Goal: Task Accomplishment & Management: Use online tool/utility

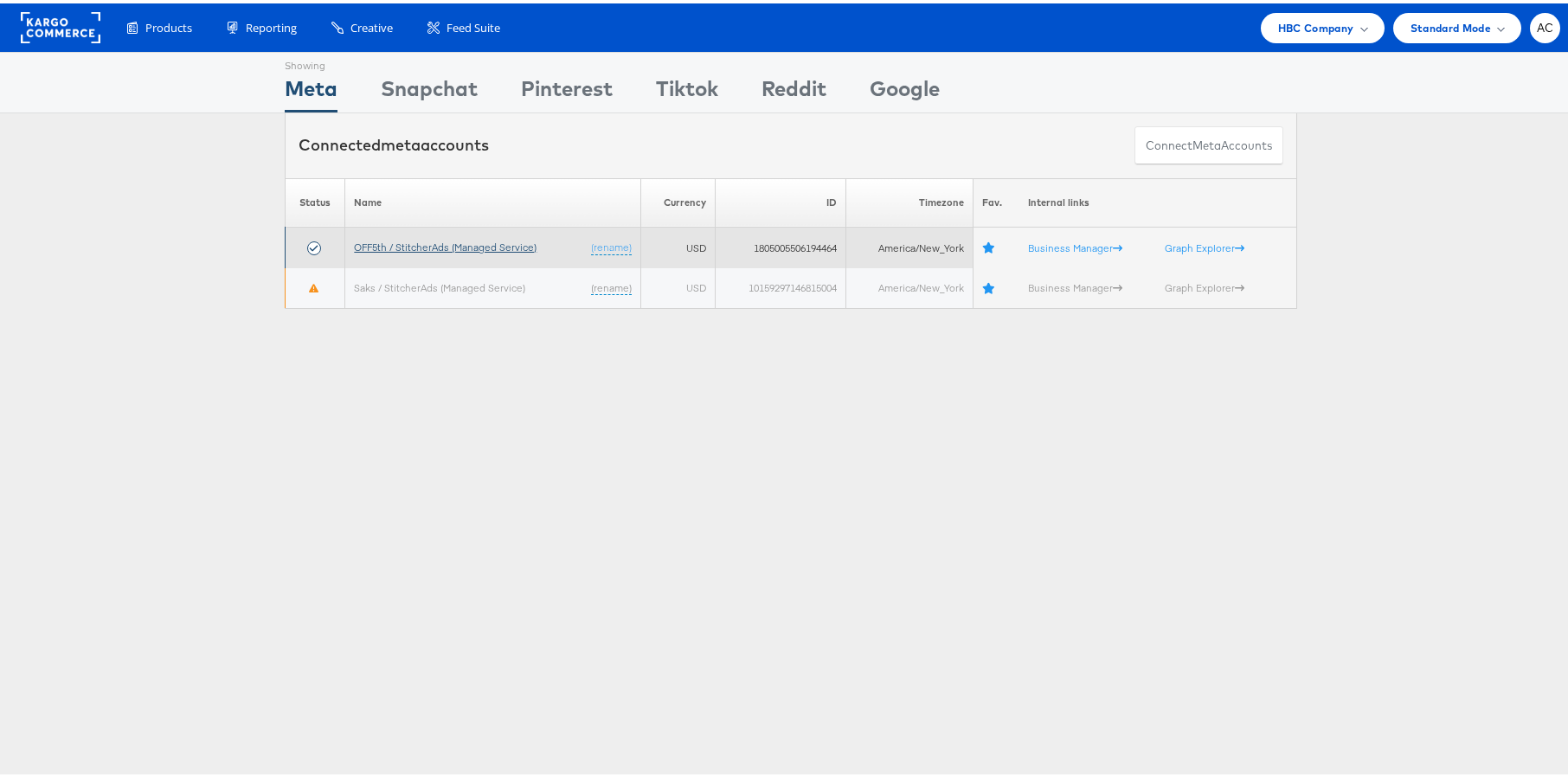
click at [487, 239] on link "OFF5th / StitcherAds (Managed Service)" at bounding box center [445, 243] width 183 height 13
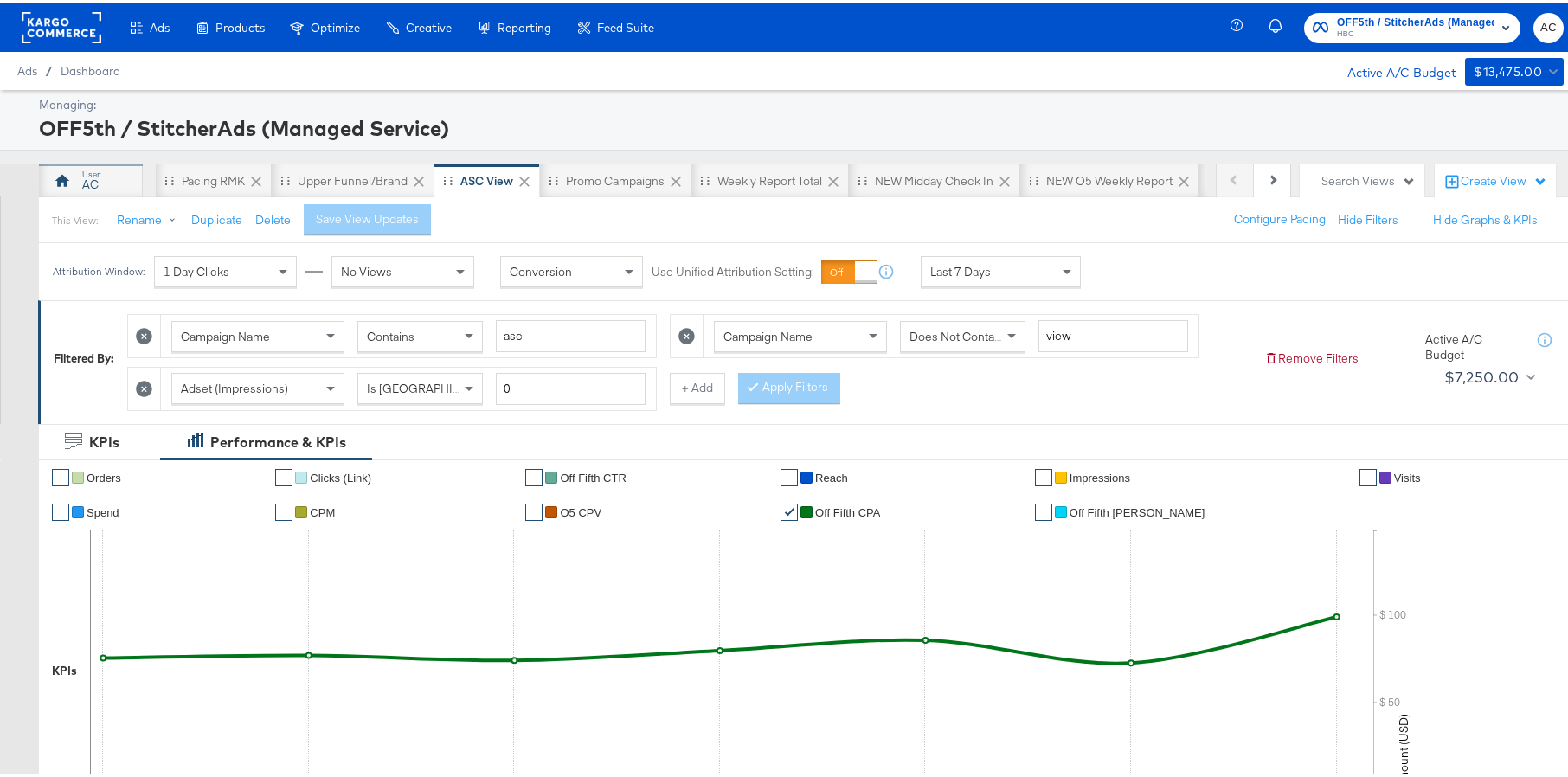
click at [125, 177] on div "AC" at bounding box center [91, 177] width 104 height 35
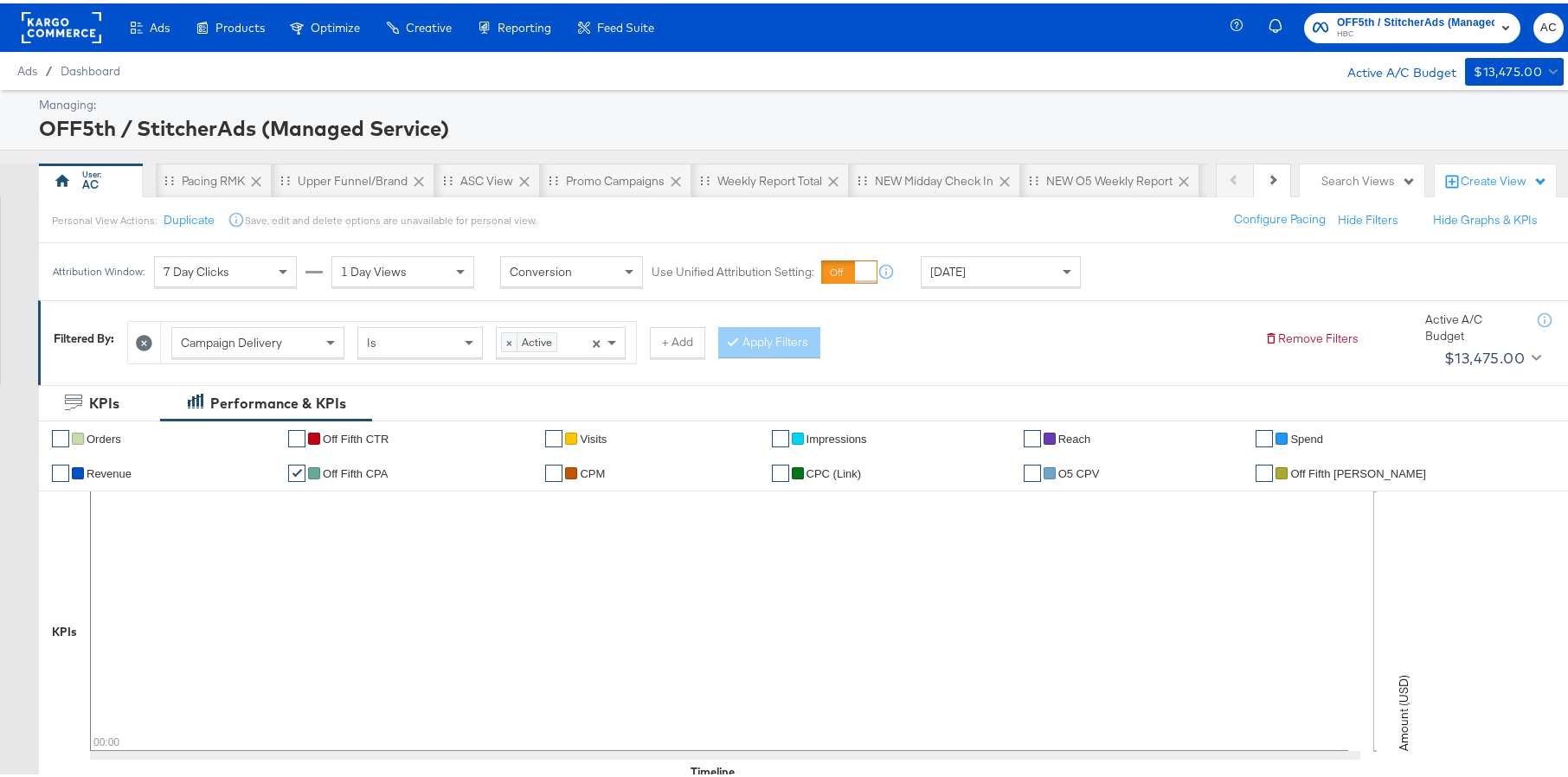
click at [226, 331] on span "Campaign Delivery" at bounding box center [231, 339] width 101 height 15
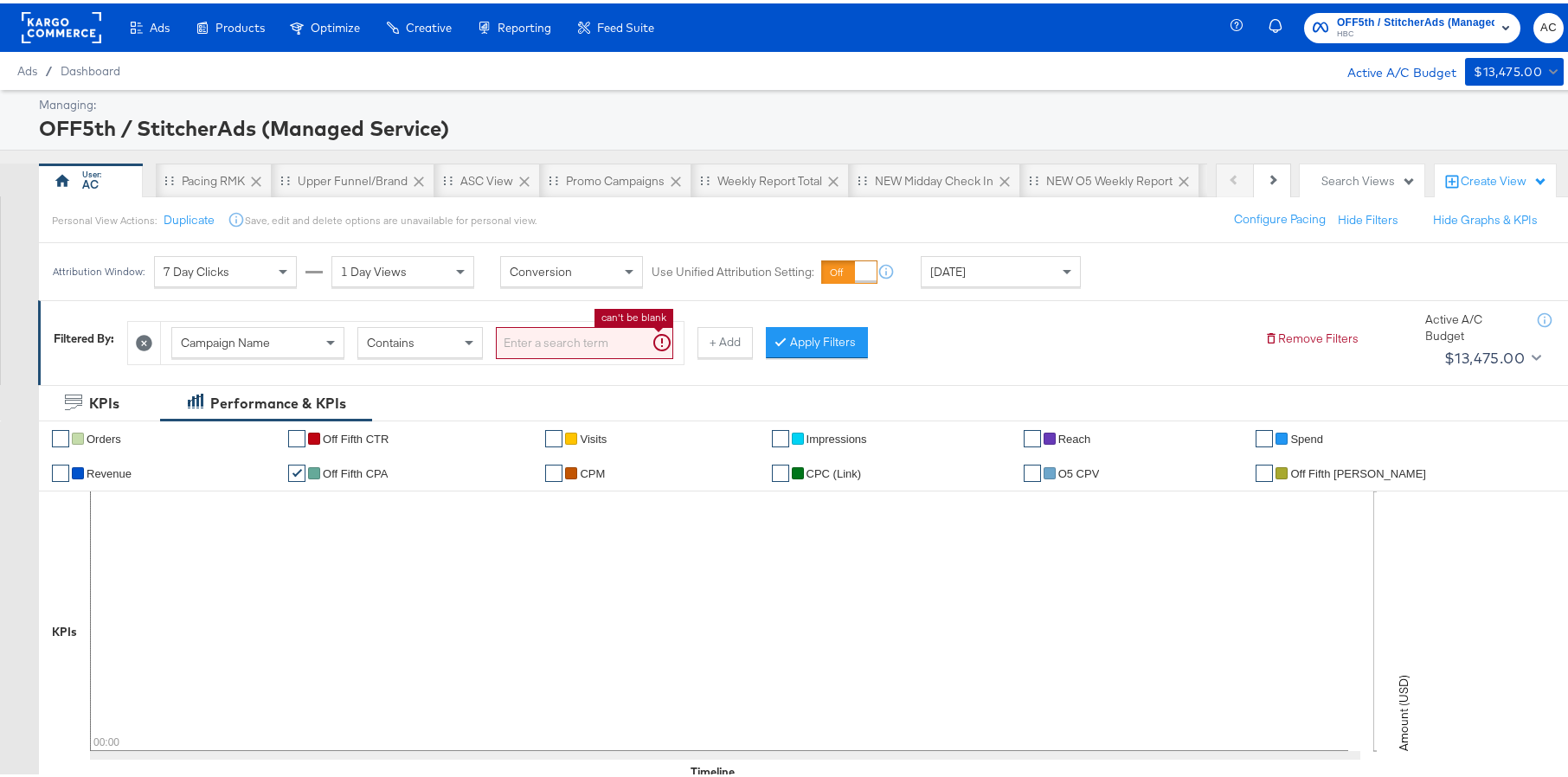
click at [554, 343] on input "search" at bounding box center [584, 340] width 177 height 32
type input "sales"
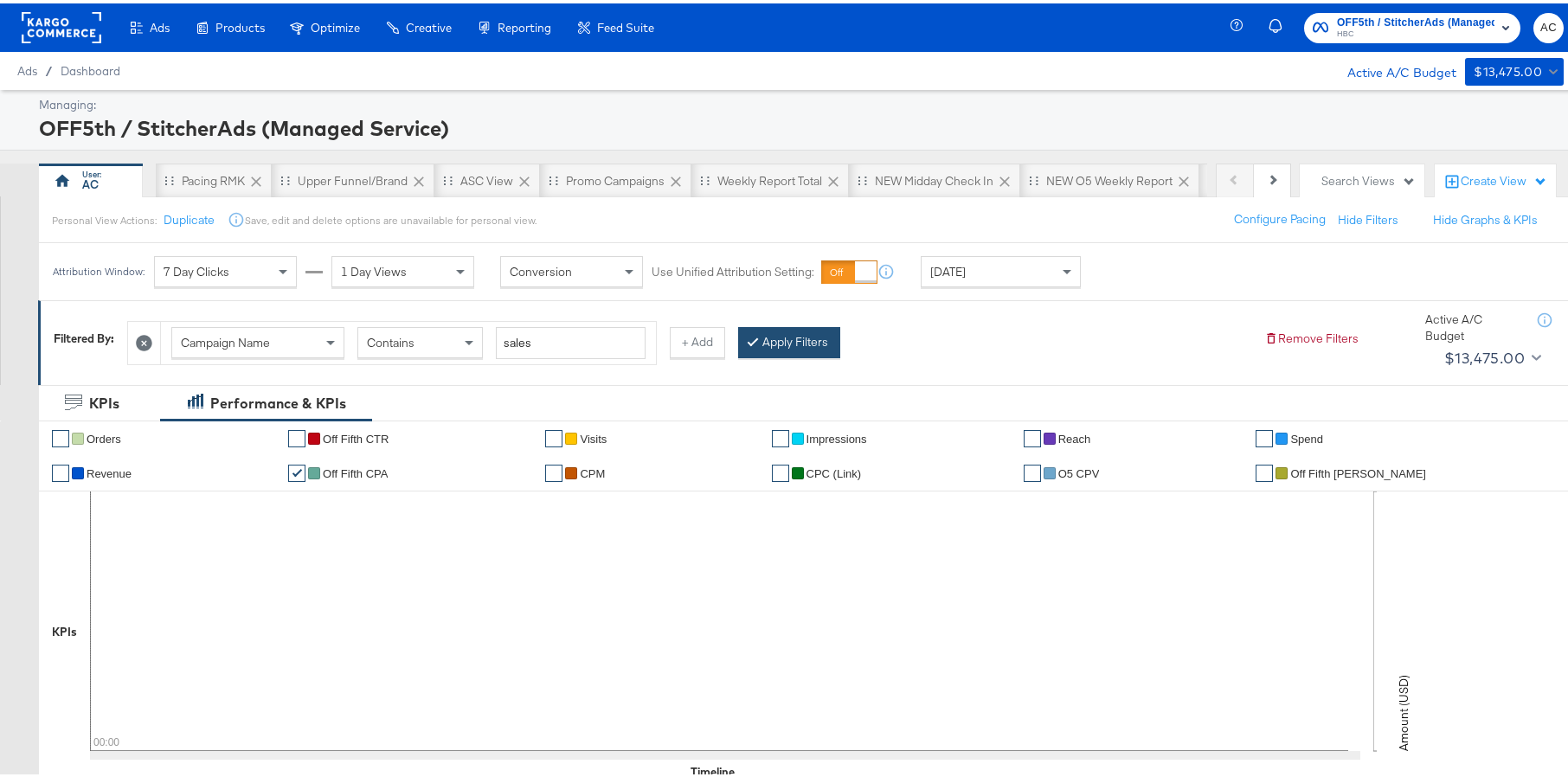
click at [772, 339] on button "Apply Filters" at bounding box center [790, 339] width 102 height 31
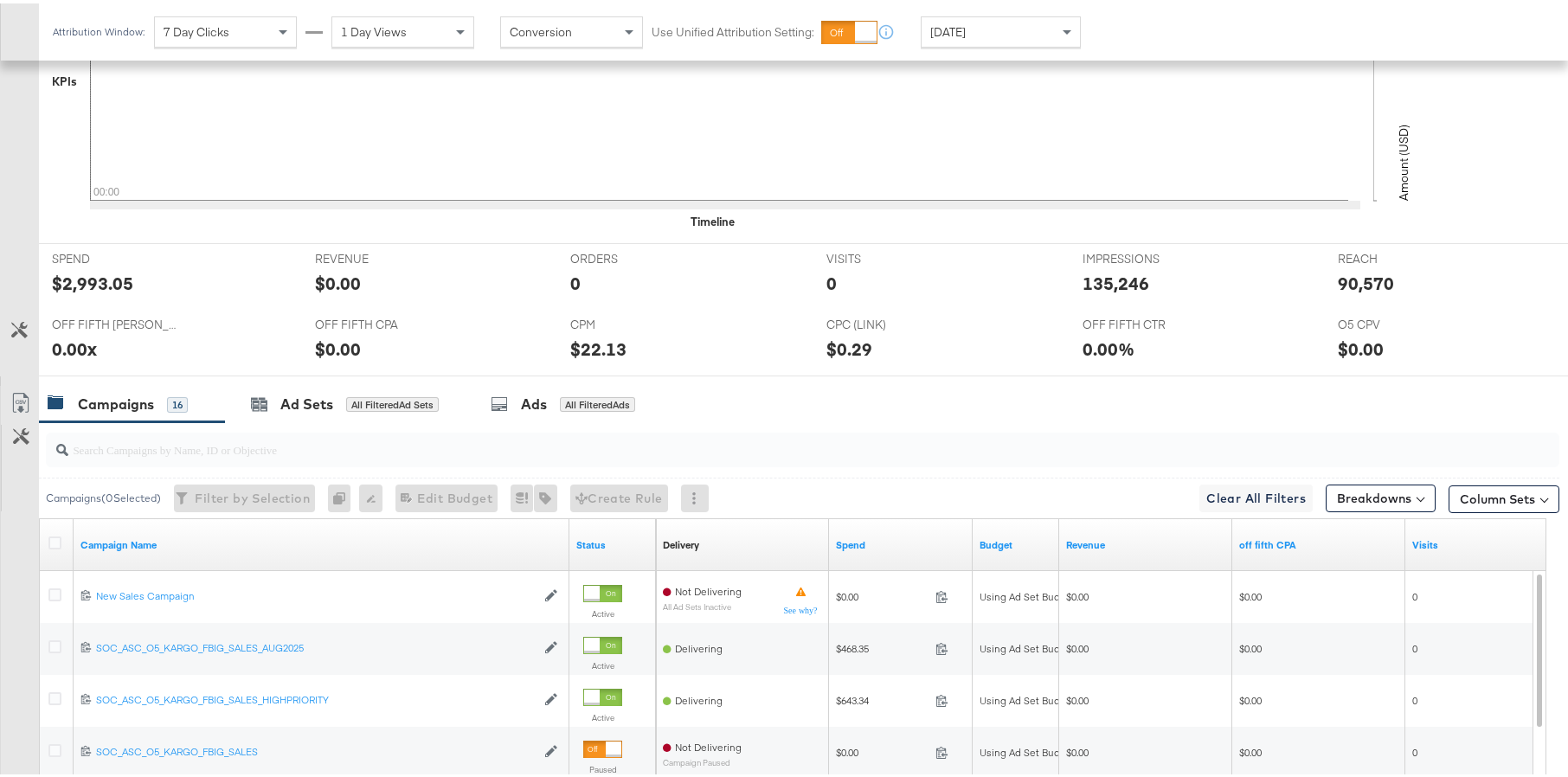
scroll to position [552, 0]
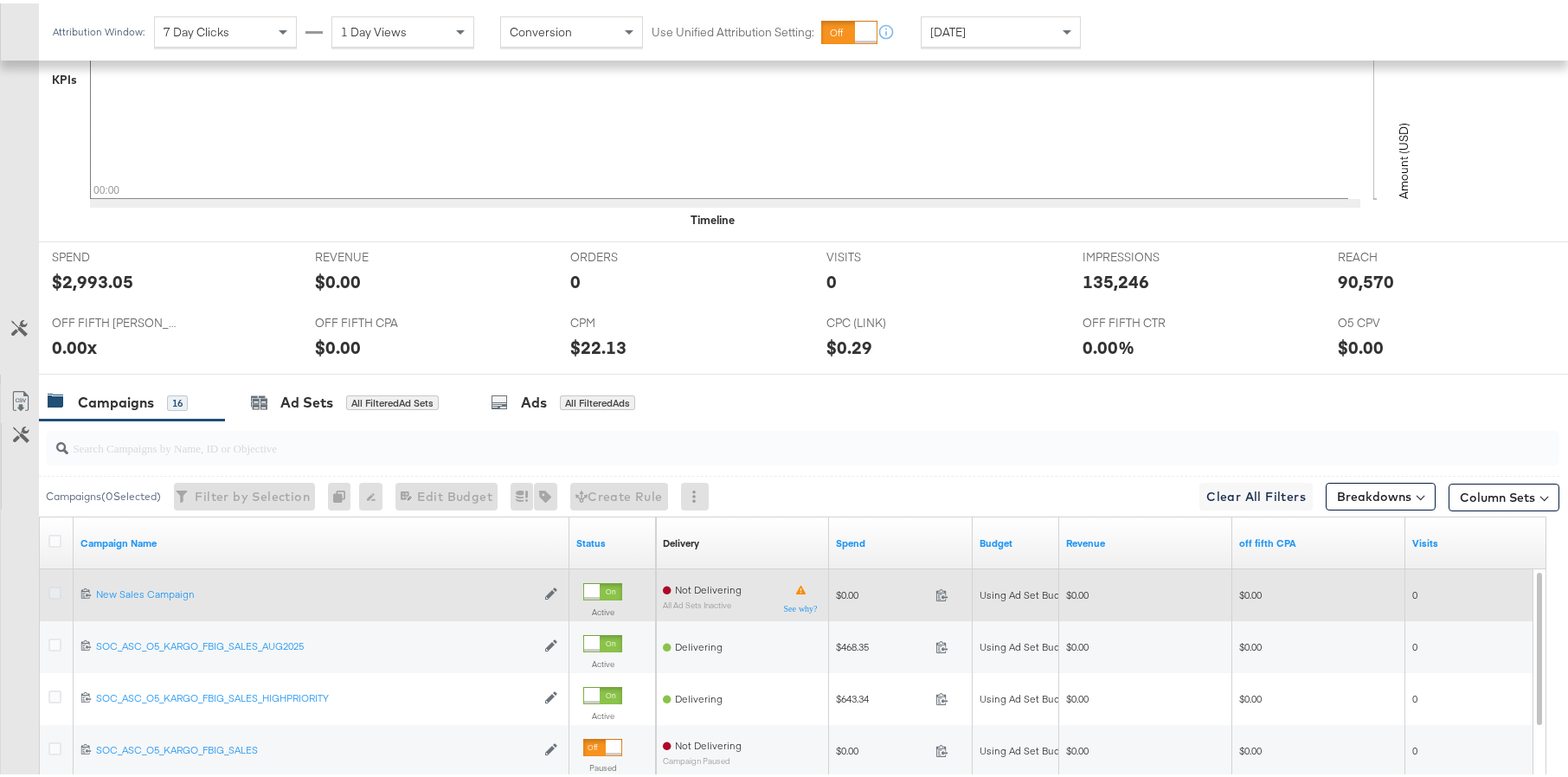
click at [54, 590] on icon at bounding box center [55, 590] width 13 height 13
click at [0, 0] on input "checkbox" at bounding box center [0, 0] width 0 height 0
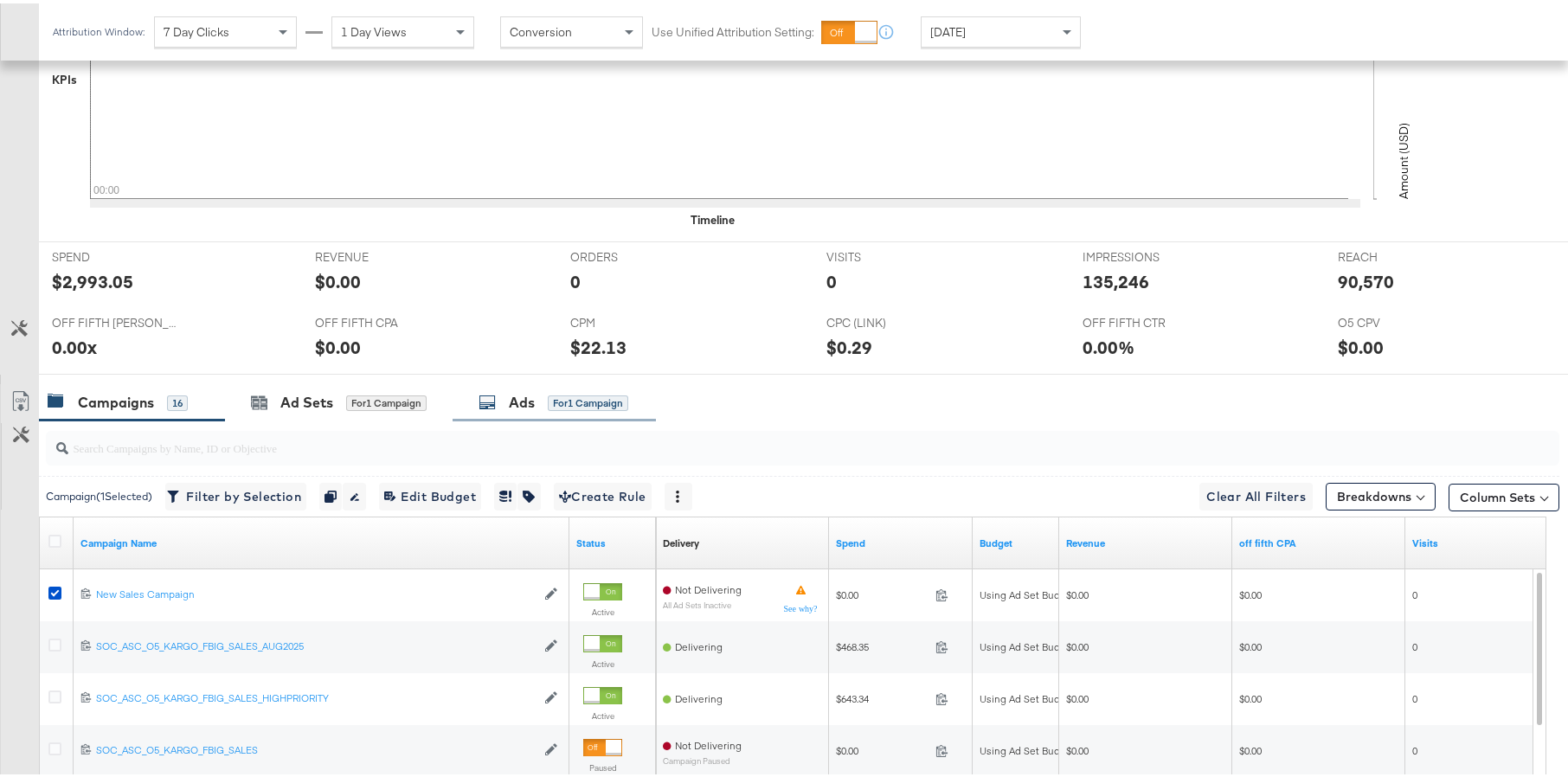
click at [555, 410] on div "Ads for 1 Campaign" at bounding box center [554, 398] width 204 height 37
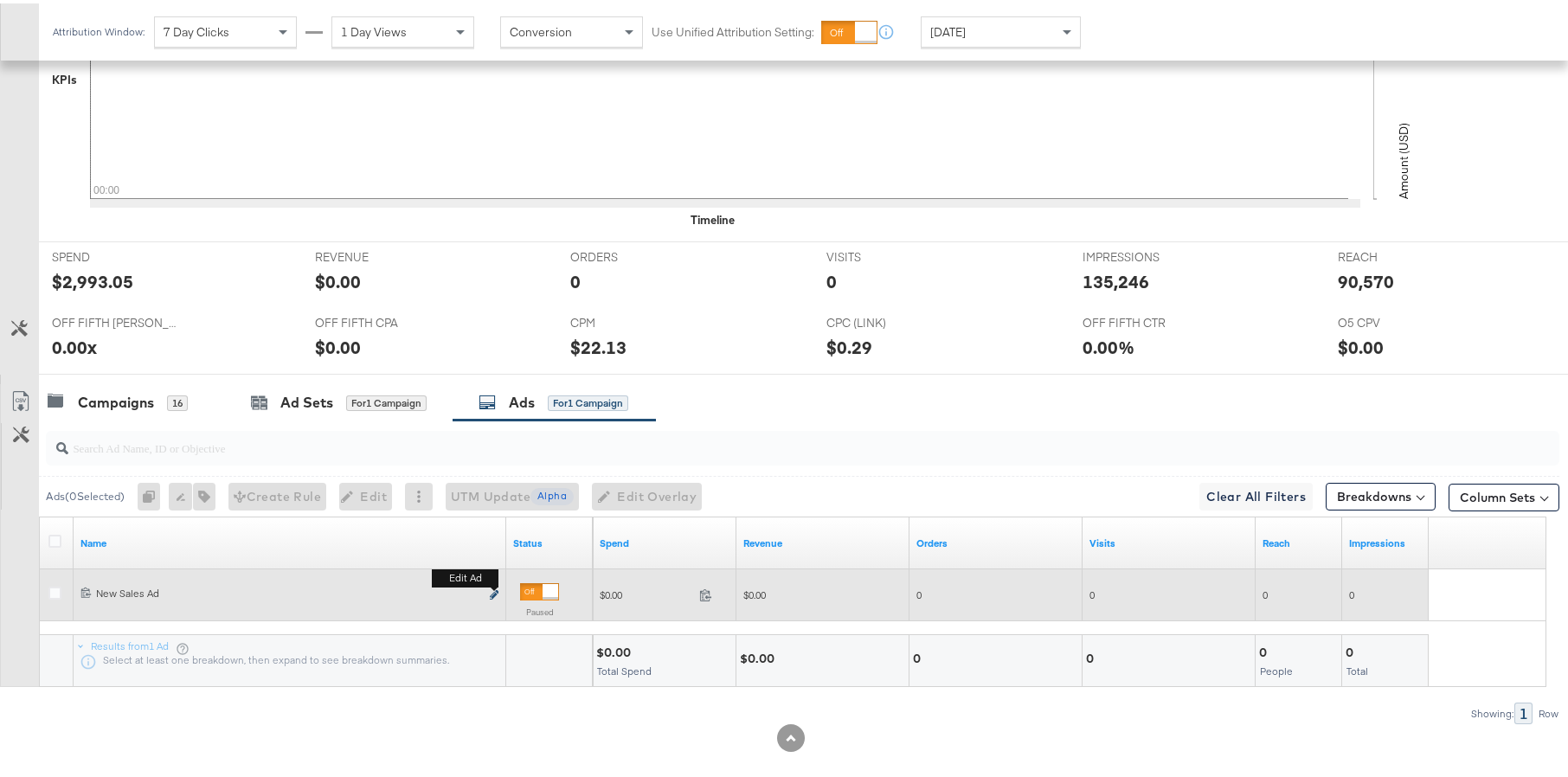
click at [491, 593] on icon "link" at bounding box center [493, 592] width 9 height 9
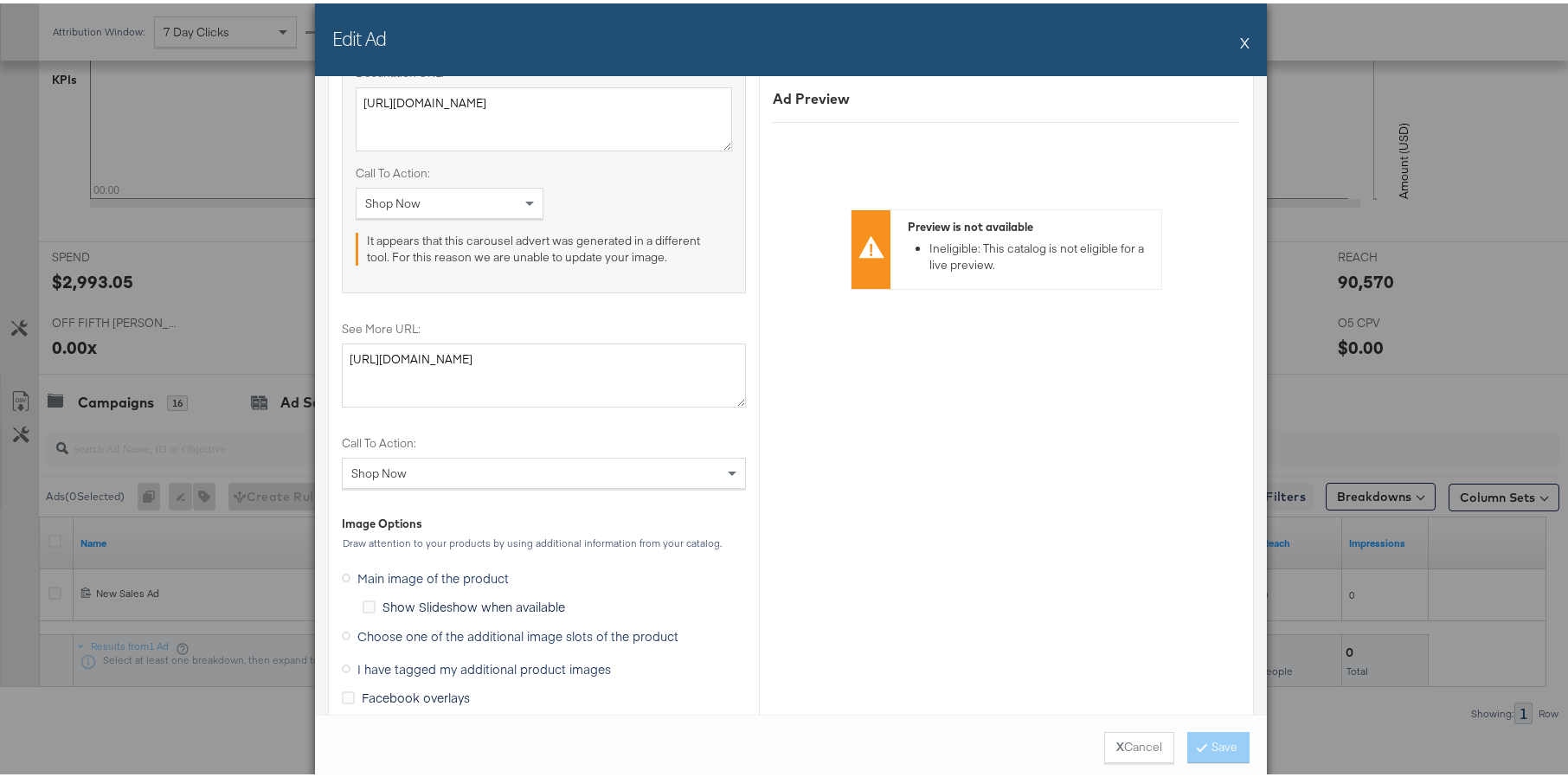
scroll to position [1953, 0]
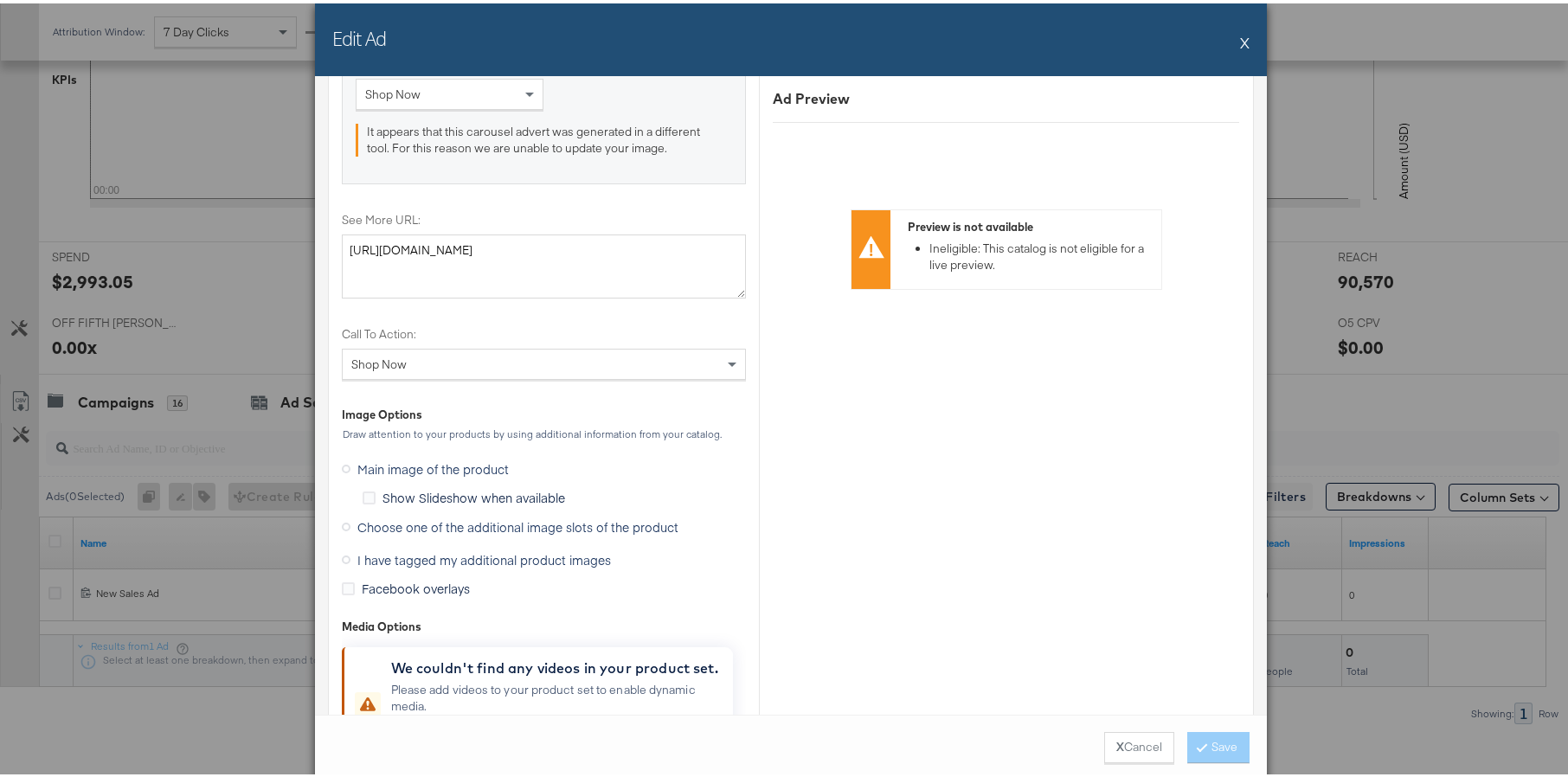
click at [626, 528] on span "Choose one of the additional image slots of the product" at bounding box center [518, 523] width 321 height 17
click at [0, 0] on input "Choose one of the additional image slots of the product" at bounding box center [0, 0] width 0 height 0
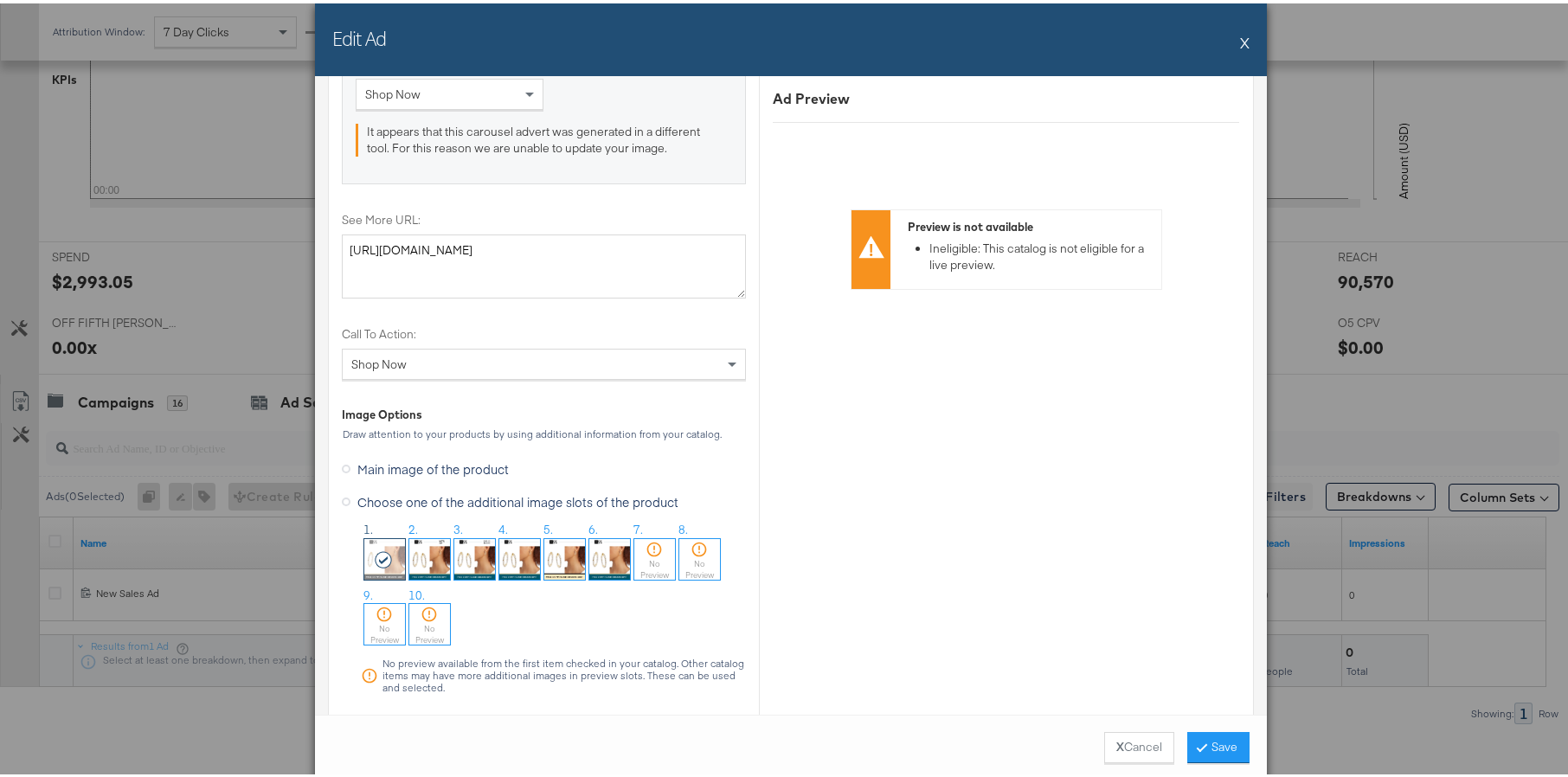
click at [512, 570] on img at bounding box center [519, 556] width 41 height 41
click at [1216, 750] on button "Save" at bounding box center [1219, 744] width 62 height 31
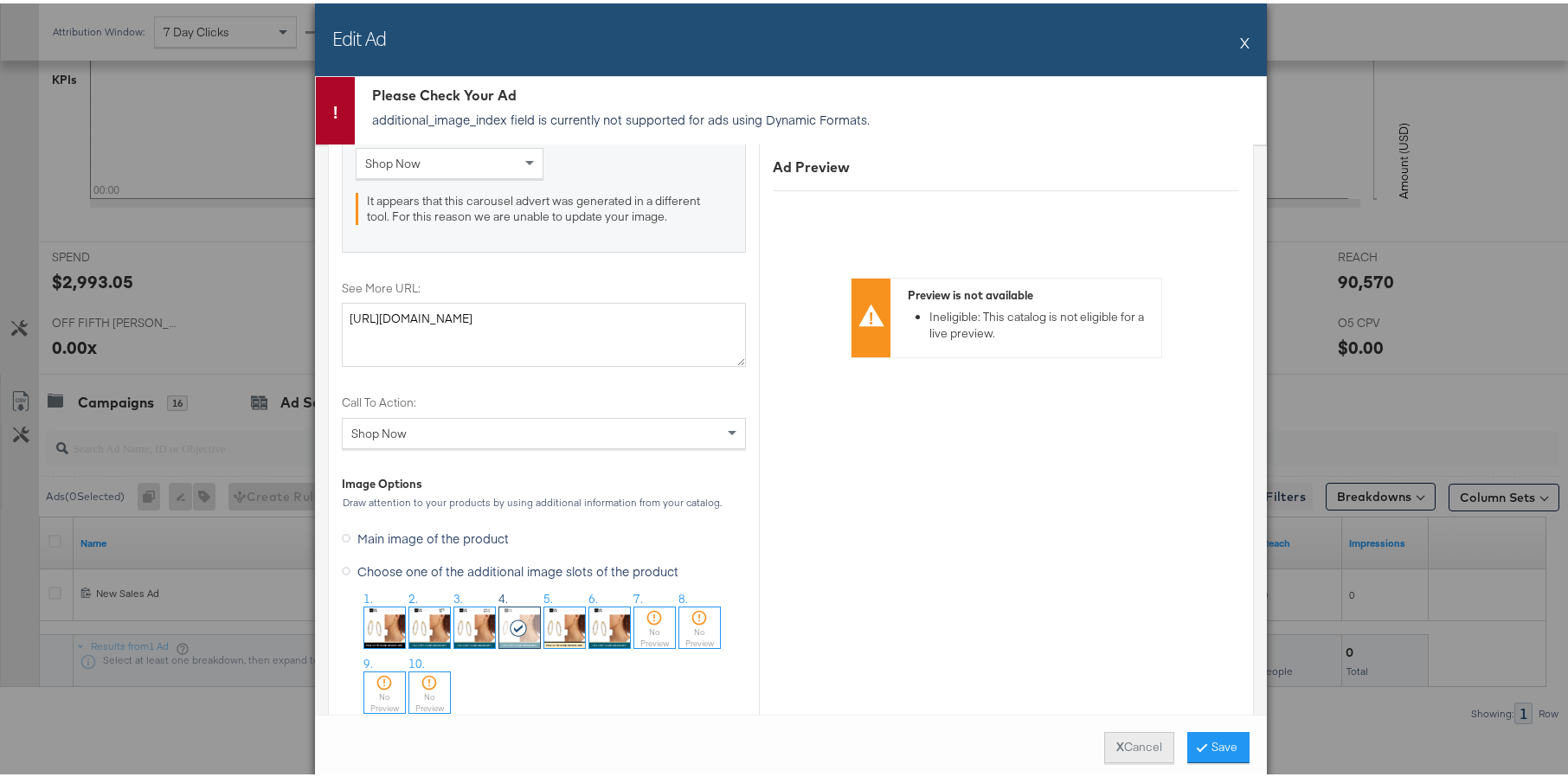
click at [1134, 751] on button "X Cancel" at bounding box center [1139, 744] width 70 height 31
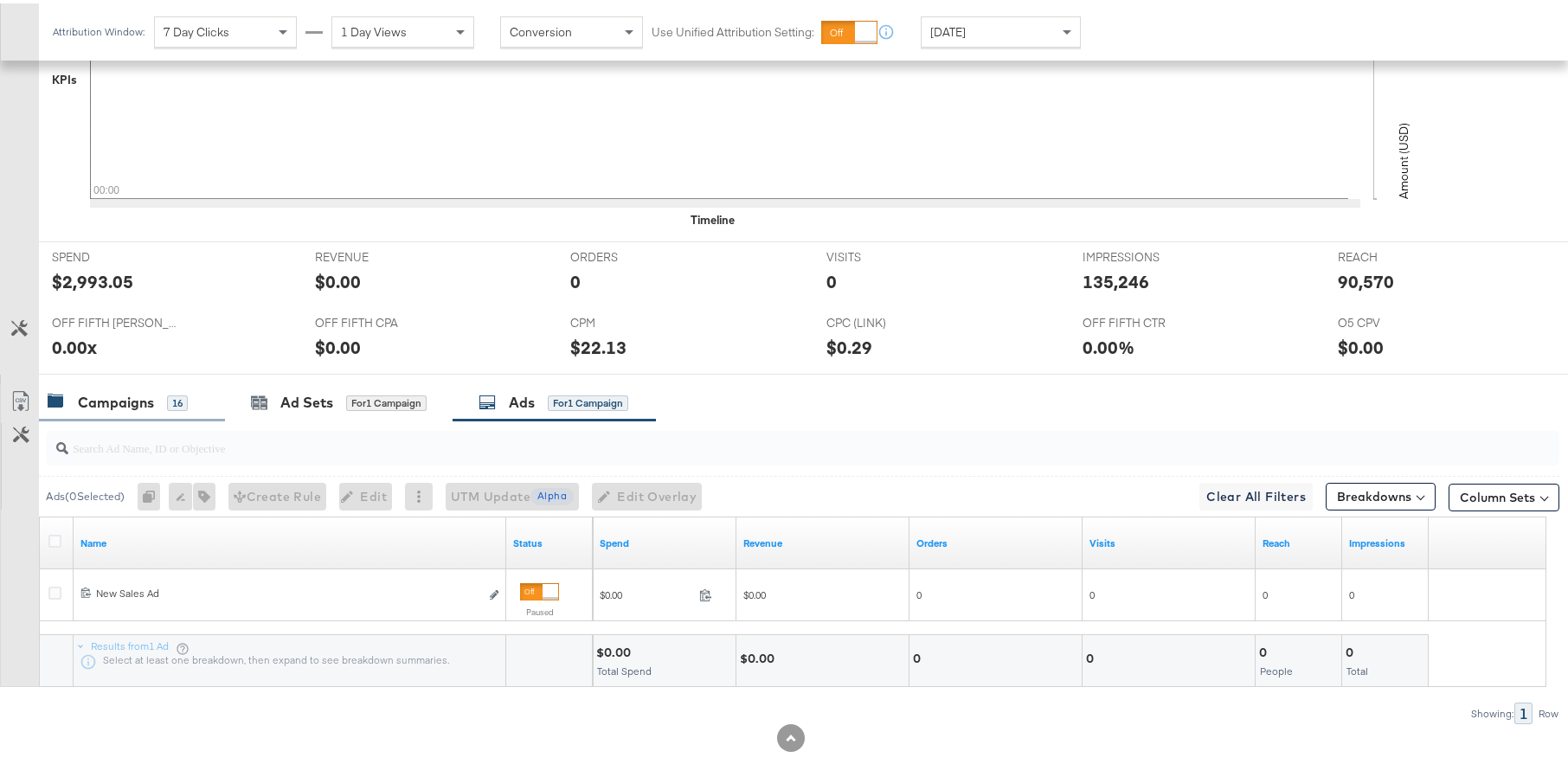
click at [65, 397] on div "Campaigns 16" at bounding box center [117, 398] width 140 height 20
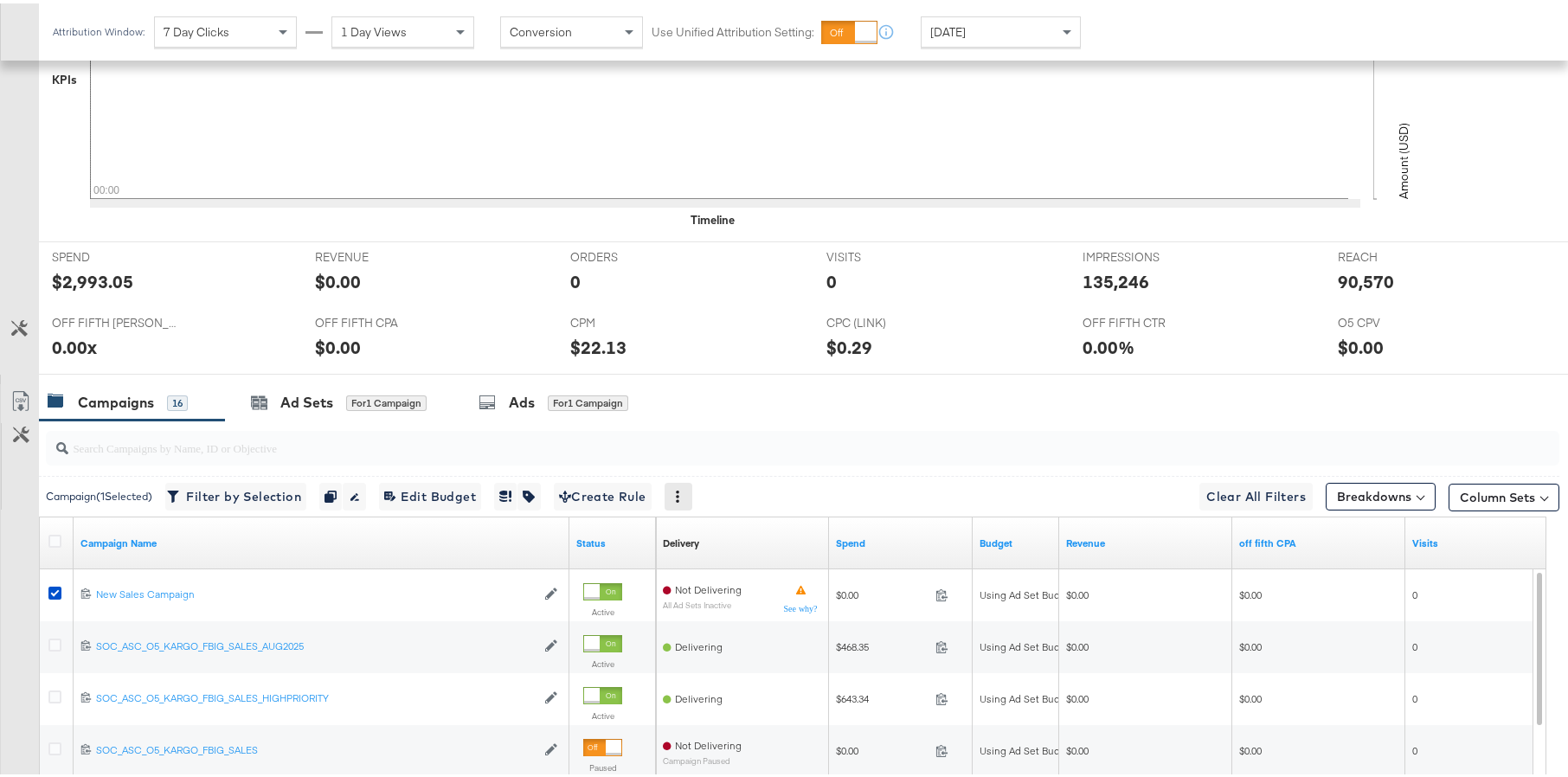
click at [684, 496] on icon at bounding box center [677, 493] width 12 height 12
click at [724, 569] on div "Delete" at bounding box center [739, 576] width 96 height 27
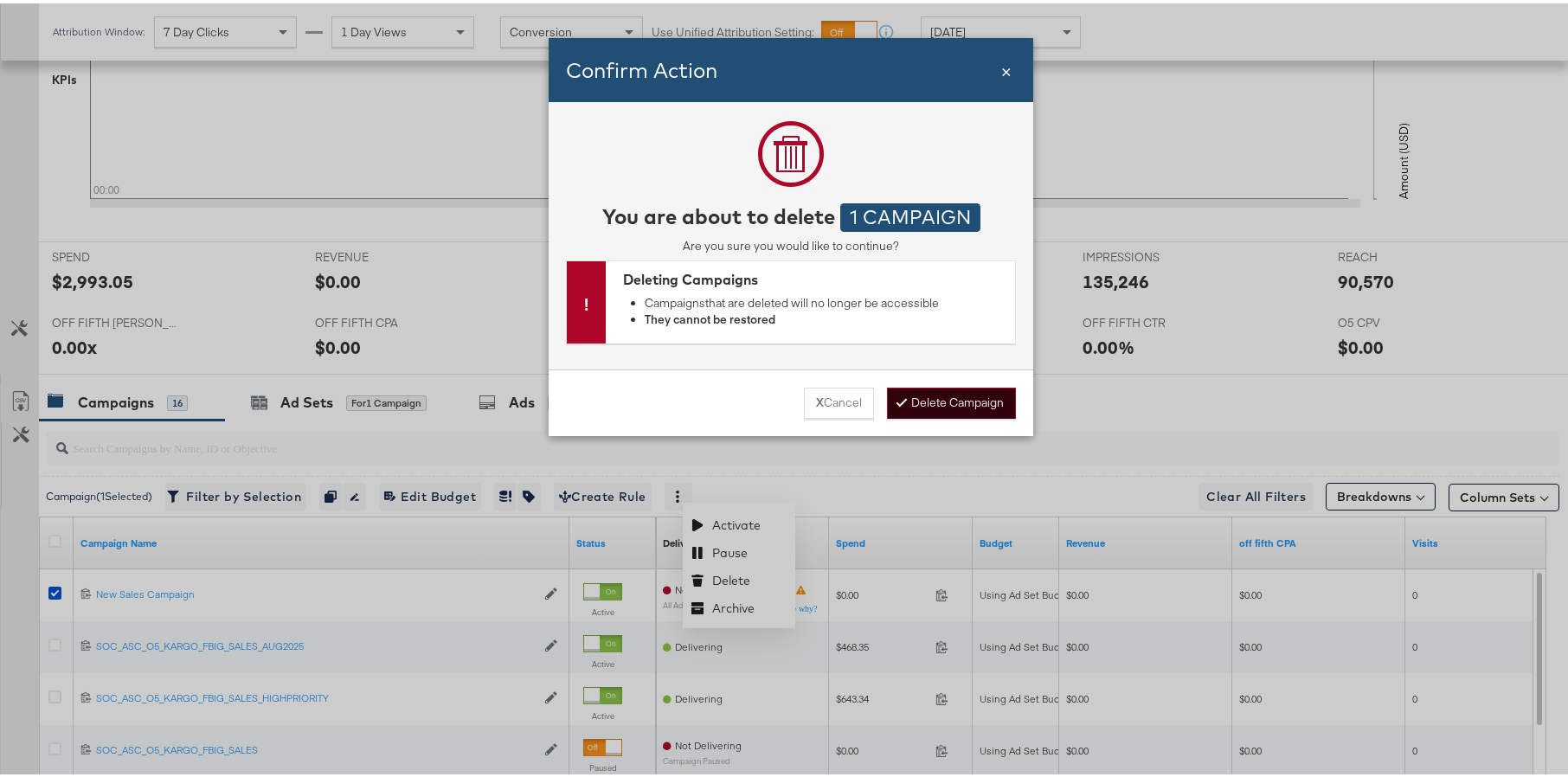
click at [939, 394] on button "Delete Campaign" at bounding box center [952, 399] width 129 height 31
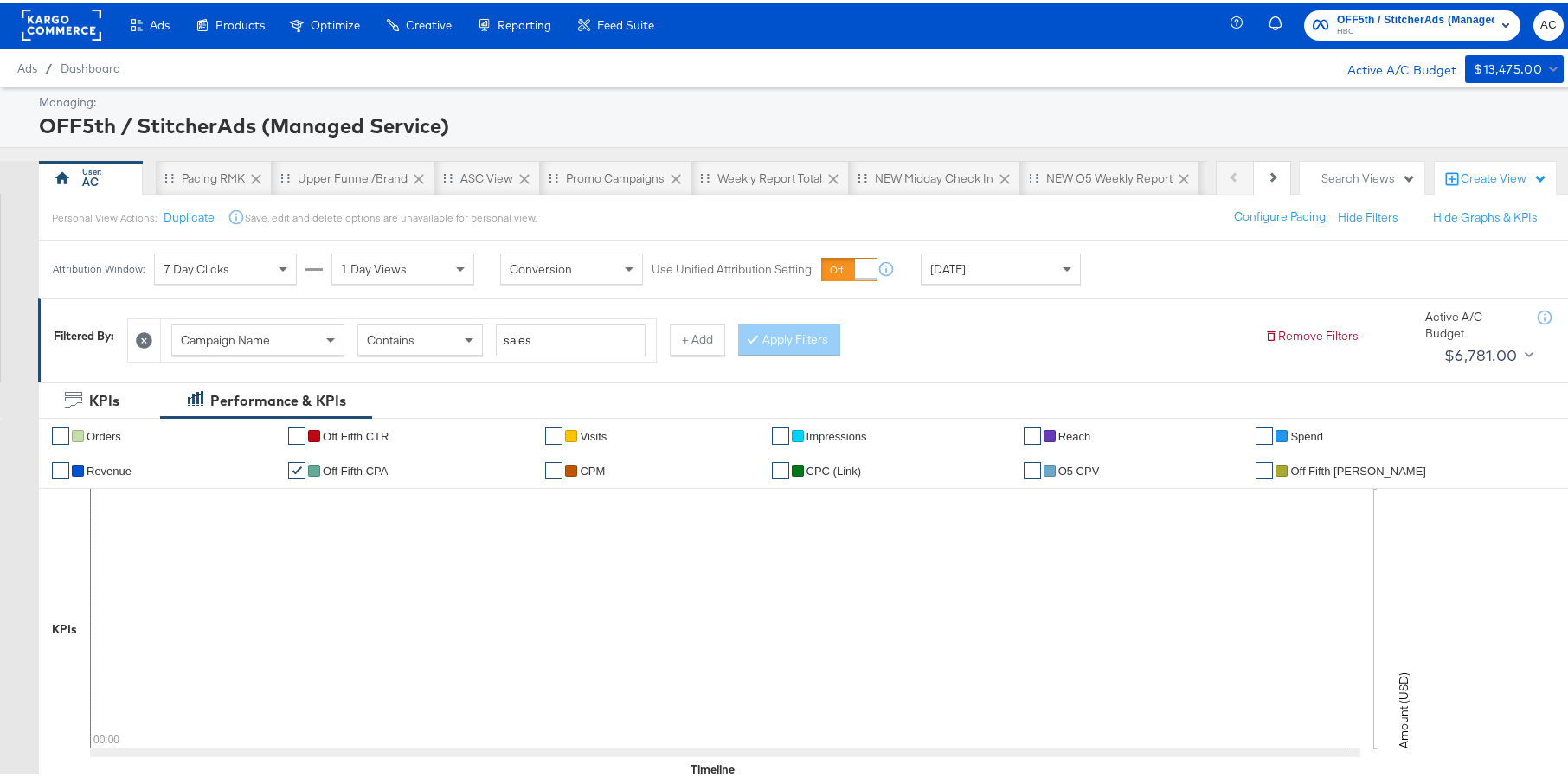
scroll to position [0, 0]
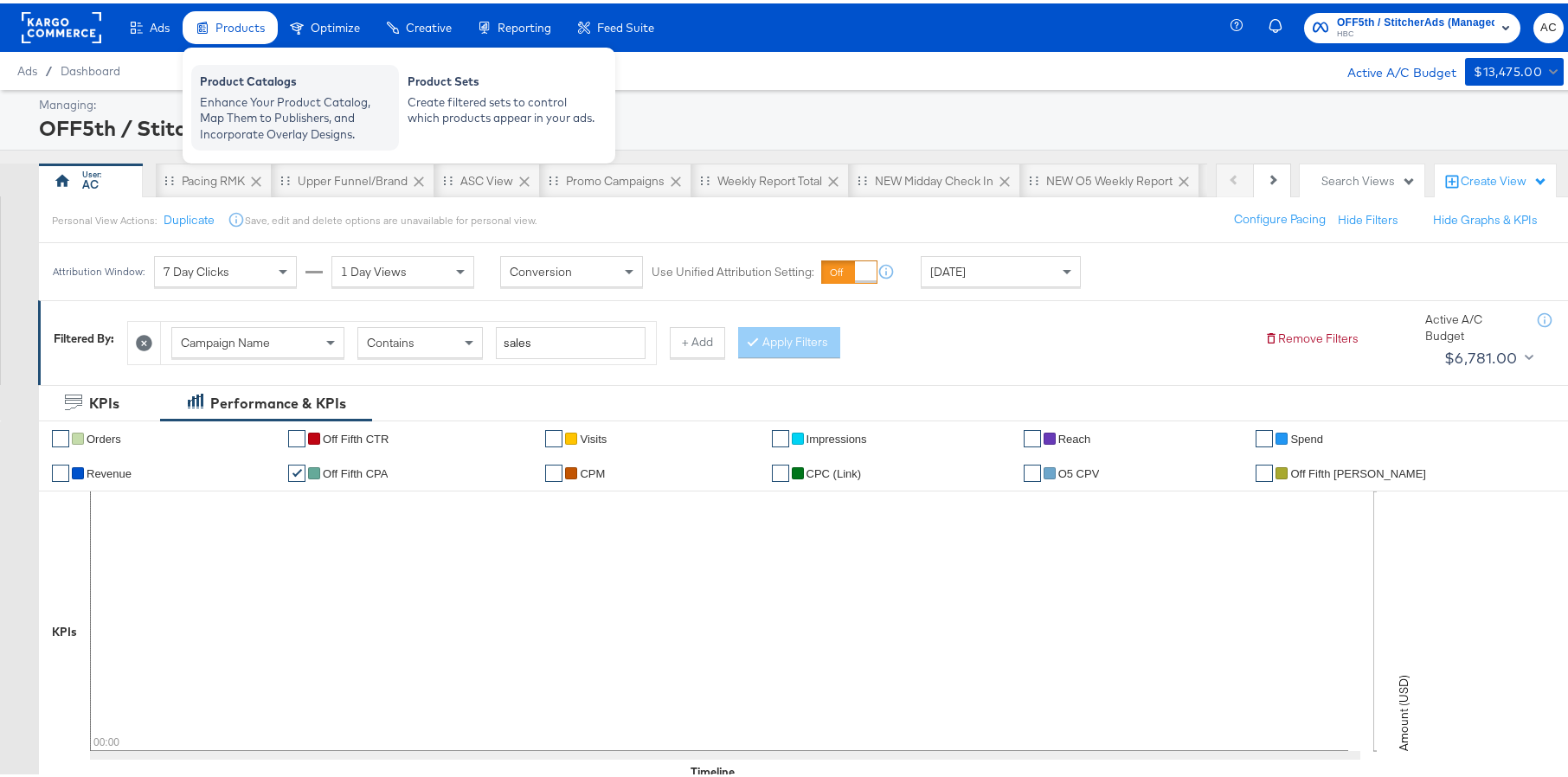
click at [259, 91] on div "Enhance Your Product Catalog, Map Them to Publishers, and Incorporate Overlay D…" at bounding box center [294, 115] width 190 height 48
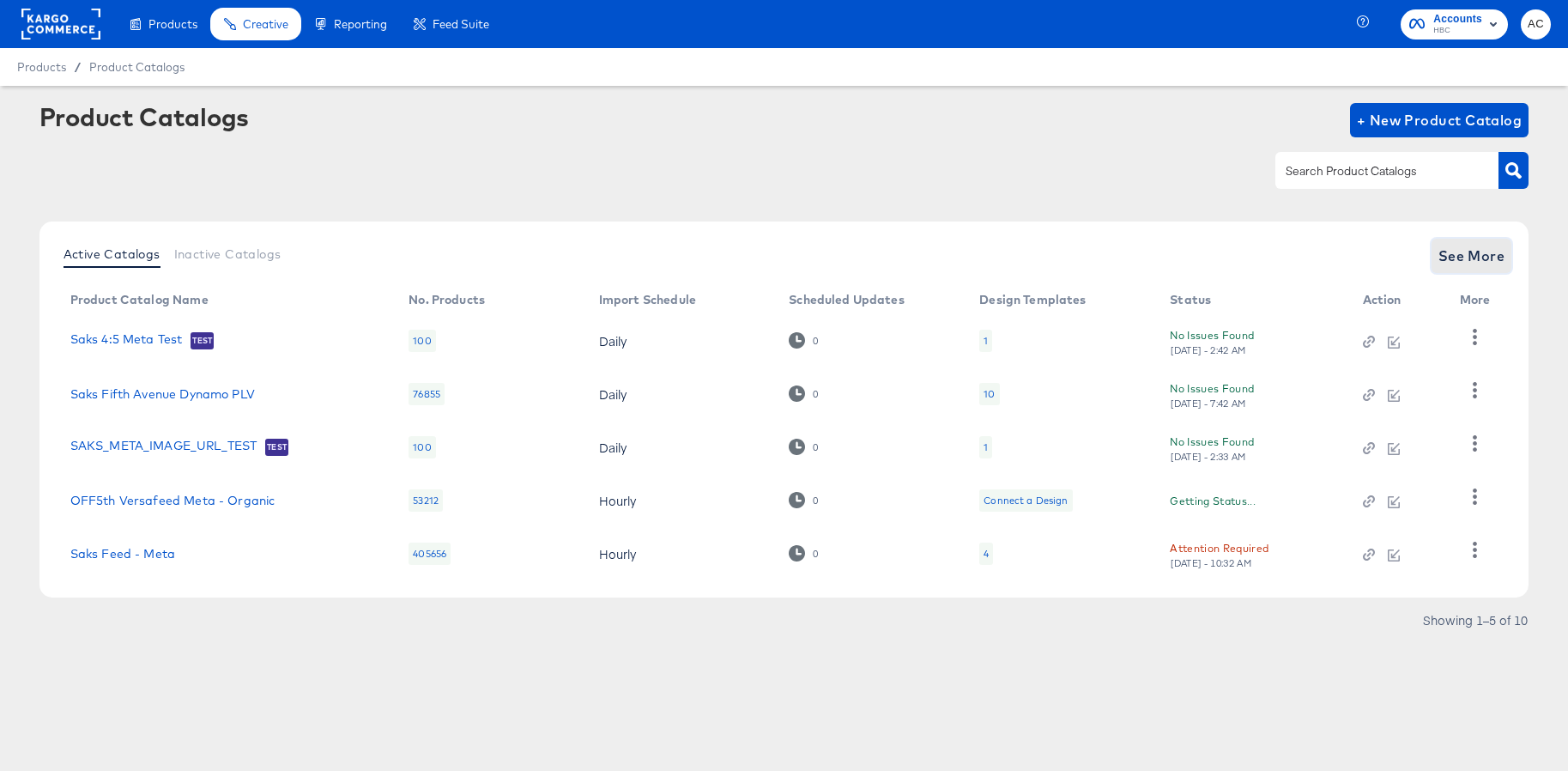
click at [1501, 241] on button "See More" at bounding box center [1472, 255] width 81 height 35
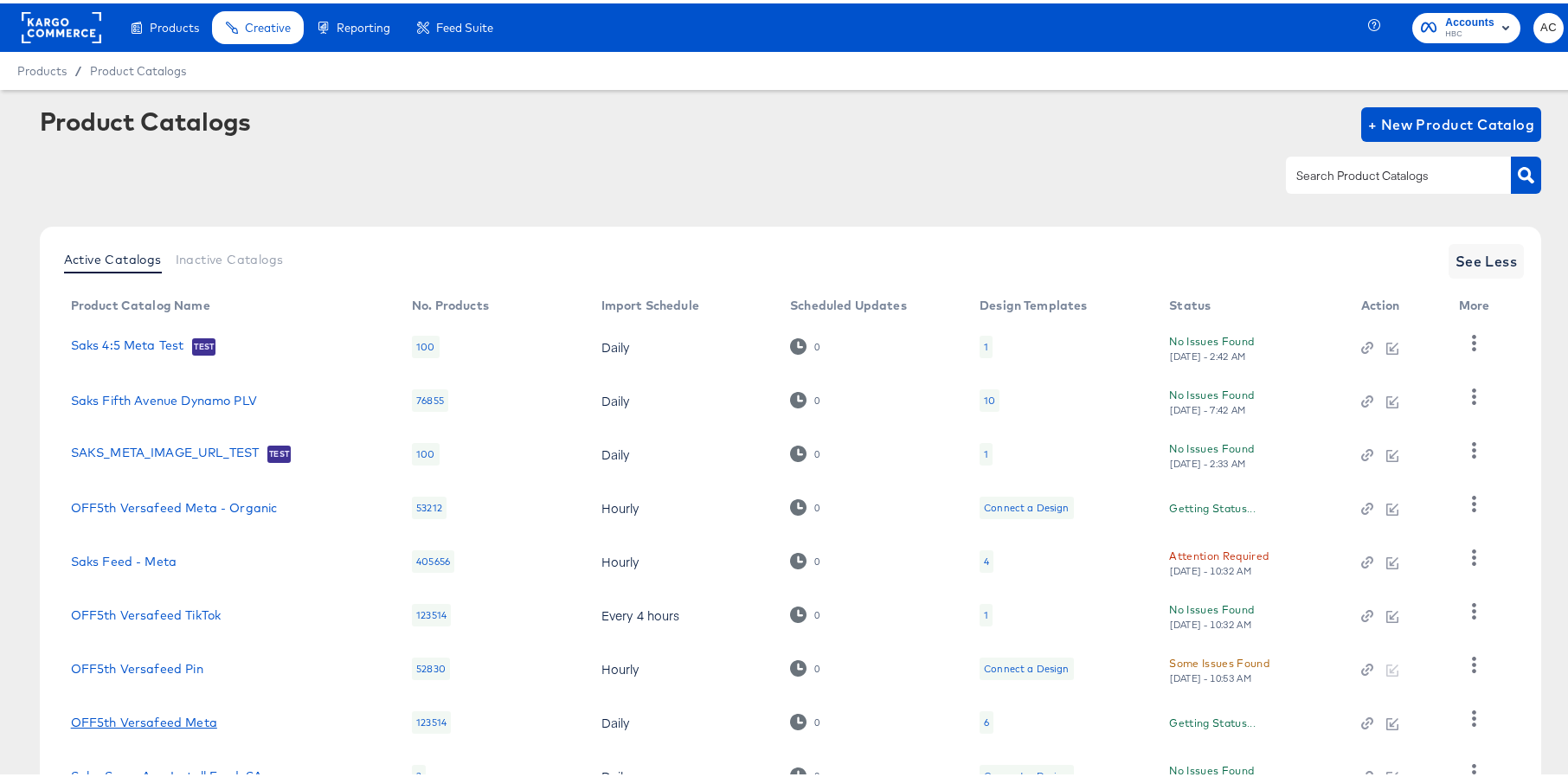
click at [198, 722] on link "OFF5th Versafeed Meta" at bounding box center [144, 718] width 146 height 14
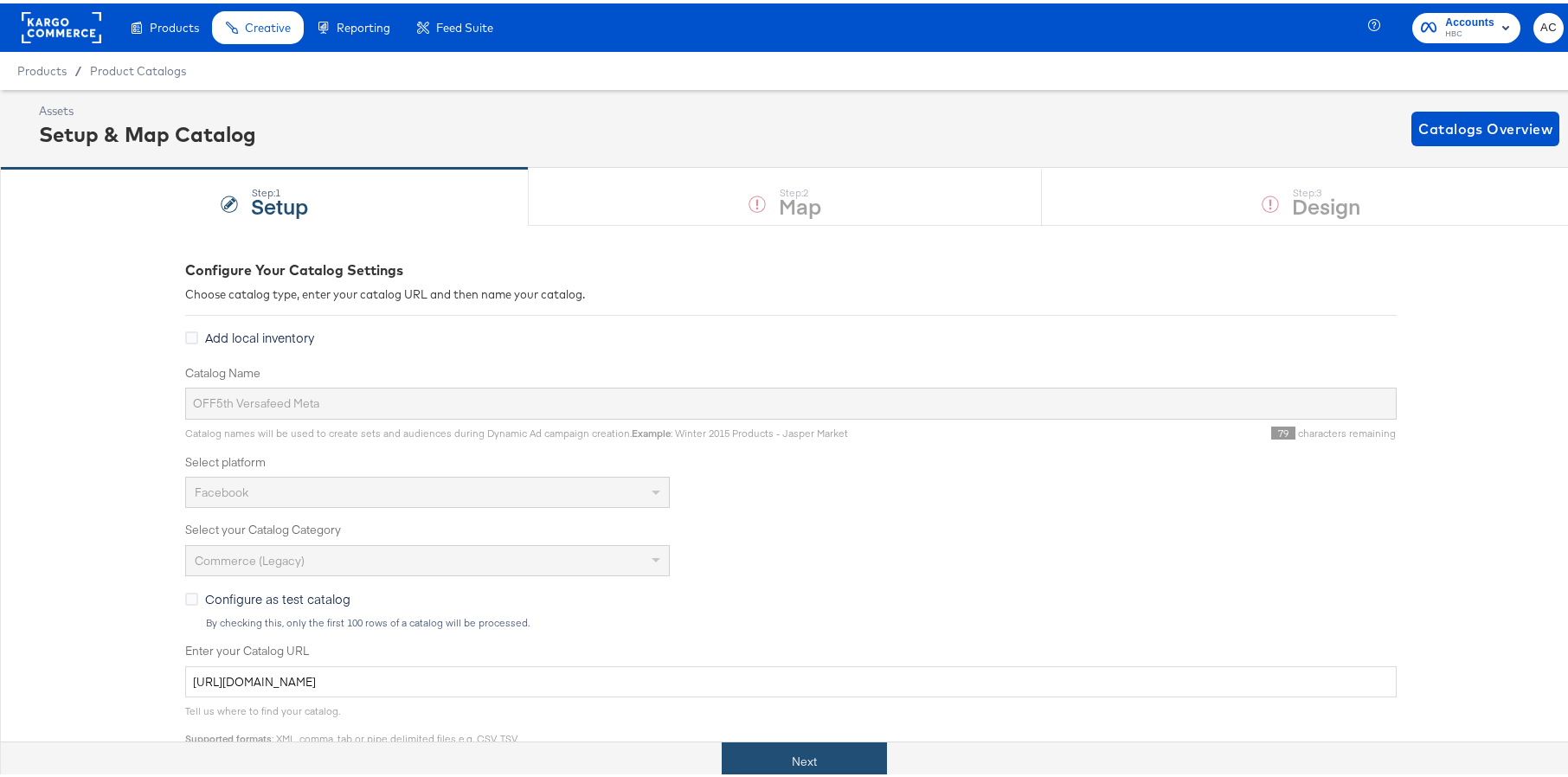
click at [769, 751] on button "Next" at bounding box center [804, 758] width 166 height 39
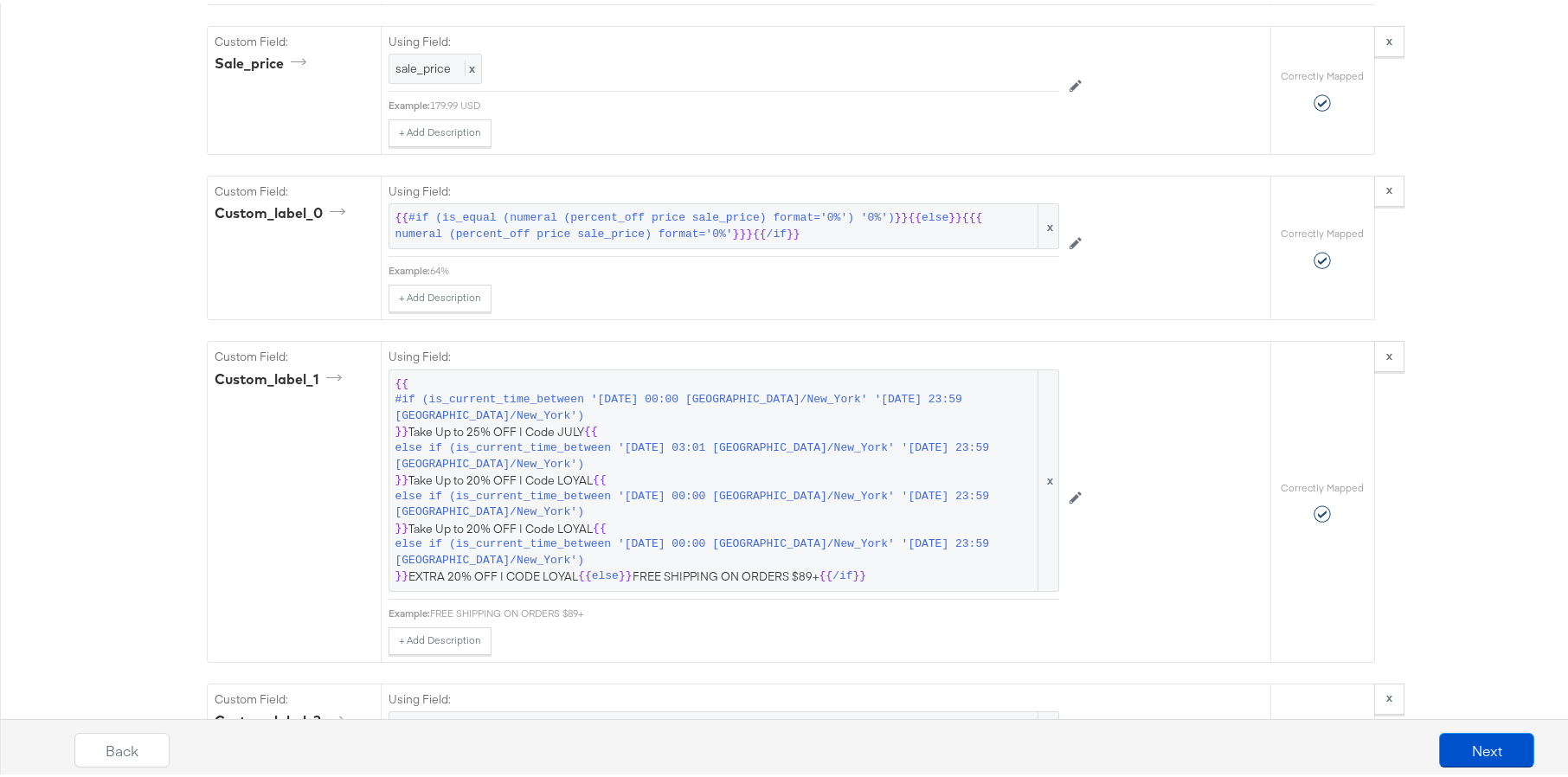
scroll to position [2096, 0]
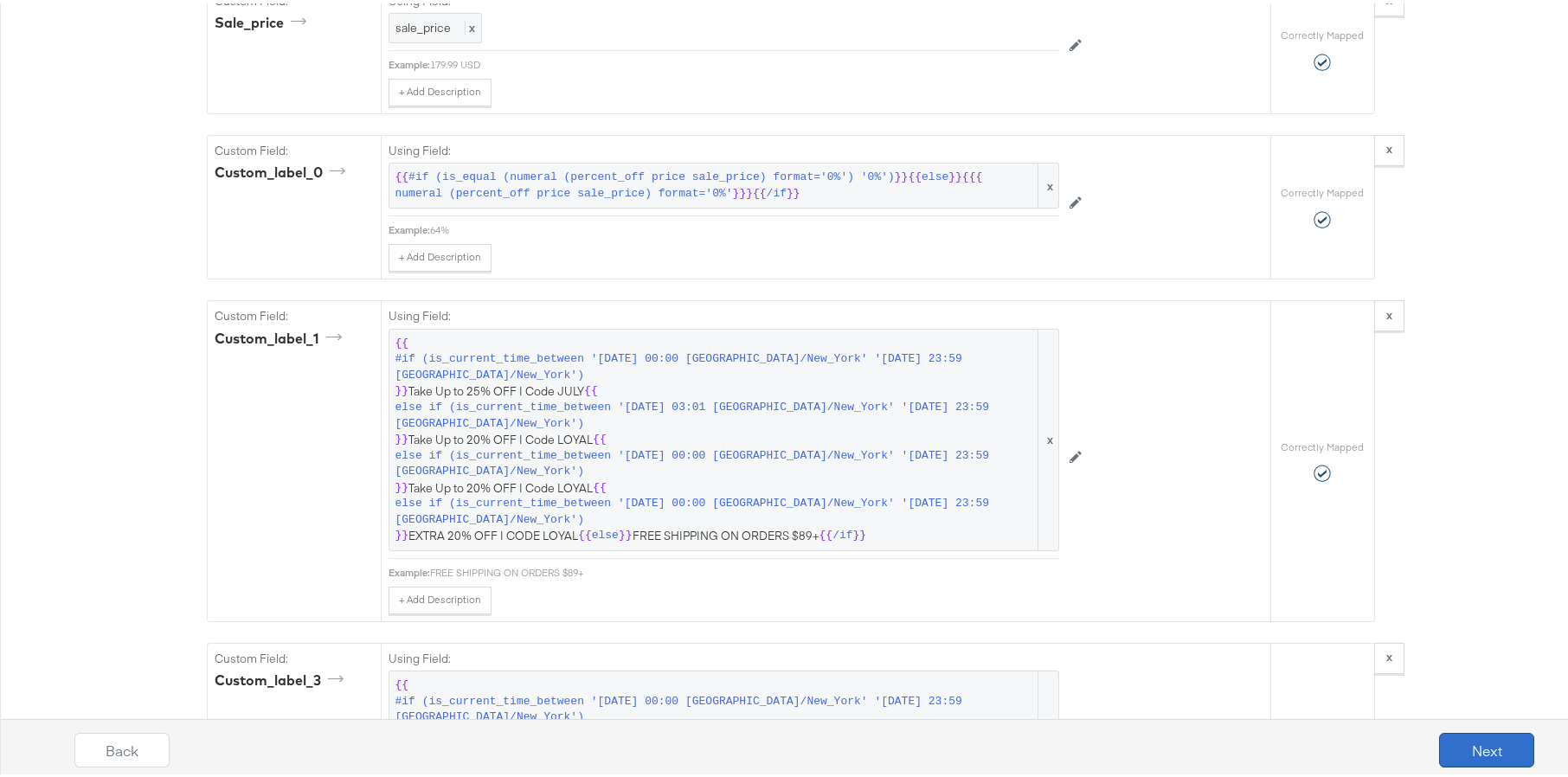
click at [1462, 746] on button "Next" at bounding box center [1487, 747] width 96 height 35
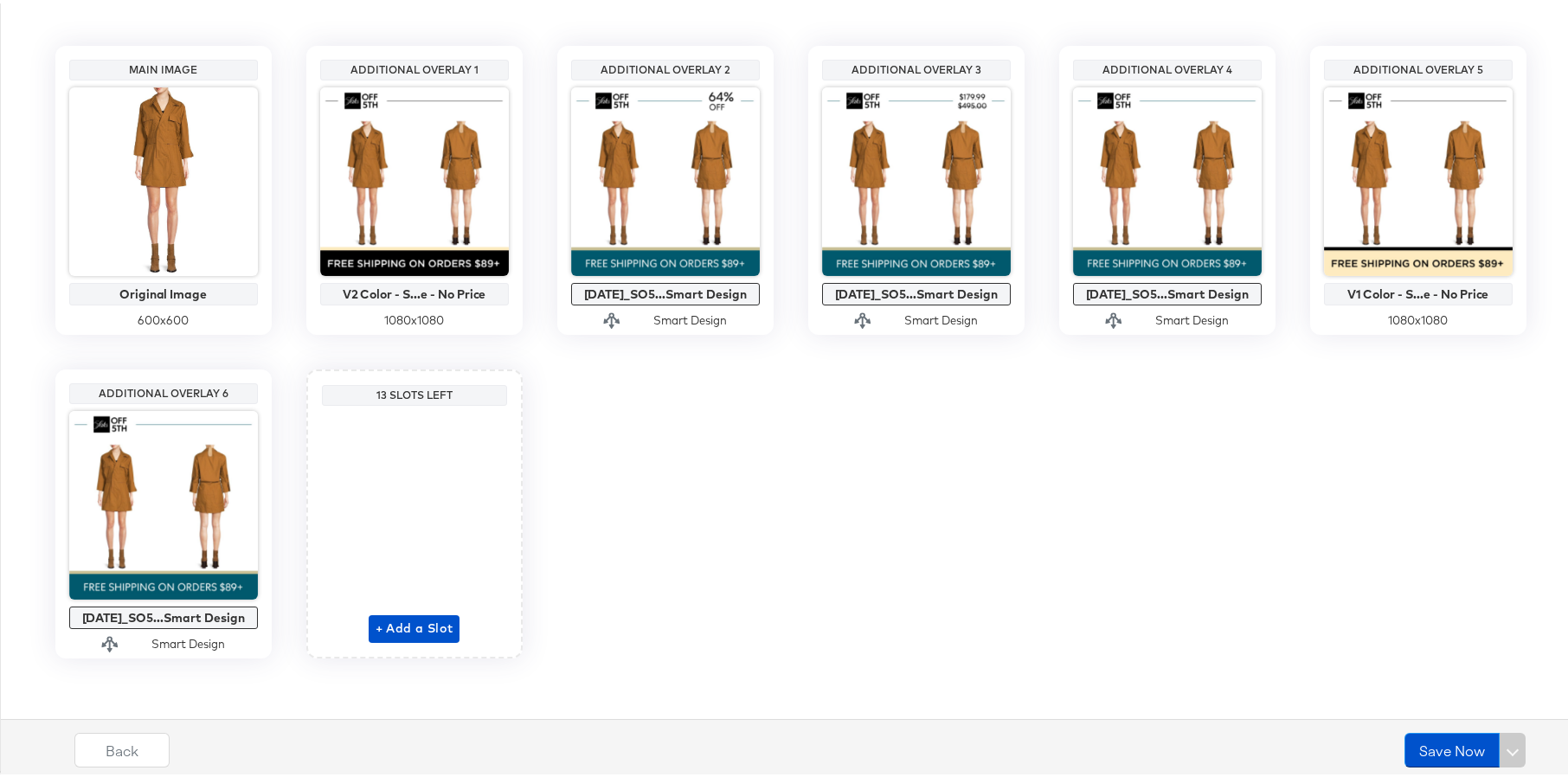
scroll to position [372, 0]
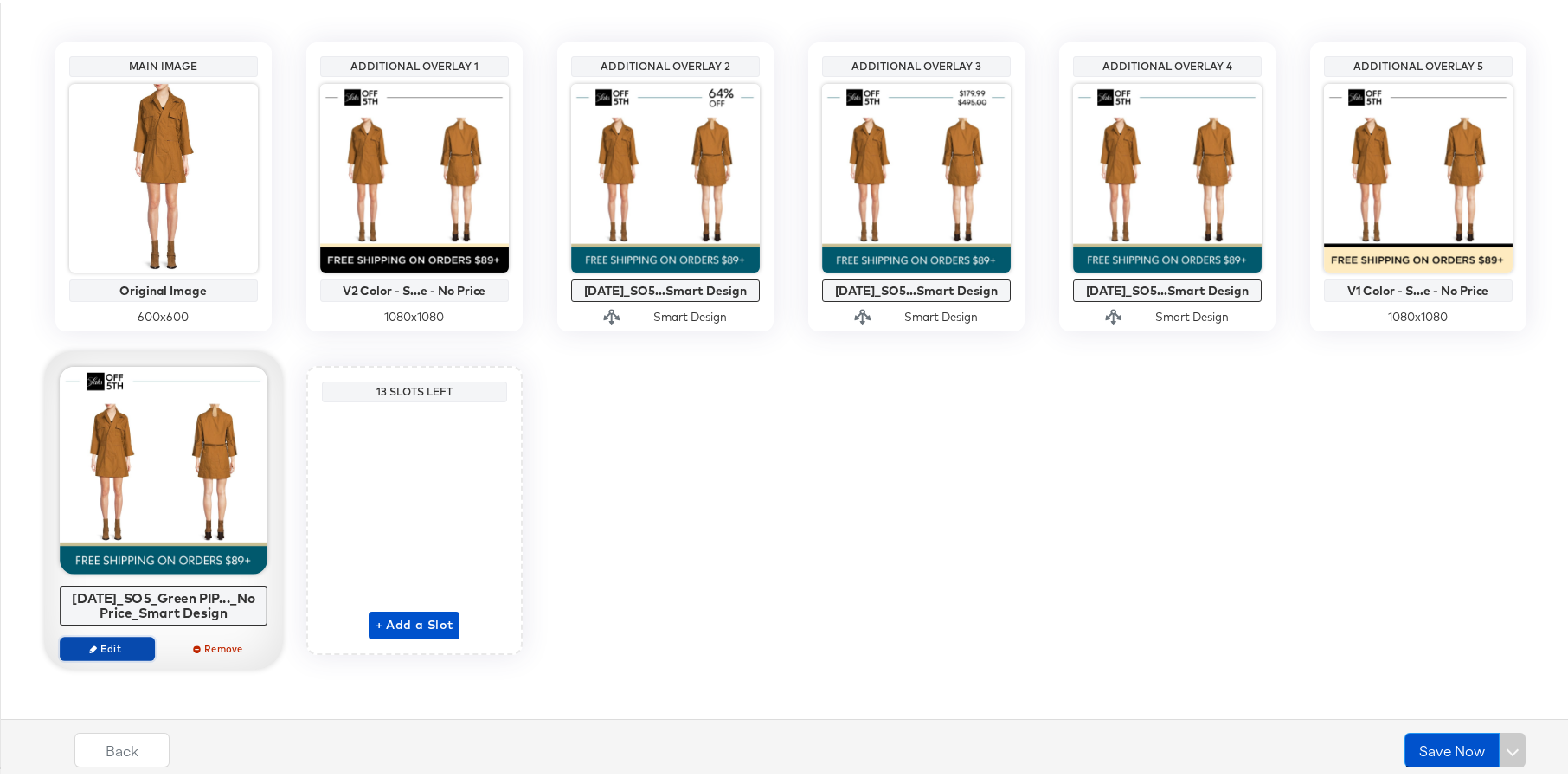
click at [107, 645] on span "Edit" at bounding box center [106, 645] width 80 height 13
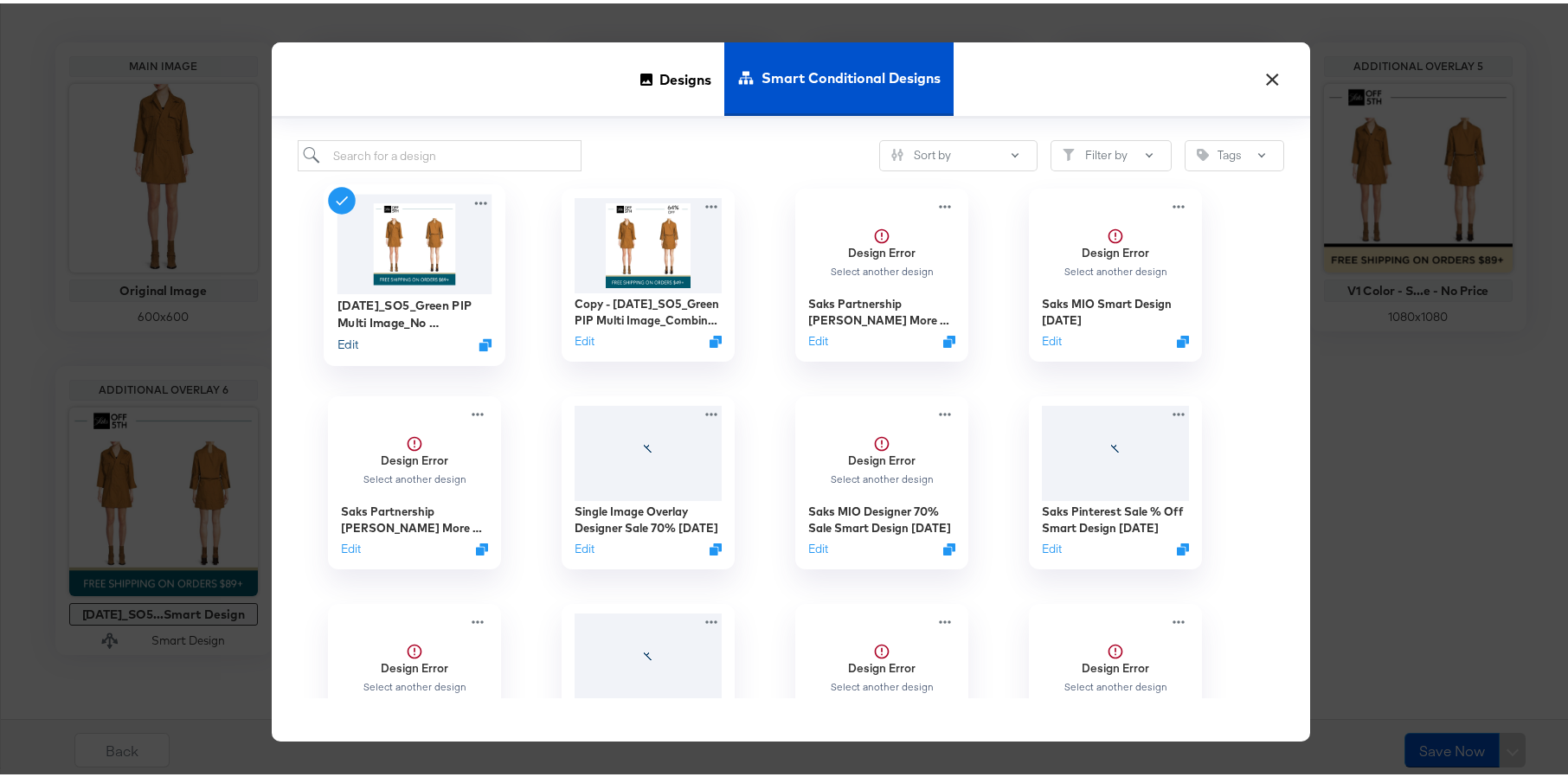
click at [341, 338] on button "Edit" at bounding box center [347, 341] width 21 height 16
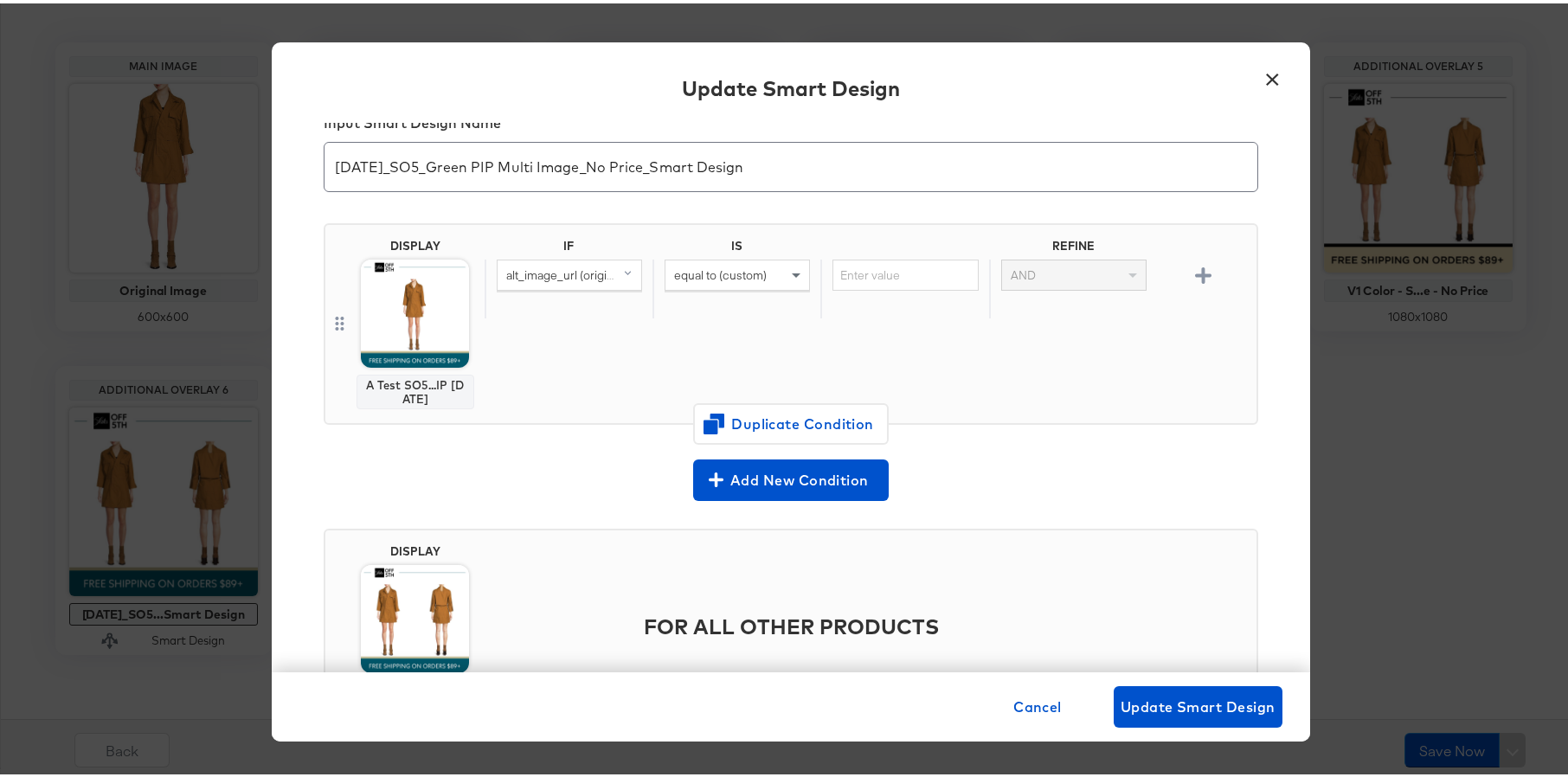
scroll to position [36, 0]
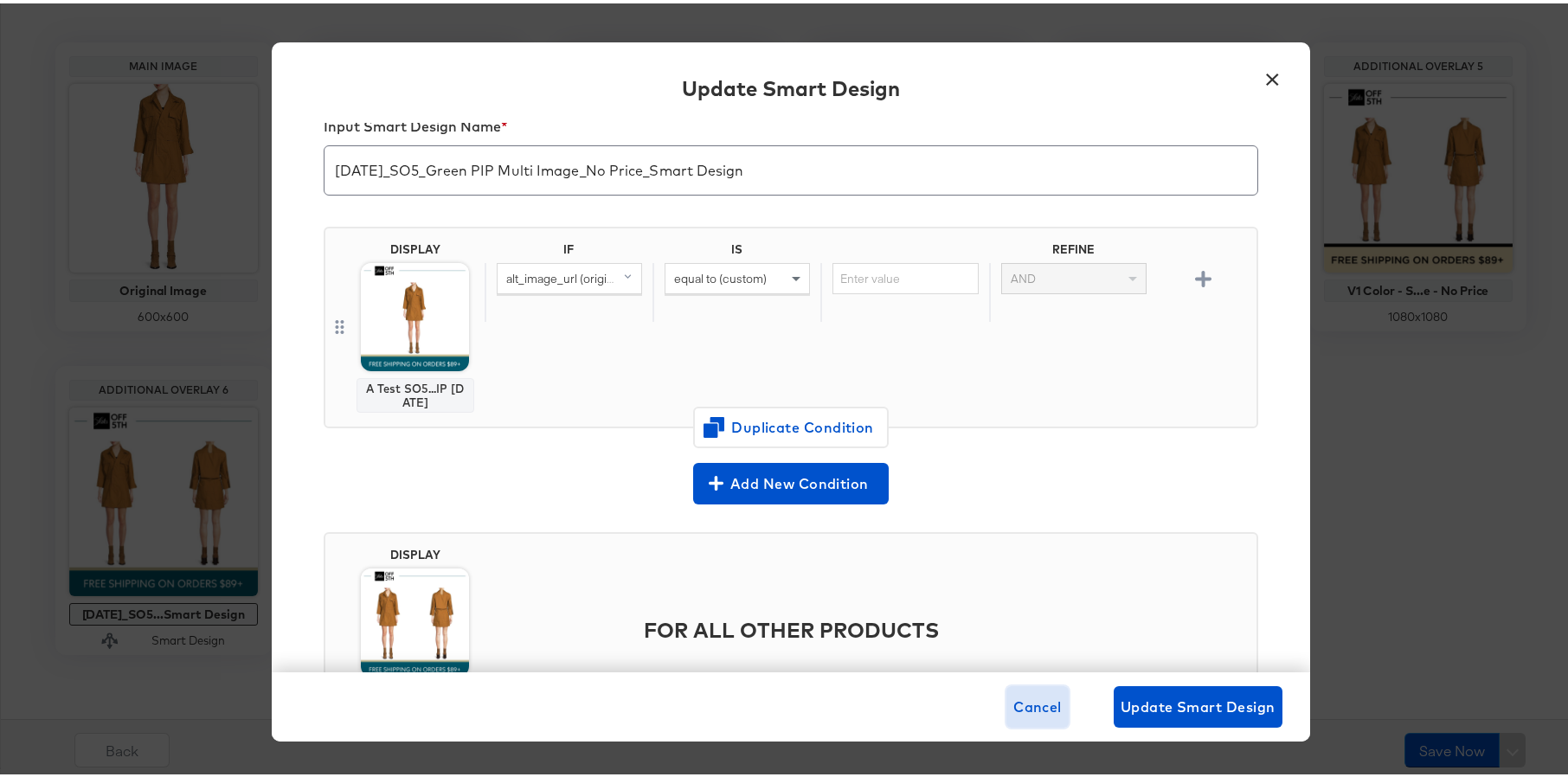
click at [1028, 714] on span "Cancel" at bounding box center [1037, 703] width 48 height 25
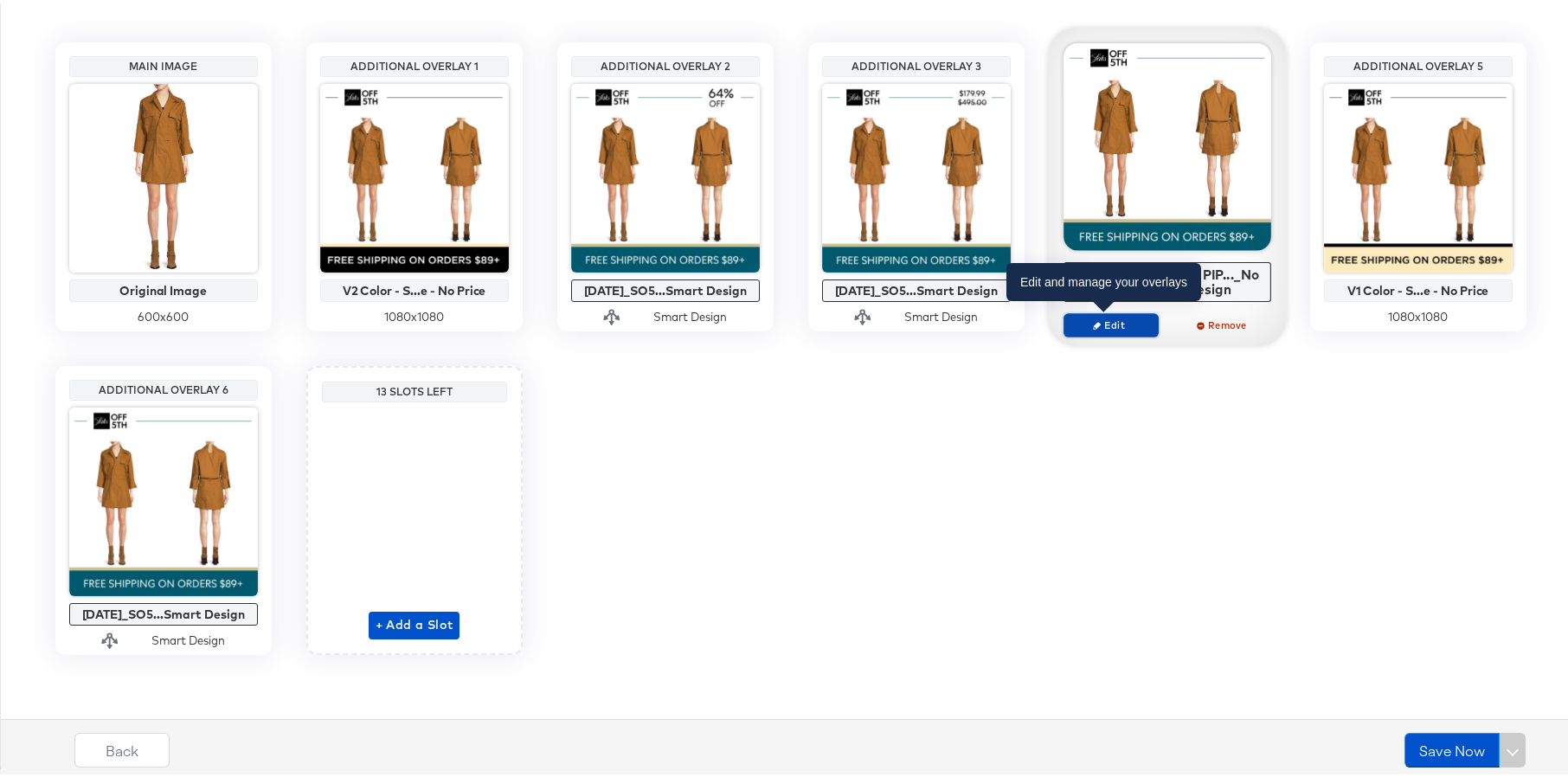
click at [1082, 322] on span "Edit" at bounding box center [1111, 322] width 80 height 13
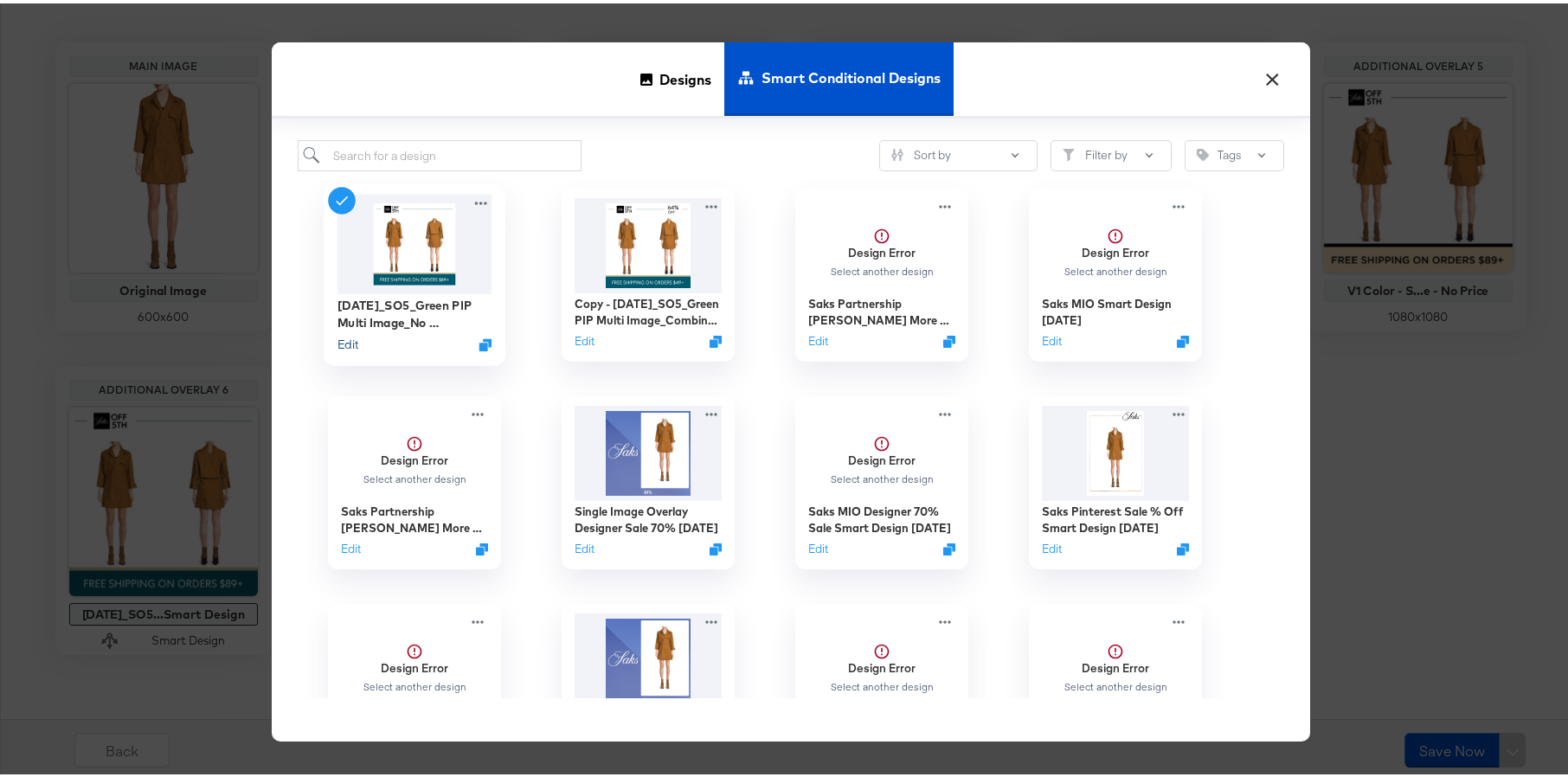
click at [345, 343] on button "Edit" at bounding box center [347, 341] width 21 height 16
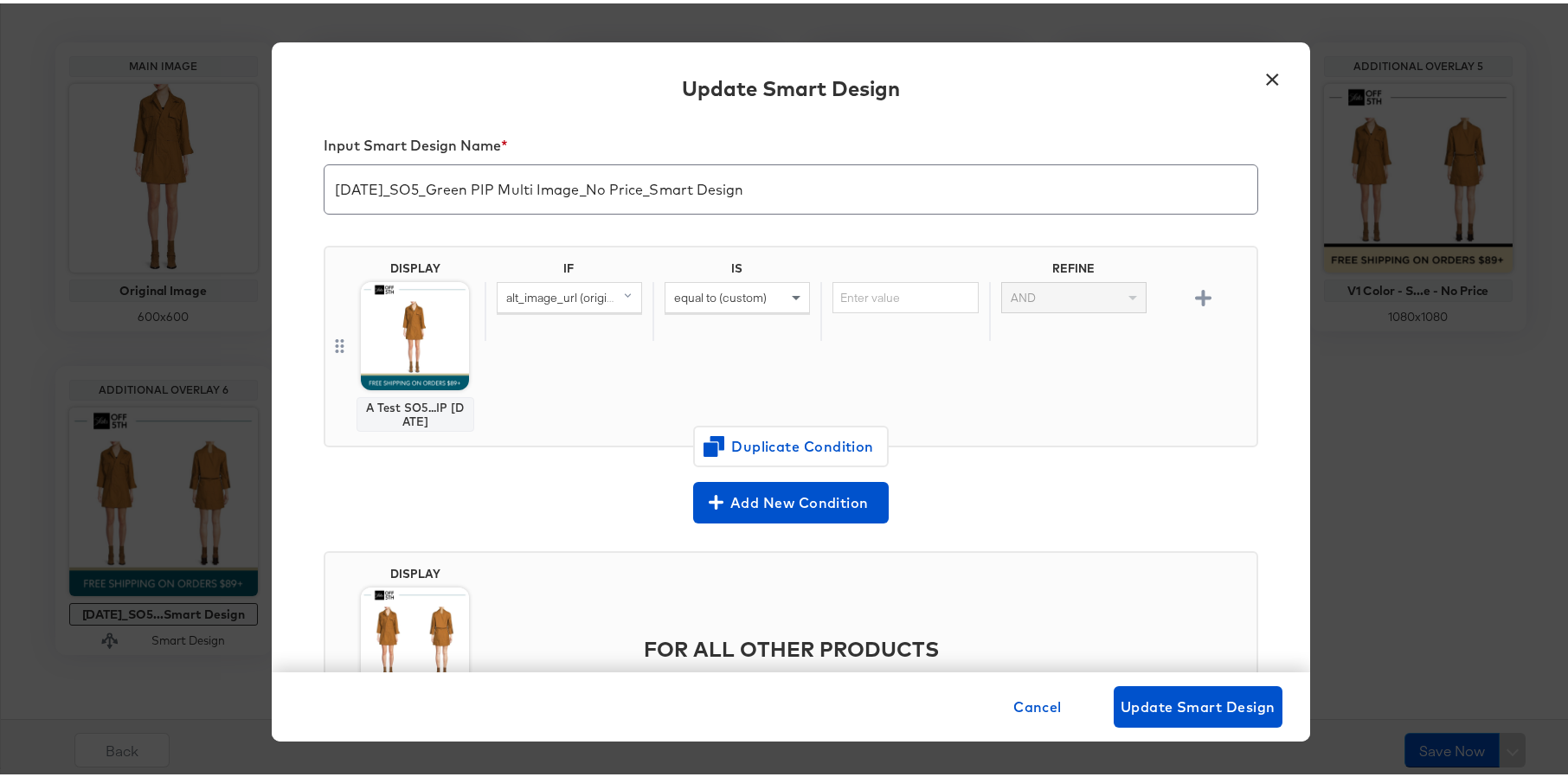
scroll to position [0, 0]
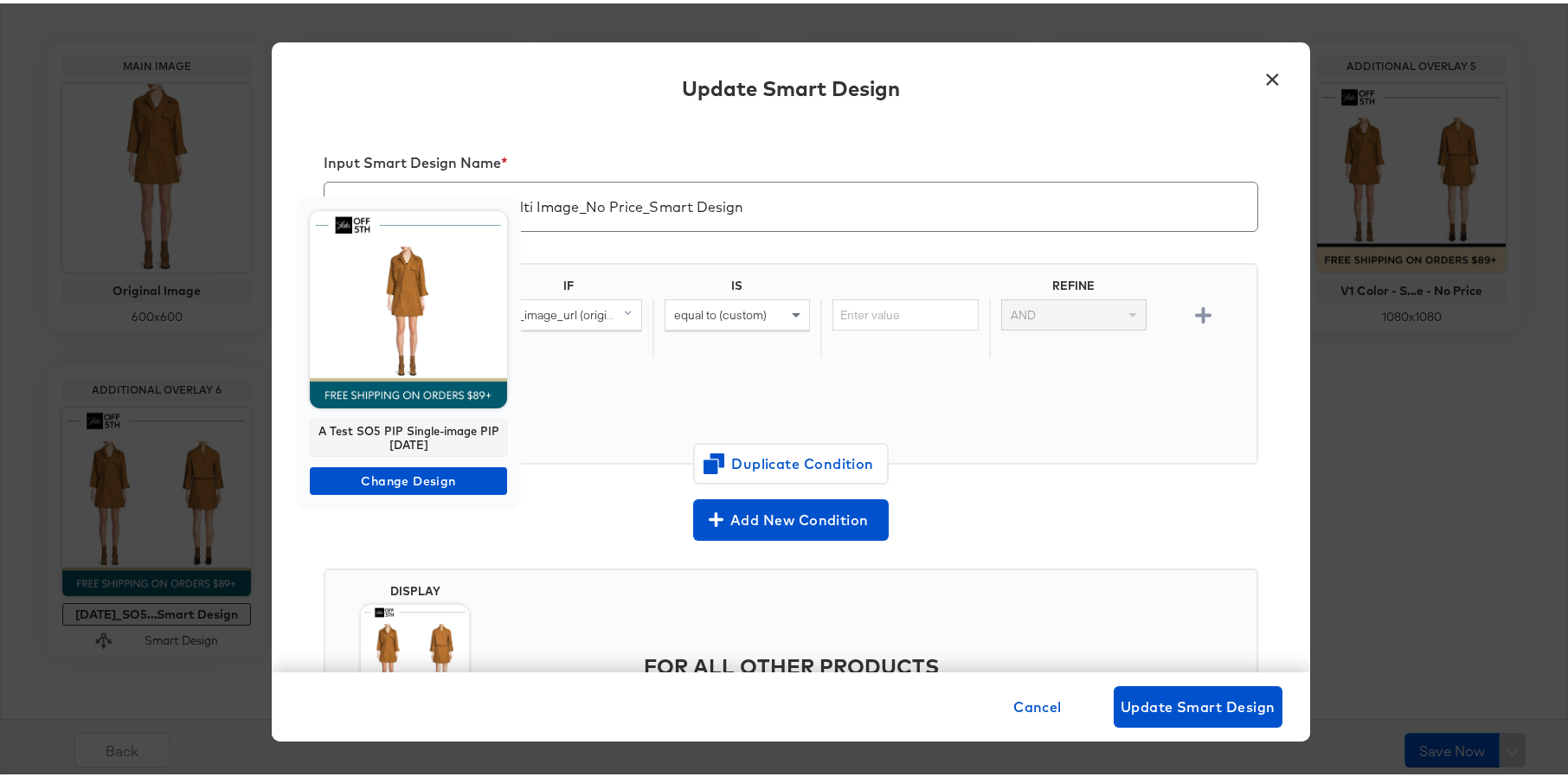
drag, startPoint x: 434, startPoint y: 443, endPoint x: 315, endPoint y: 429, distance: 119.8
click at [315, 429] on div "A Test SO5 PIP Single-image PIP [DATE]" at bounding box center [408, 434] width 197 height 38
copy div "A Test SO5 PIP Single-image PIP [DATE]"
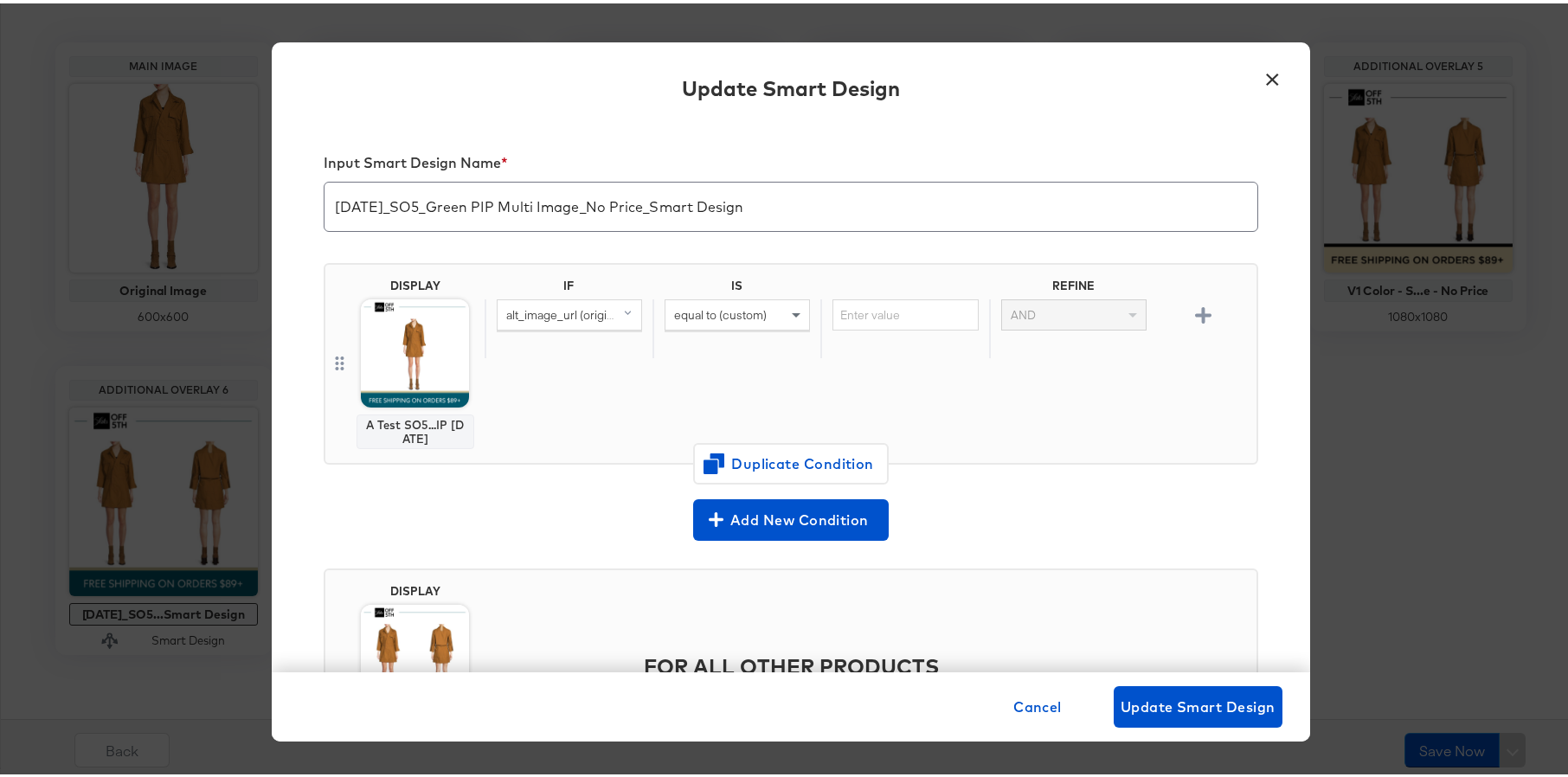
click at [1273, 68] on button "×" at bounding box center [1273, 71] width 31 height 31
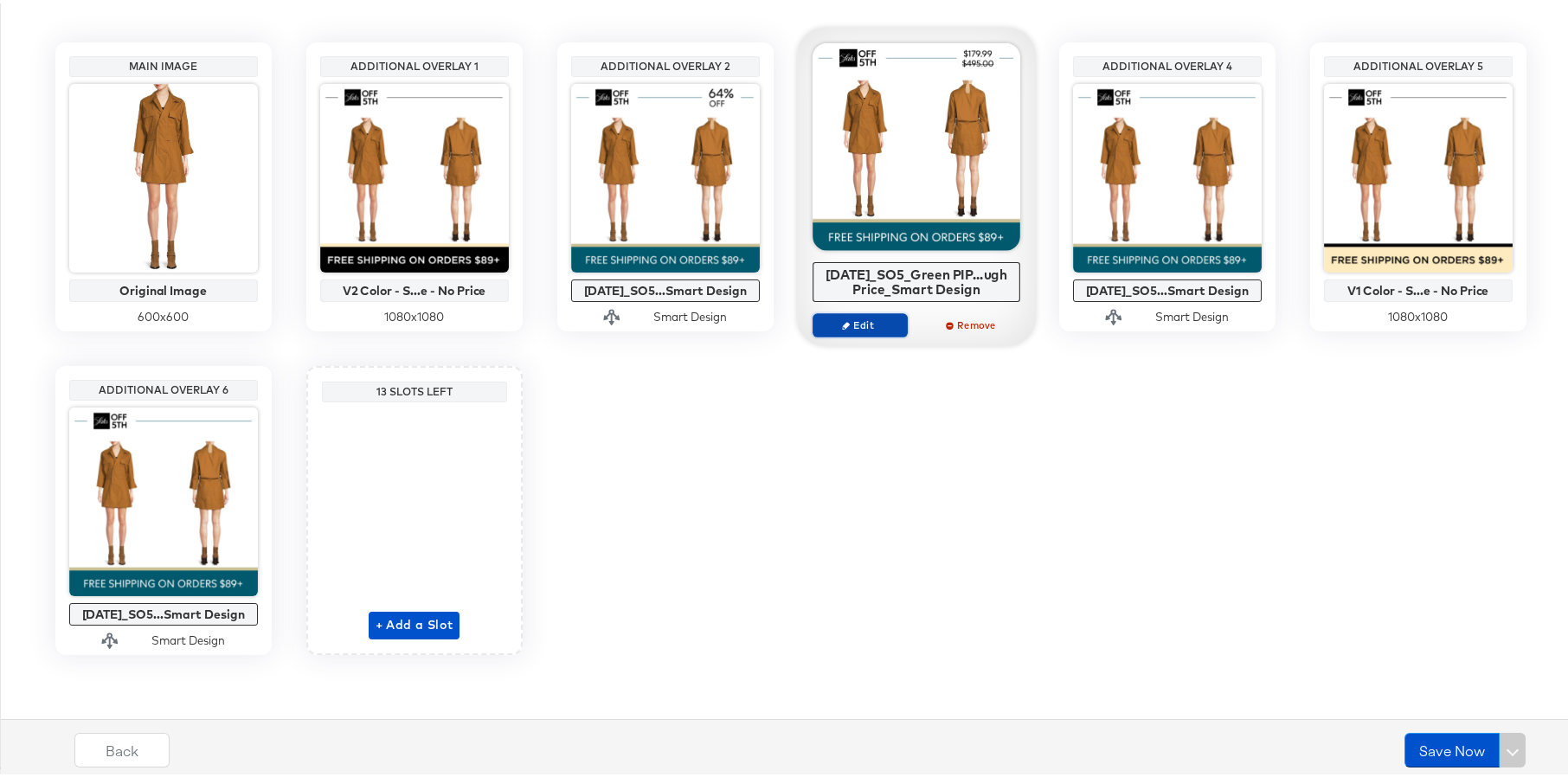
click at [866, 323] on span "Edit" at bounding box center [860, 322] width 80 height 13
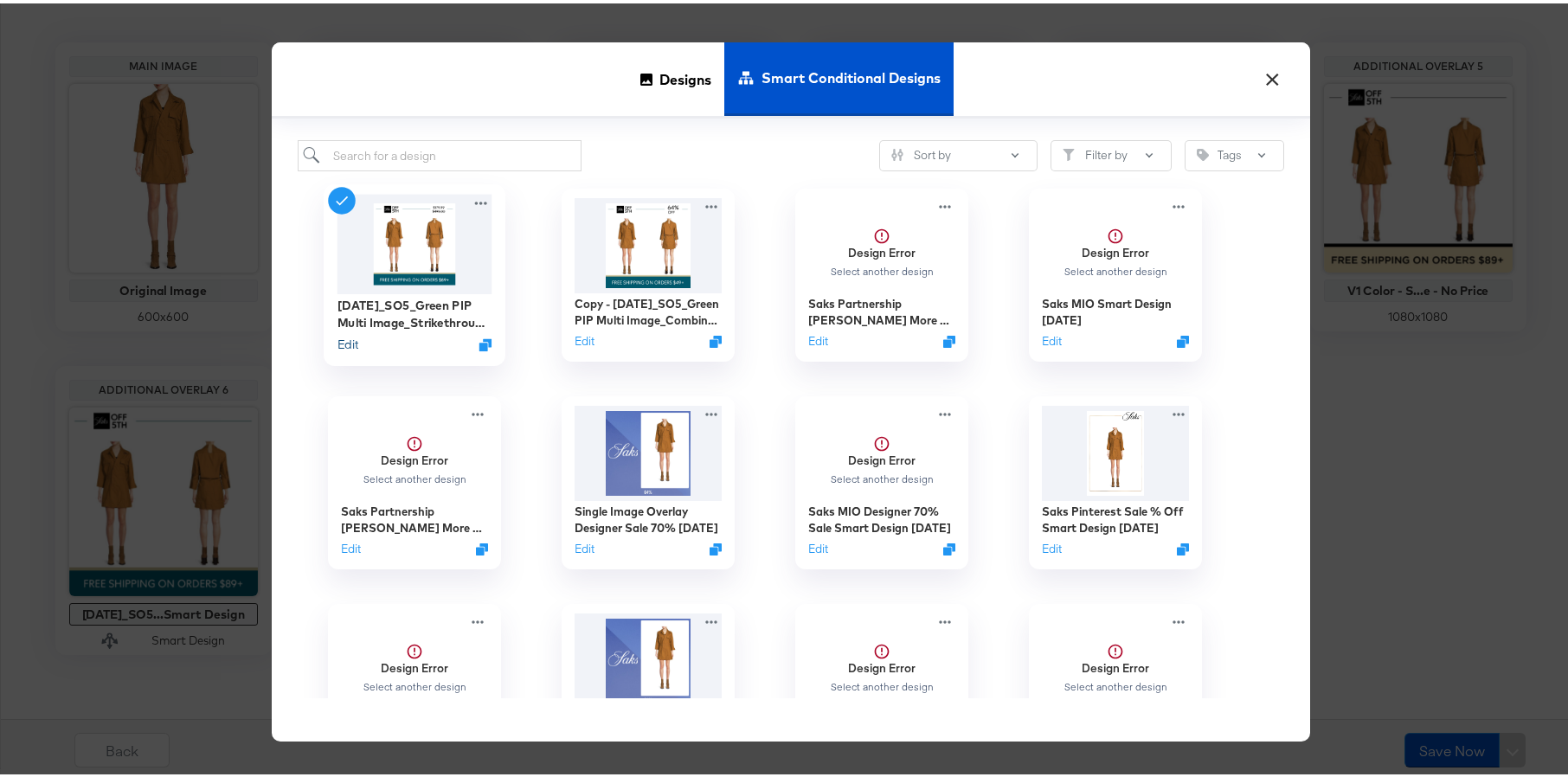
click at [338, 340] on button "Edit" at bounding box center [347, 341] width 21 height 16
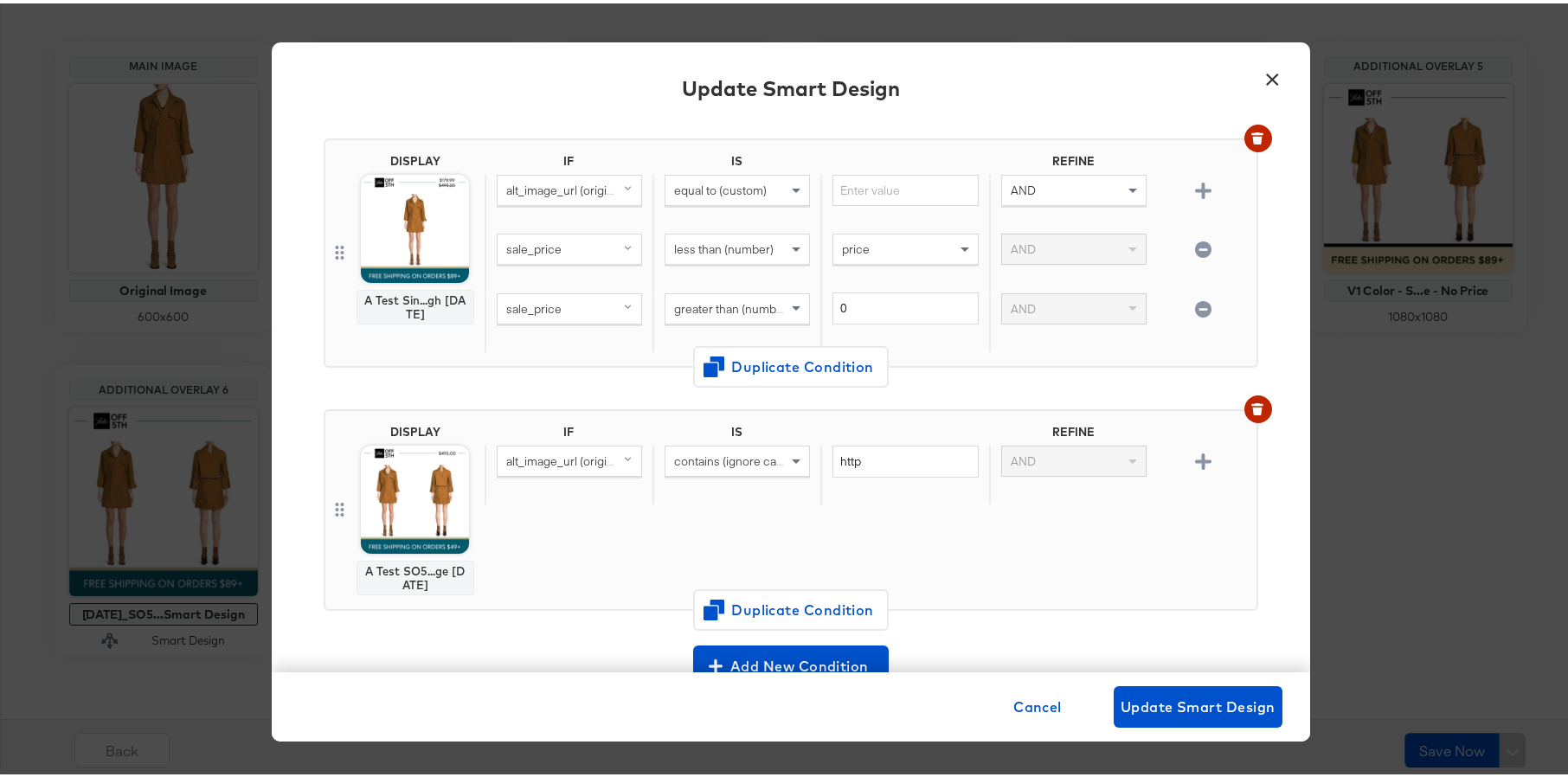
scroll to position [489, 0]
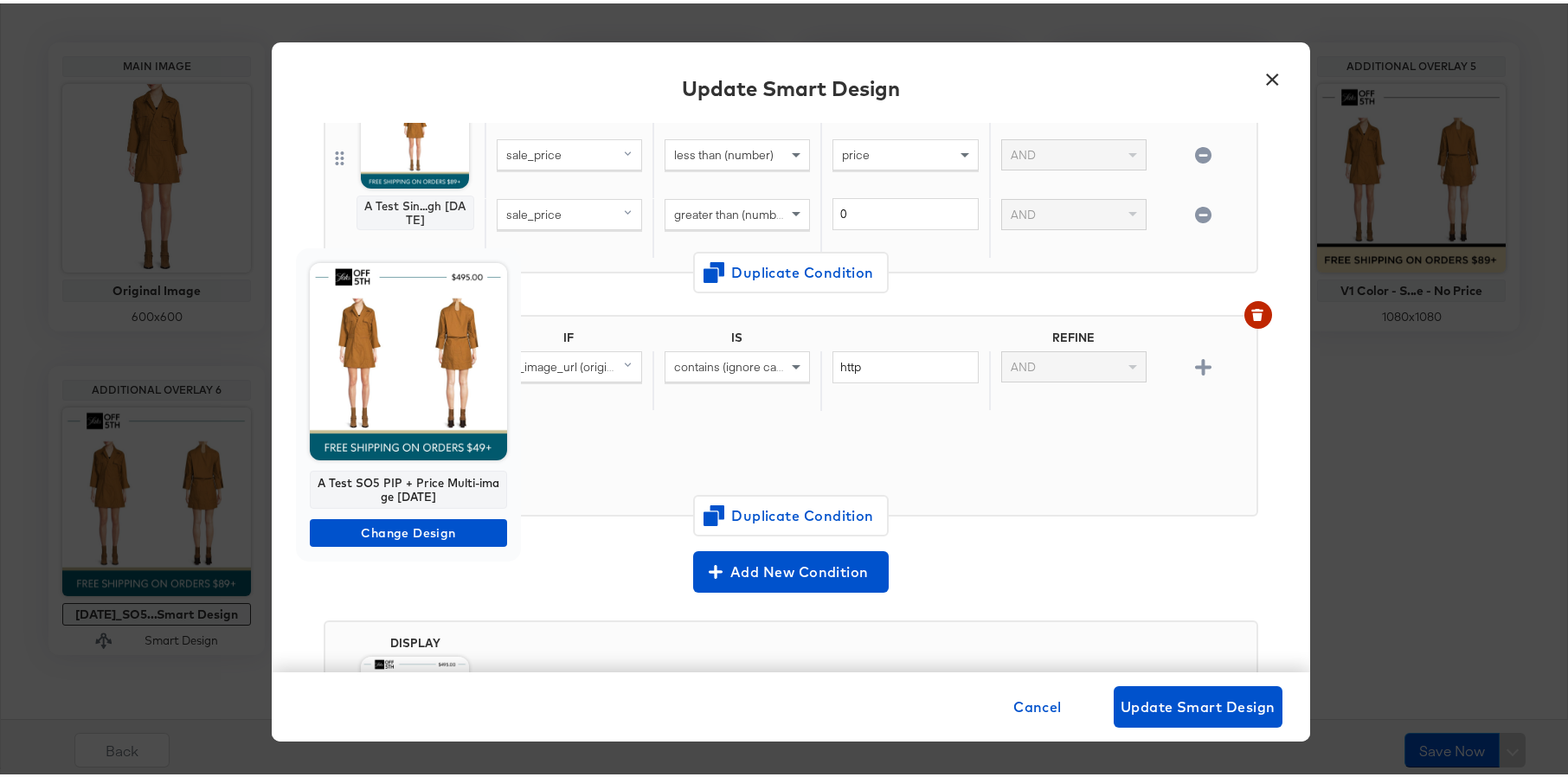
drag, startPoint x: 441, startPoint y: 496, endPoint x: 320, endPoint y: 484, distance: 121.6
click at [320, 484] on div "A Test SO5 PIP + Price Multi-image [DATE]" at bounding box center [408, 486] width 197 height 38
copy div "A Test SO5 PIP + Price Multi-image [DATE]"
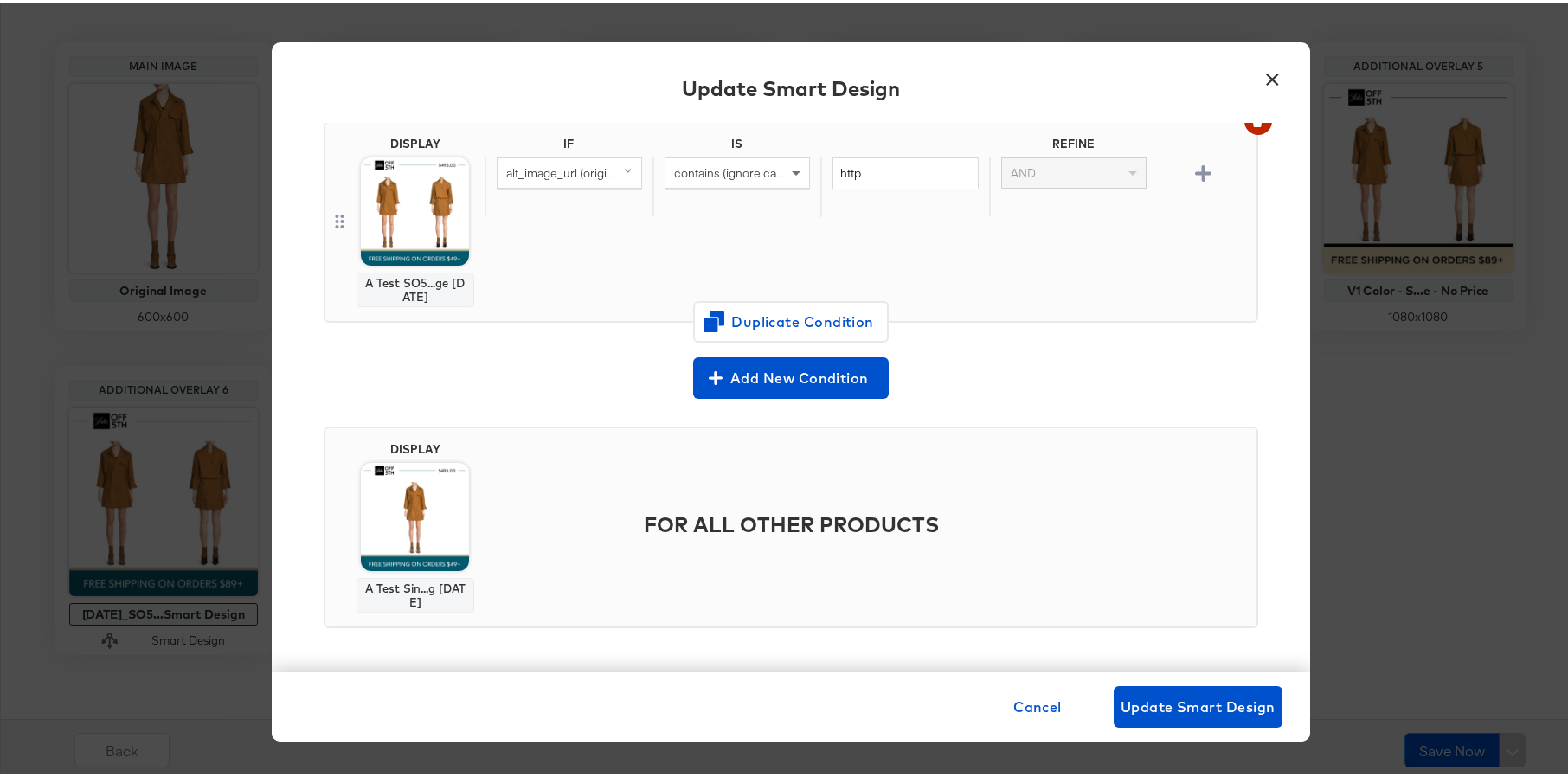
scroll to position [684, 0]
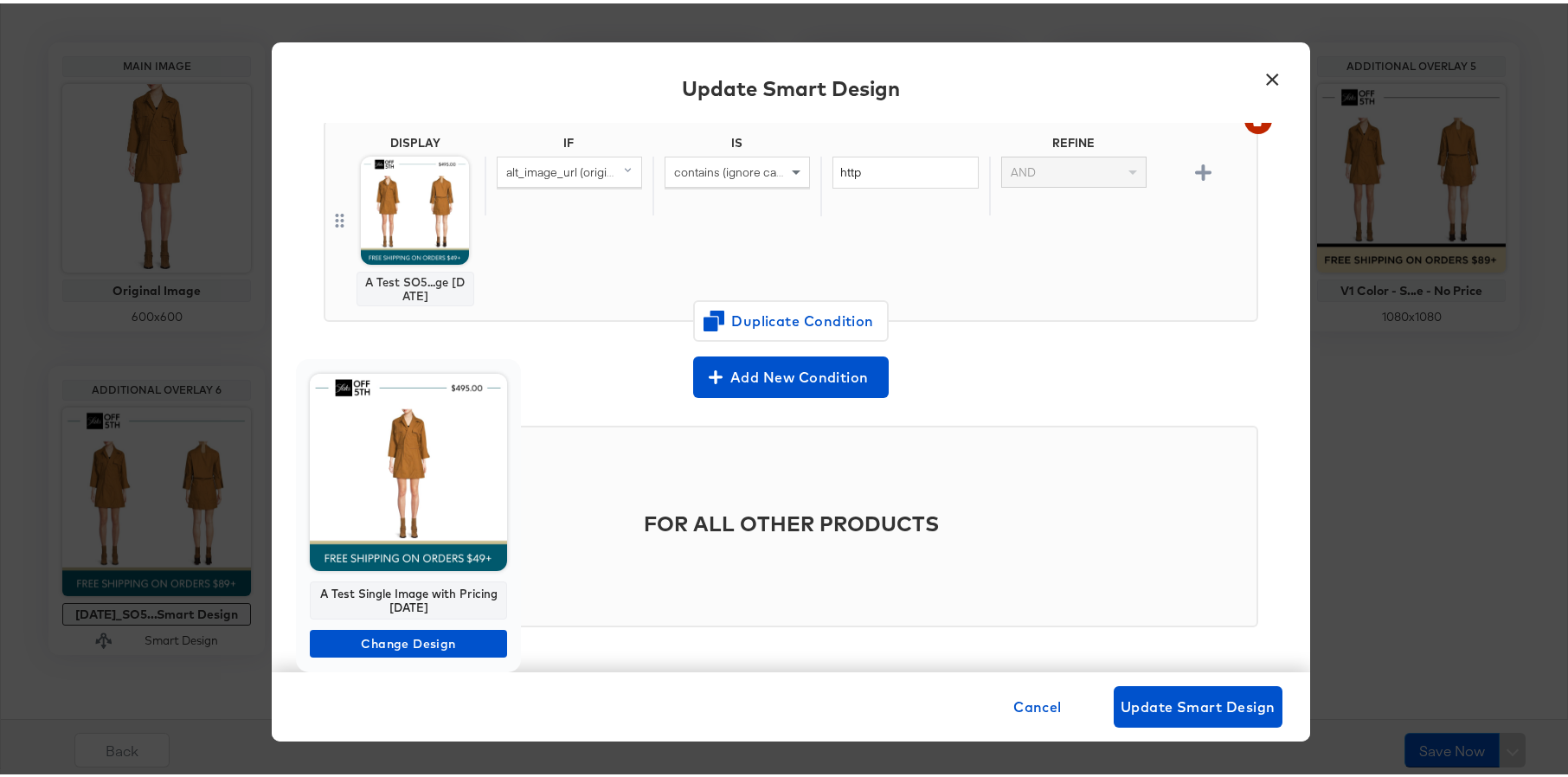
drag, startPoint x: 437, startPoint y: 607, endPoint x: 321, endPoint y: 590, distance: 117.2
click at [321, 590] on div "A Test Single Image with Pricing [DATE]" at bounding box center [408, 597] width 197 height 38
copy div "A Test Single Image with Pricing [DATE]"
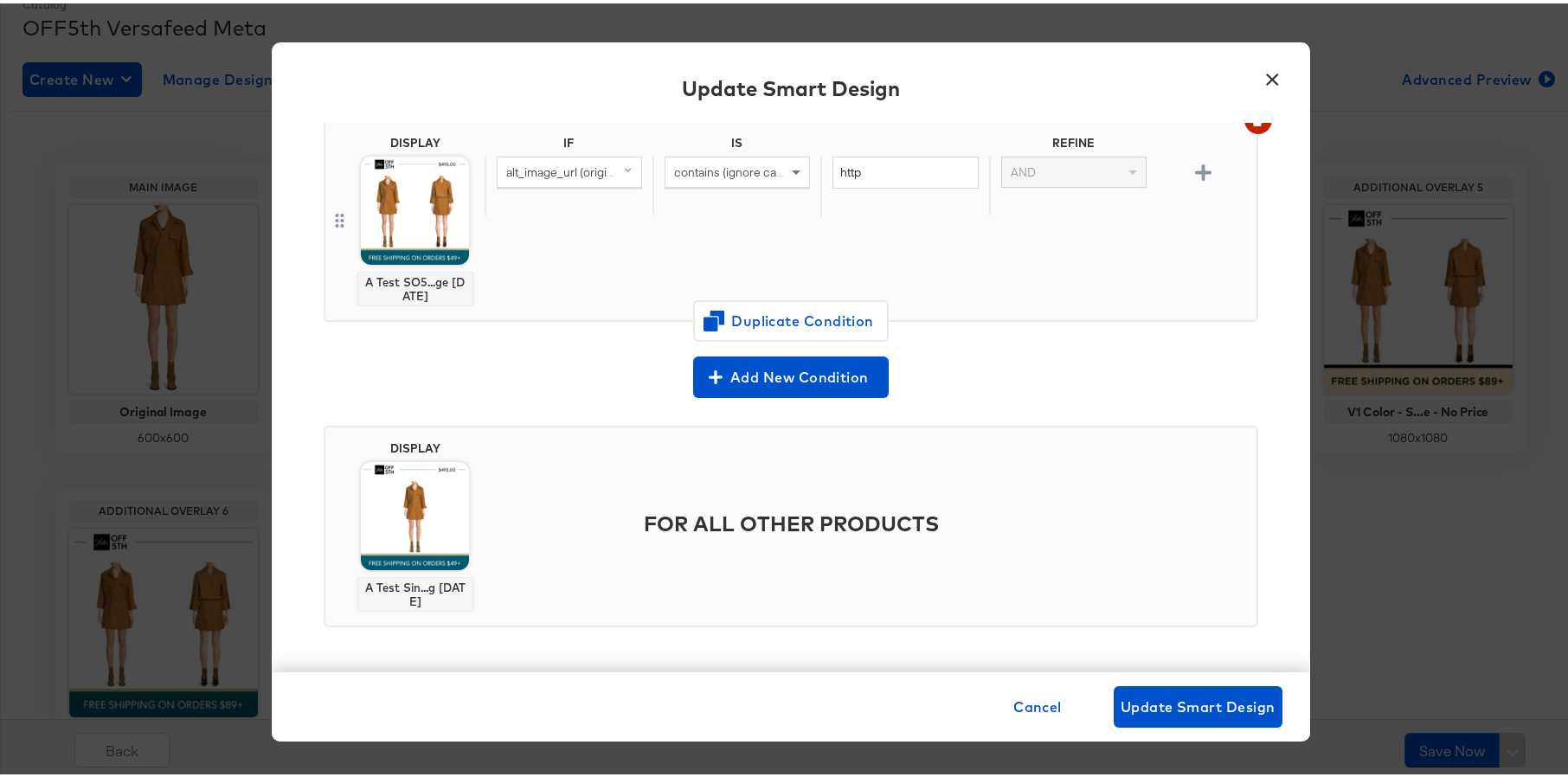
scroll to position [242, 0]
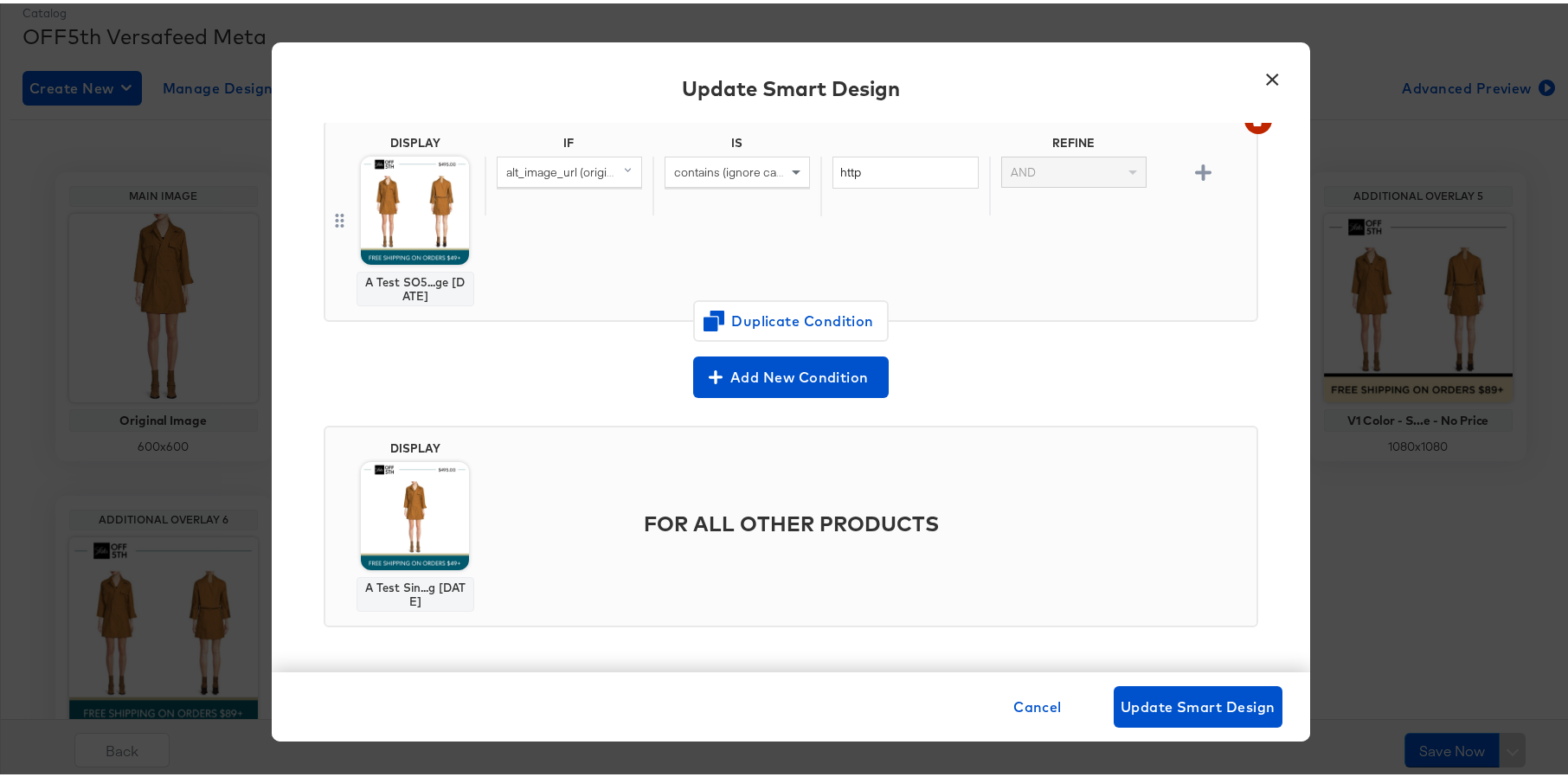
click at [606, 412] on div "DISPLAY A Test Sin...g 10.07.24 FOR ALL OTHER PRODUCTS" at bounding box center [791, 529] width 935 height 243
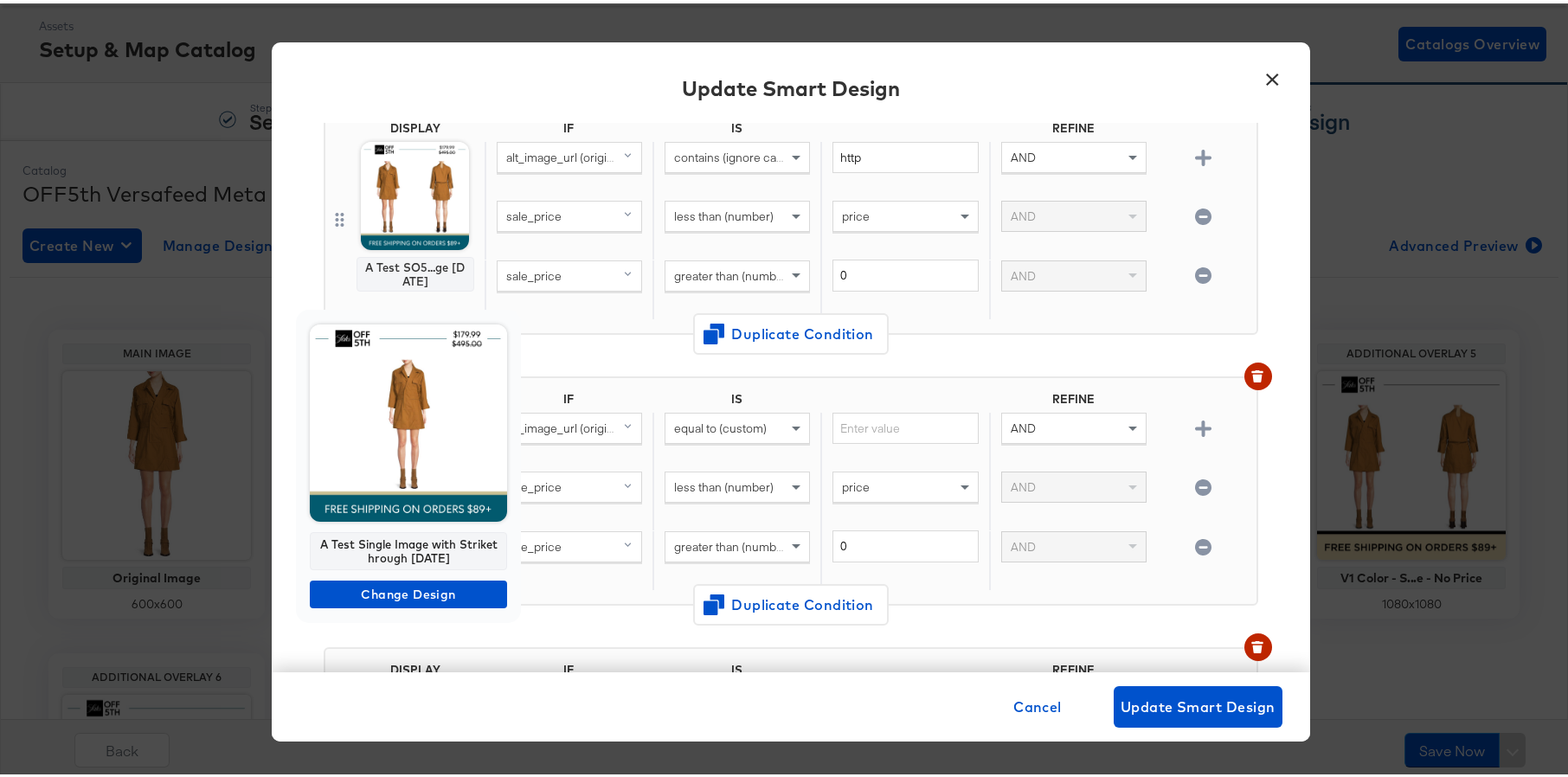
scroll to position [0, 0]
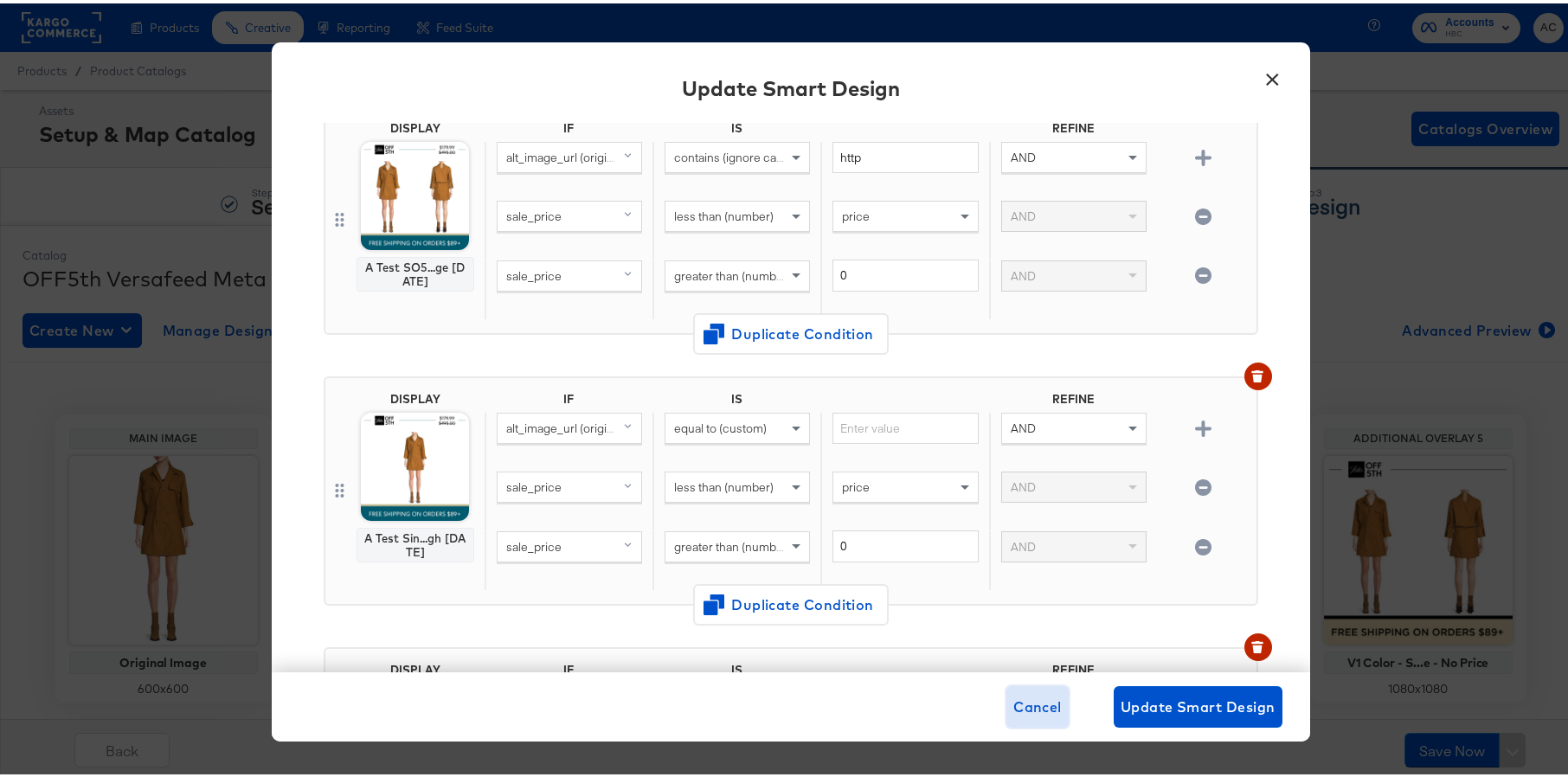
click at [1028, 702] on span "Cancel" at bounding box center [1037, 703] width 48 height 25
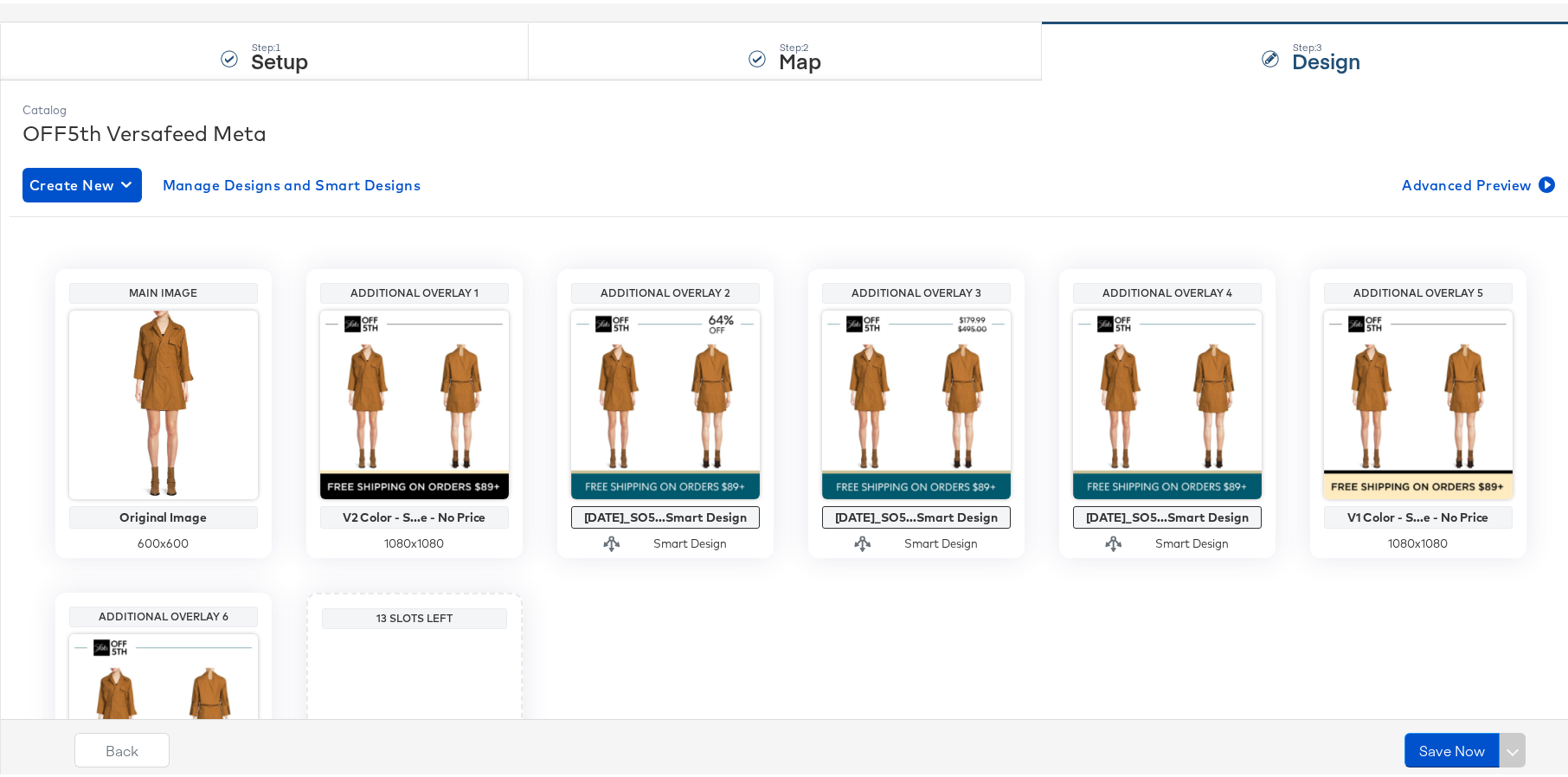
scroll to position [178, 0]
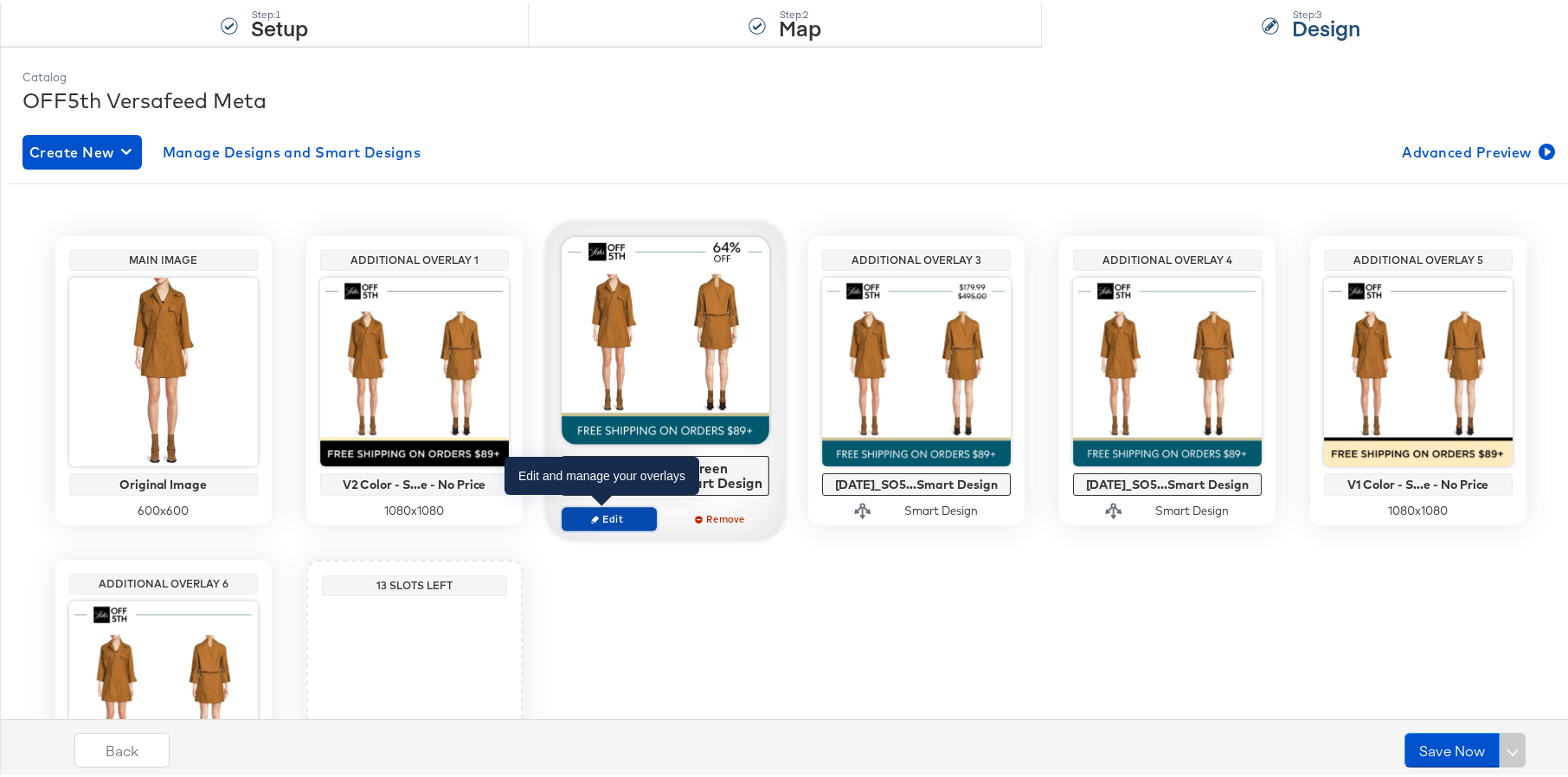
click at [604, 521] on span "Edit" at bounding box center [609, 515] width 80 height 13
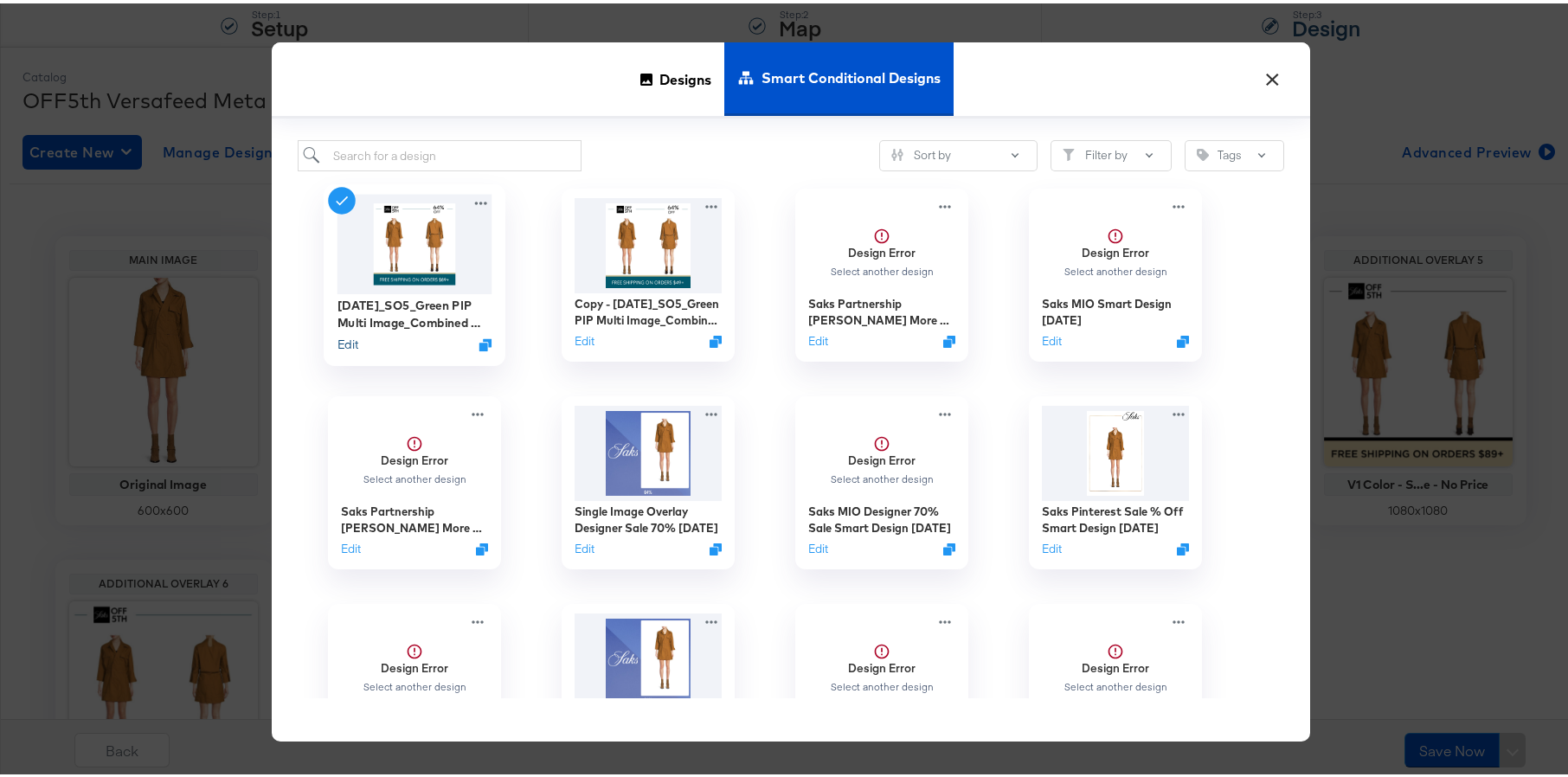
click at [337, 340] on button "Edit" at bounding box center [347, 341] width 21 height 16
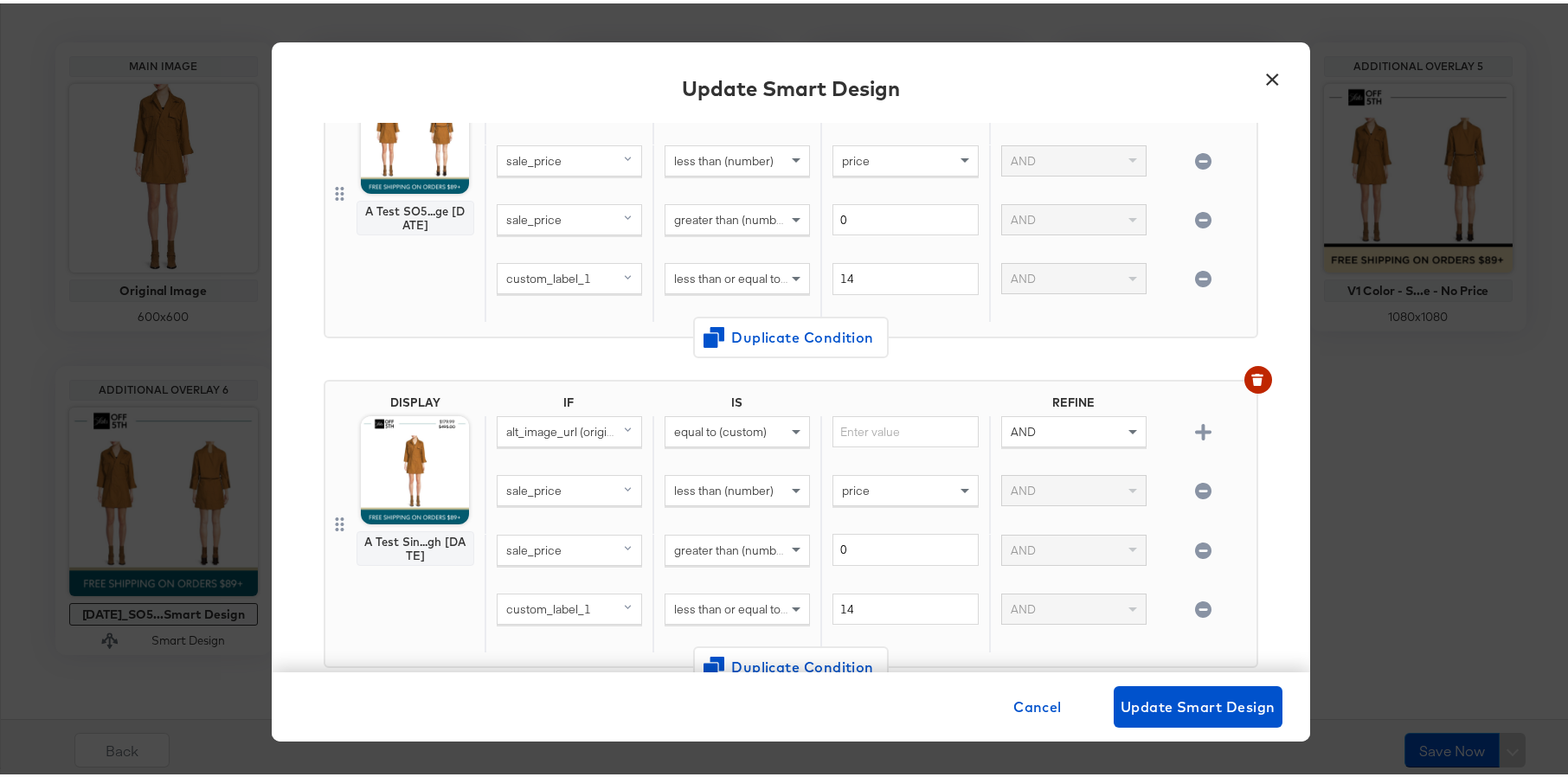
scroll to position [1216, 0]
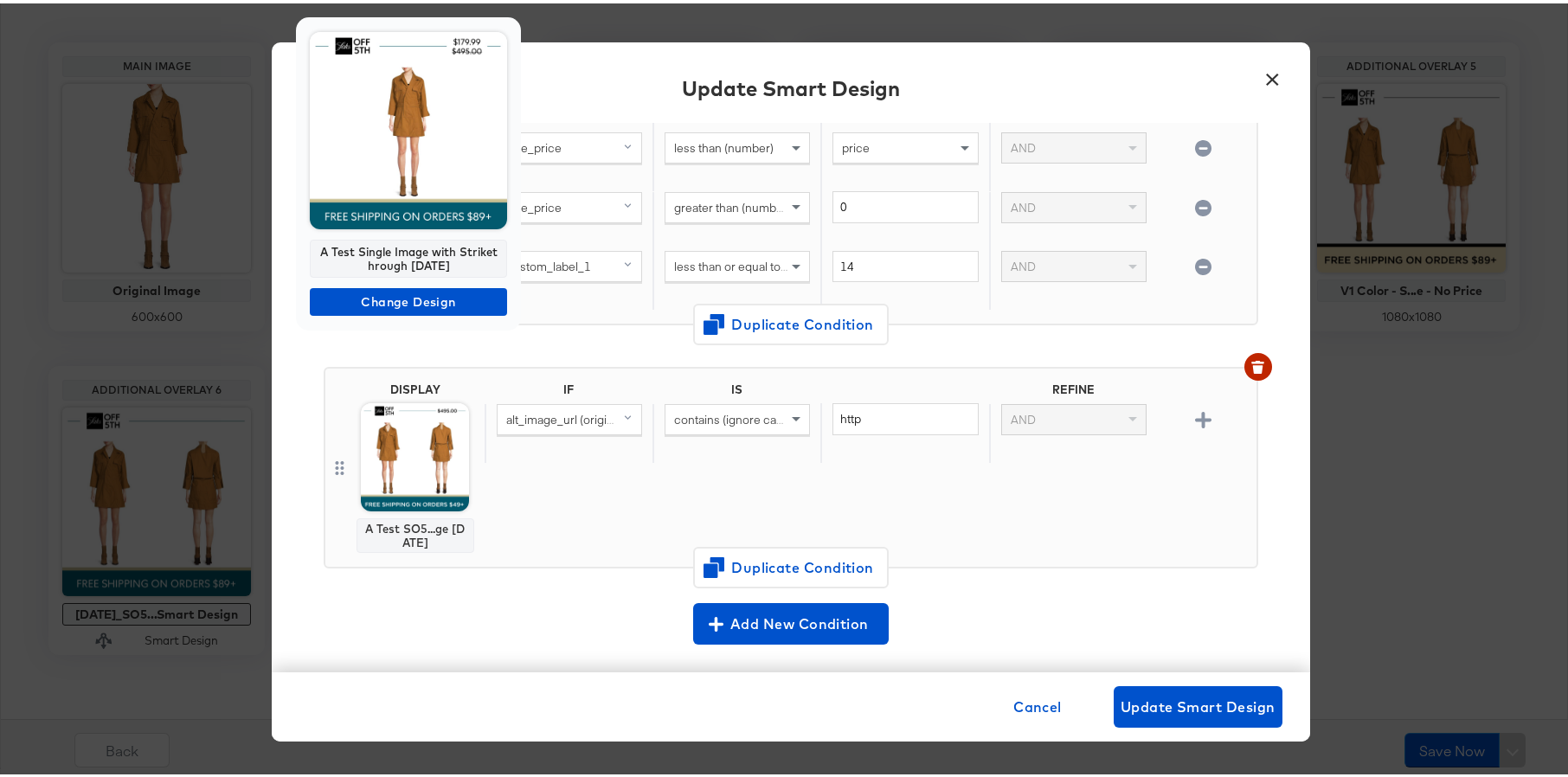
click at [601, 495] on div at bounding box center [791, 388] width 1581 height 777
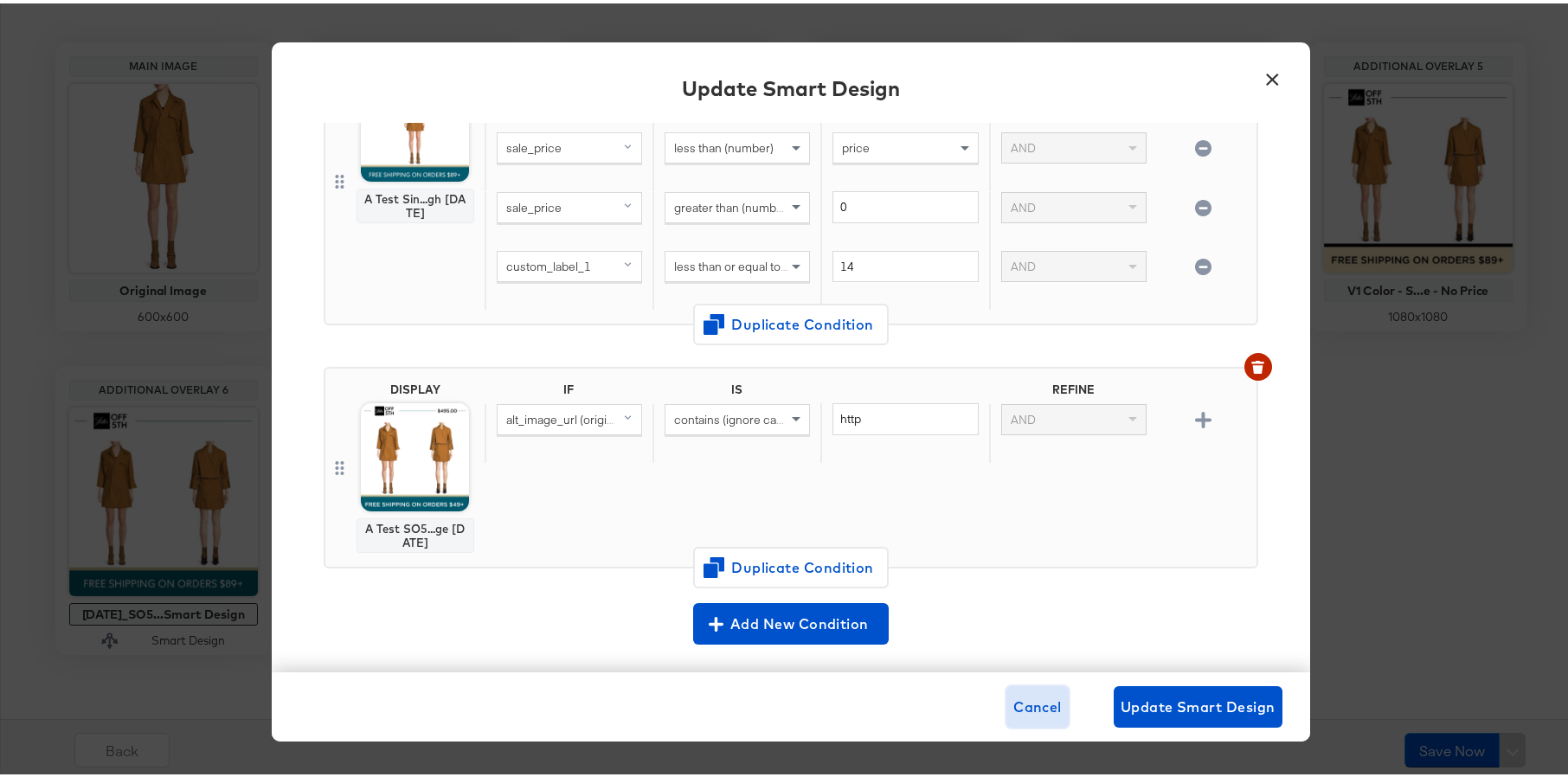
click at [1042, 701] on span "Cancel" at bounding box center [1037, 703] width 48 height 25
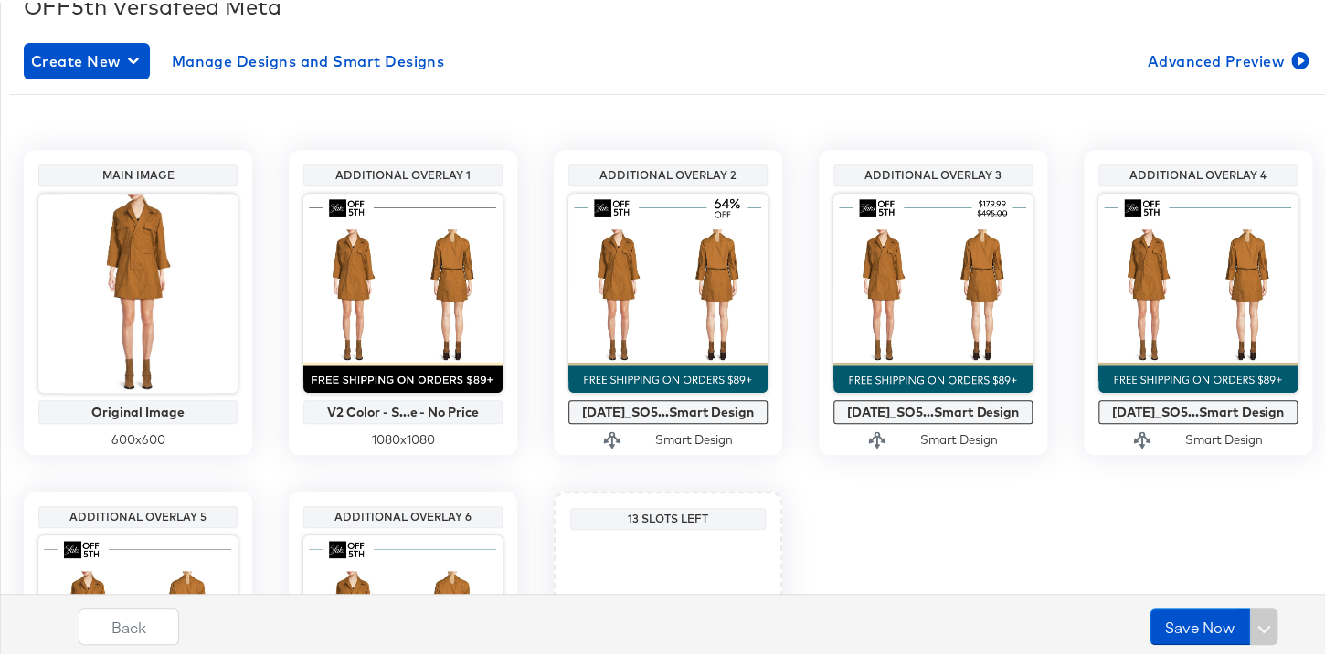
scroll to position [289, 0]
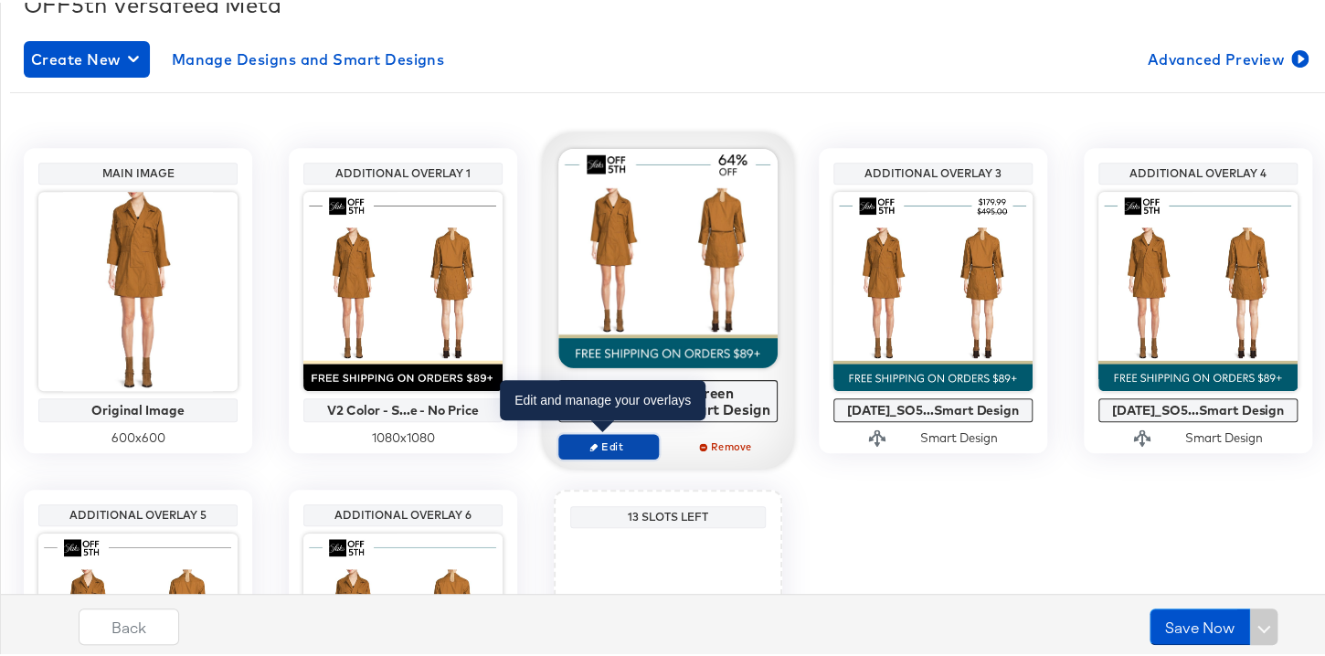
click at [590, 442] on icon "button" at bounding box center [594, 444] width 8 height 8
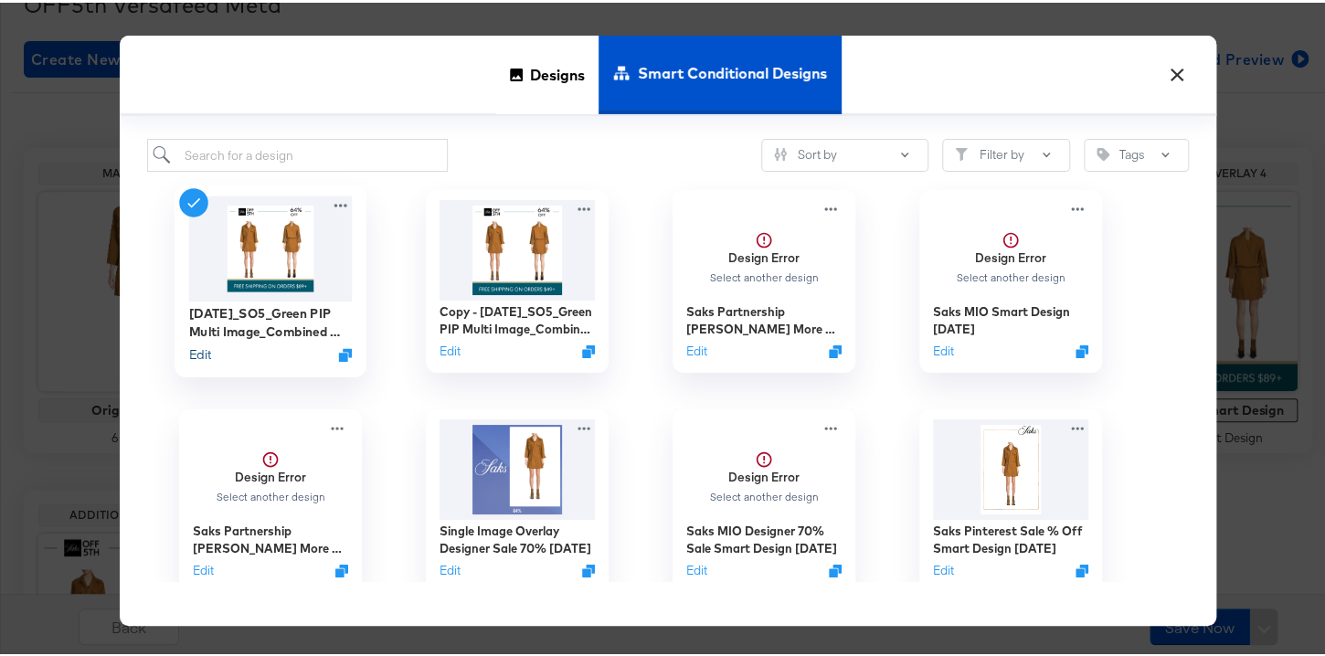
click at [197, 351] on button "Edit" at bounding box center [200, 352] width 22 height 17
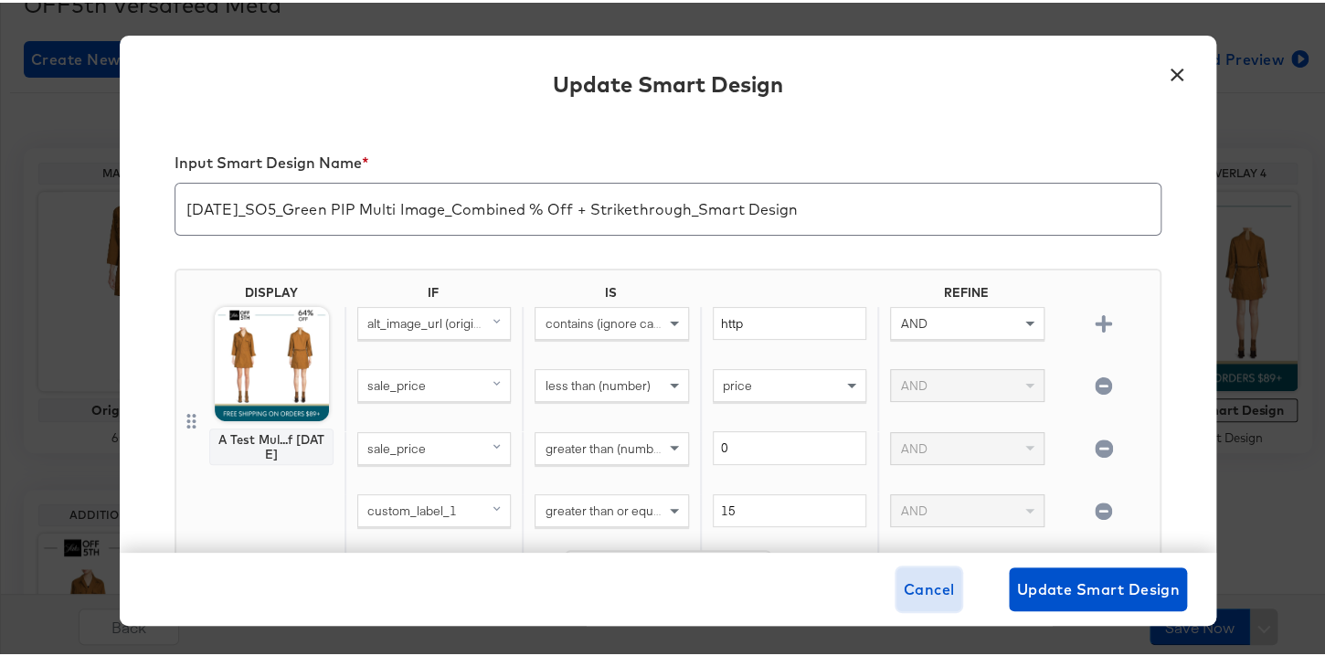
click at [935, 592] on span "Cancel" at bounding box center [929, 587] width 51 height 26
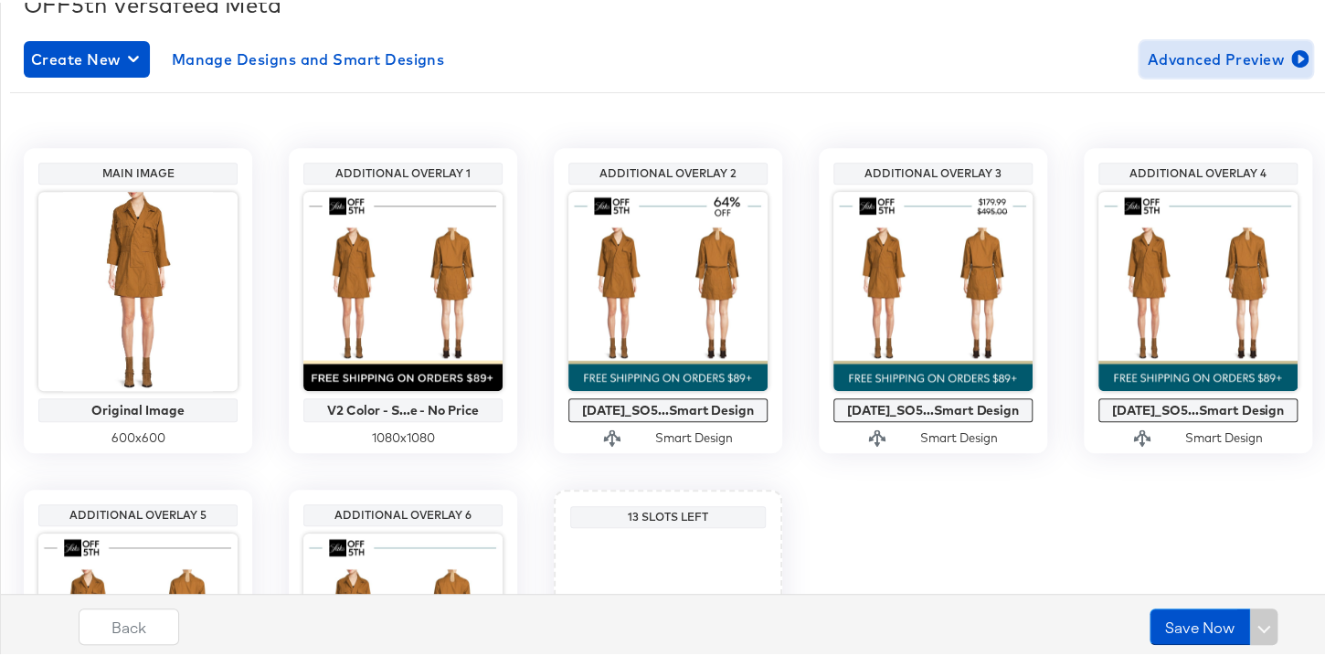
click at [1218, 59] on span "Advanced Preview" at bounding box center [1226, 57] width 158 height 26
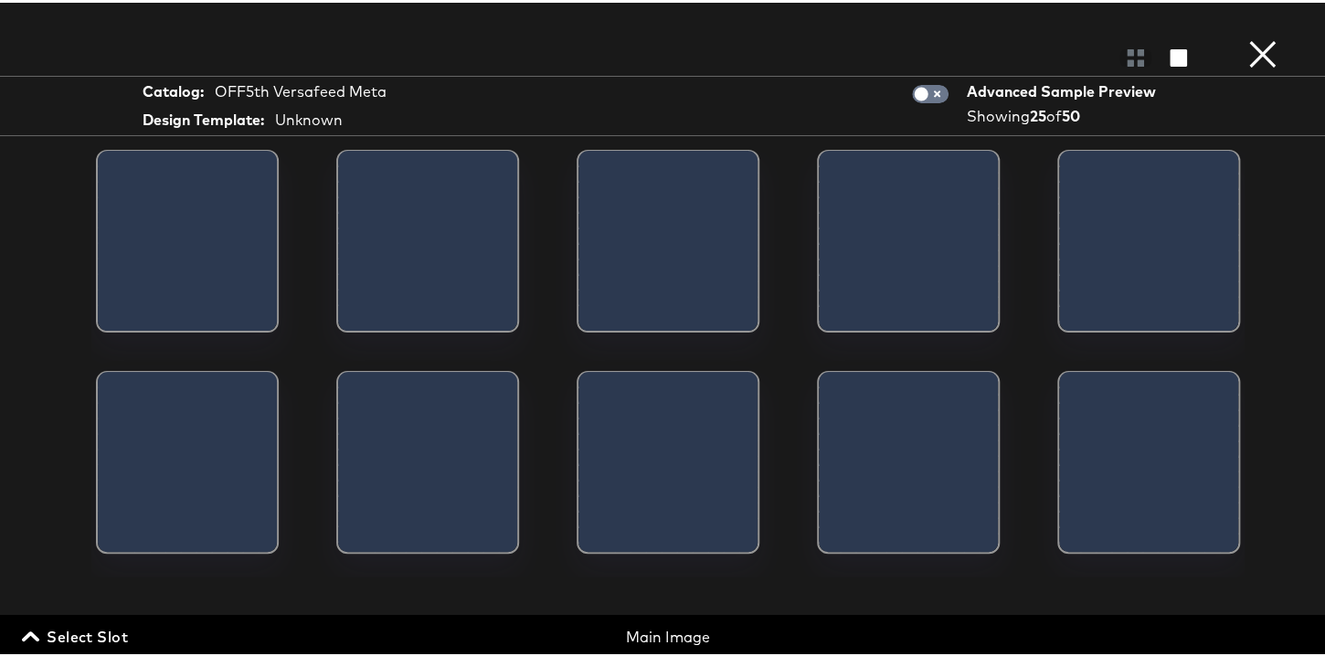
click at [292, 128] on div "Unknown" at bounding box center [308, 117] width 75 height 23
click at [292, 120] on div "Unknown" at bounding box center [309, 117] width 68 height 21
click at [1256, 37] on button "×" at bounding box center [1263, 18] width 37 height 37
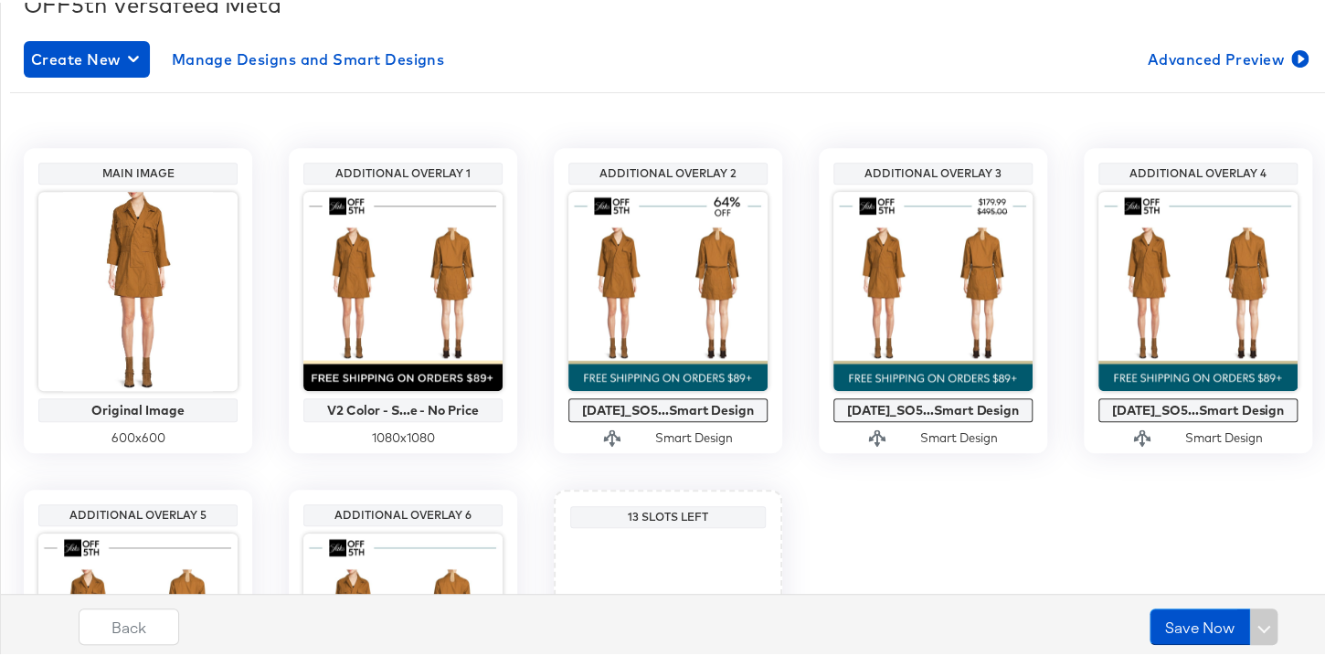
click at [766, 128] on div "Main Image Original Image 600 x 600 Additional Overlay 1 V2 Color - S...e - No …" at bounding box center [668, 462] width 1289 height 716
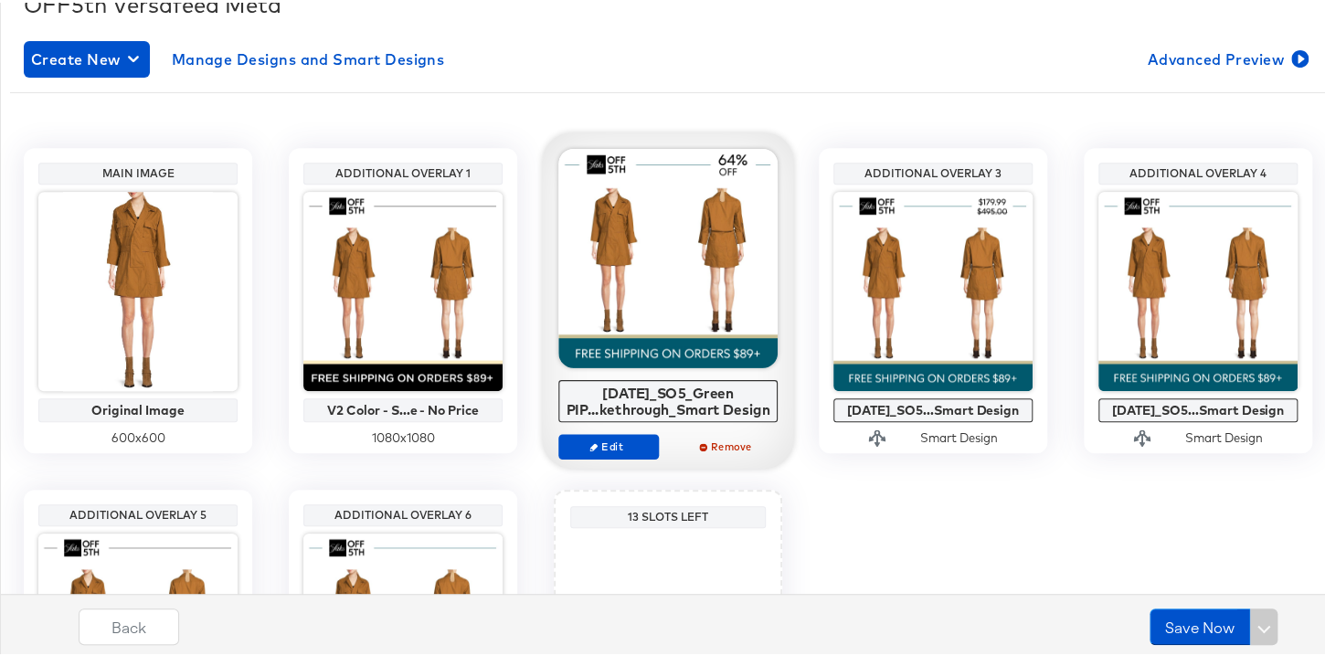
click at [722, 229] on div at bounding box center [668, 255] width 219 height 219
click at [660, 266] on div at bounding box center [668, 255] width 219 height 219
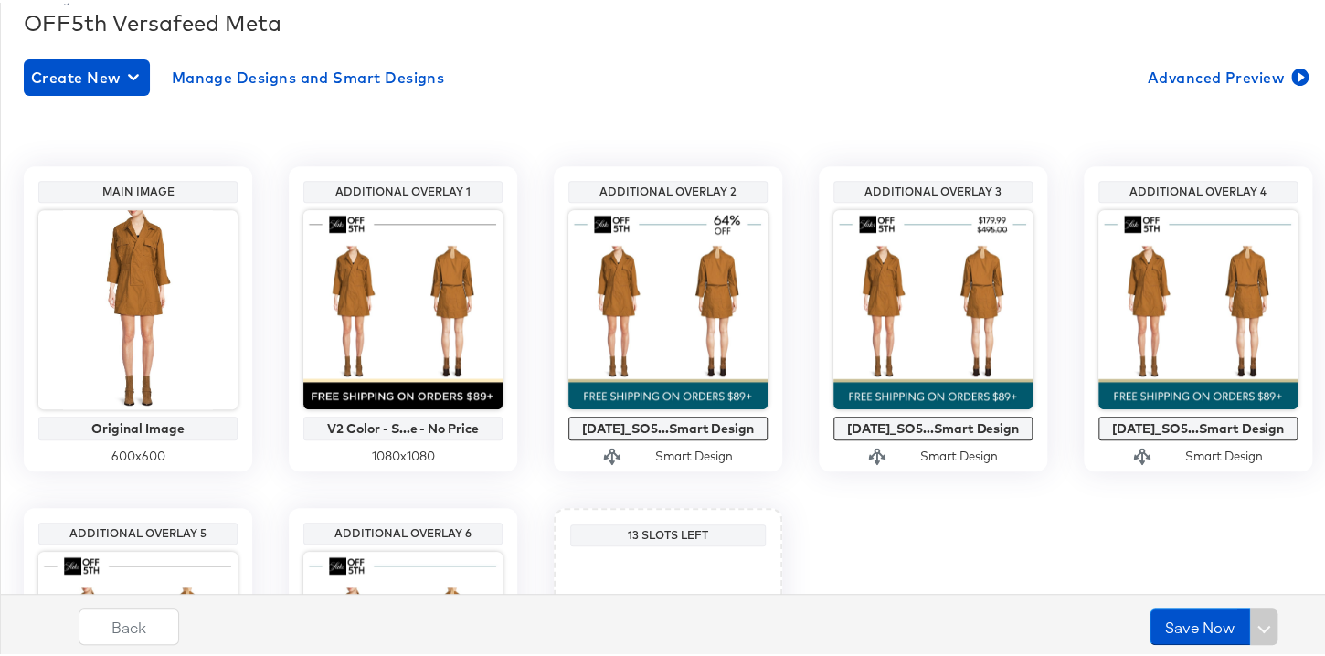
scroll to position [258, 0]
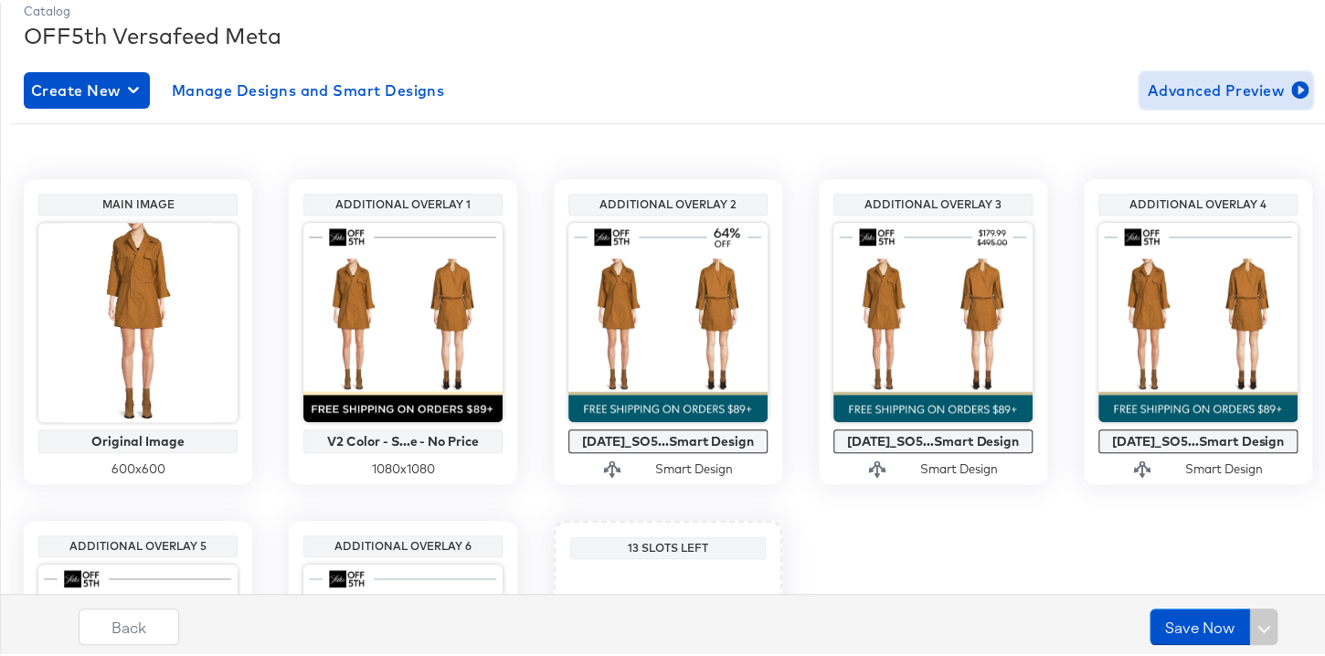
click at [1217, 86] on span "Advanced Preview" at bounding box center [1226, 88] width 158 height 26
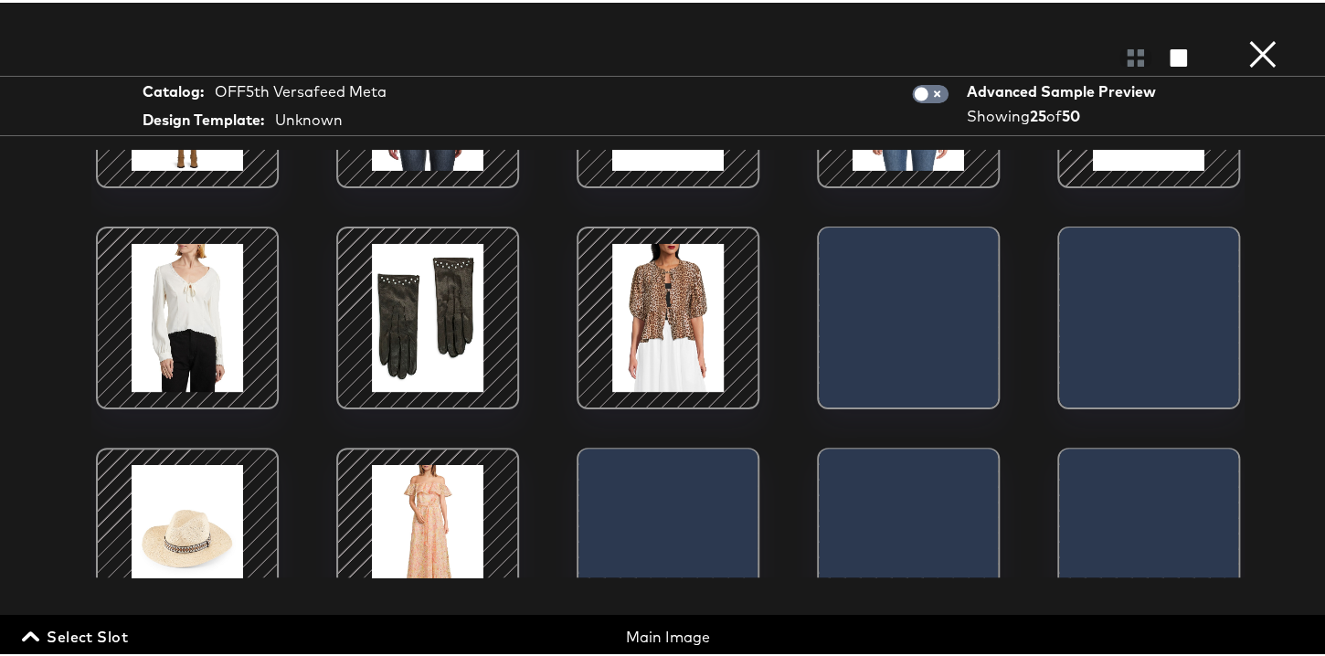
scroll to position [146, 0]
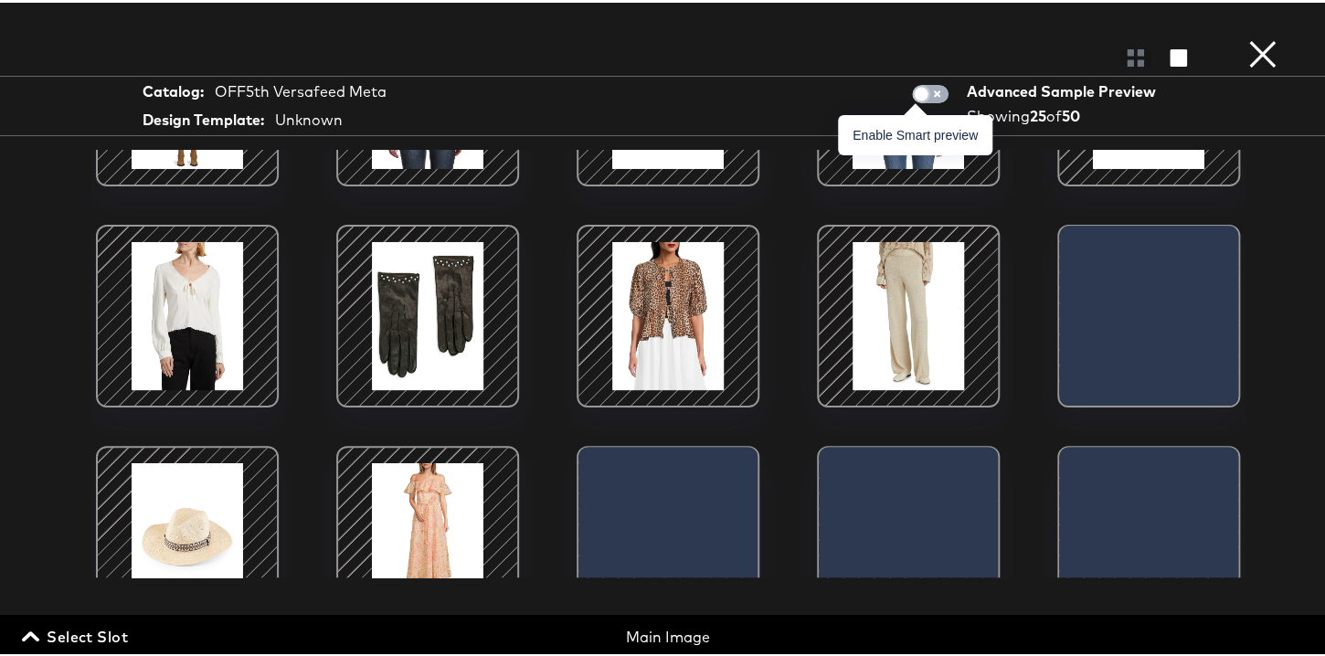
click at [928, 93] on input "checkbox" at bounding box center [921, 96] width 55 height 18
checkbox input "true"
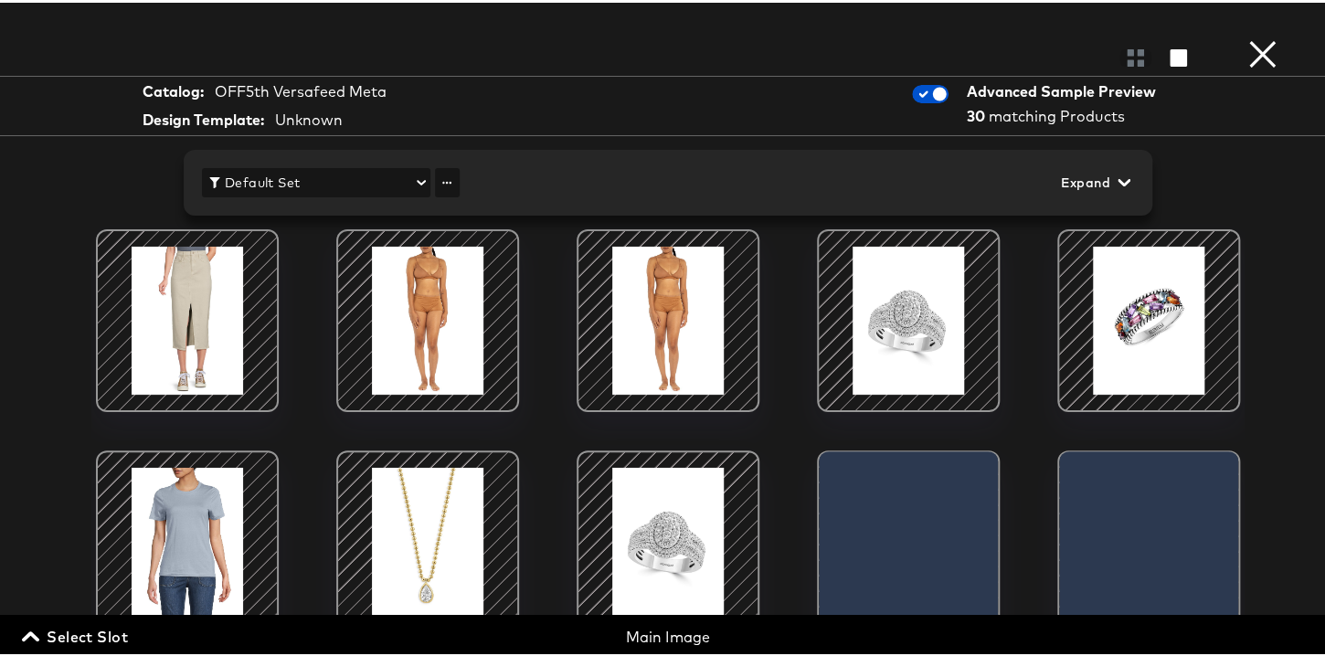
click at [366, 178] on span "Default Set" at bounding box center [316, 180] width 214 height 23
click at [366, 176] on div at bounding box center [668, 328] width 1336 height 656
click at [1083, 178] on span "Expand" at bounding box center [1093, 180] width 67 height 23
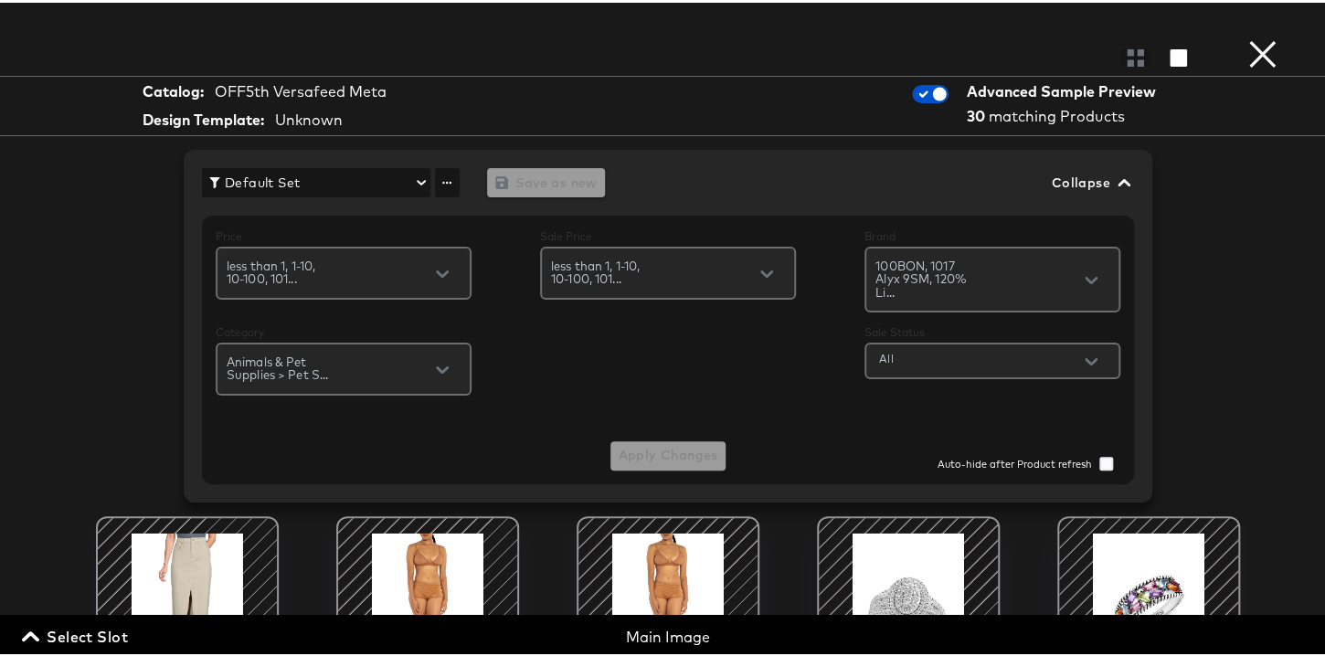
click at [1083, 178] on span "Collapse" at bounding box center [1089, 180] width 76 height 23
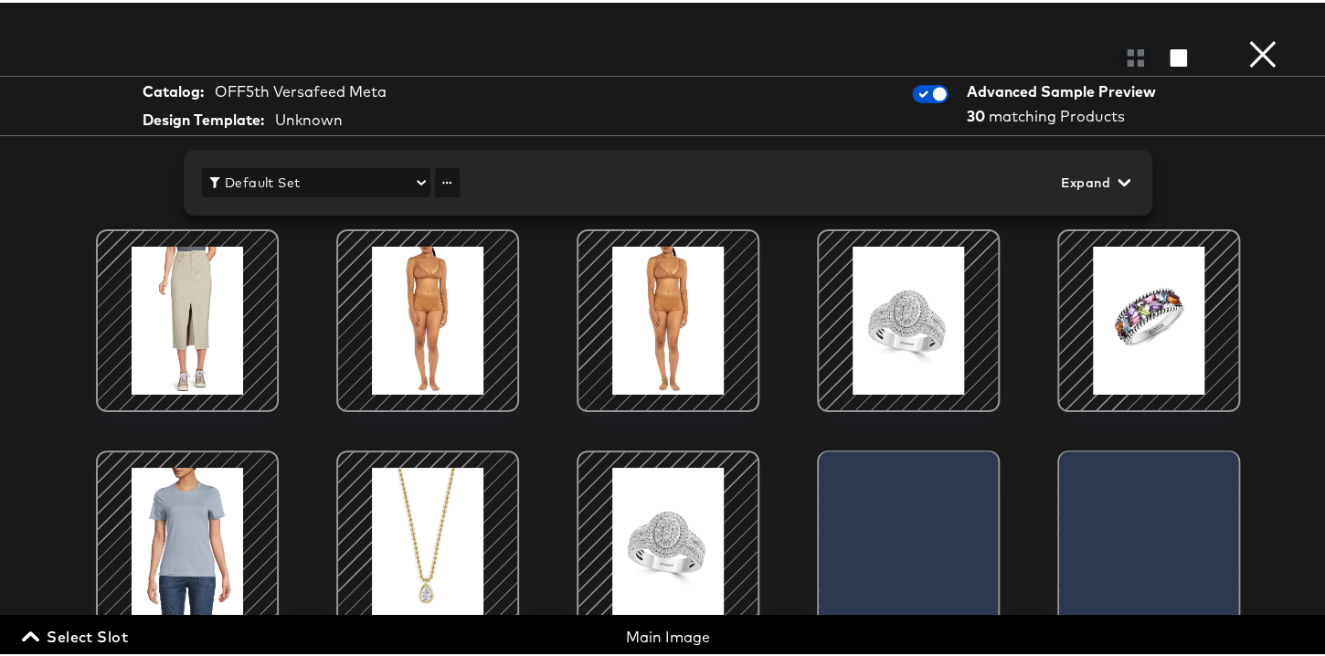
click at [1123, 67] on div at bounding box center [668, 55] width 1336 height 37
click at [1123, 61] on div at bounding box center [1136, 55] width 32 height 18
click at [339, 86] on div "OFF5th Versafeed Meta" at bounding box center [301, 89] width 172 height 21
click at [55, 636] on span "Select Slot" at bounding box center [77, 635] width 102 height 26
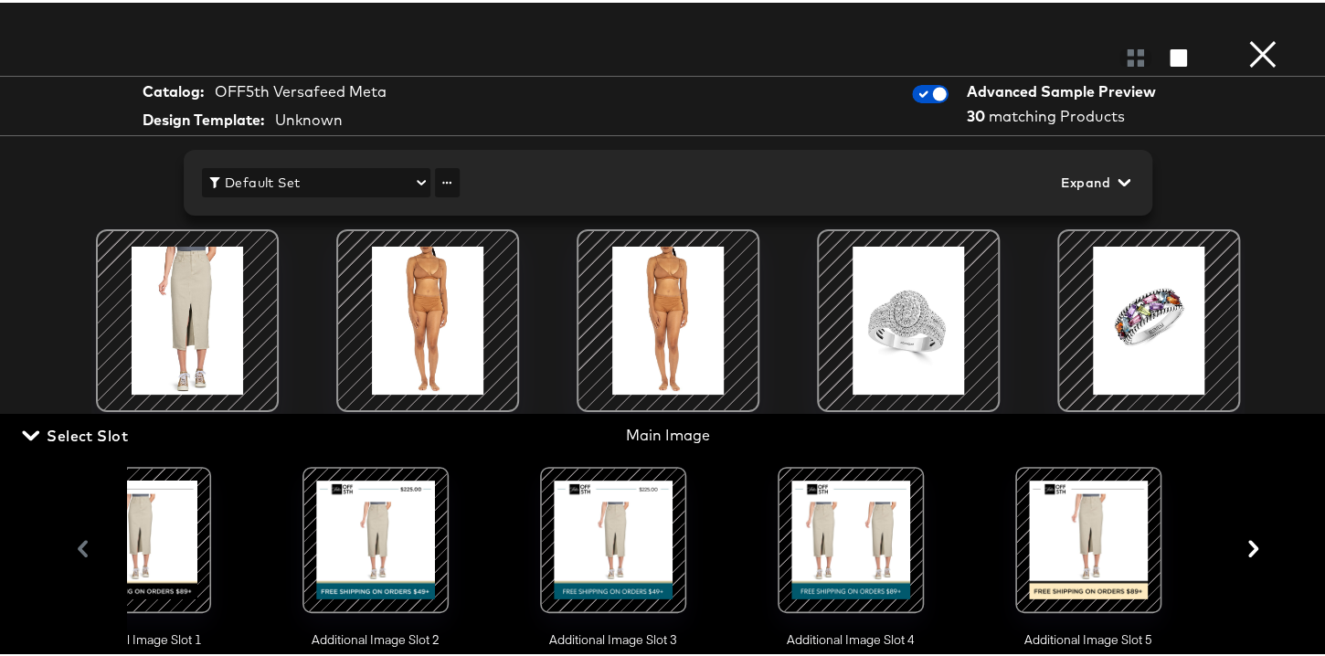
scroll to position [0, 326]
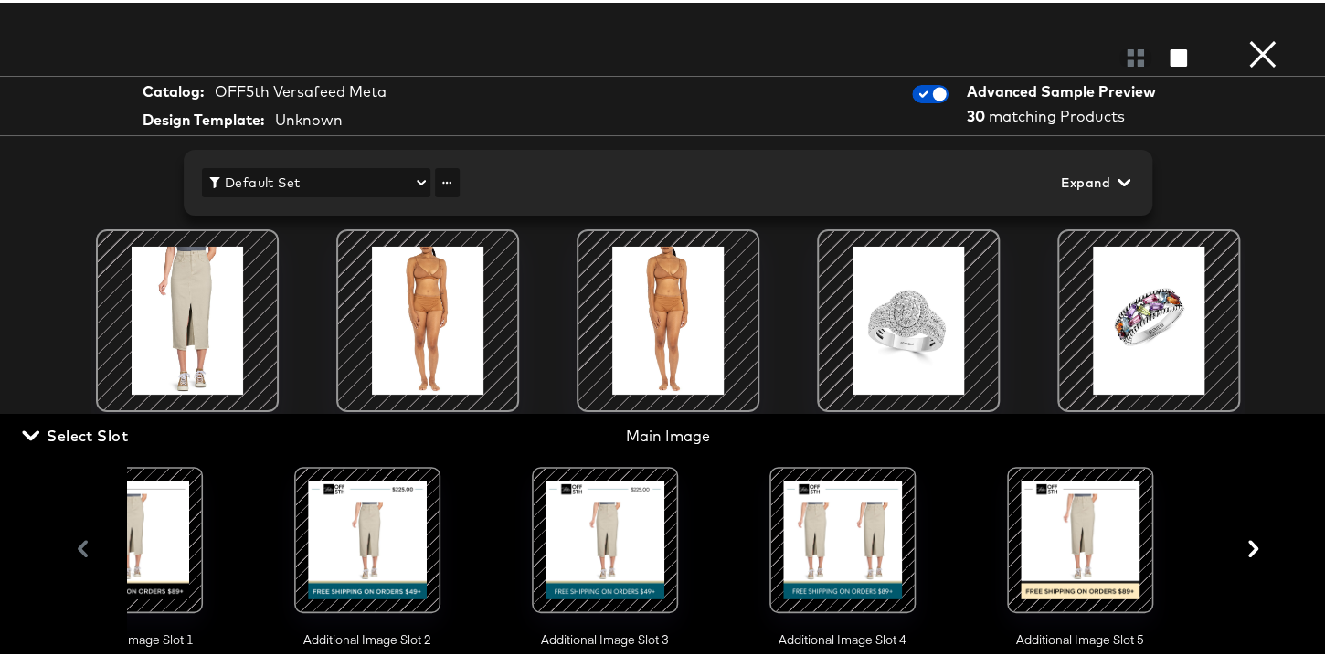
click at [586, 553] on div at bounding box center [605, 537] width 124 height 124
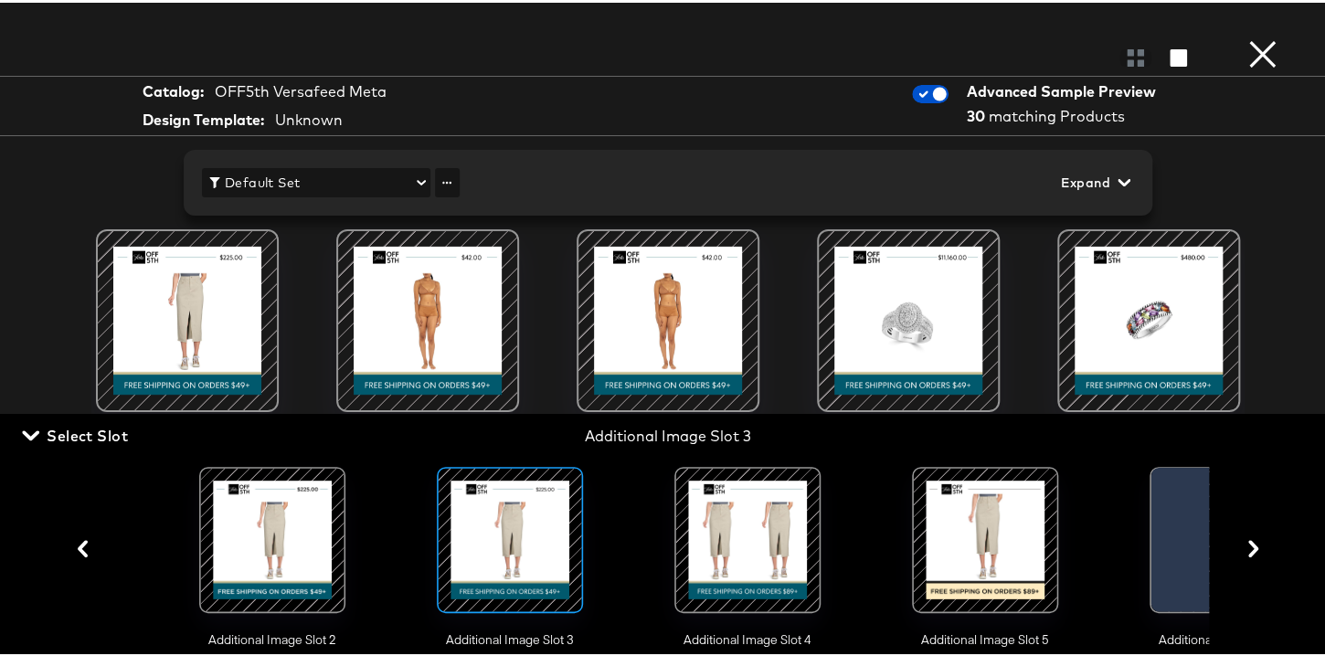
scroll to position [0, 535]
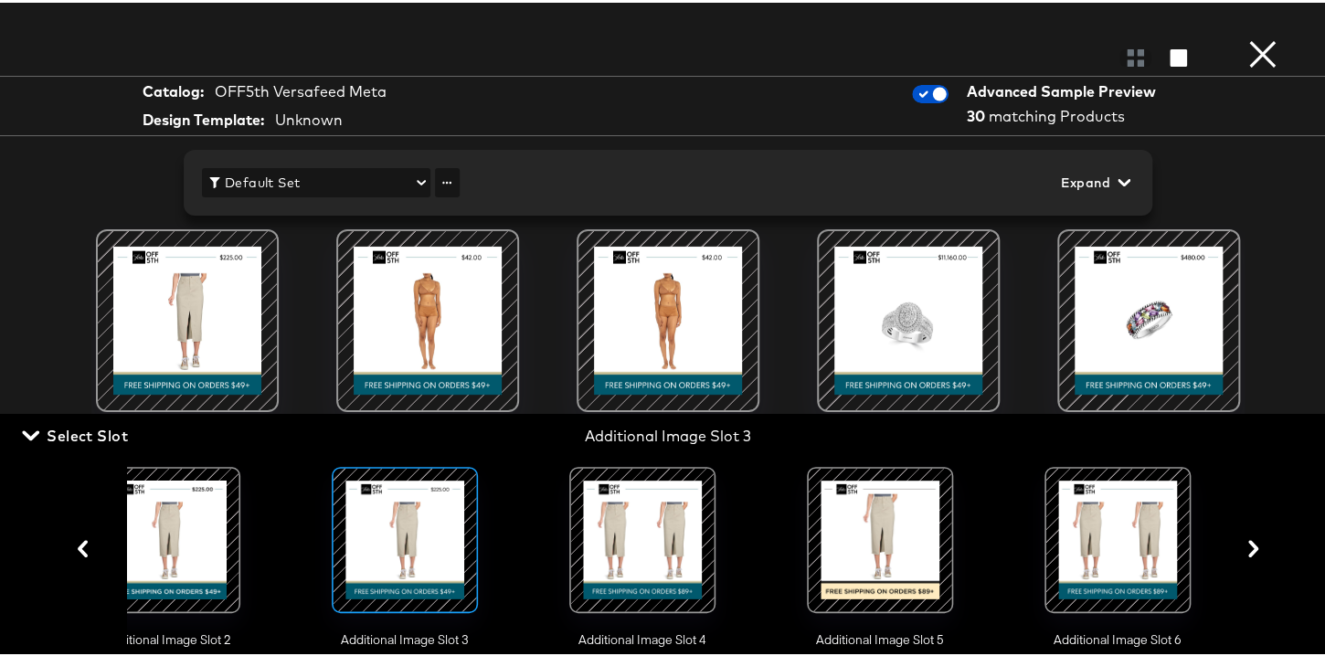
click at [680, 507] on div at bounding box center [642, 537] width 124 height 124
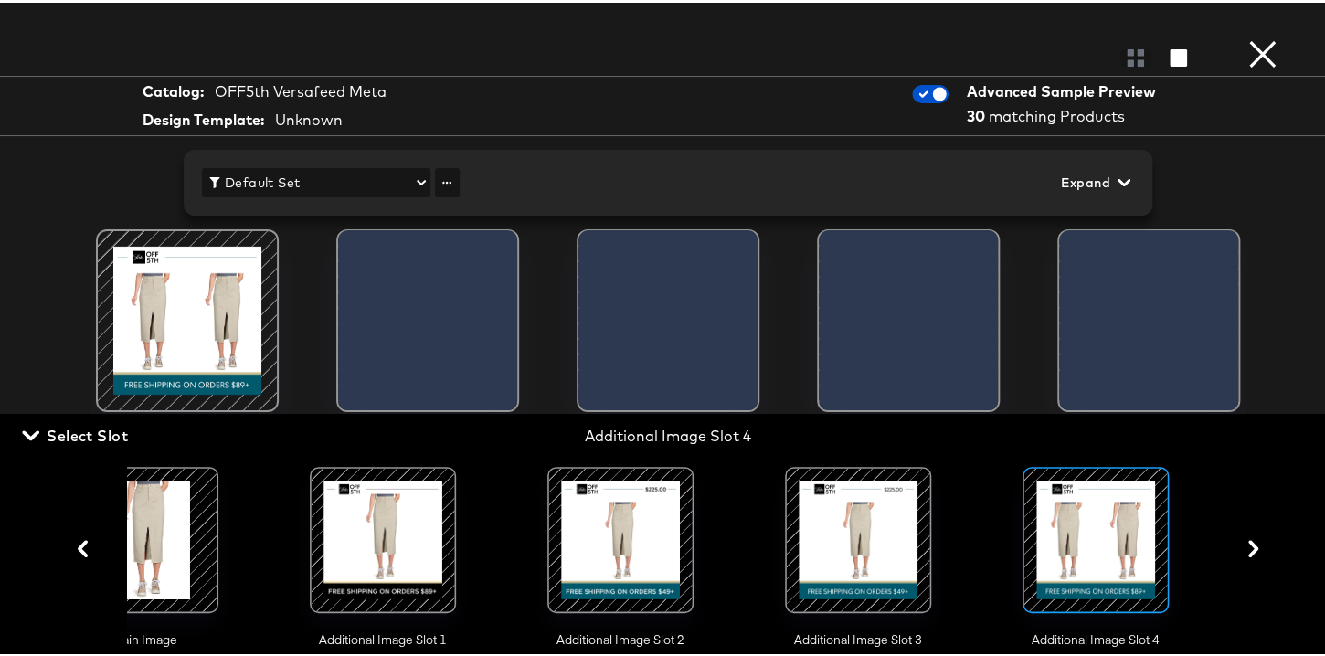
scroll to position [0, 59]
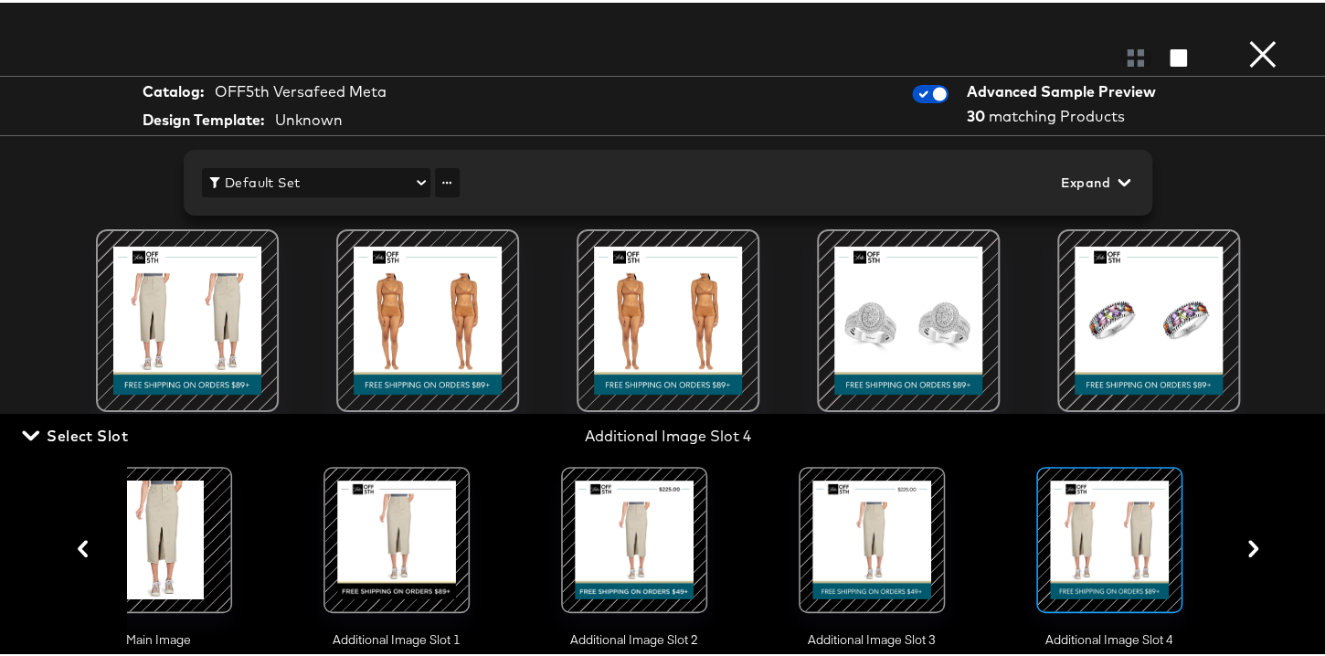
click at [665, 511] on div at bounding box center [634, 537] width 124 height 124
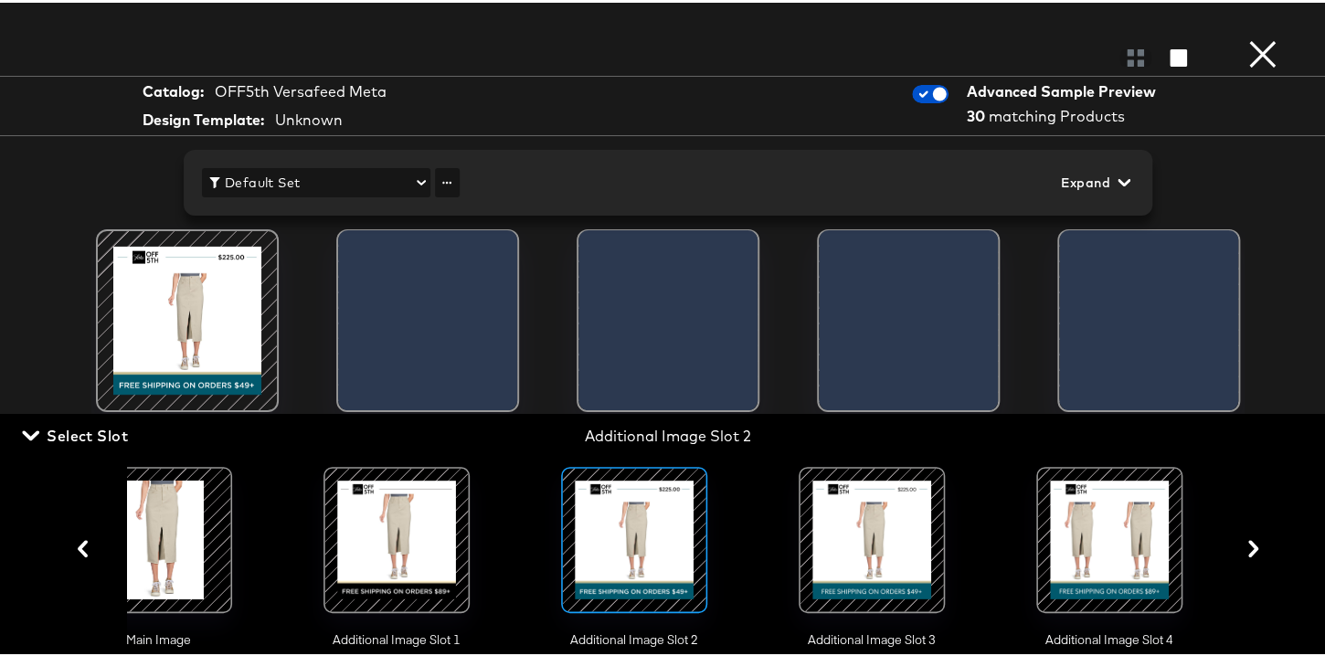
scroll to position [0, 0]
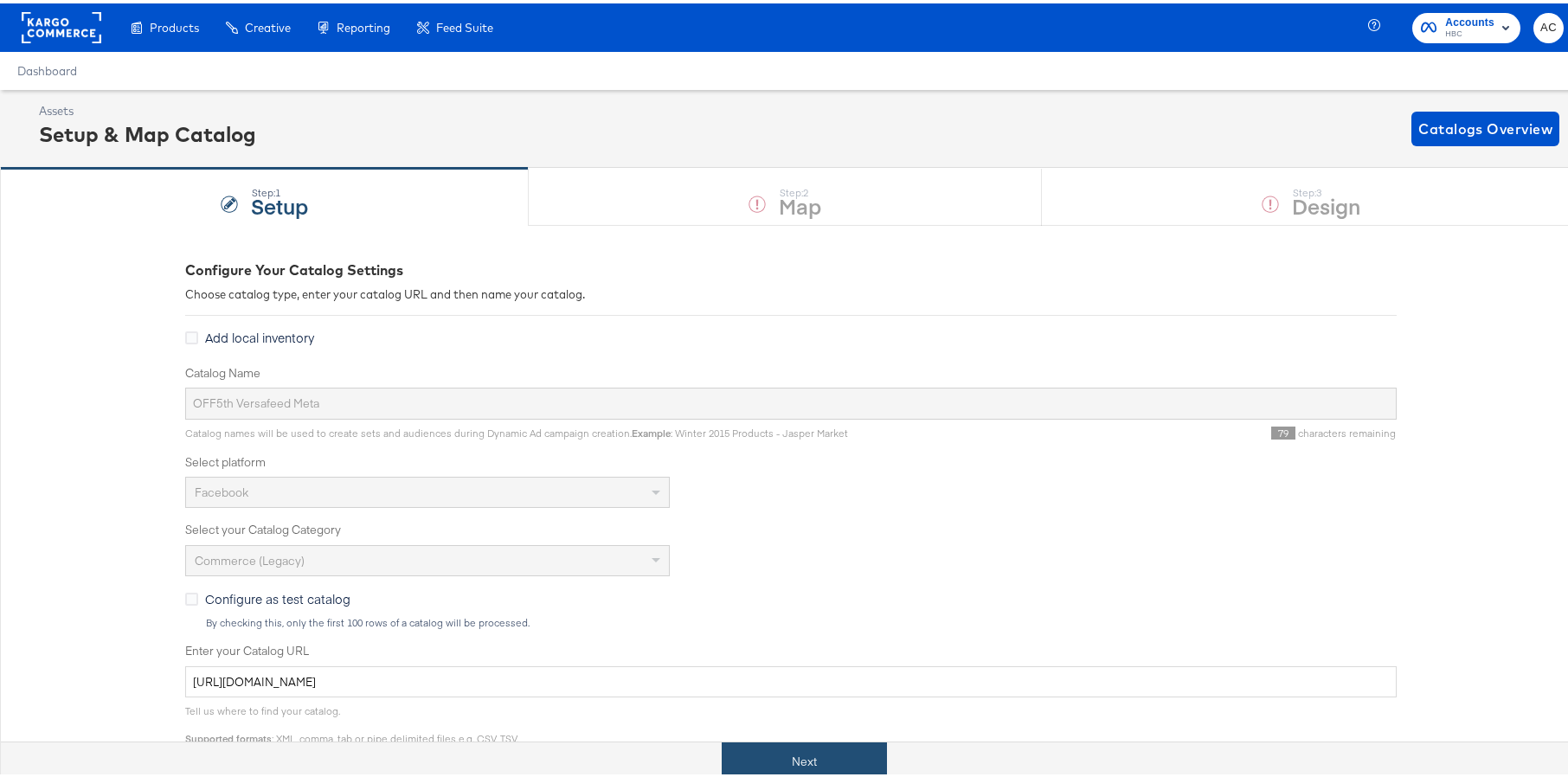
click at [871, 752] on button "Next" at bounding box center [804, 758] width 166 height 39
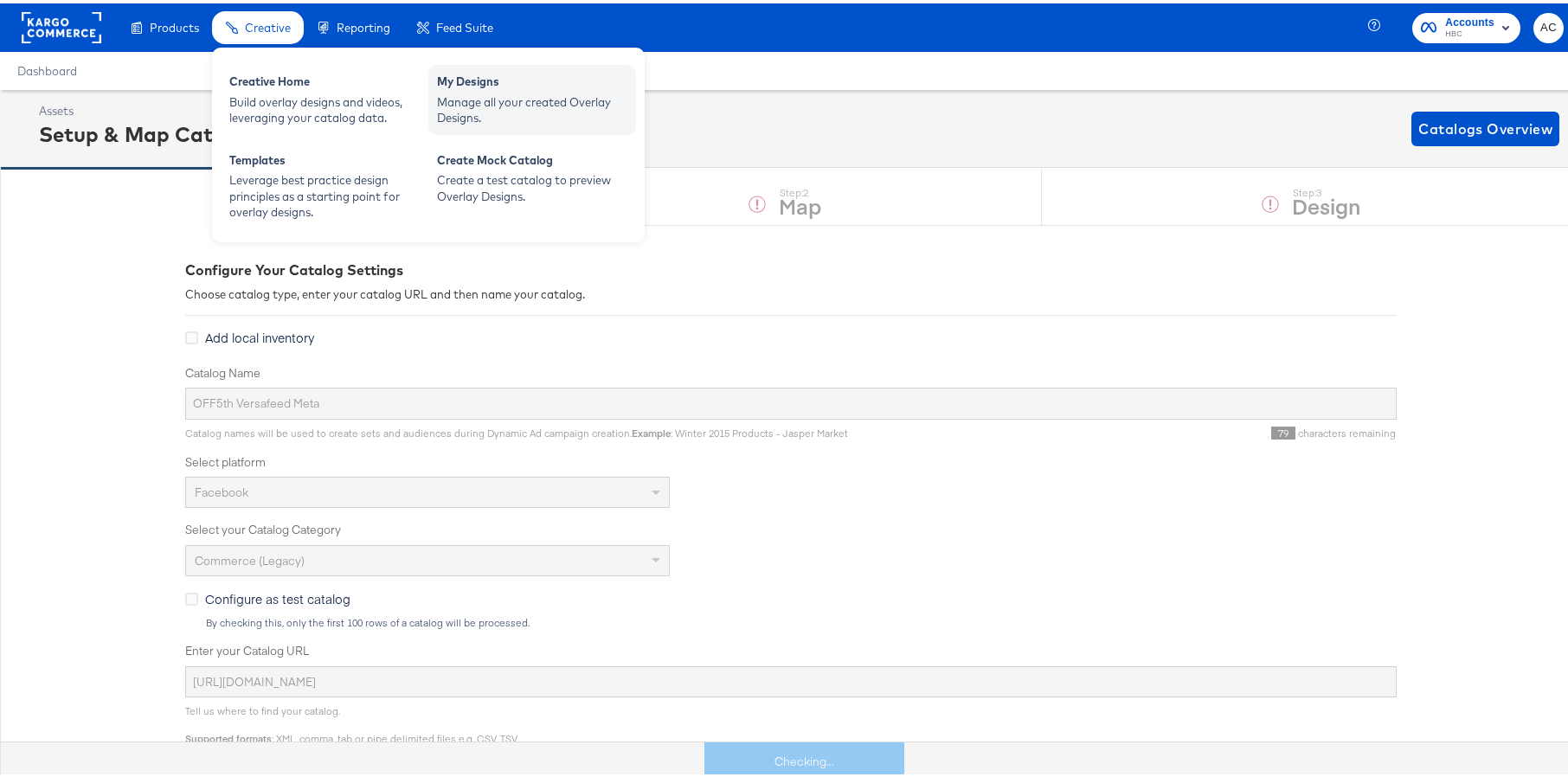
click at [480, 93] on div "Manage all your created Overlay Designs." at bounding box center [532, 107] width 190 height 32
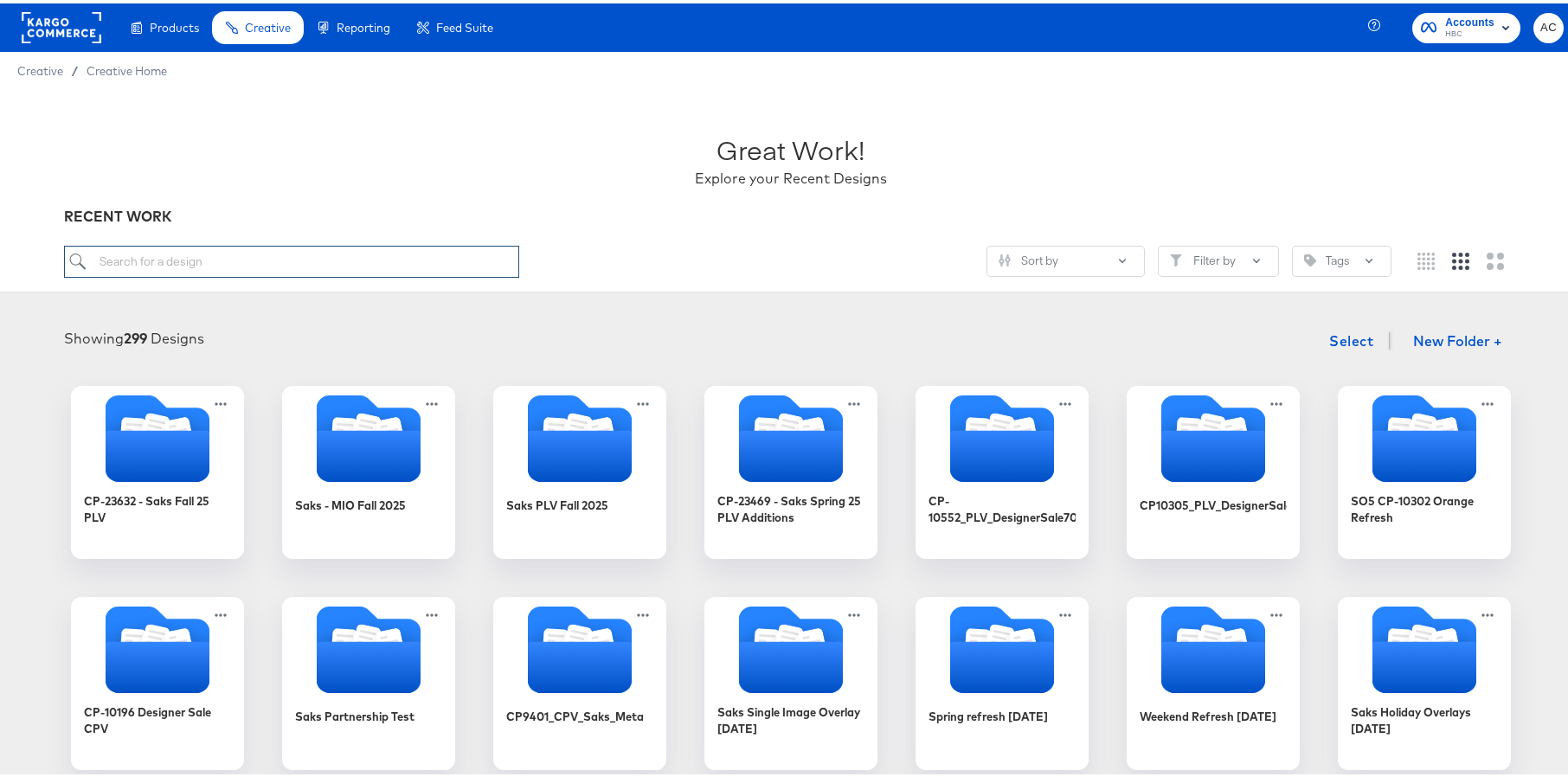
click at [249, 256] on input "search" at bounding box center [292, 258] width 455 height 32
paste input "A Test SO5 PIP Single-image PIP [DATE]"
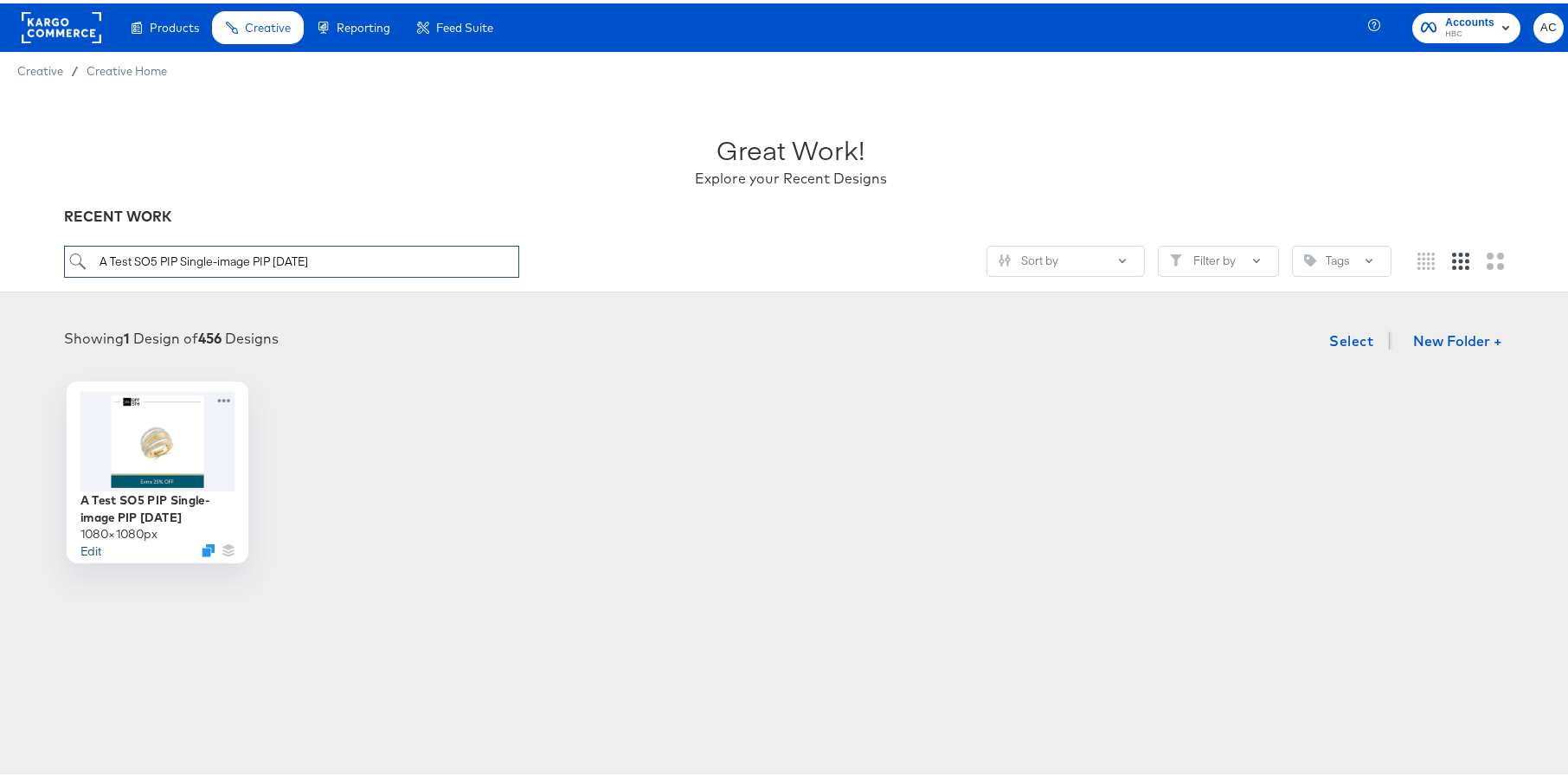
type input "A Test SO5 PIP Single-image PIP [DATE]"
click at [85, 551] on button "Edit" at bounding box center [90, 546] width 21 height 16
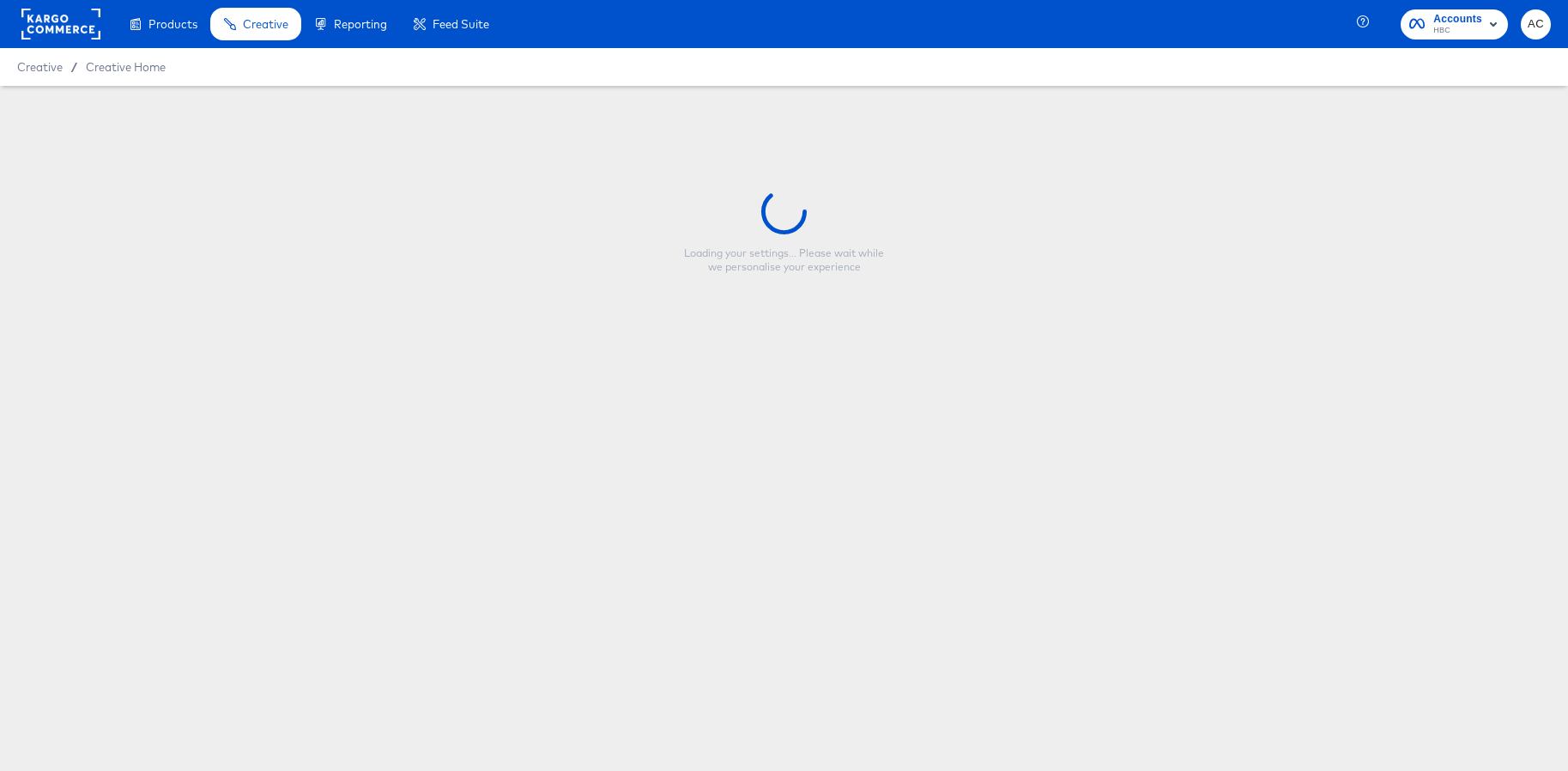
type input "A Test SO5 PIP Single-image PIP [DATE]"
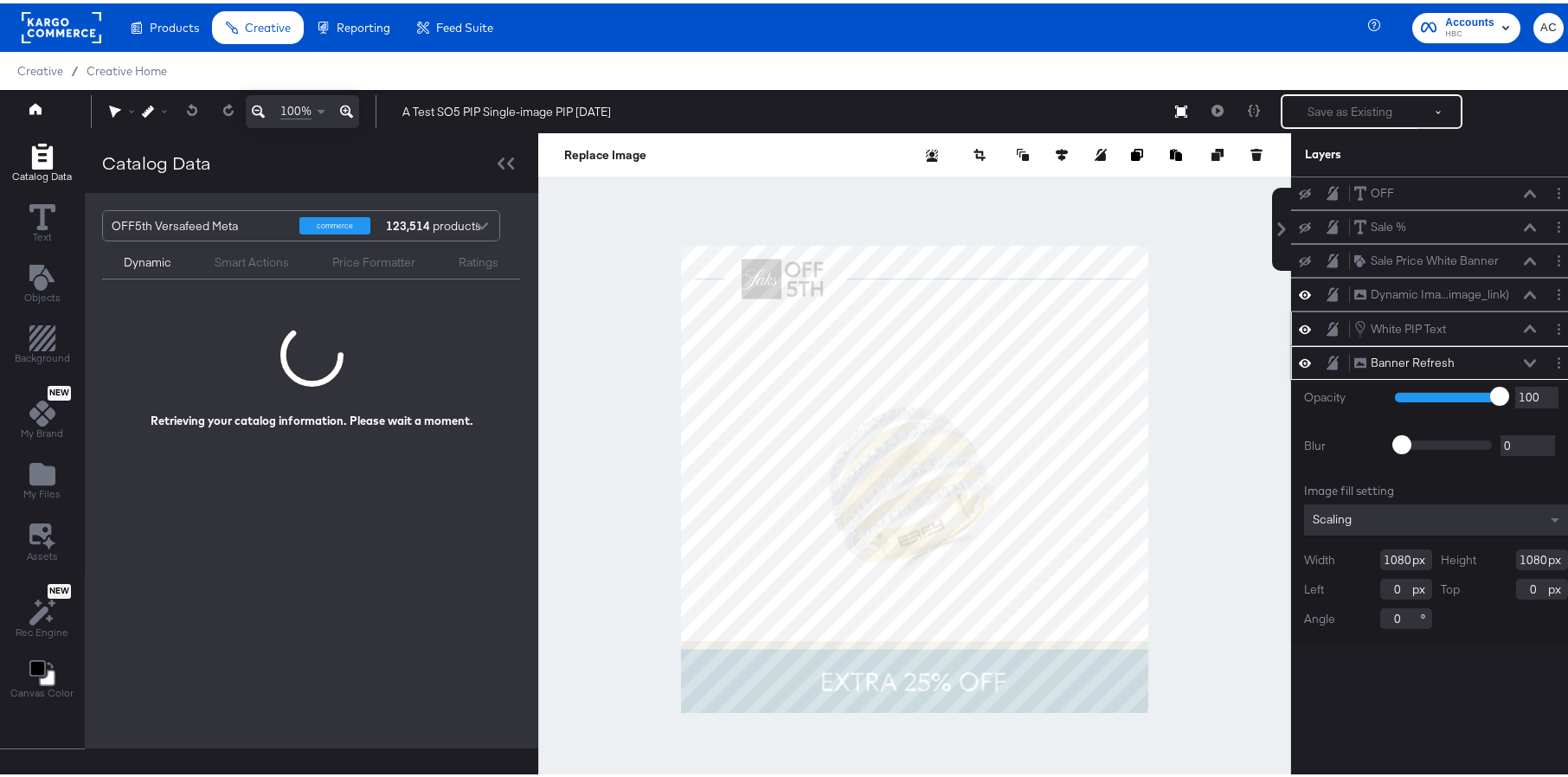
click at [1524, 324] on icon at bounding box center [1530, 325] width 12 height 8
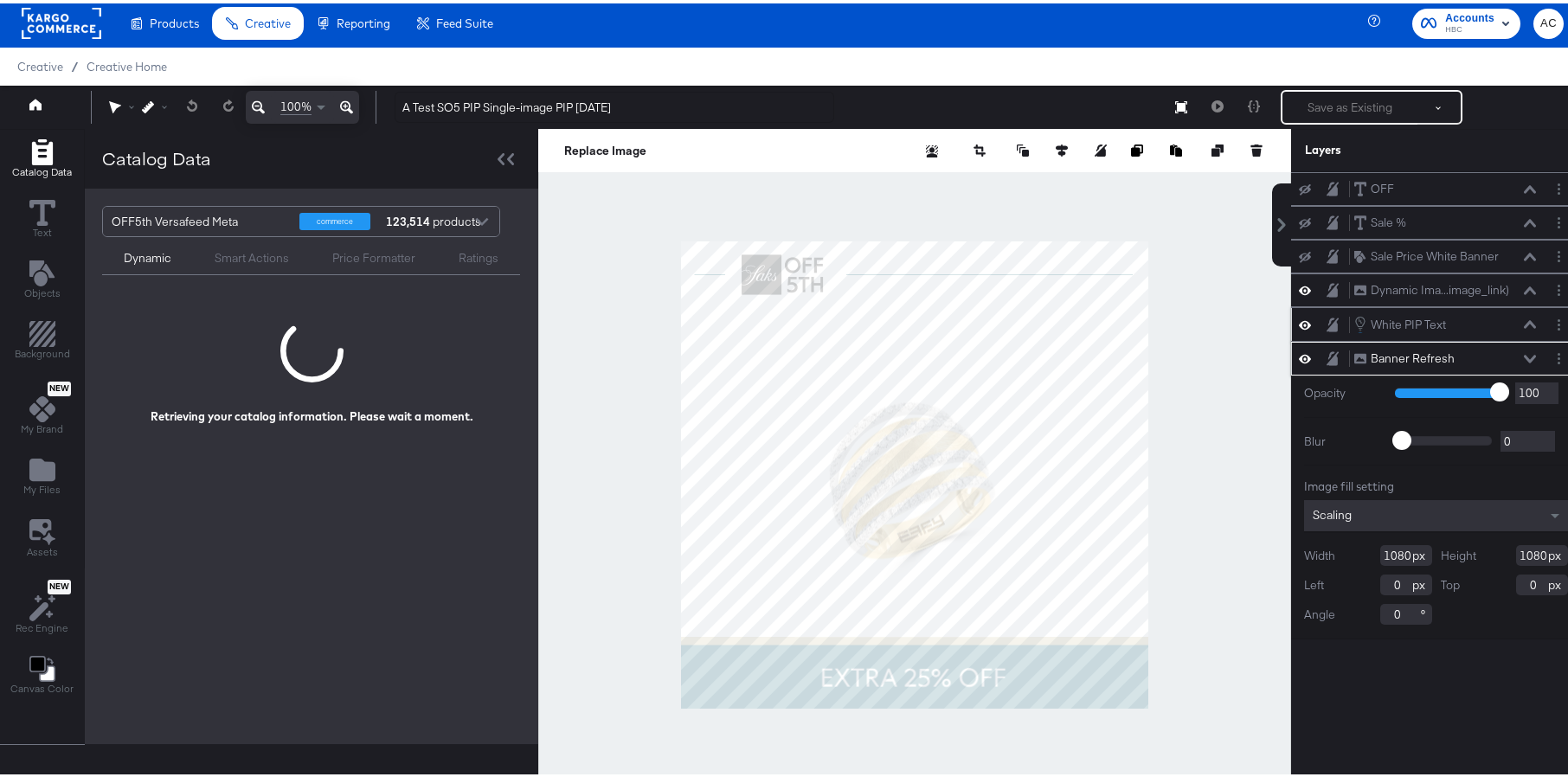
scroll to position [60, 0]
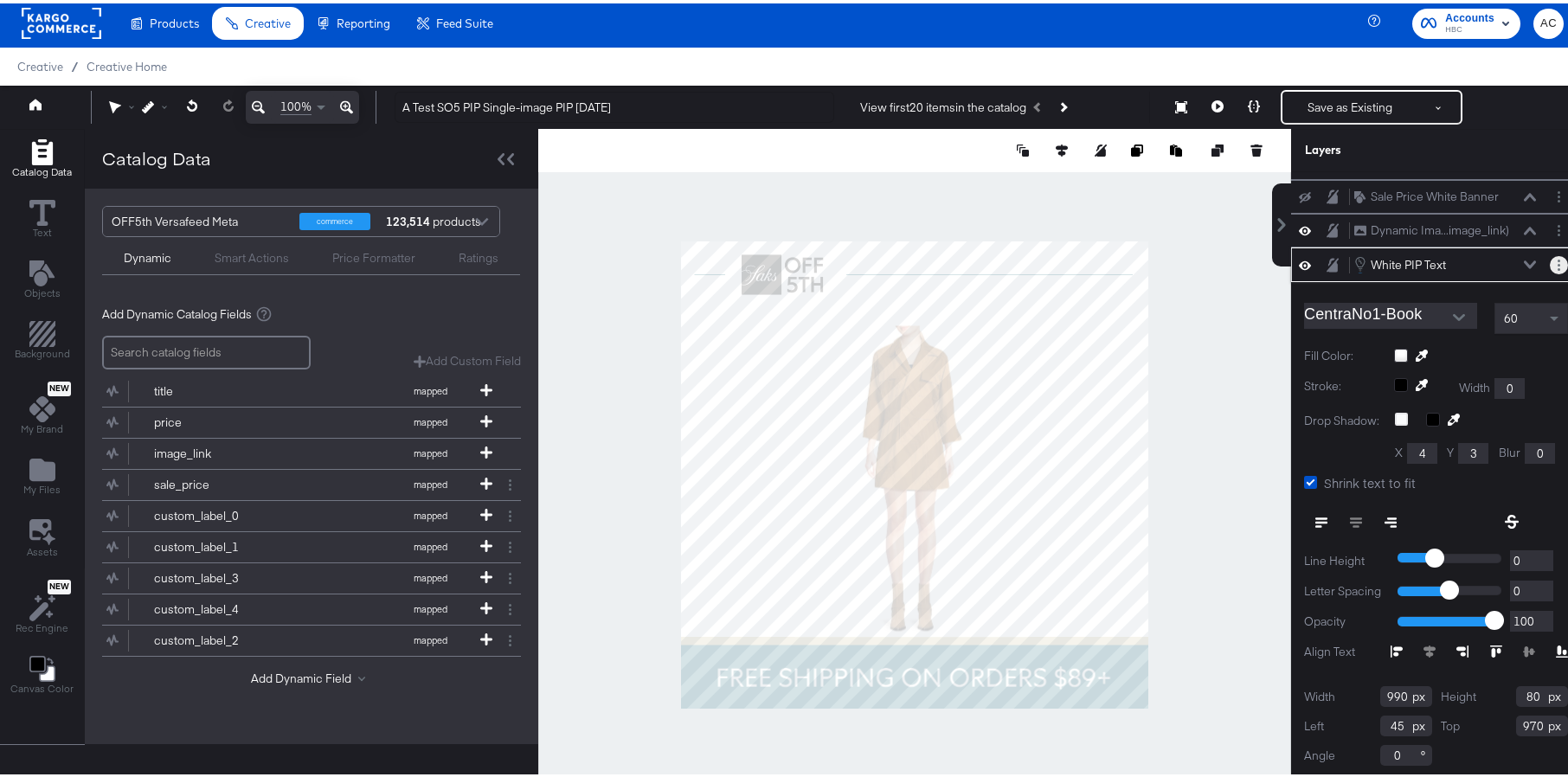
click at [1558, 262] on circle "Layer Options" at bounding box center [1559, 261] width 3 height 3
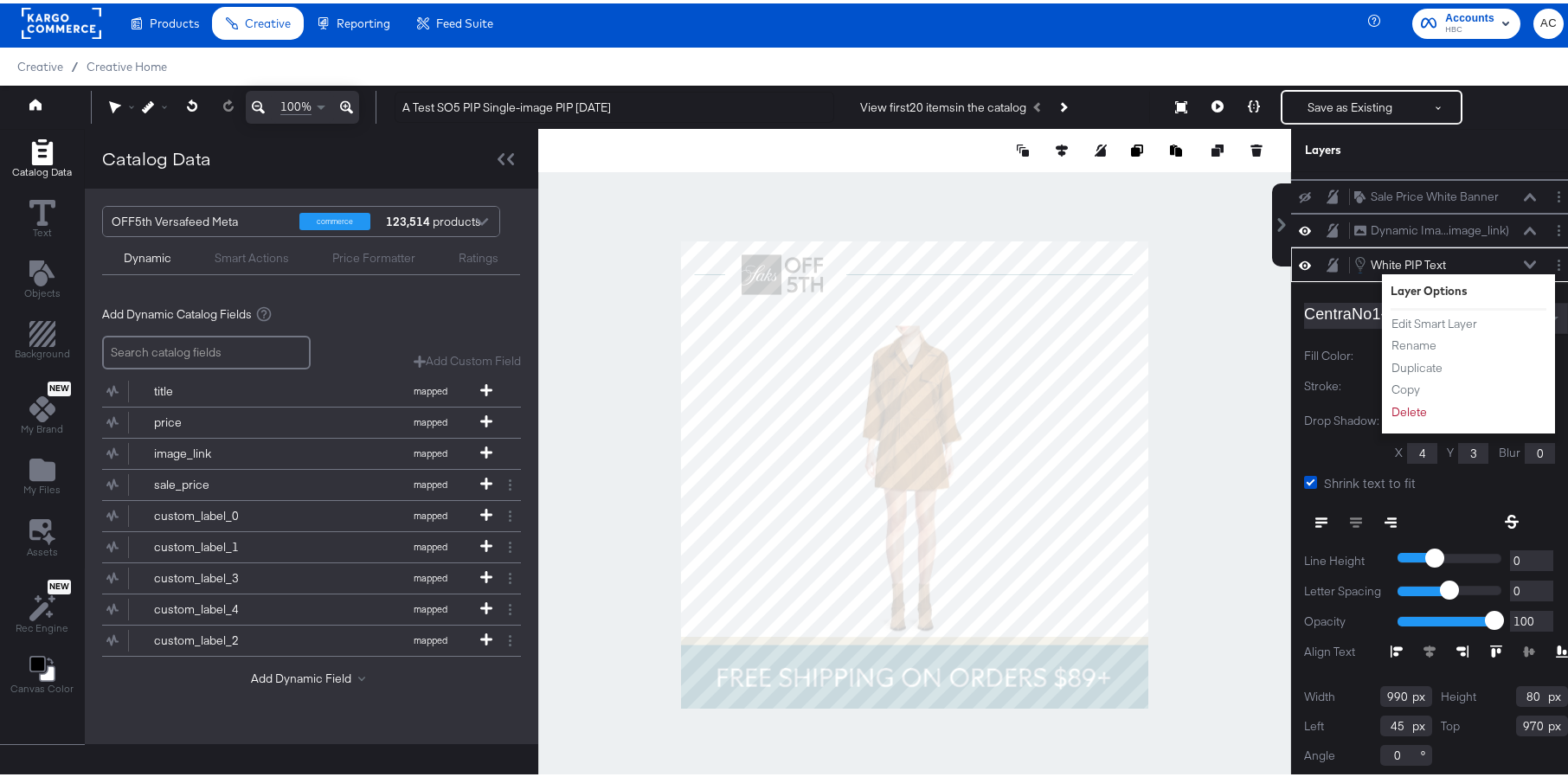
click at [1475, 315] on div "Layer Options Edit Smart Layer Rename Duplicate Copy Delete" at bounding box center [1469, 350] width 173 height 159
click at [1456, 322] on button "Edit Smart Layer" at bounding box center [1434, 320] width 87 height 18
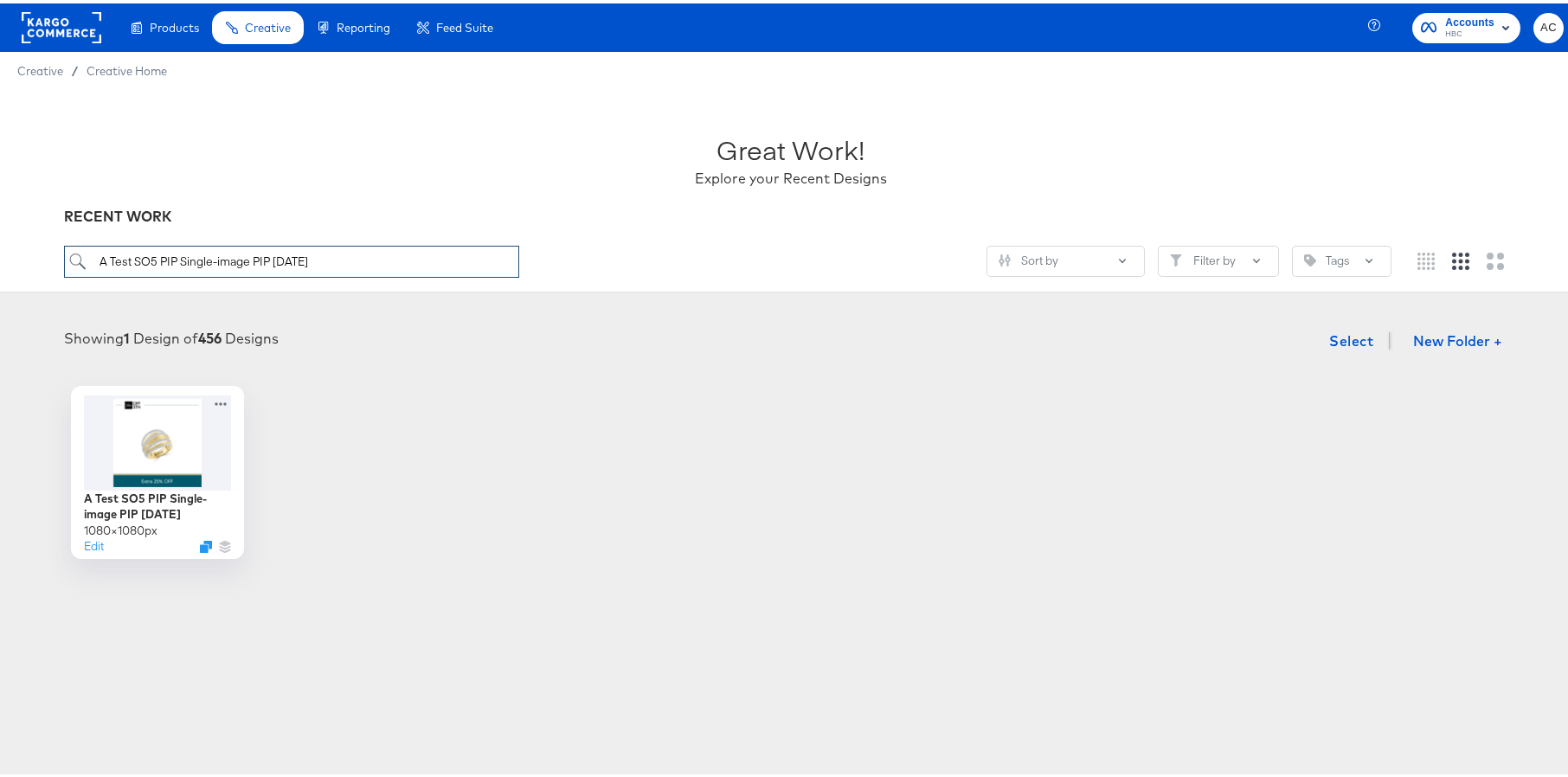
click at [457, 254] on input "A Test SO5 PIP Single-image PIP [DATE]" at bounding box center [292, 258] width 455 height 32
type input "A Test SO5 PIP + Price Multi-image [DATE]"
click at [88, 544] on button "Edit" at bounding box center [90, 546] width 21 height 16
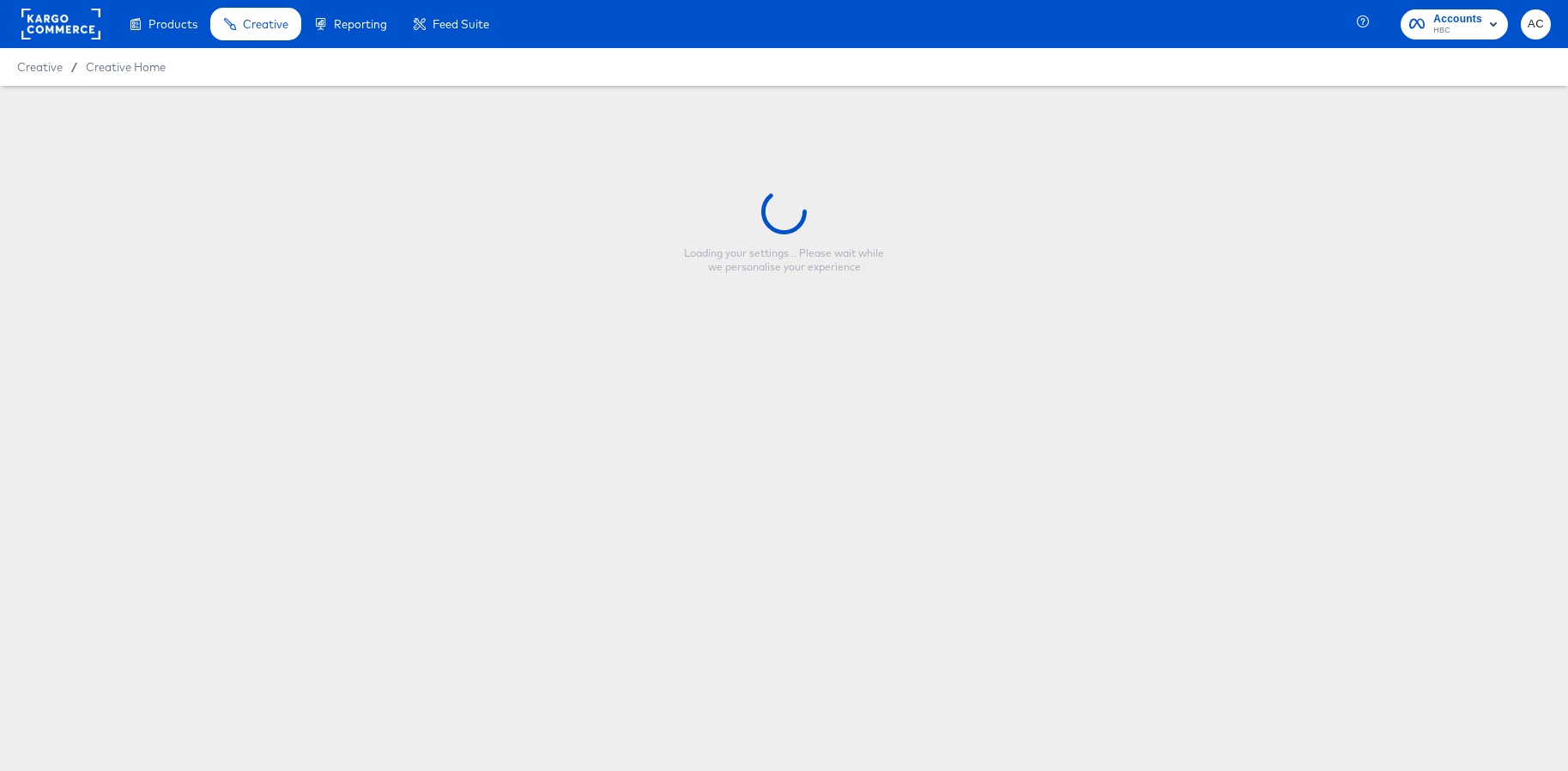
type input "A Test SO5 PIP + Price Multi-image [DATE]"
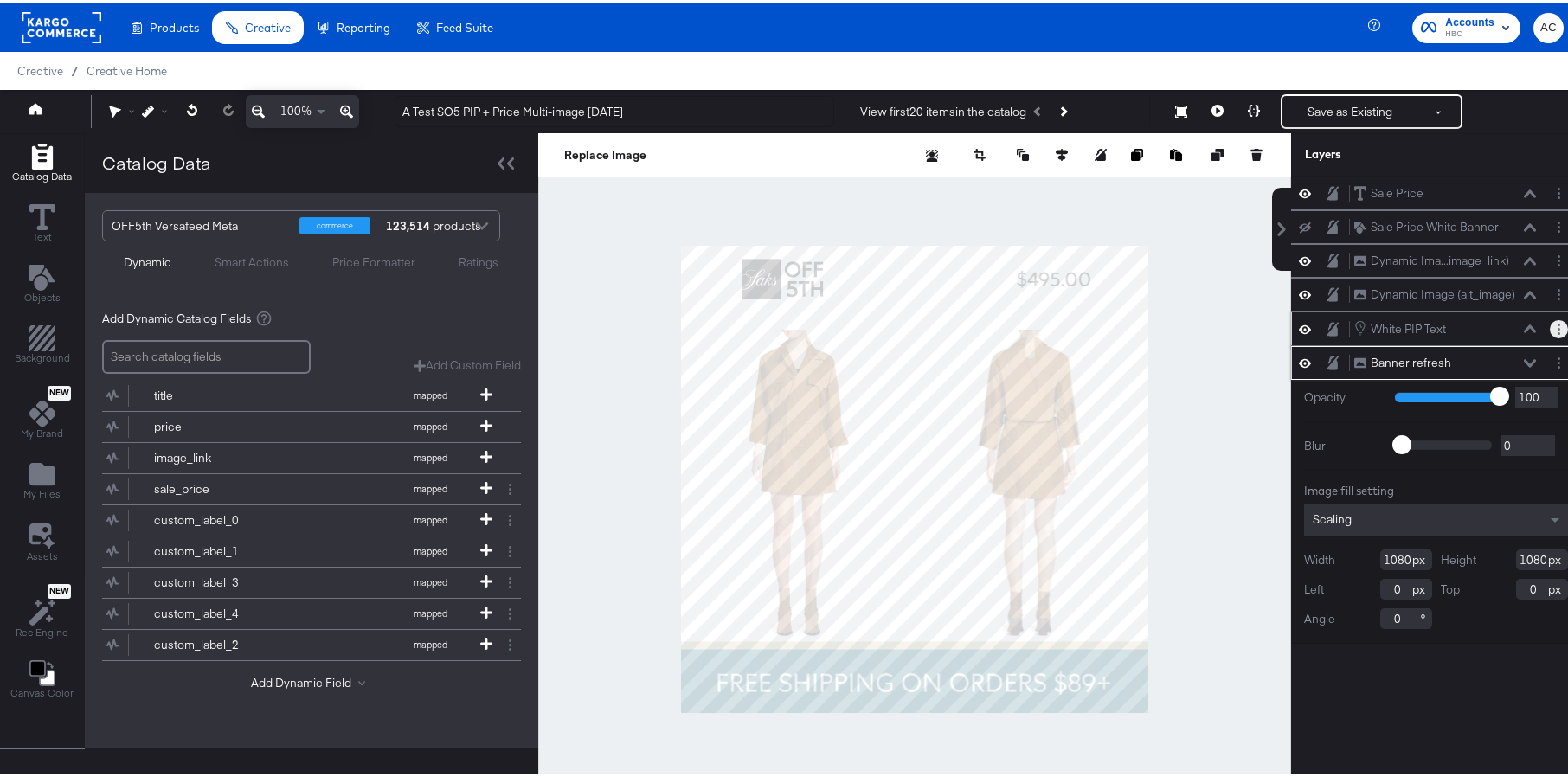
click at [1550, 329] on button "Layer Options" at bounding box center [1559, 326] width 18 height 18
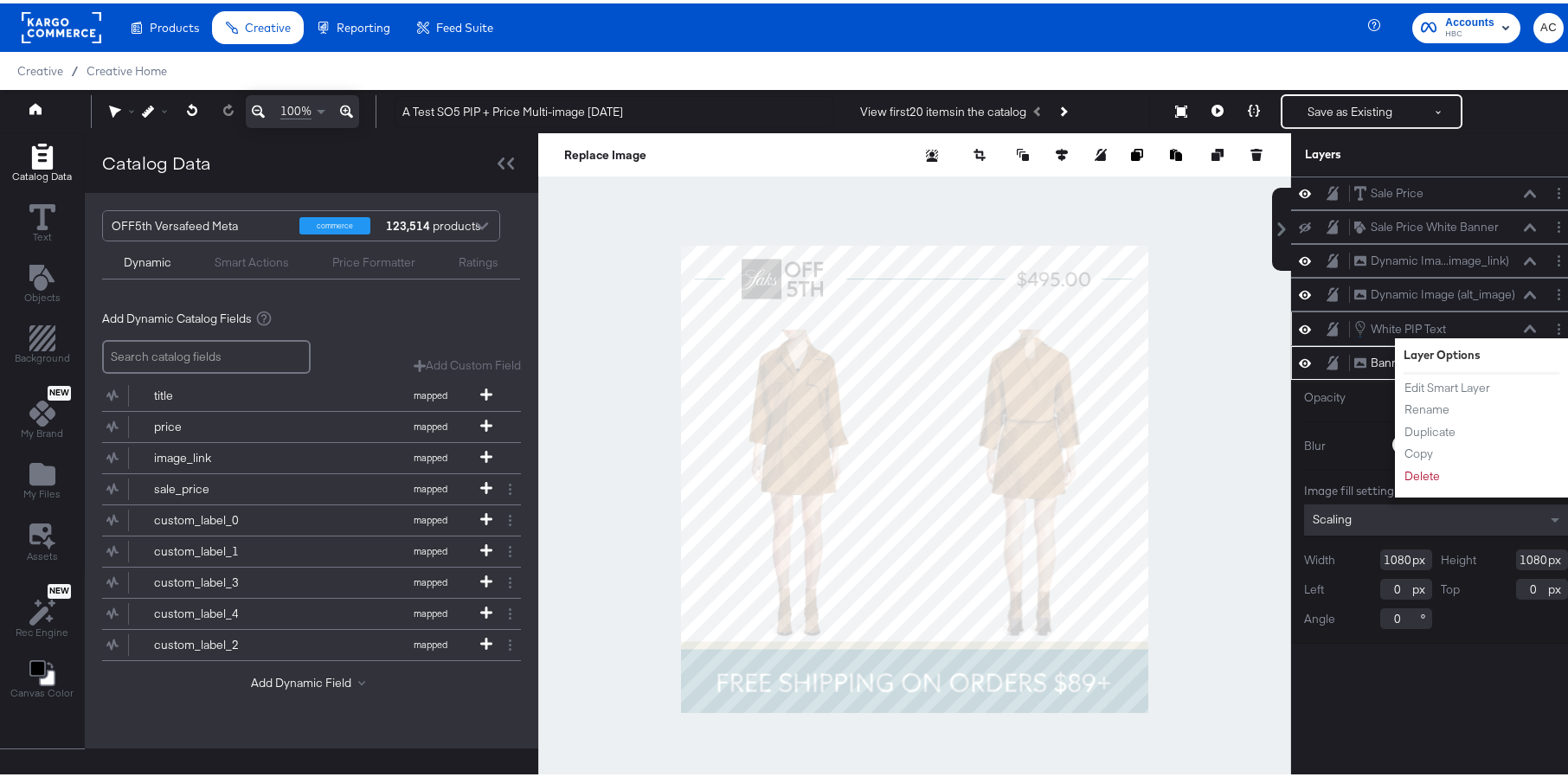
click at [1484, 382] on li "Edit Smart Layer" at bounding box center [1452, 384] width 96 height 18
click at [1450, 387] on button "Edit Smart Layer" at bounding box center [1448, 384] width 87 height 18
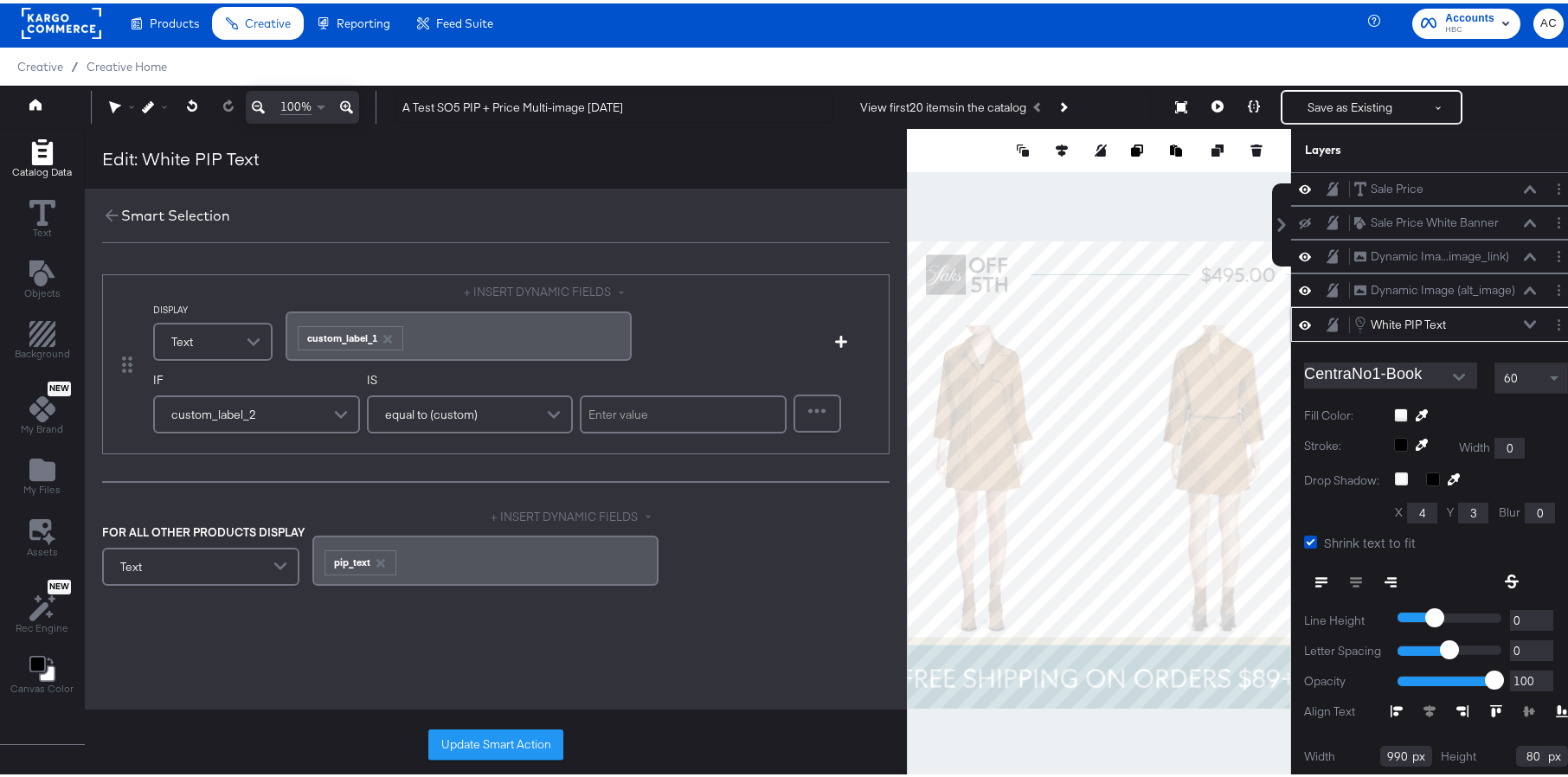
scroll to position [60, 0]
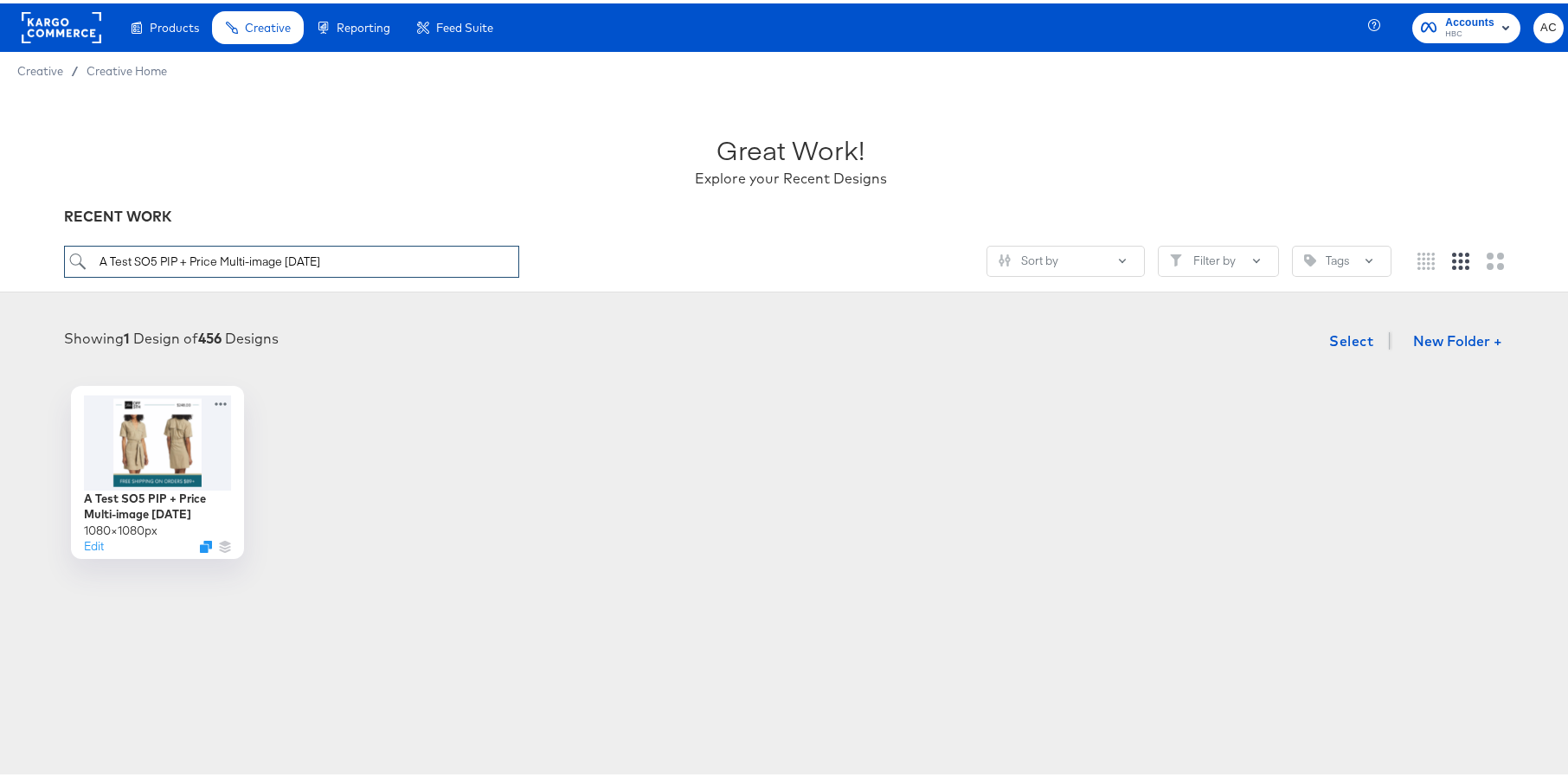
click at [334, 257] on input "A Test SO5 PIP + Price Multi-image [DATE]" at bounding box center [292, 258] width 455 height 32
paste input "[PERSON_NAME] Image with Pricing 10.07"
type input "A Test Single Image with Pricing [DATE]"
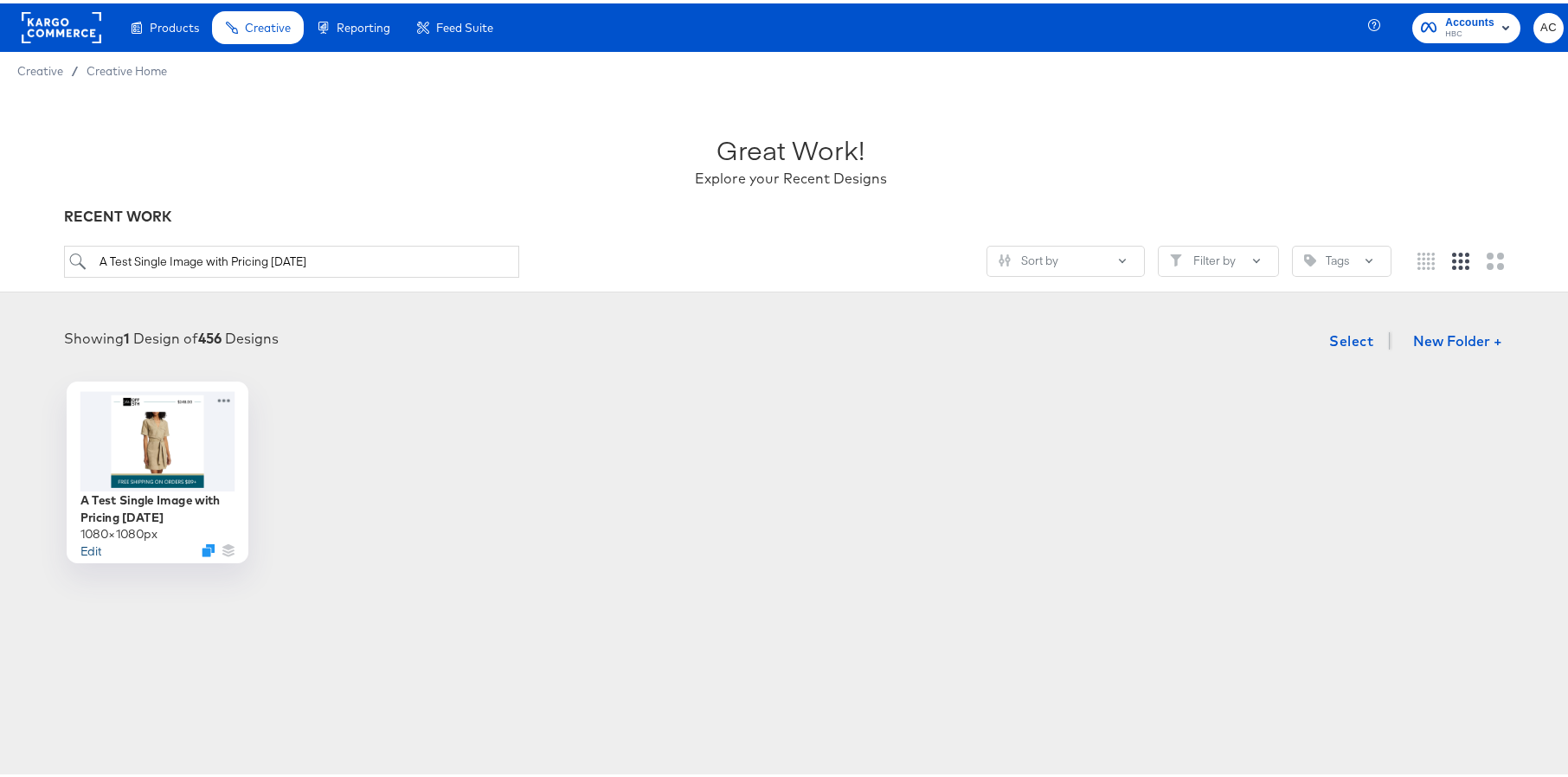
click at [88, 547] on button "Edit" at bounding box center [90, 546] width 21 height 16
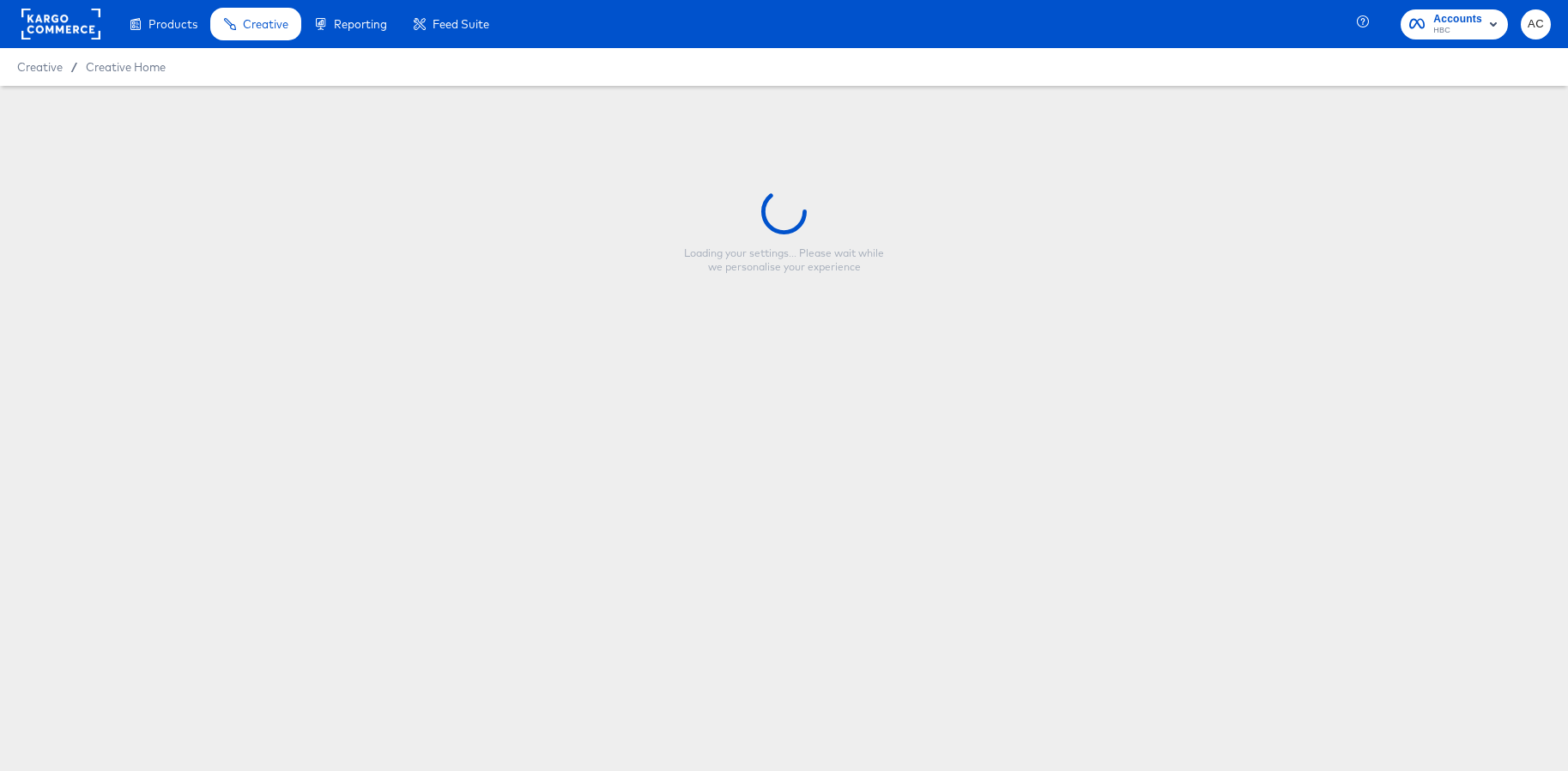
type input "A Test Single Image with Pricing [DATE]"
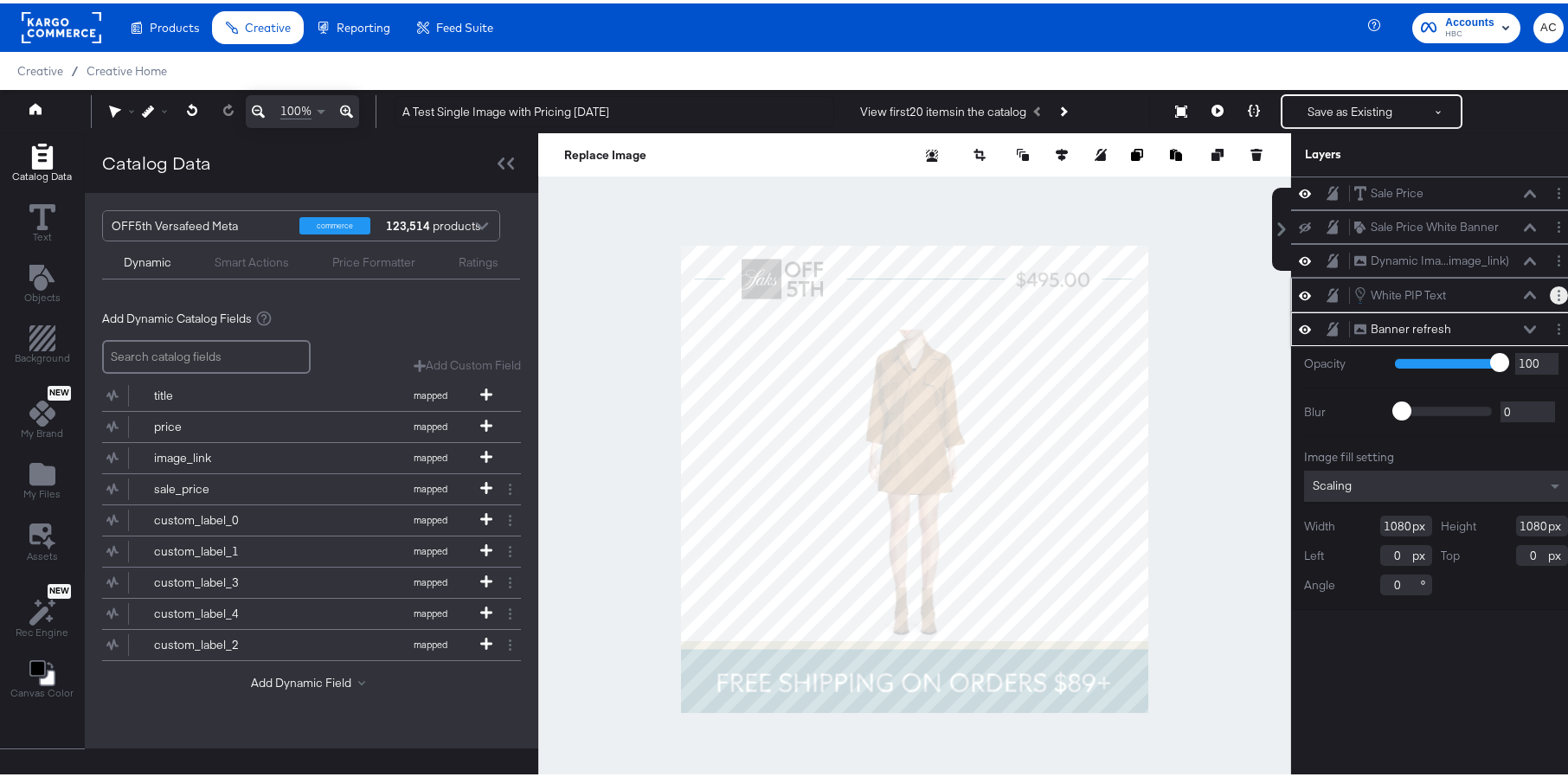
click at [1550, 288] on button "Layer Options" at bounding box center [1559, 291] width 18 height 18
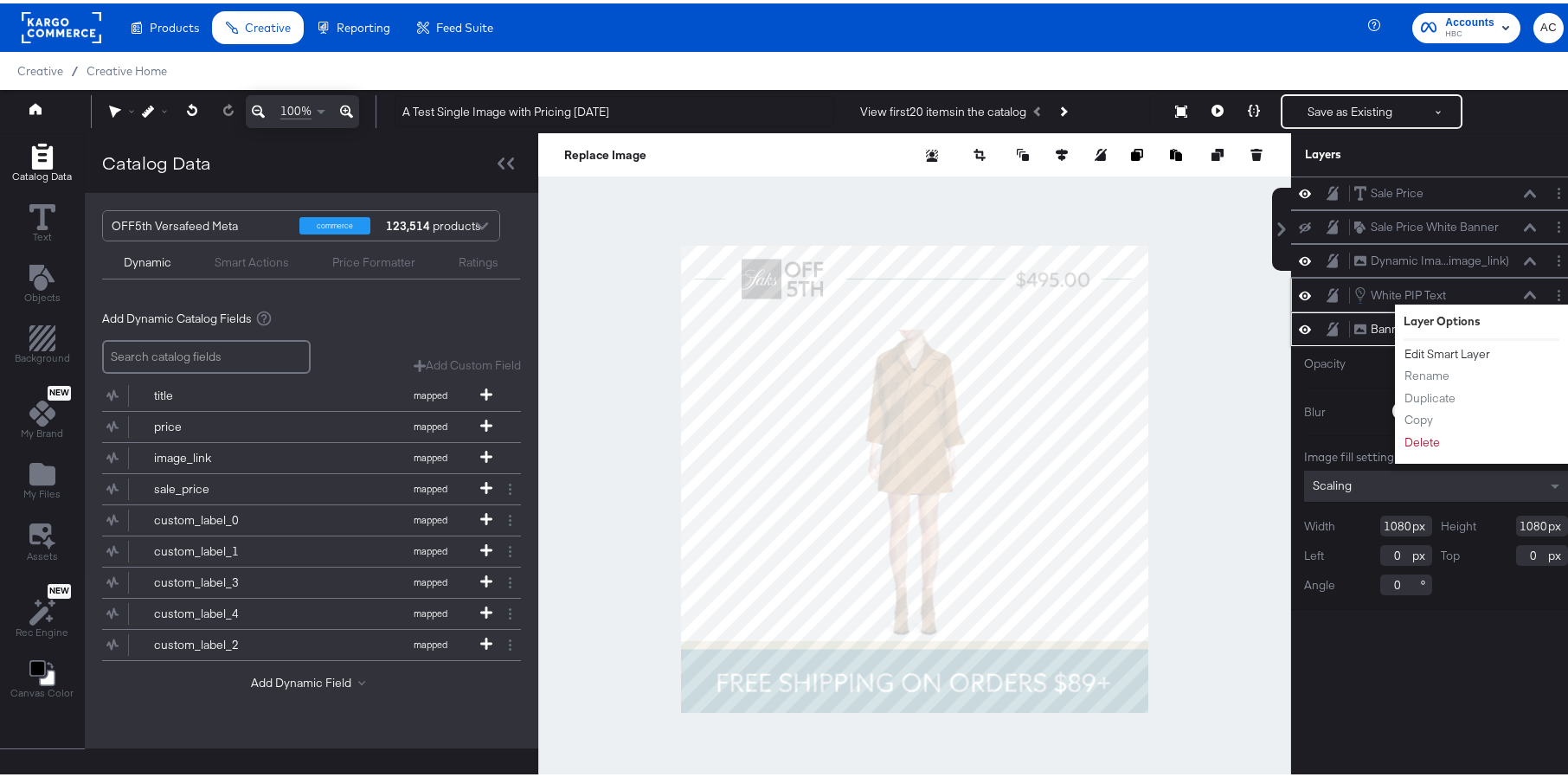
click at [1449, 352] on button "Edit Smart Layer" at bounding box center [1448, 350] width 87 height 18
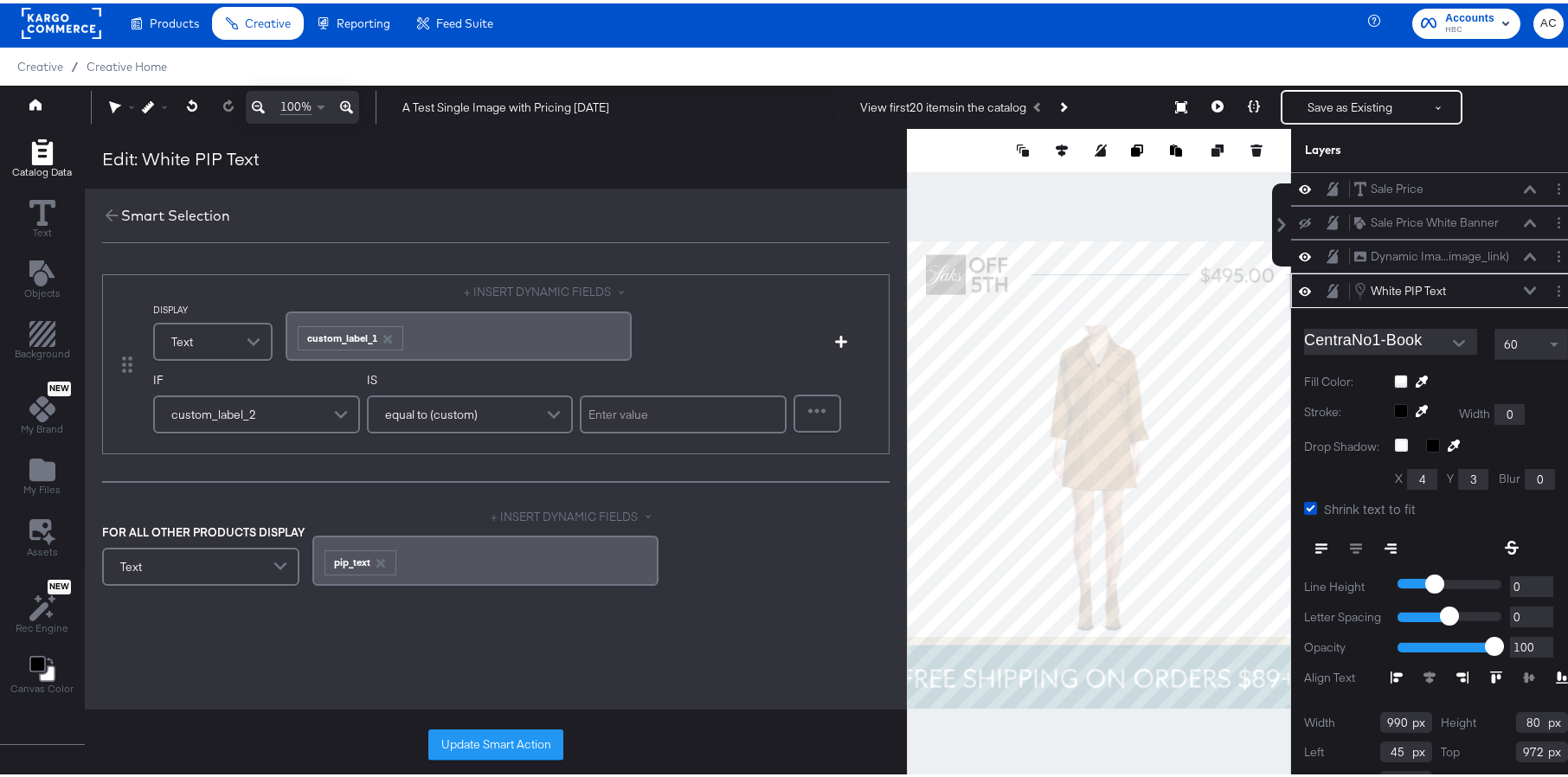
scroll to position [26, 0]
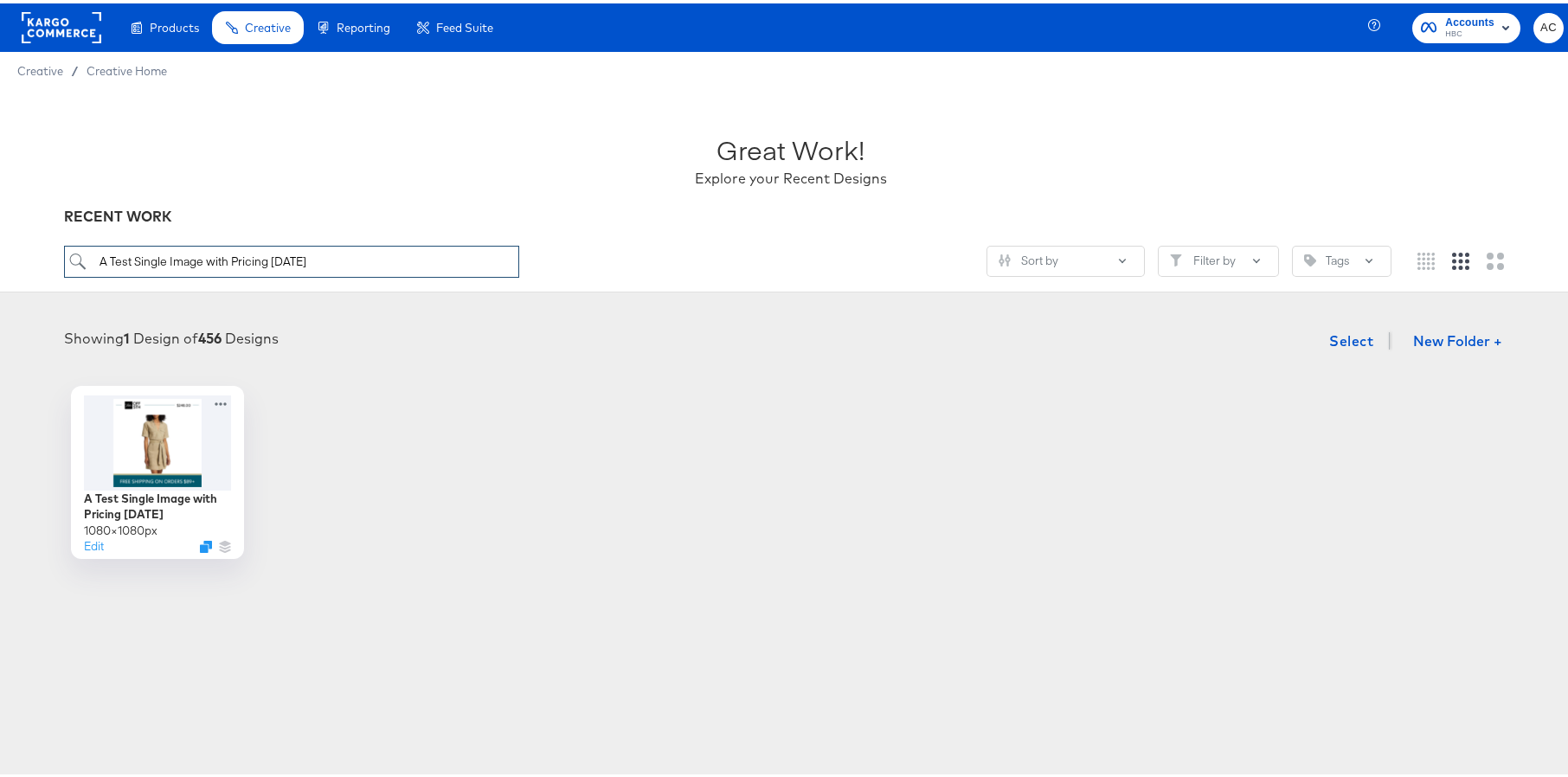
click at [367, 259] on input "A Test Single Image with Pricing [DATE]" at bounding box center [292, 258] width 455 height 32
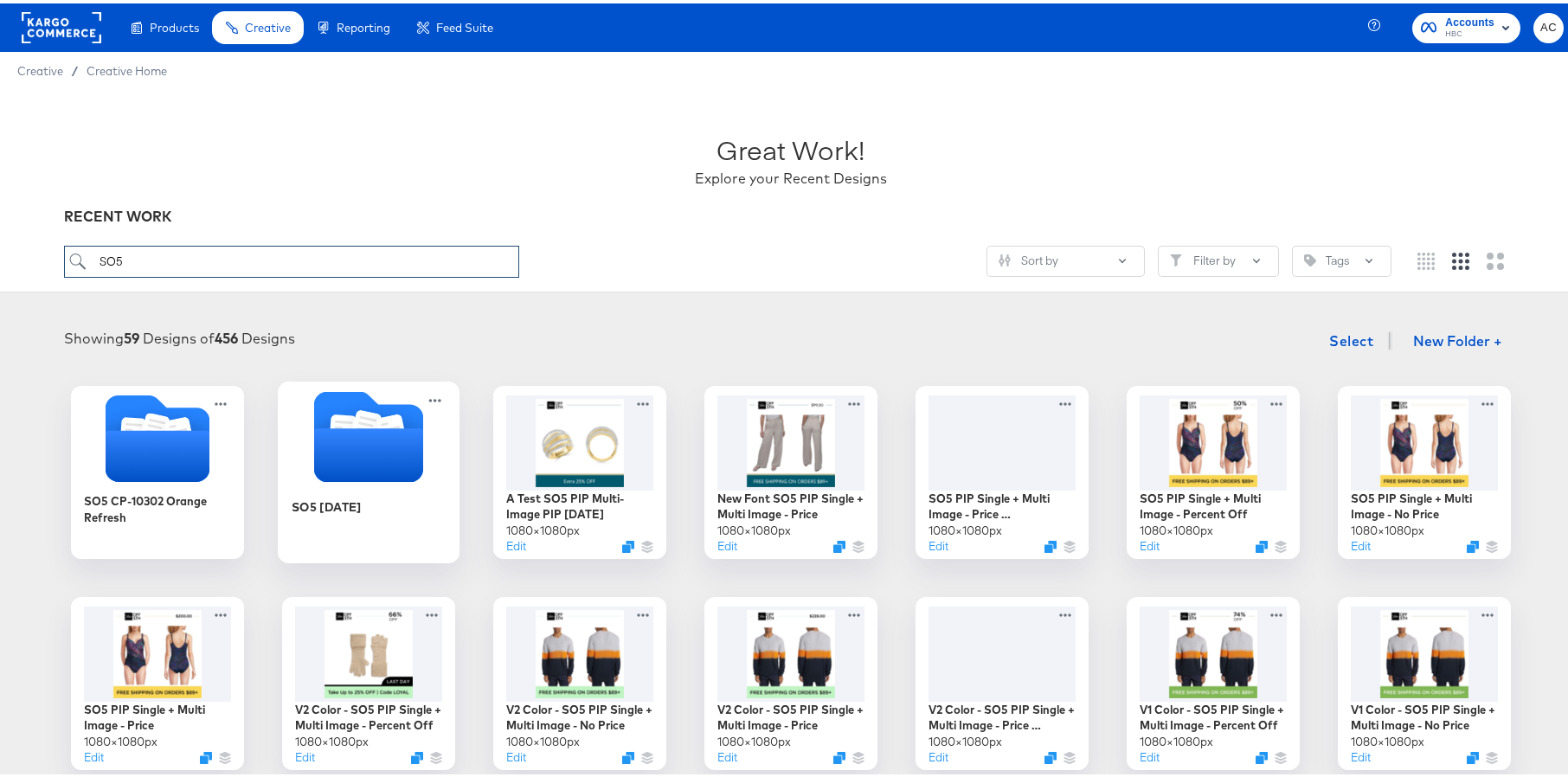
type input "SO5"
click at [325, 471] on icon "Folder" at bounding box center [367, 451] width 109 height 54
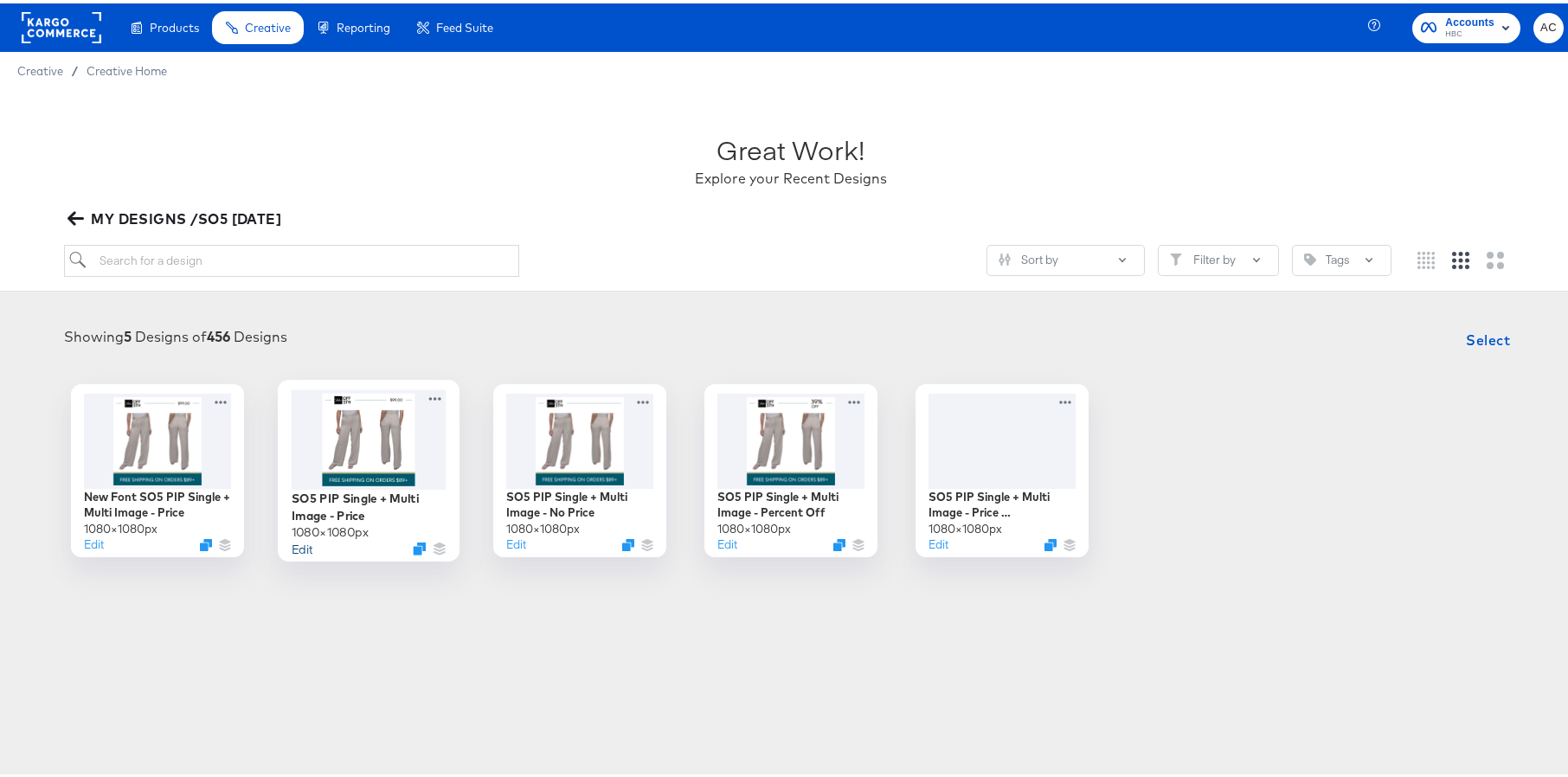
click at [302, 545] on button "Edit" at bounding box center [301, 544] width 21 height 16
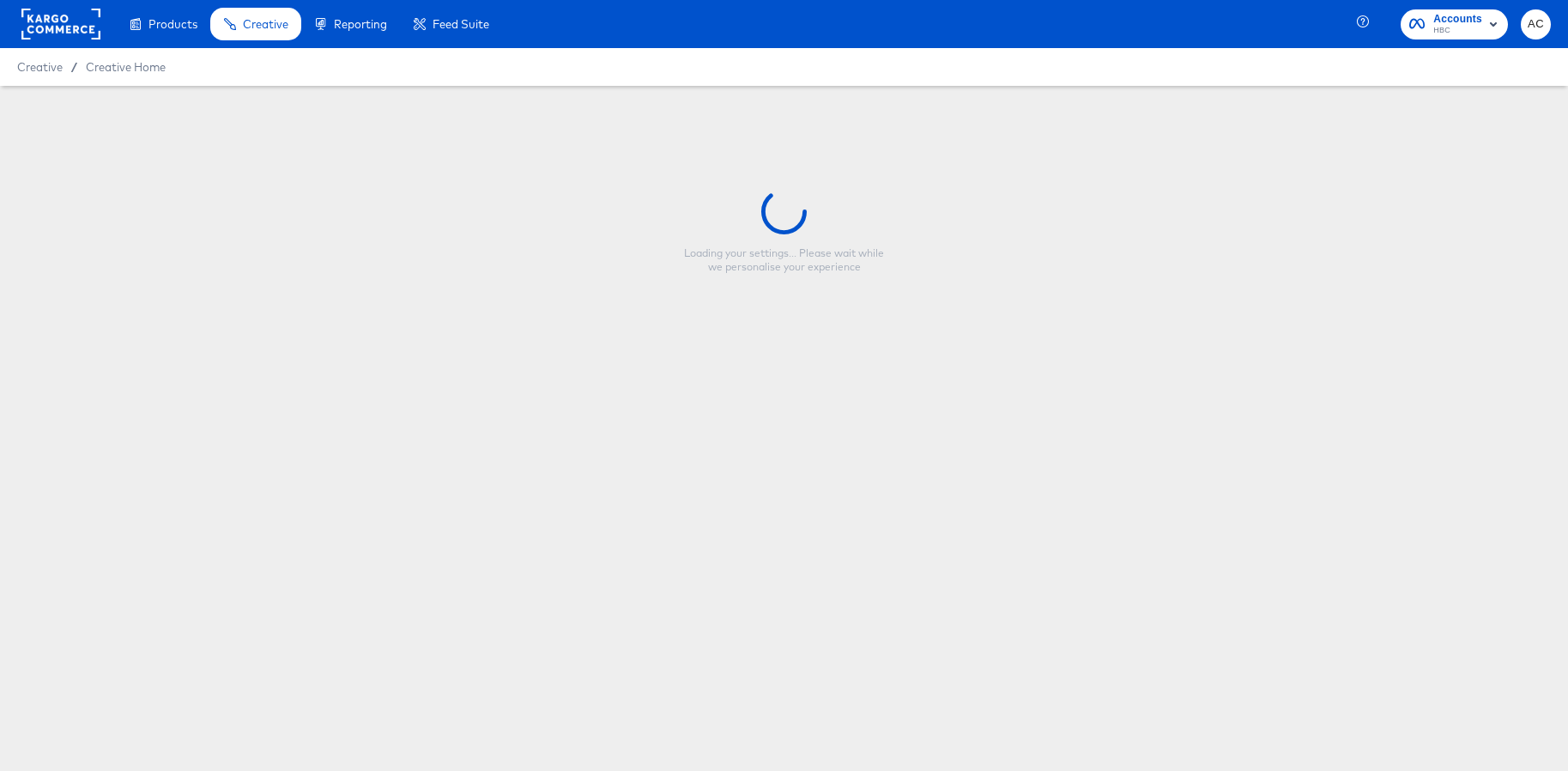
type input "SO5 PIP Single + Multi Image - Price"
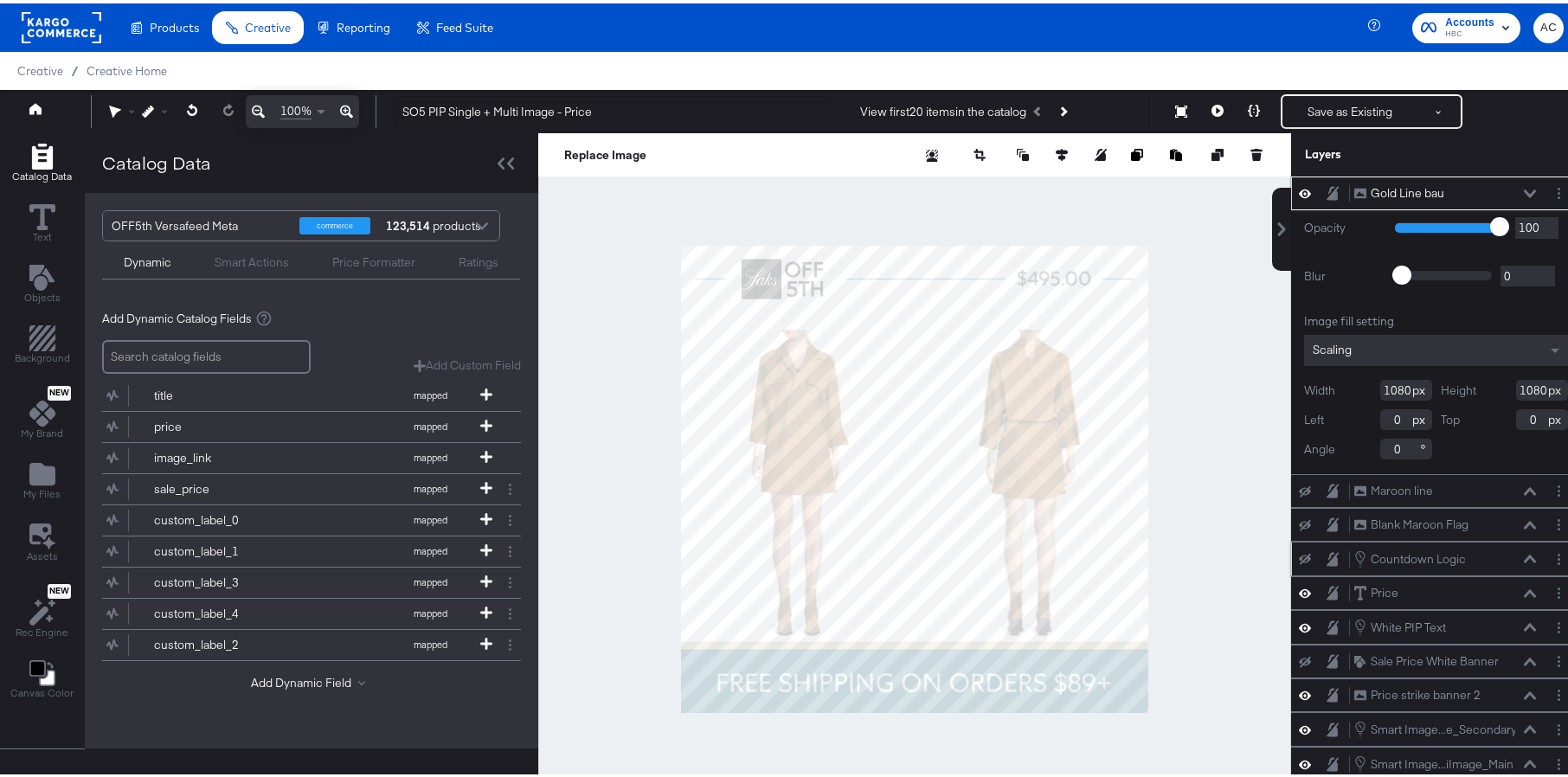
click at [1524, 551] on icon at bounding box center [1530, 555] width 12 height 9
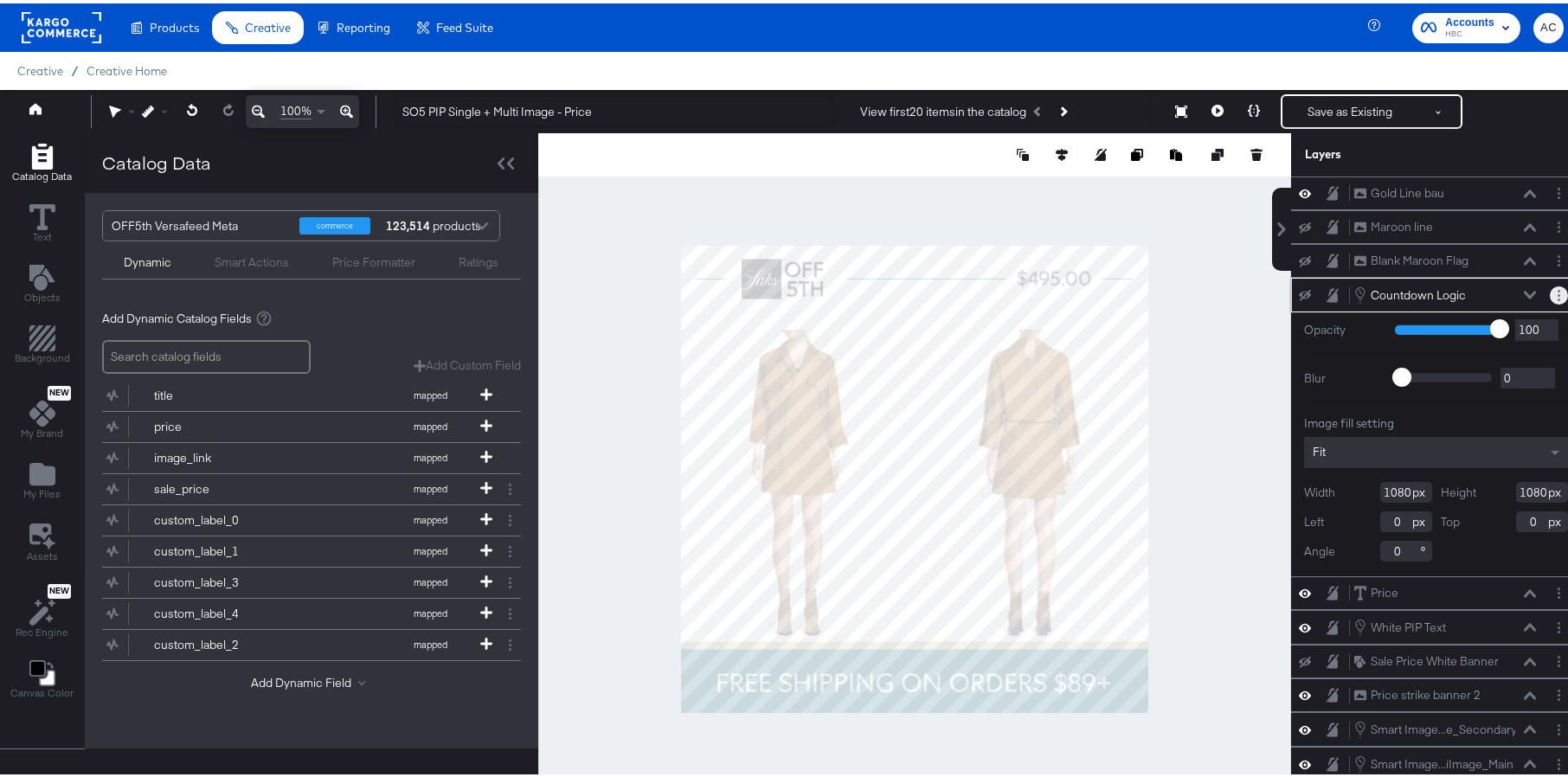
click at [1558, 287] on icon "Layer Options" at bounding box center [1559, 292] width 3 height 11
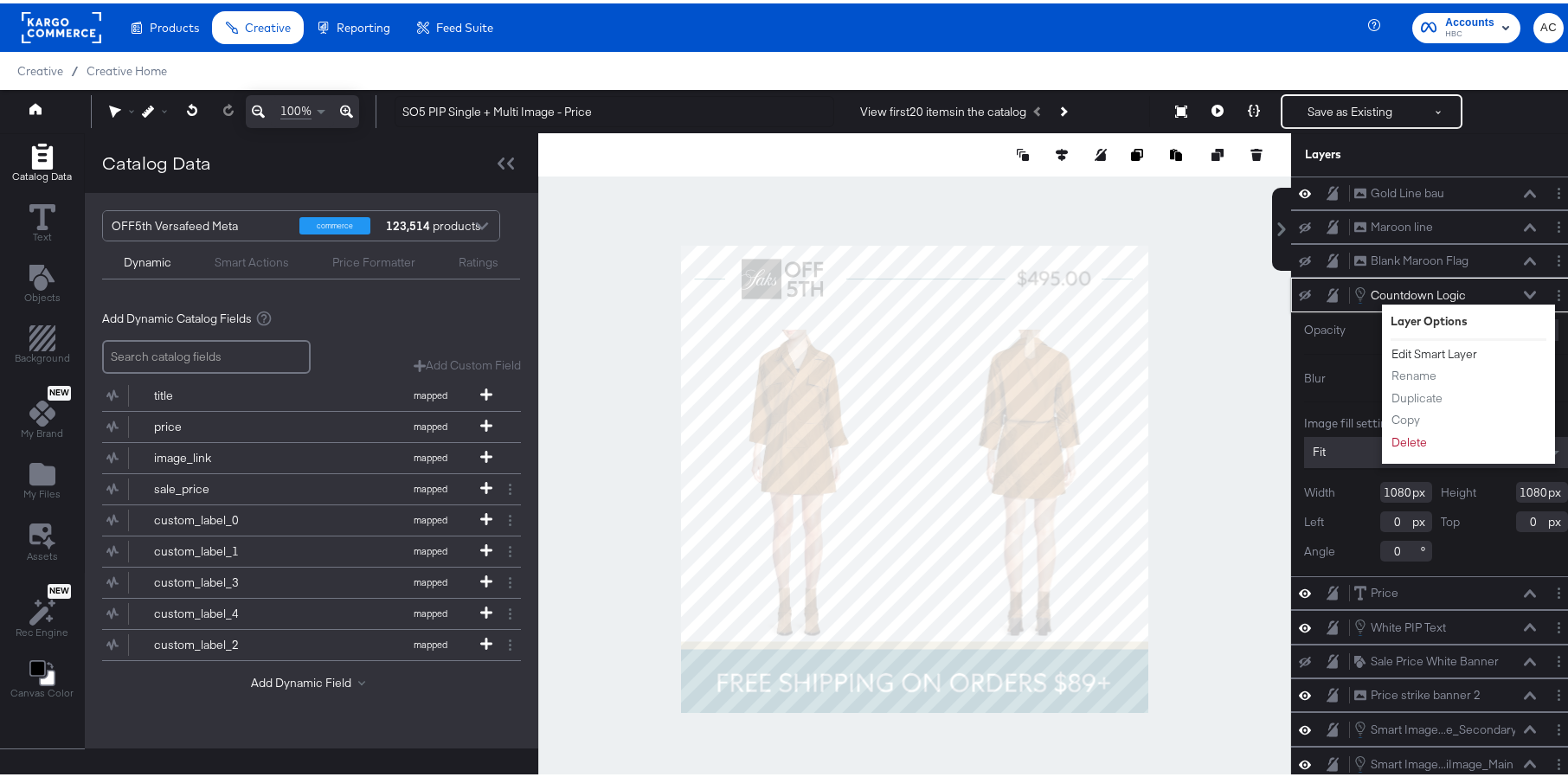
click at [1435, 355] on button "Edit Smart Layer" at bounding box center [1434, 350] width 87 height 18
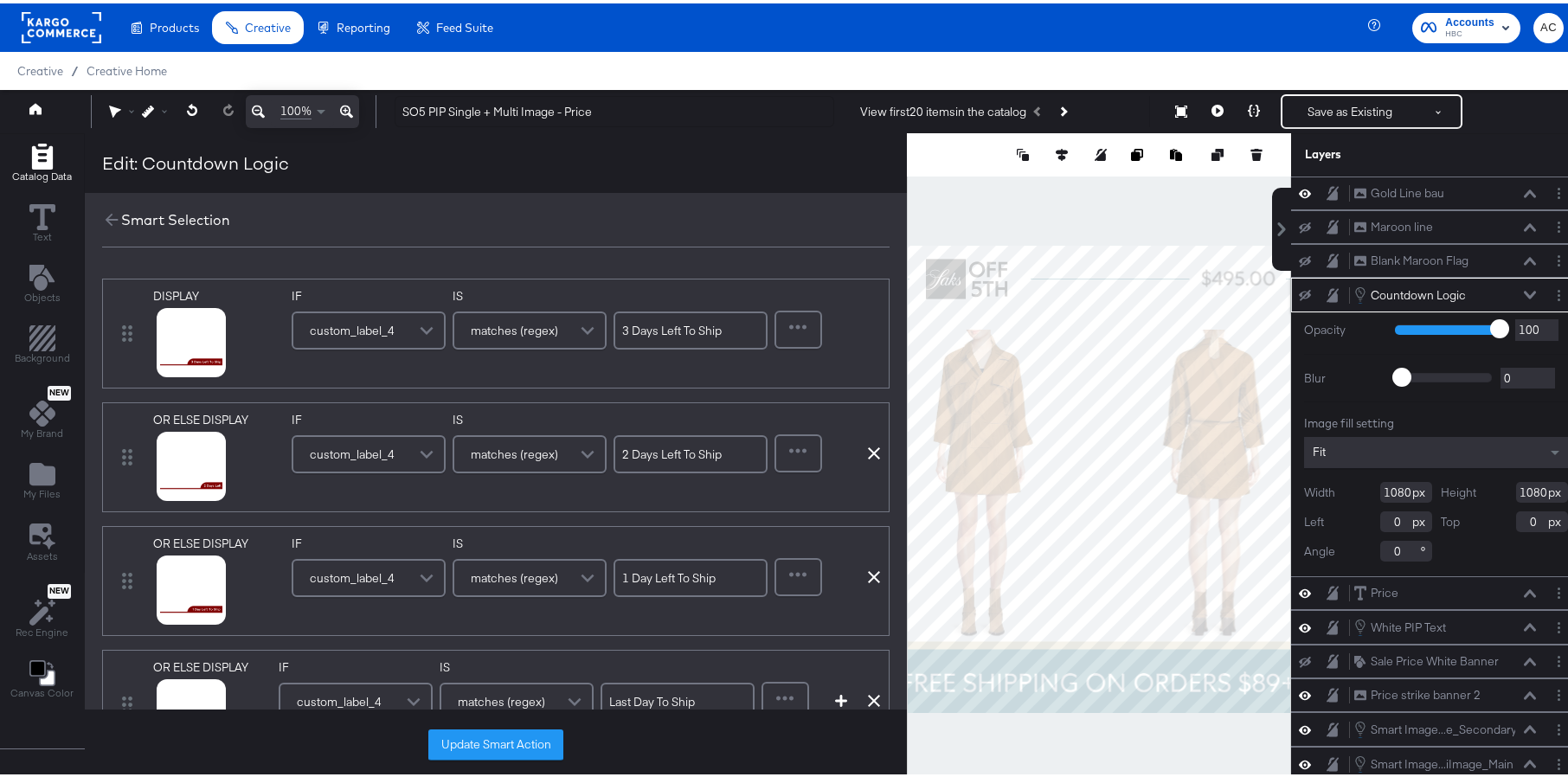
click at [1524, 294] on icon at bounding box center [1530, 291] width 12 height 9
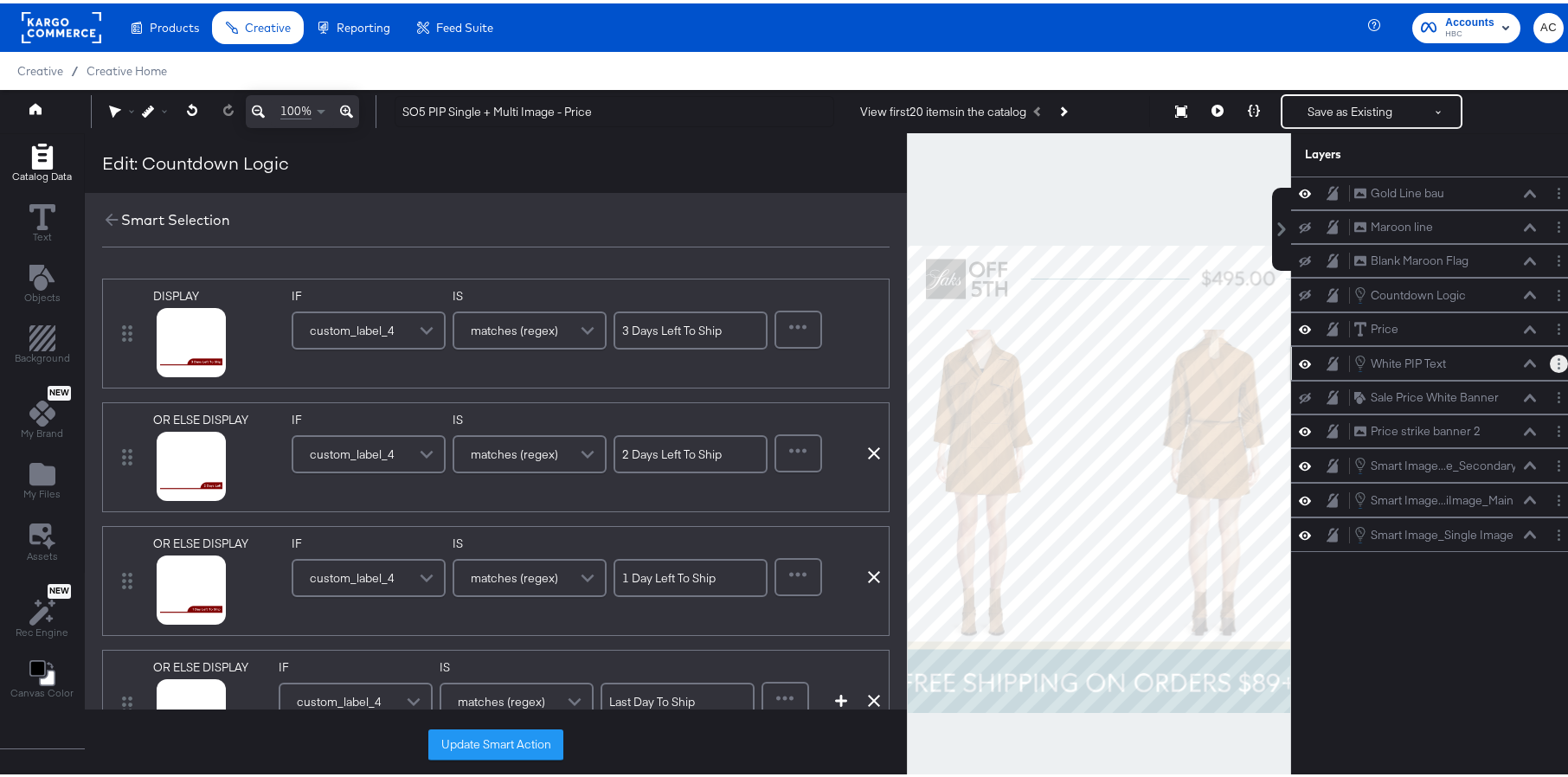
click at [1558, 362] on icon "Layer Options" at bounding box center [1559, 361] width 3 height 11
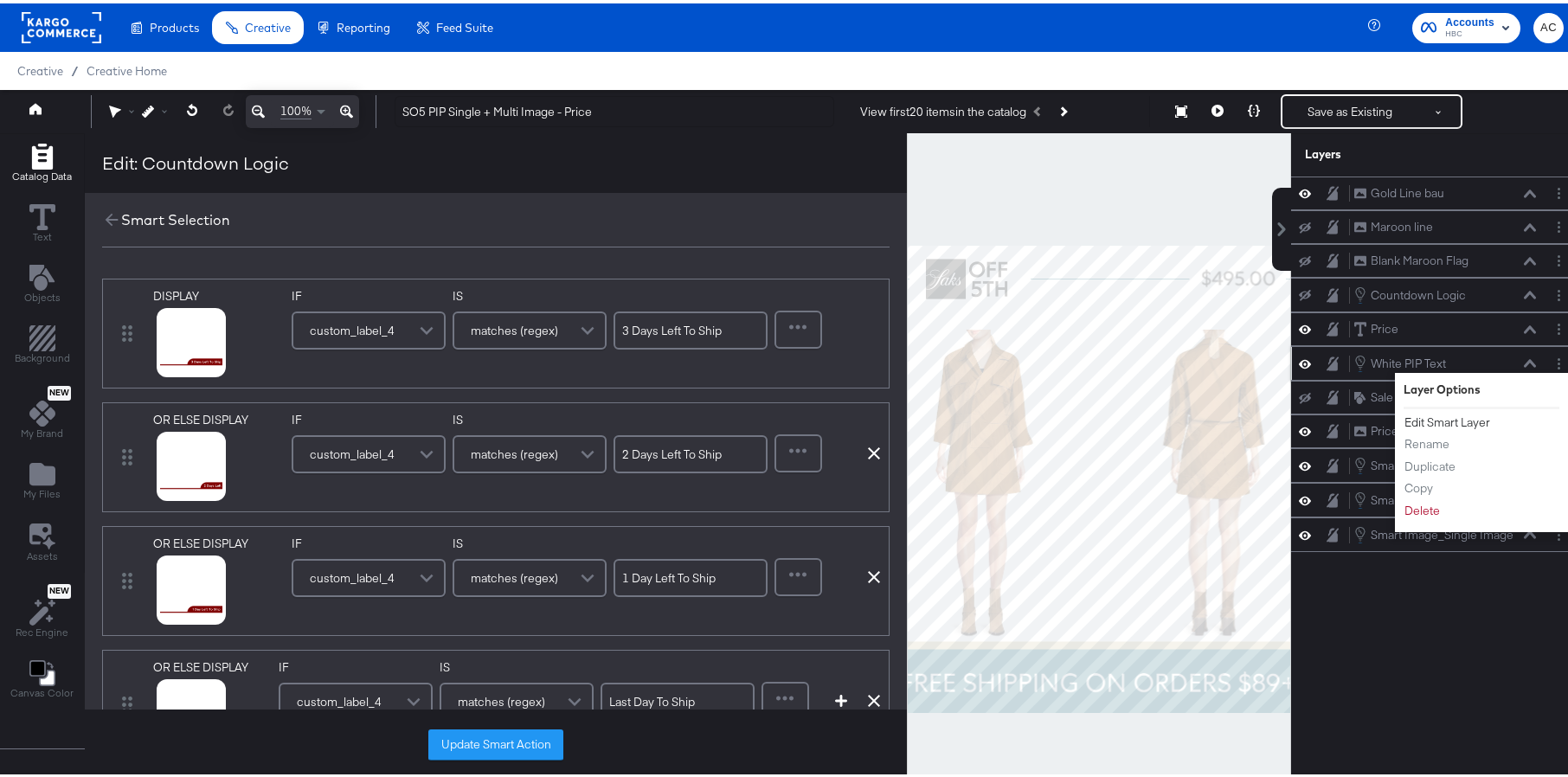
click at [1429, 419] on button "Edit Smart Layer" at bounding box center [1448, 418] width 87 height 18
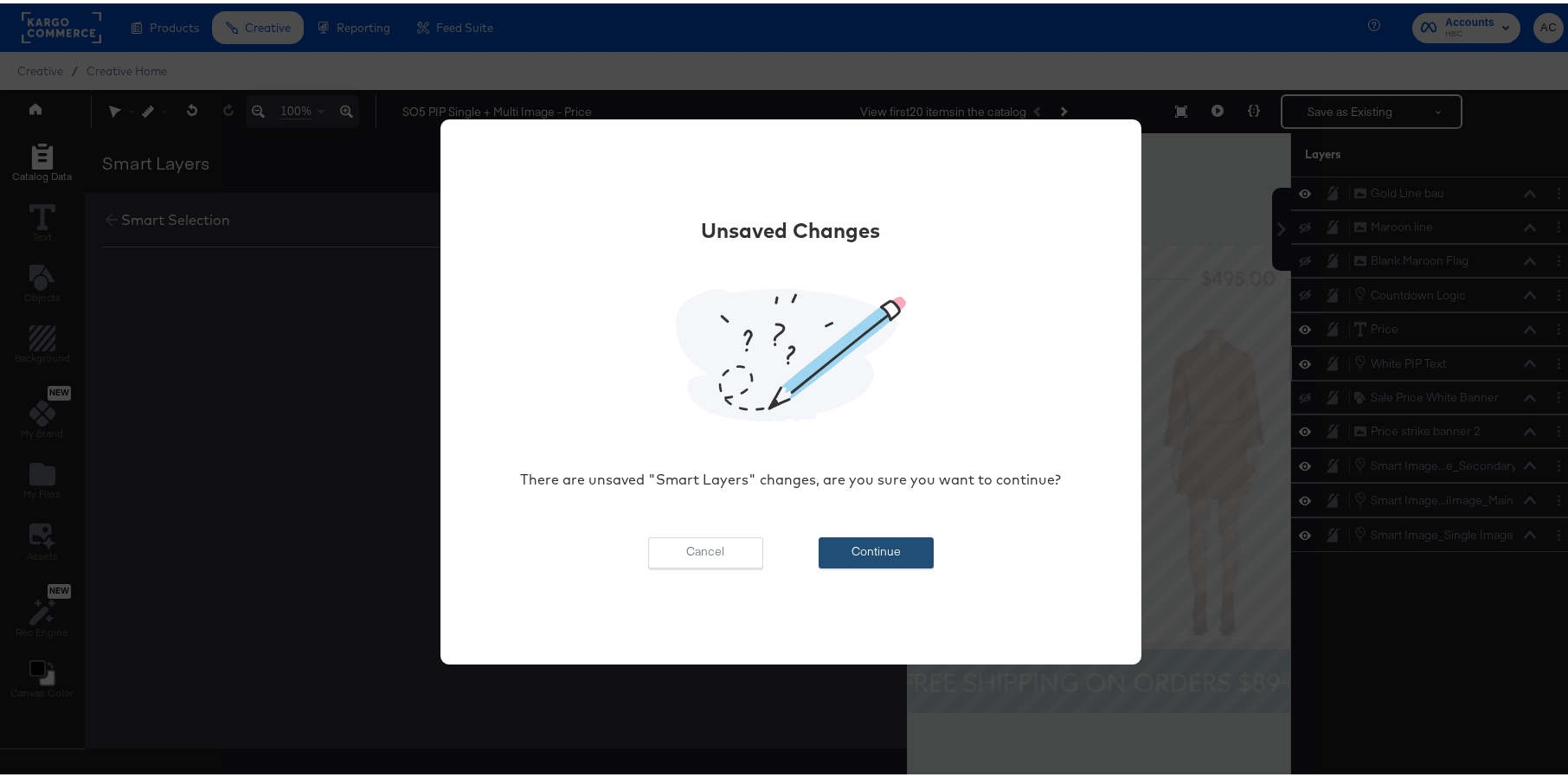
click at [891, 558] on button "Continue" at bounding box center [877, 549] width 116 height 31
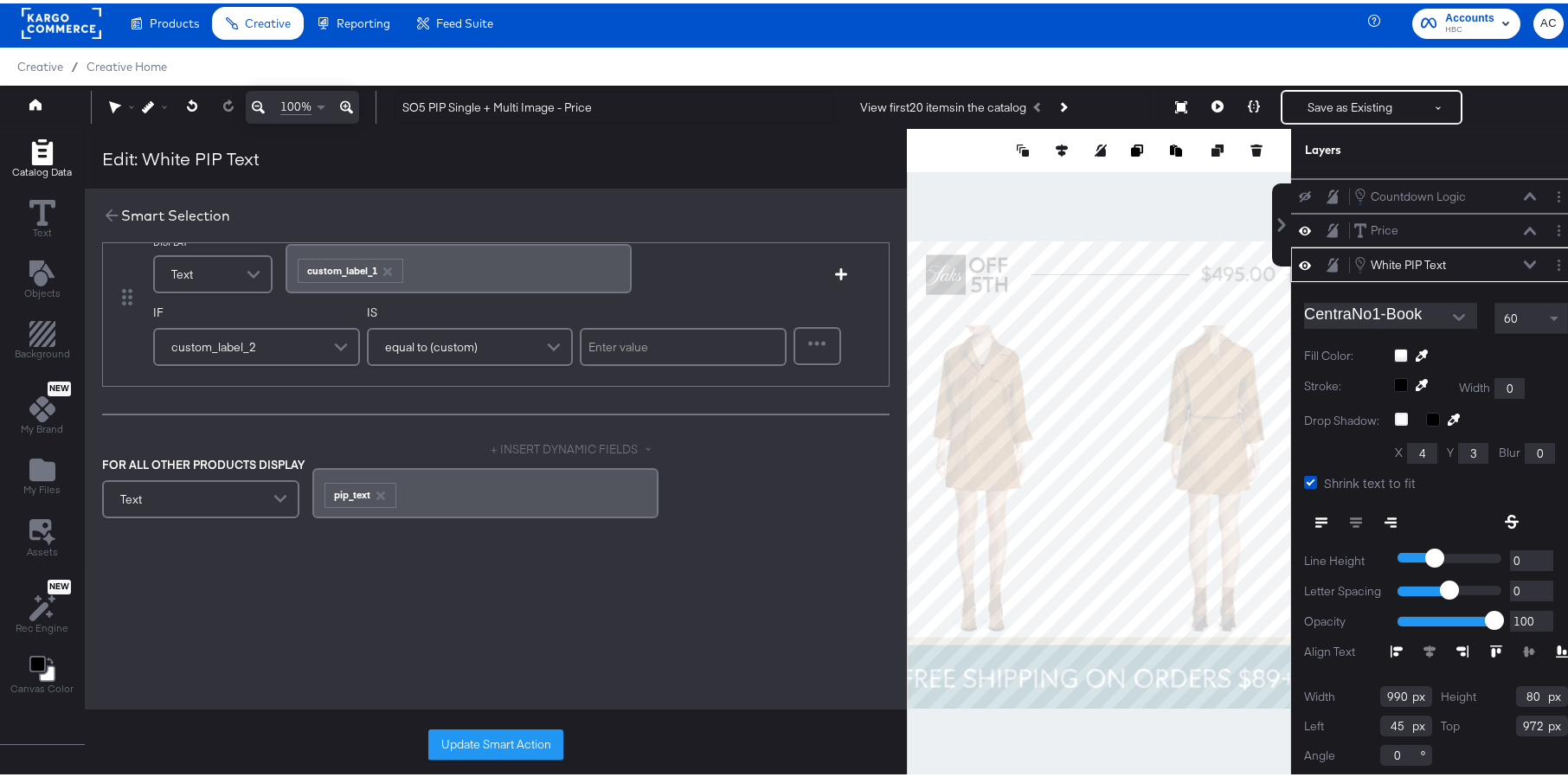
scroll to position [80, 0]
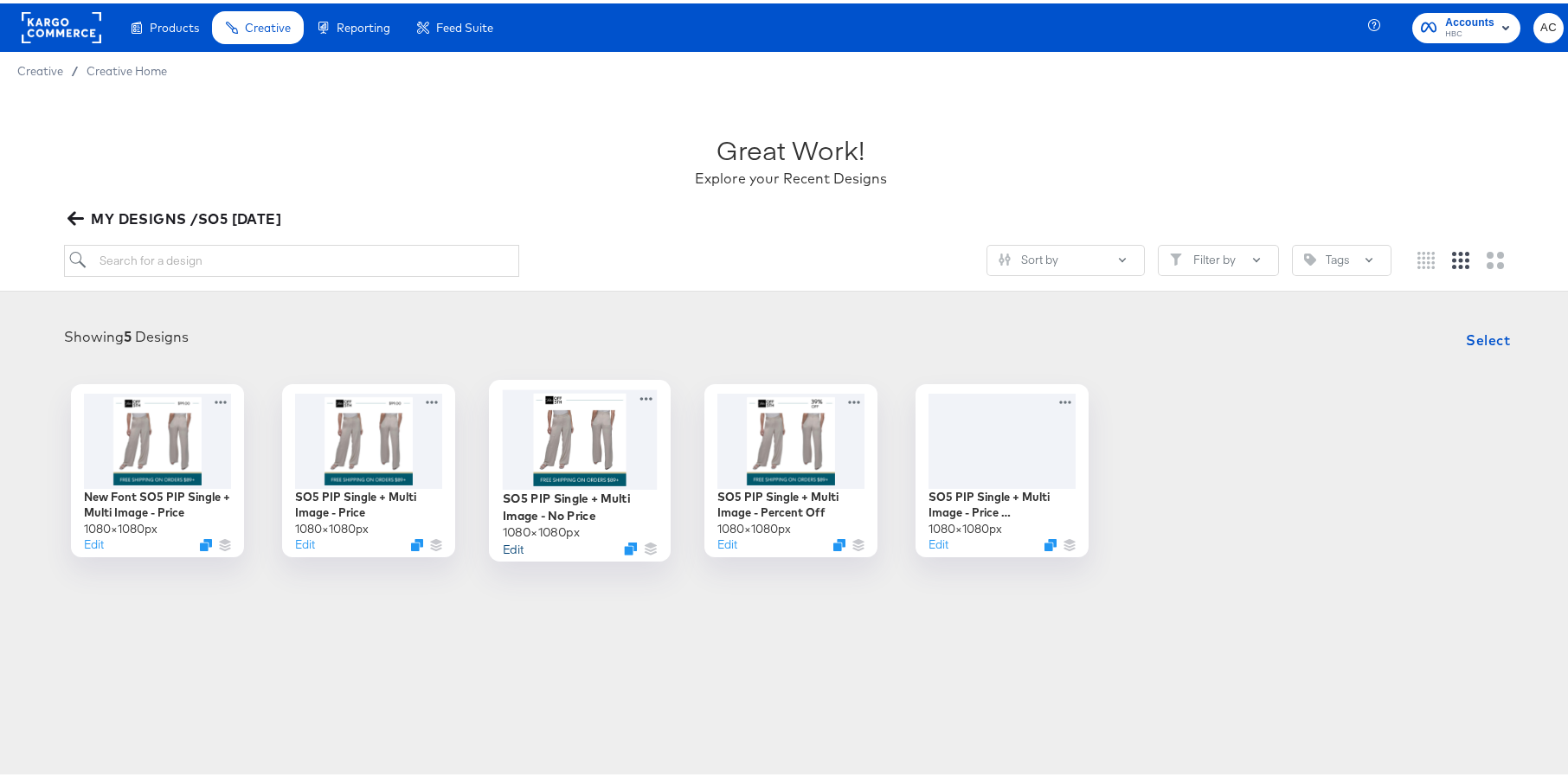
click at [508, 551] on button "Edit" at bounding box center [512, 544] width 21 height 16
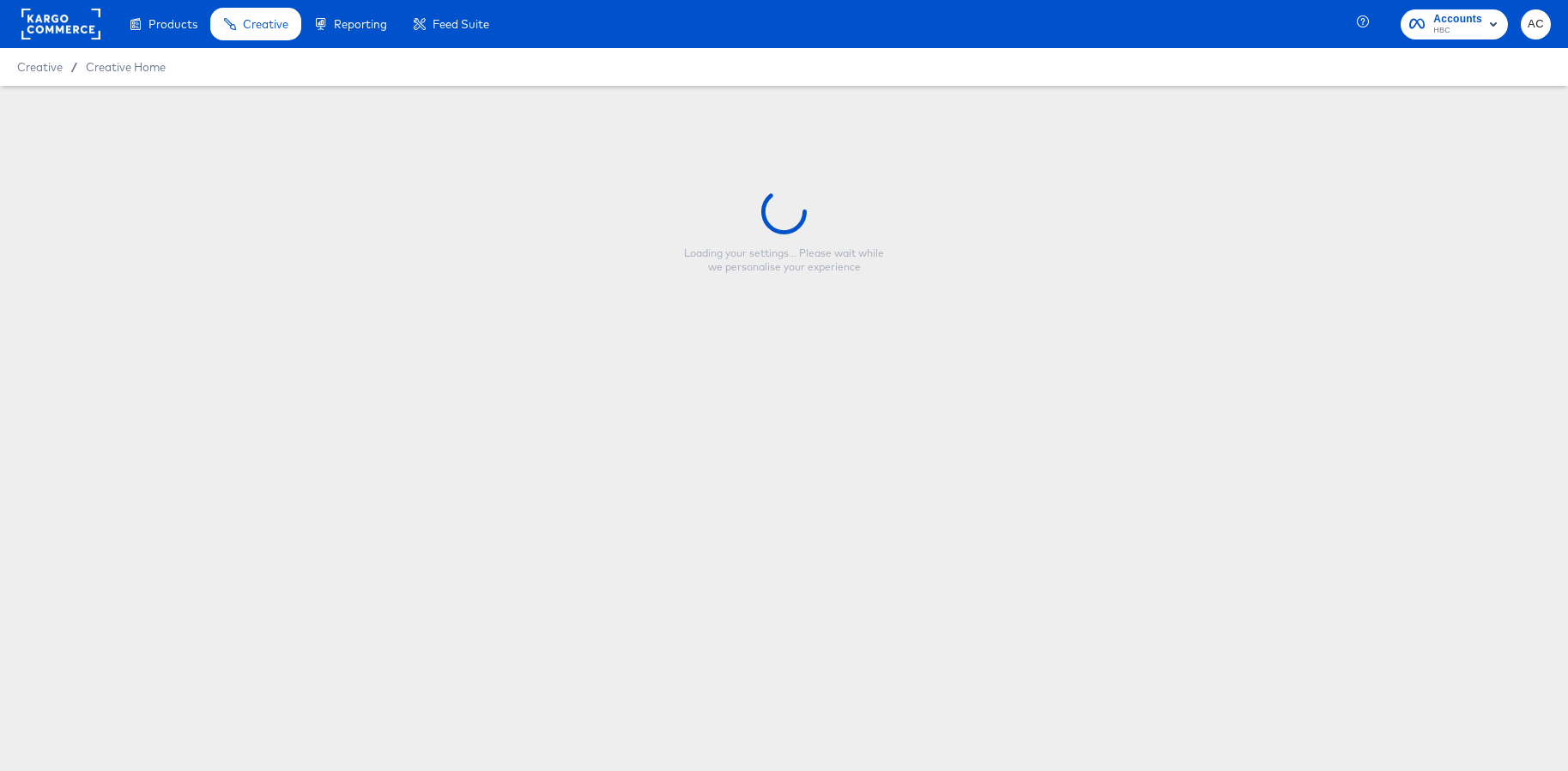
type input "SO5 PIP Single + Multi Image - No Price"
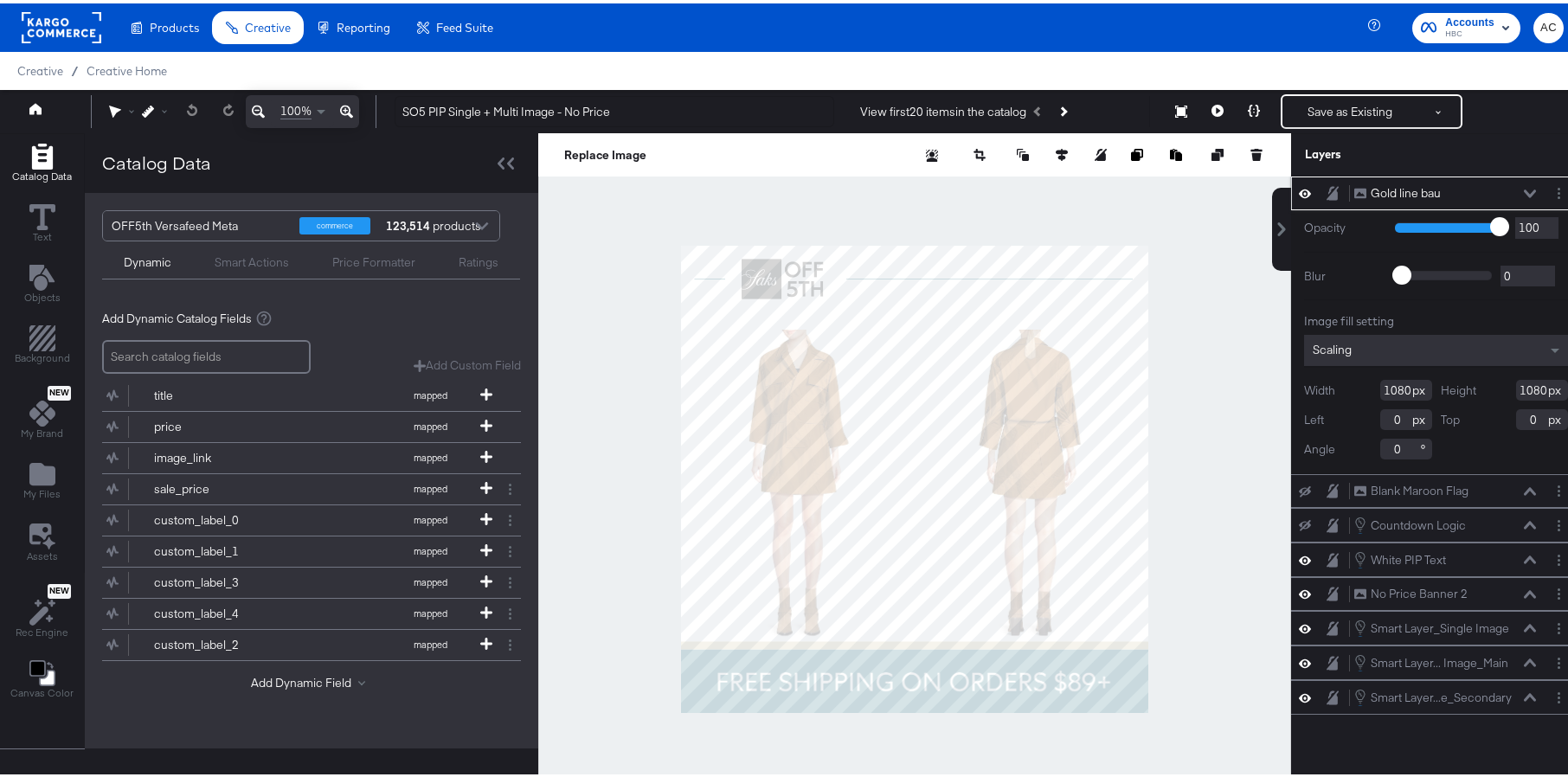
click at [1524, 190] on icon at bounding box center [1530, 190] width 12 height 8
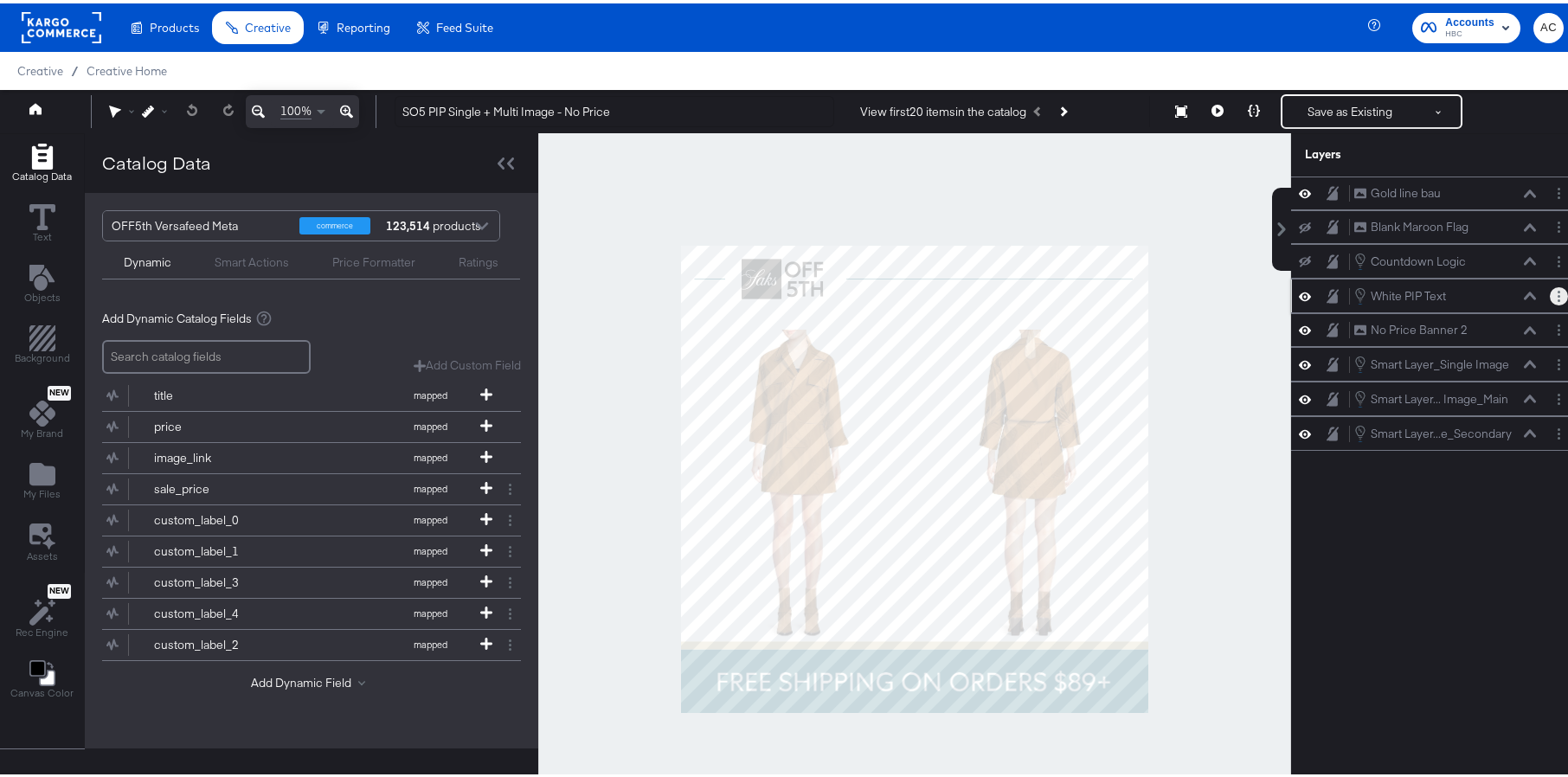
click at [1550, 298] on button "Layer Options" at bounding box center [1559, 292] width 18 height 18
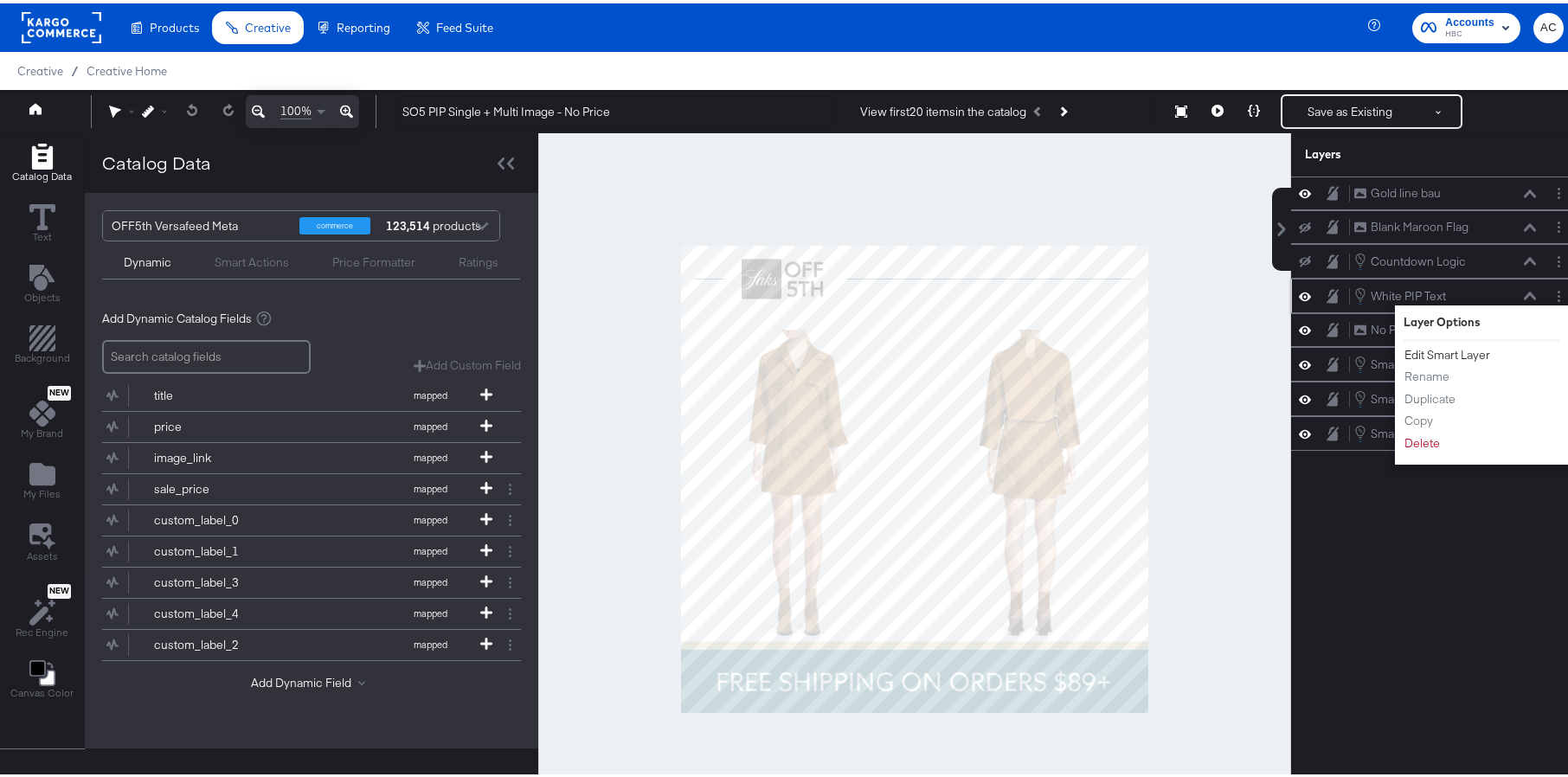
click at [1462, 351] on button "Edit Smart Layer" at bounding box center [1448, 351] width 87 height 18
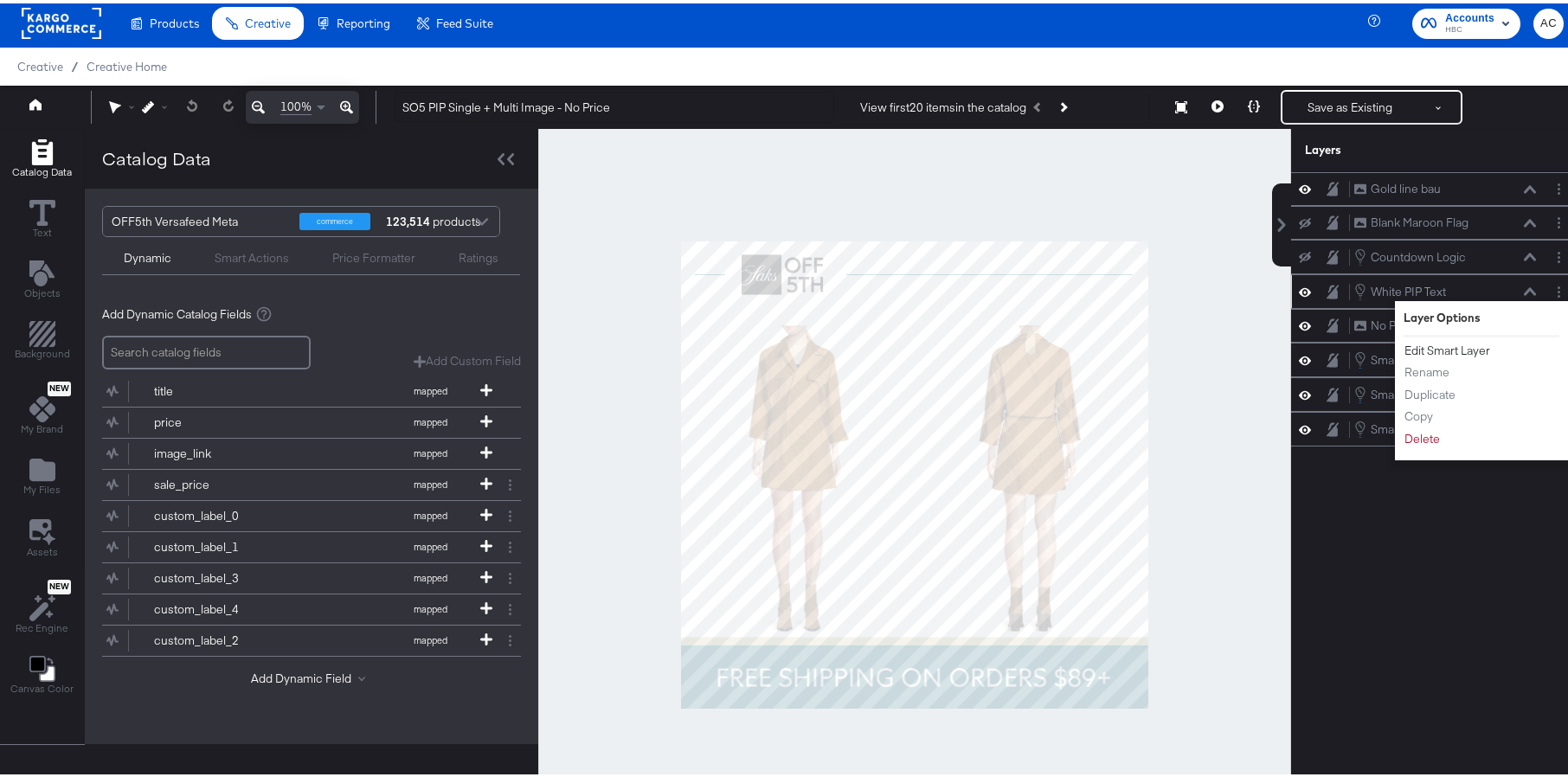
scroll to position [26, 0]
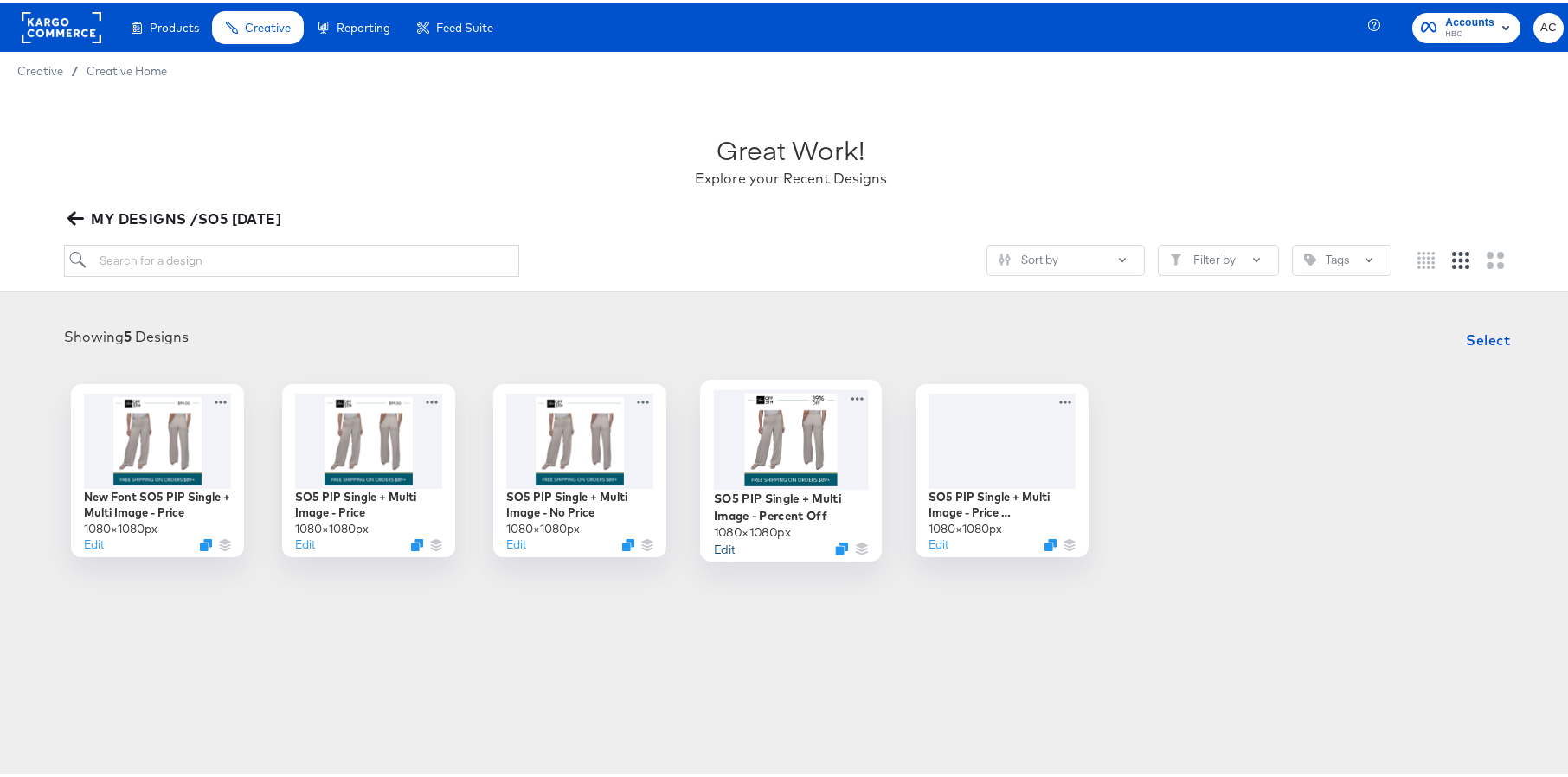
click at [724, 541] on button "Edit" at bounding box center [723, 544] width 21 height 16
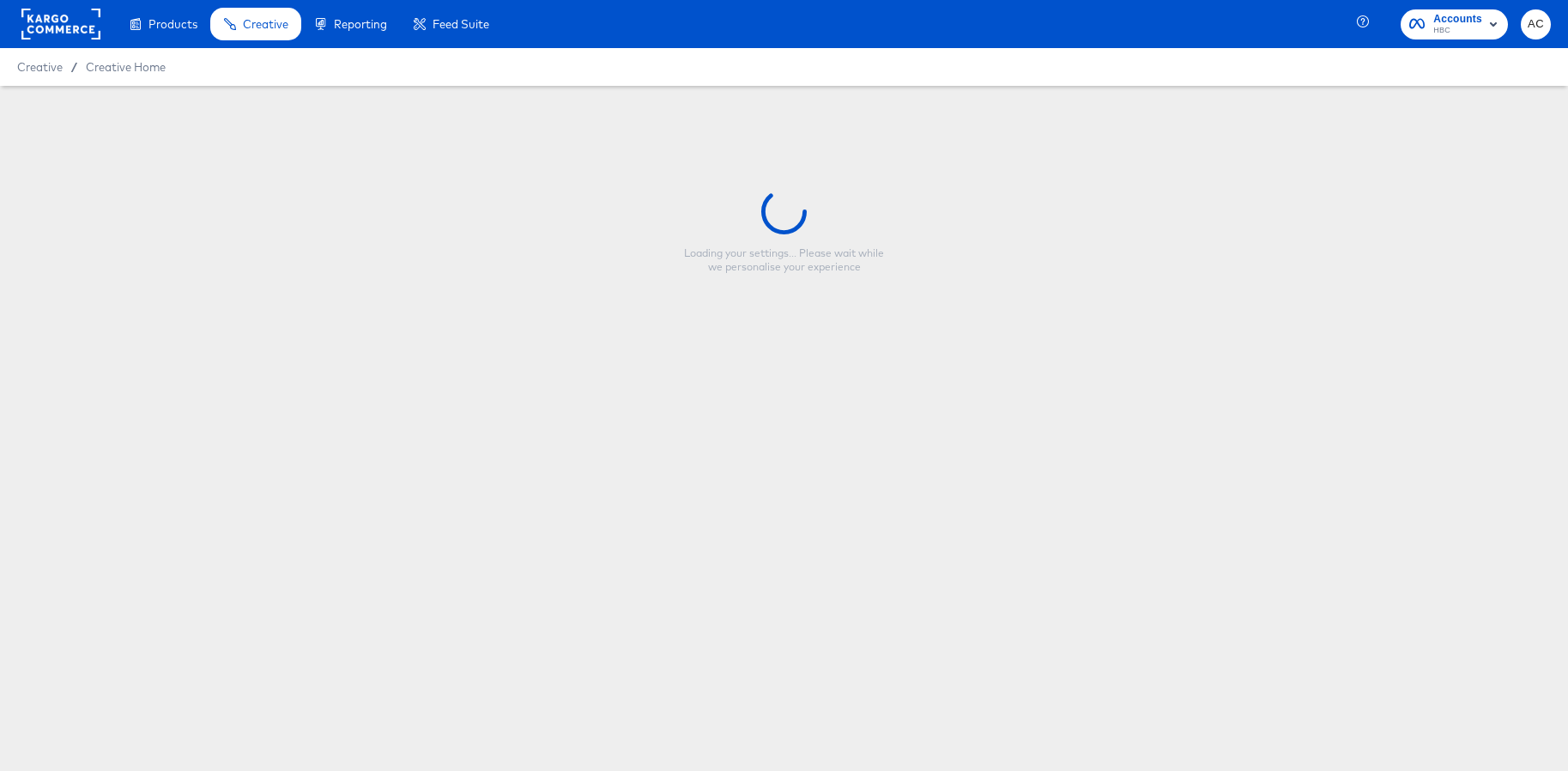
type input "SO5 PIP Single + Multi Image - Percent Off"
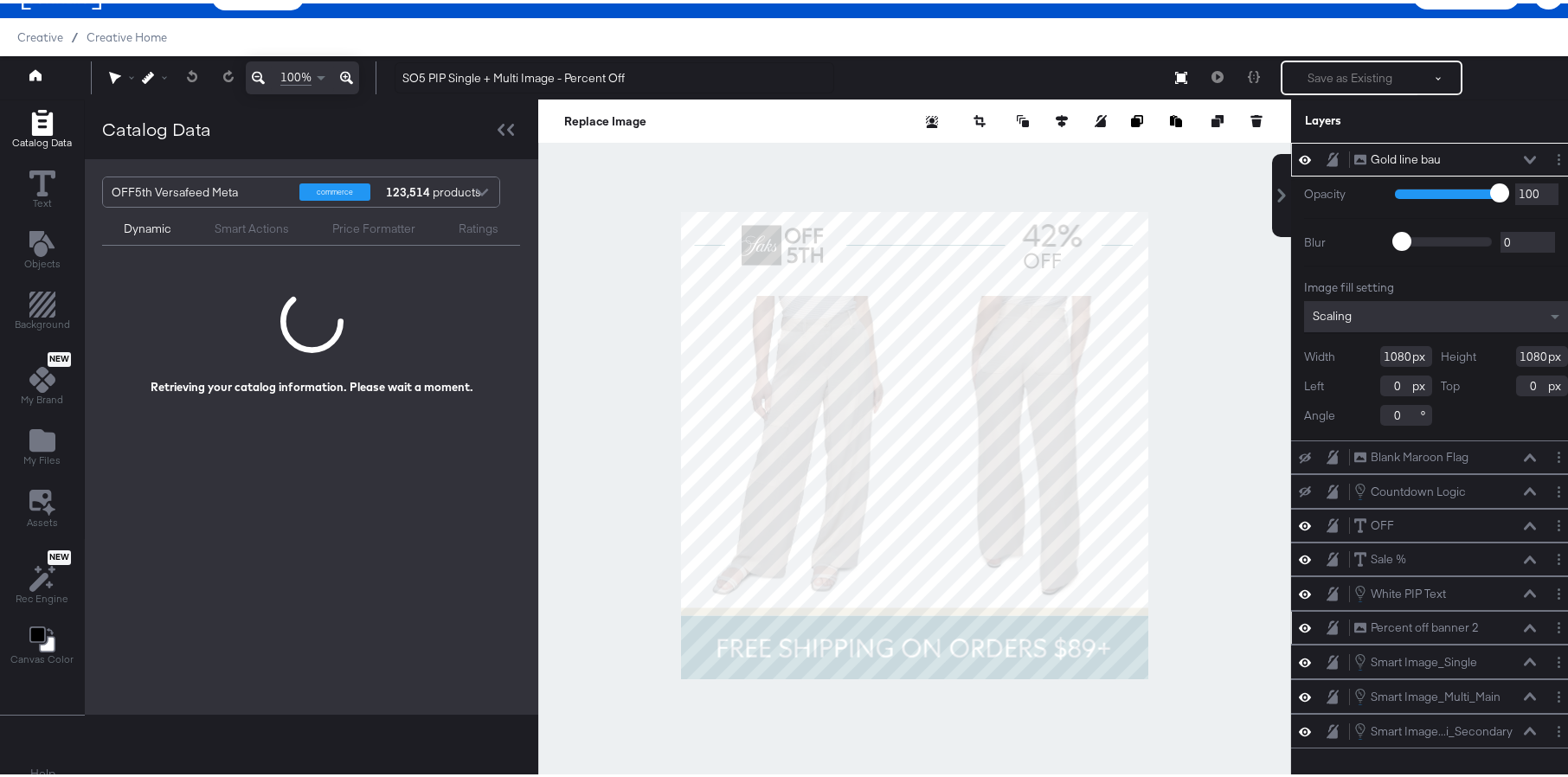
scroll to position [44, 0]
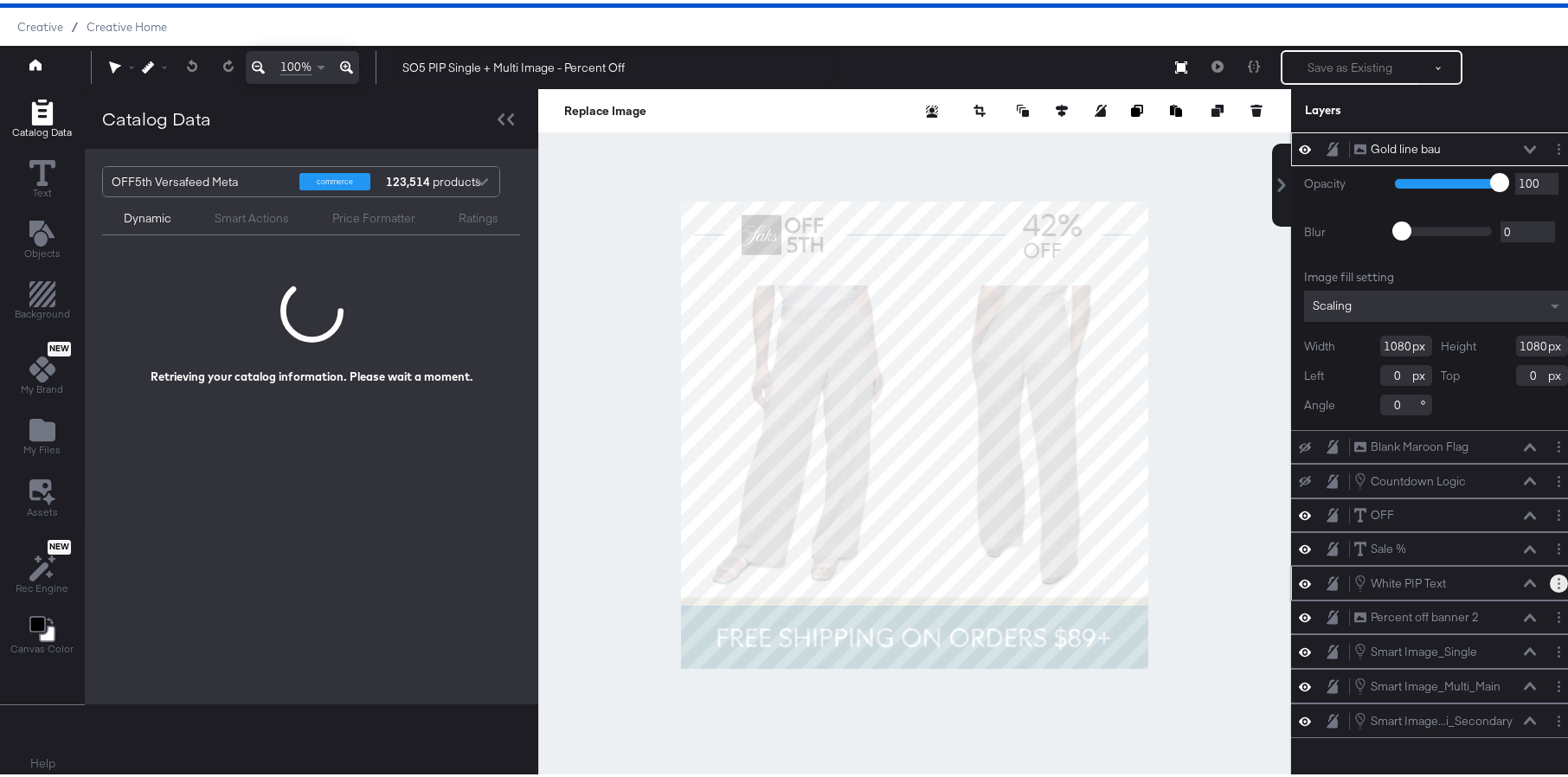
click at [1554, 579] on button "Layer Options" at bounding box center [1559, 579] width 18 height 18
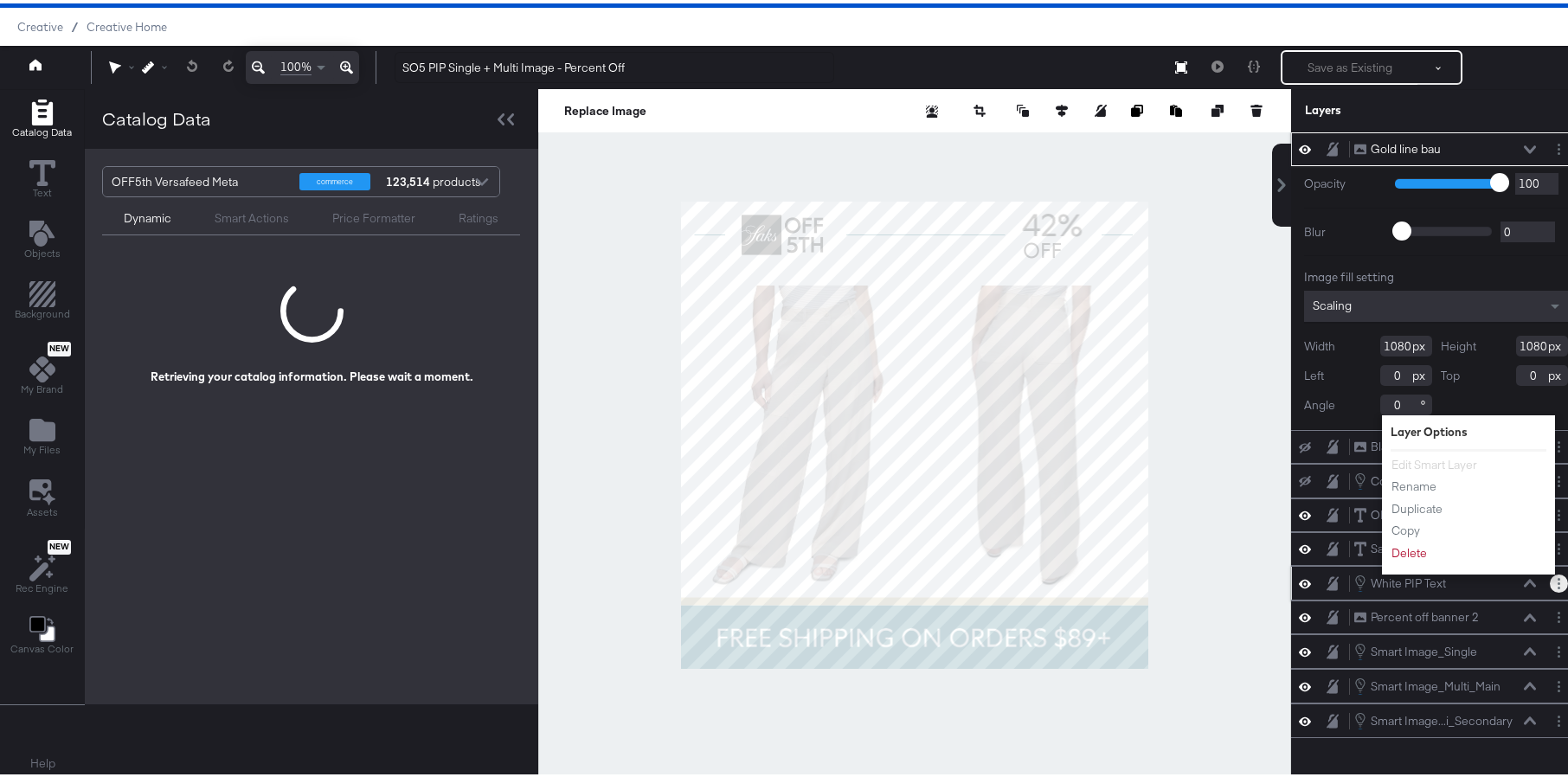
click at [1554, 579] on button "Layer Options" at bounding box center [1559, 579] width 18 height 18
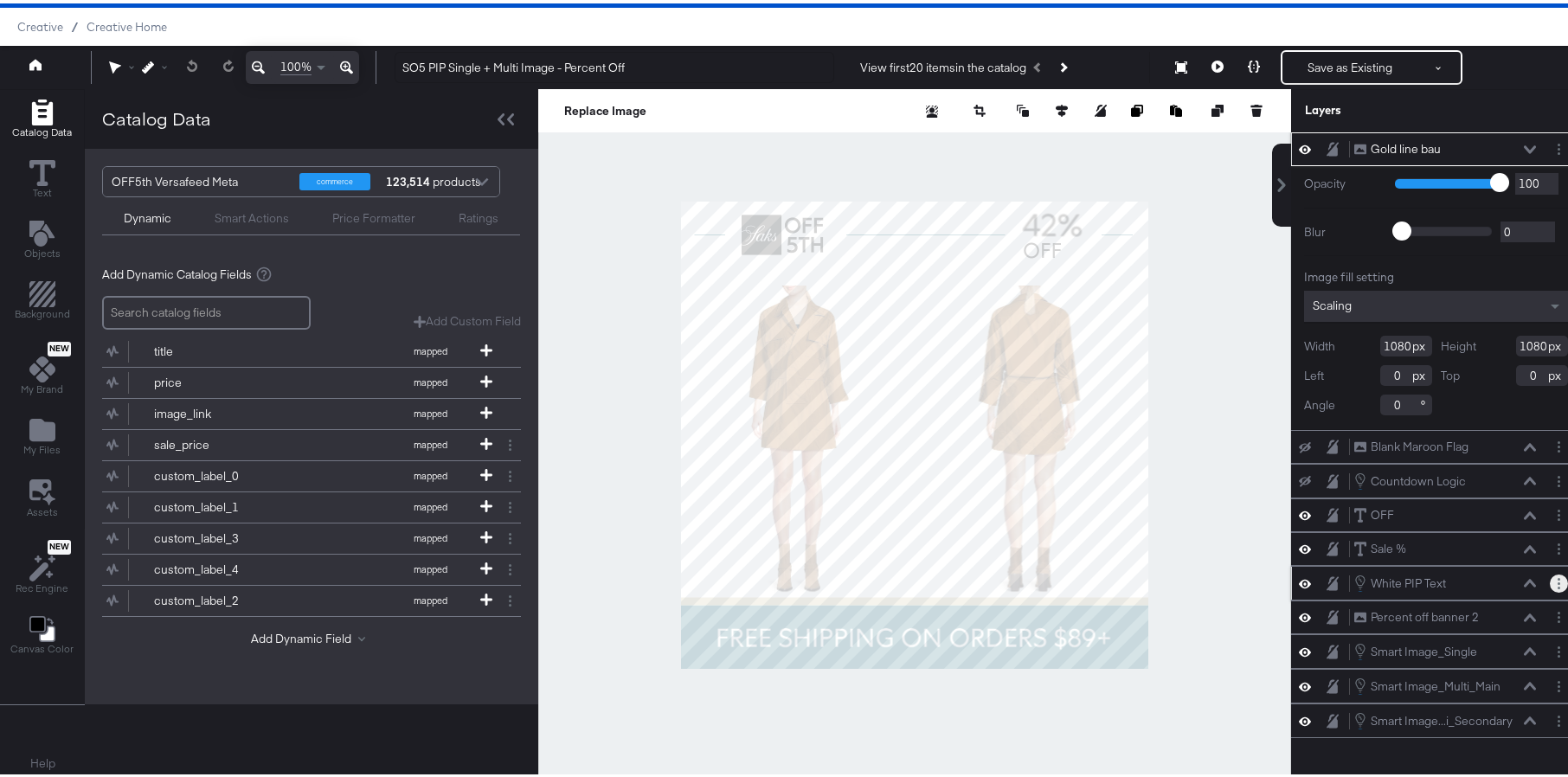
click at [1554, 579] on button "Layer Options" at bounding box center [1559, 579] width 18 height 18
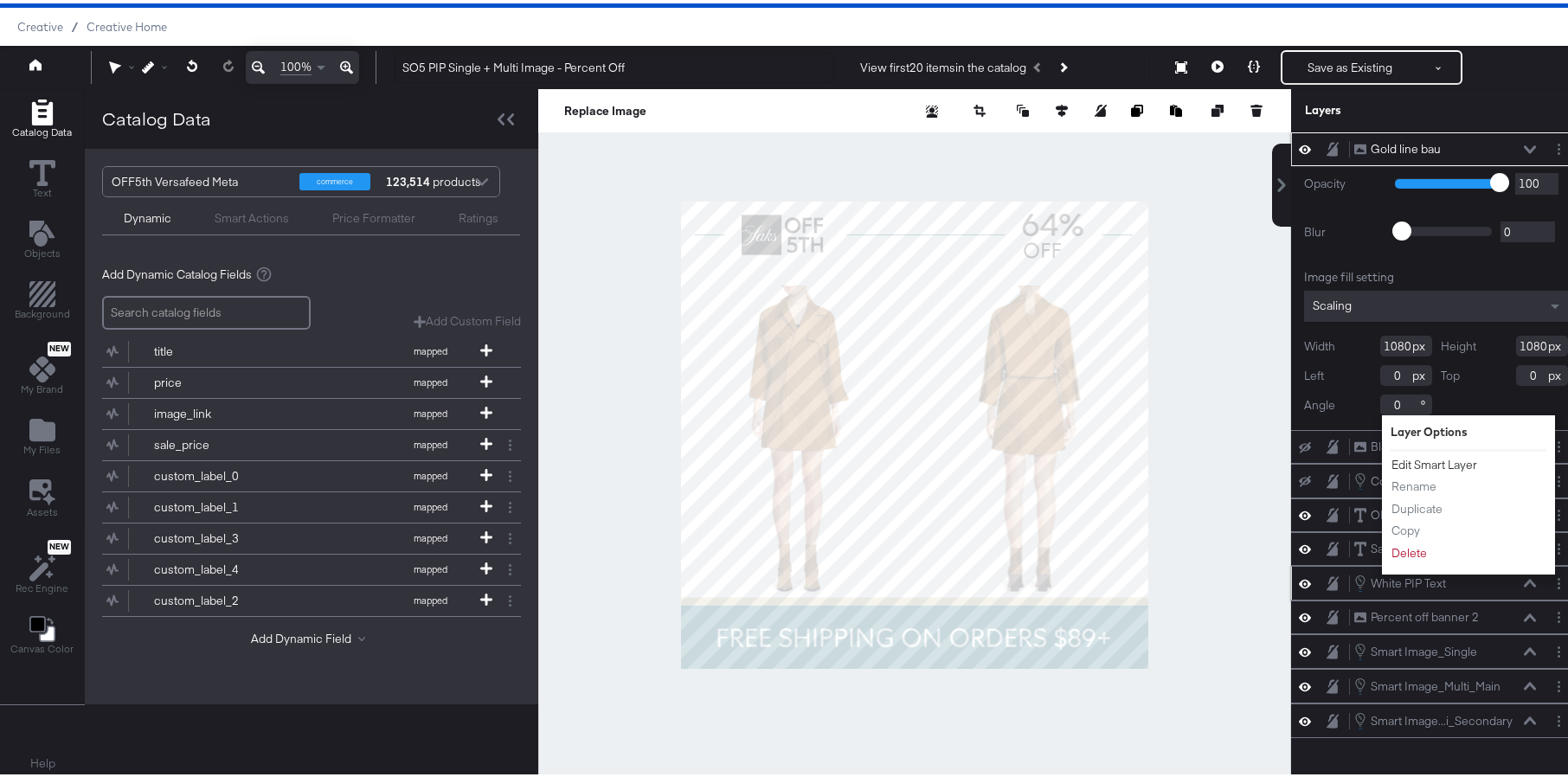
click at [1460, 463] on button "Edit Smart Layer" at bounding box center [1434, 461] width 87 height 18
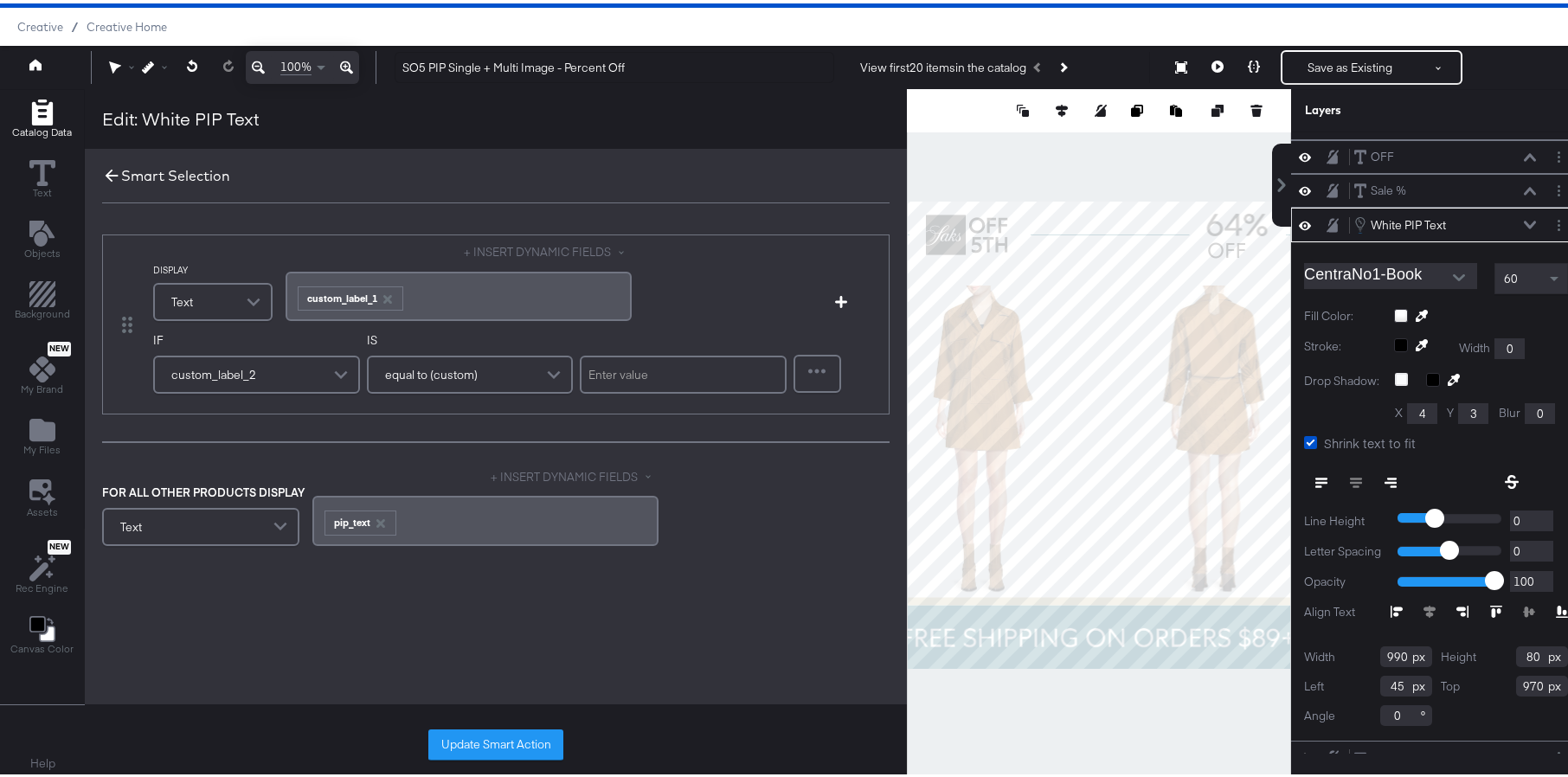
click at [107, 175] on icon at bounding box center [113, 173] width 13 height 13
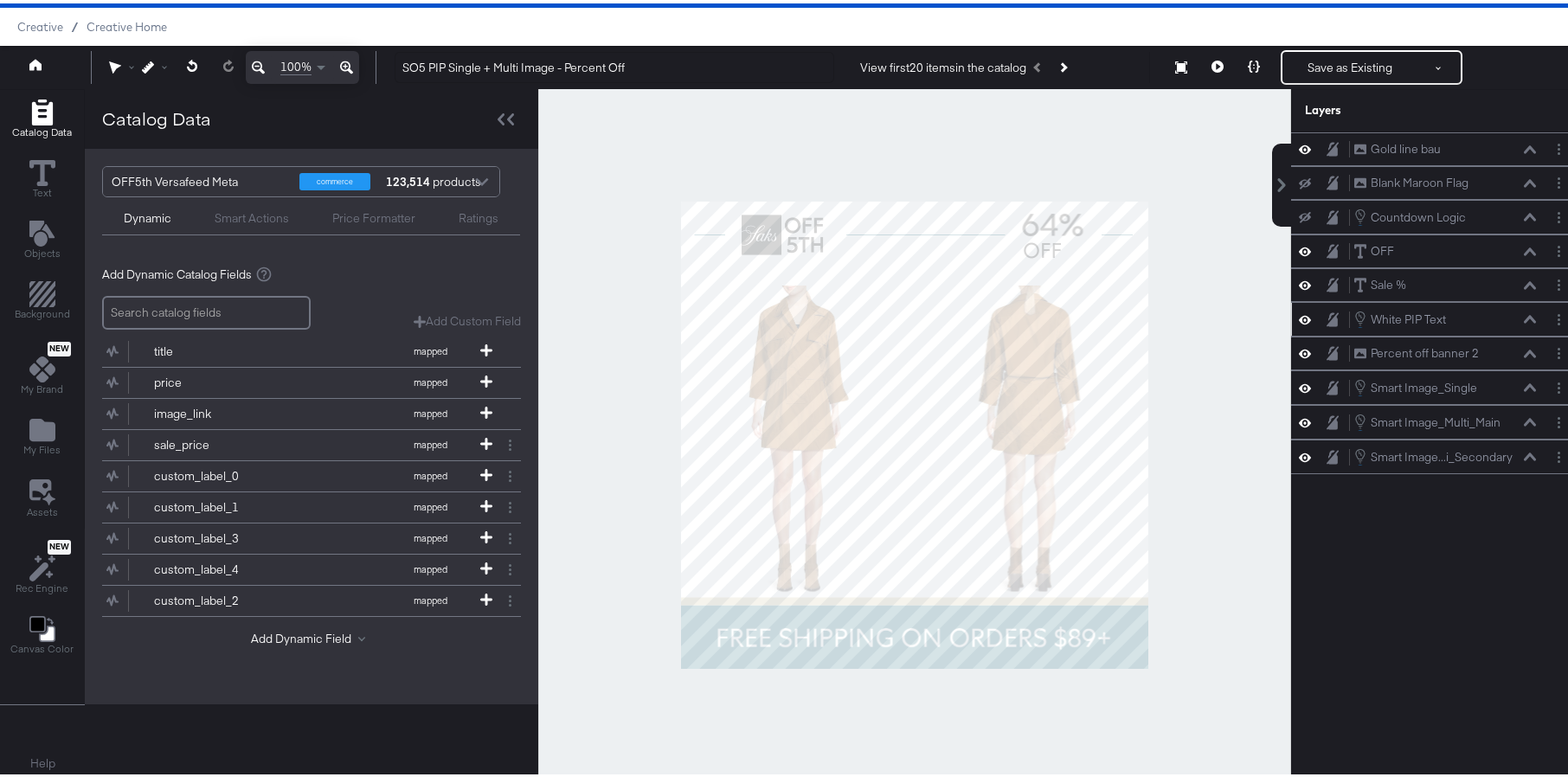
scroll to position [0, 0]
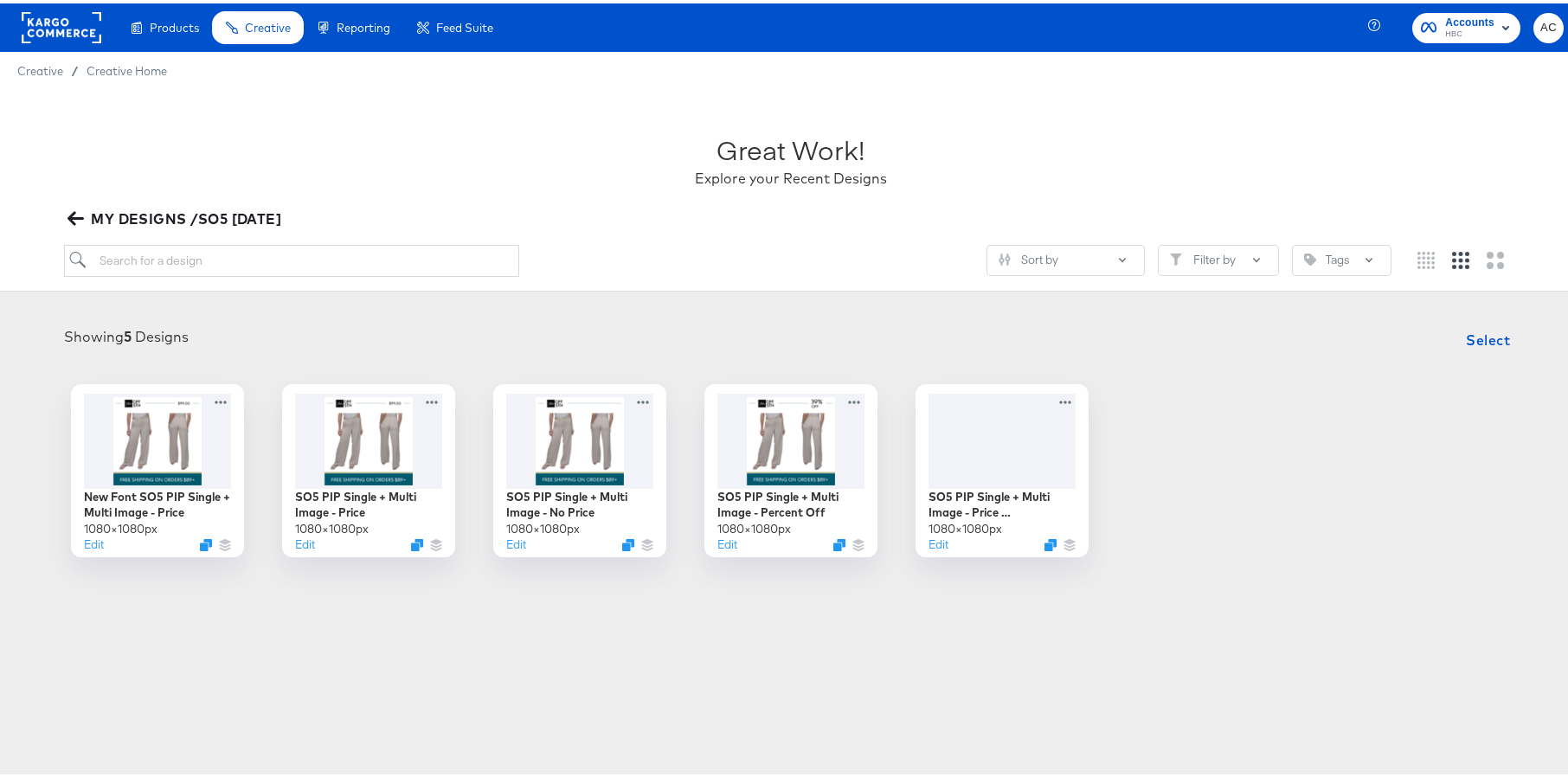
click at [76, 211] on icon "button" at bounding box center [75, 214] width 16 height 16
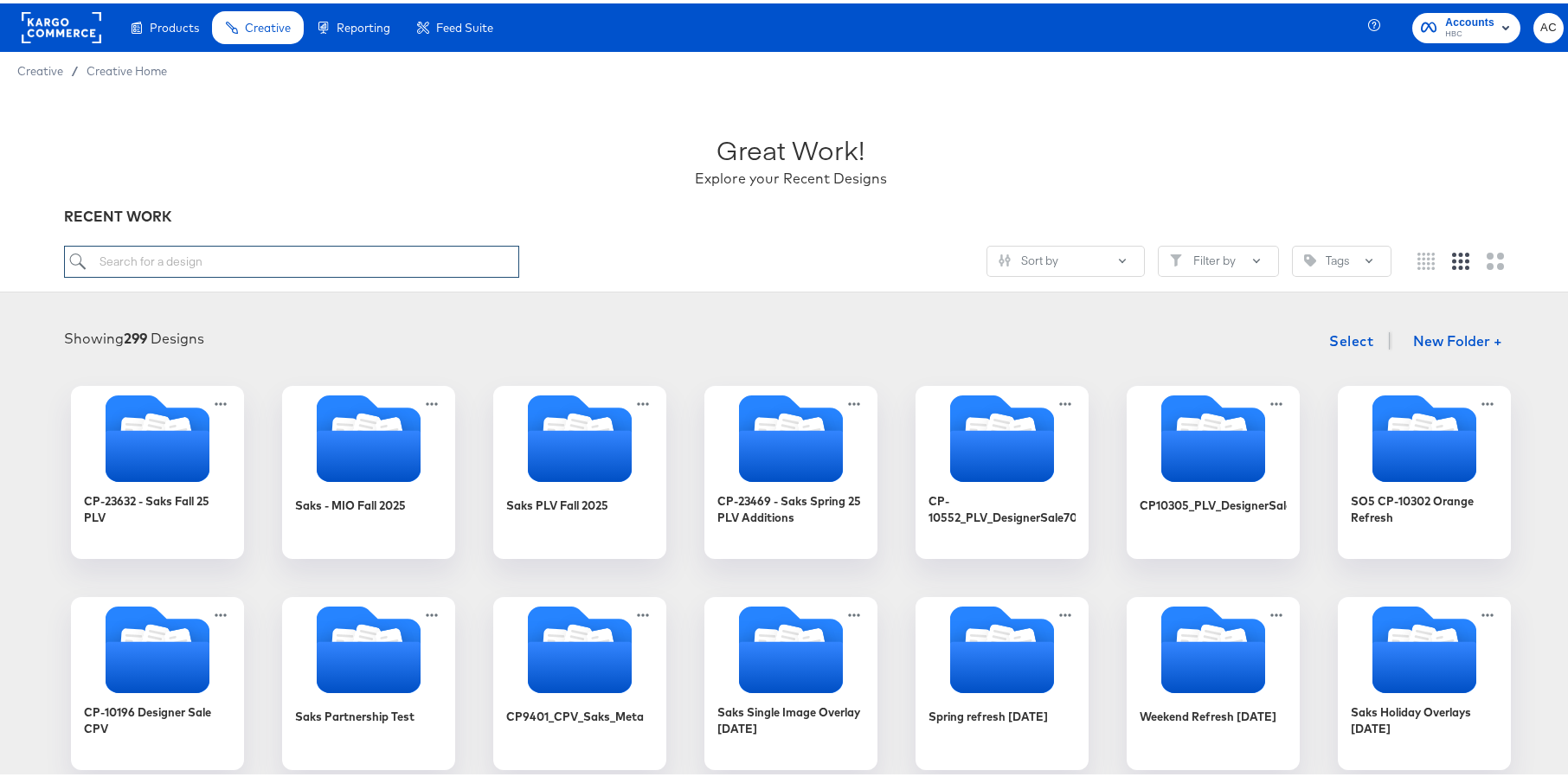
click at [234, 259] on input "search" at bounding box center [292, 258] width 455 height 32
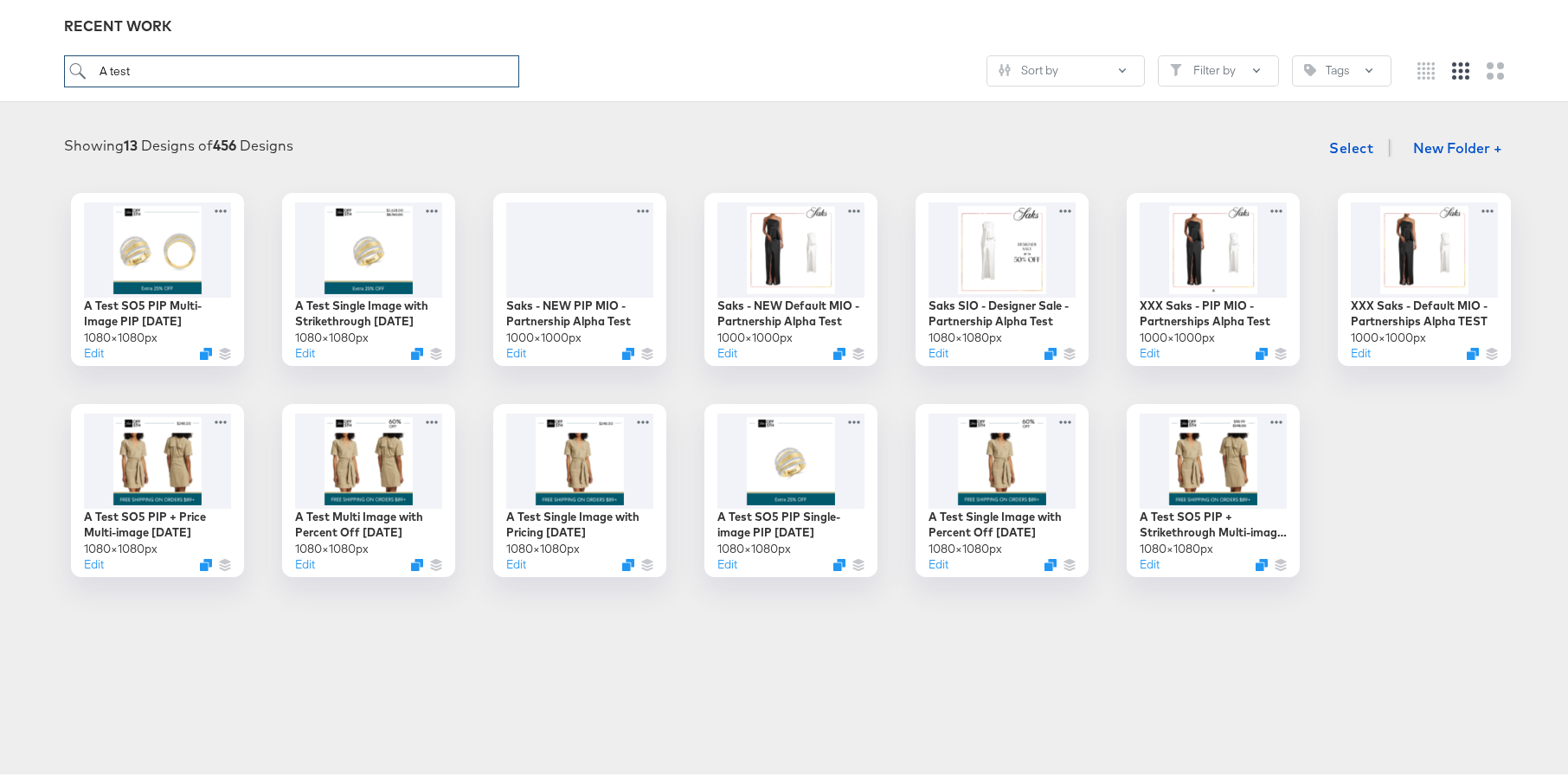
scroll to position [204, 0]
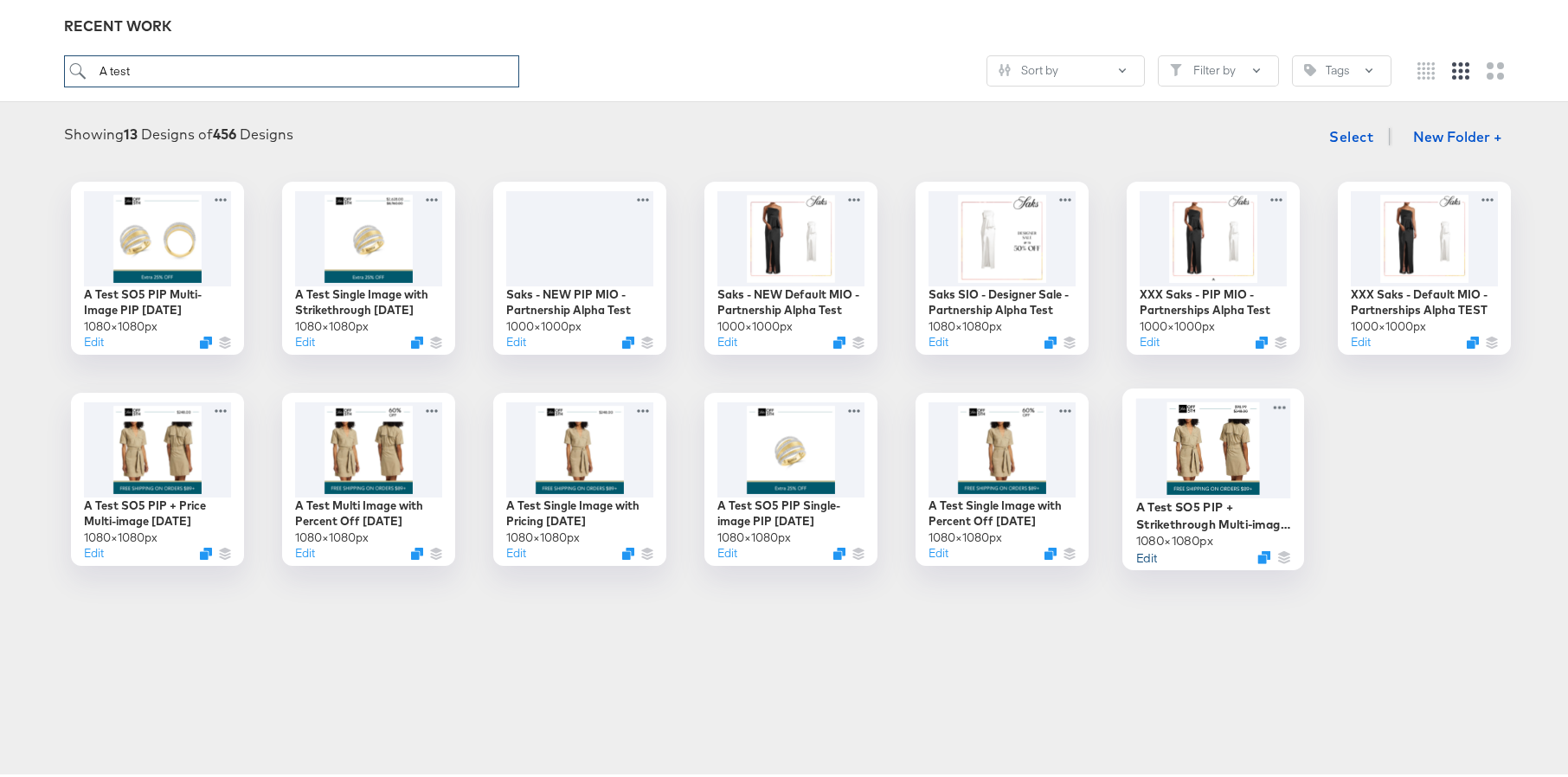
type input "A test"
click at [1144, 551] on button "Edit" at bounding box center [1146, 553] width 21 height 16
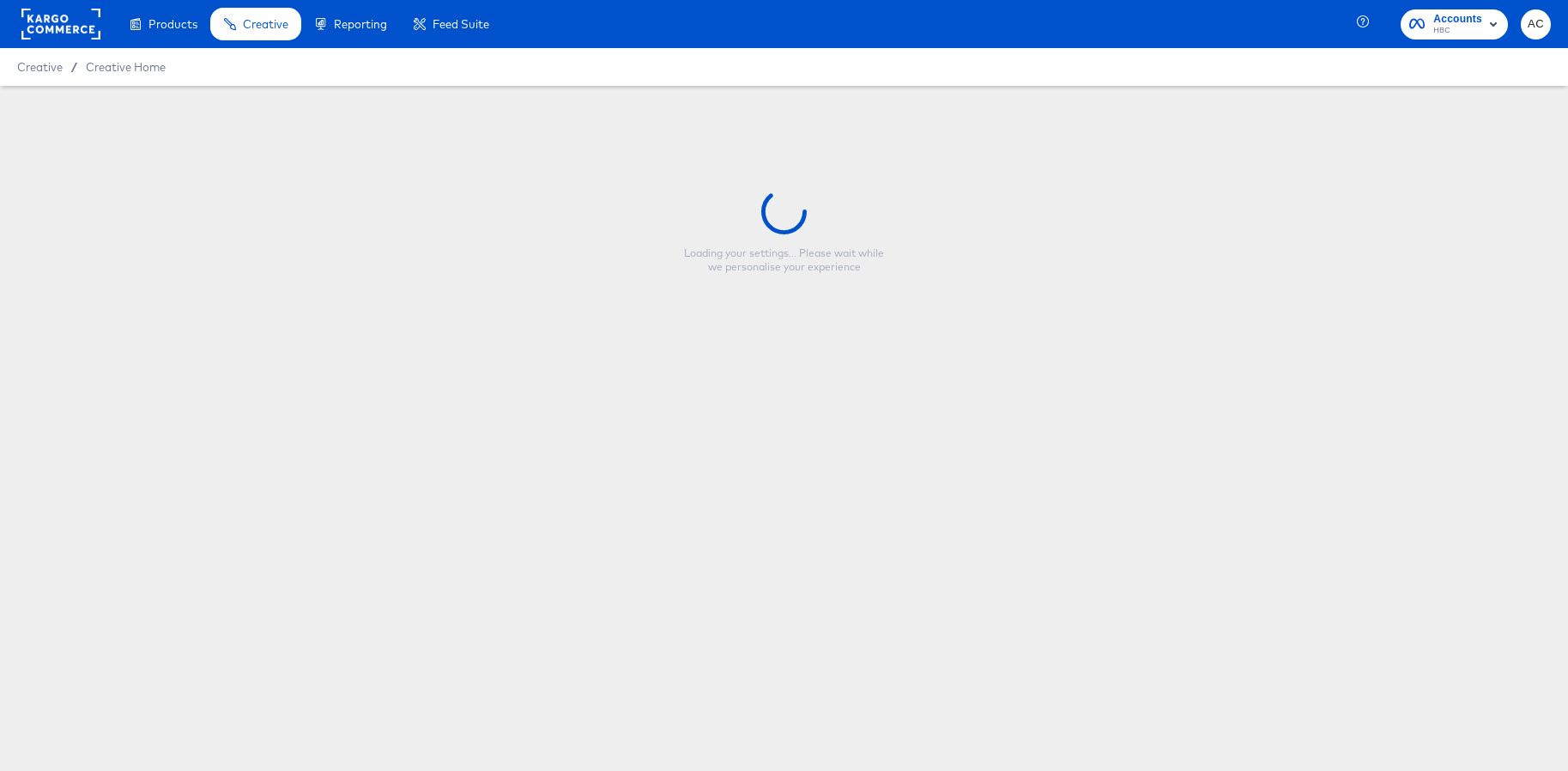
type input "A Test SO5 PIP + Strikethrough Multi-image [DATE]"
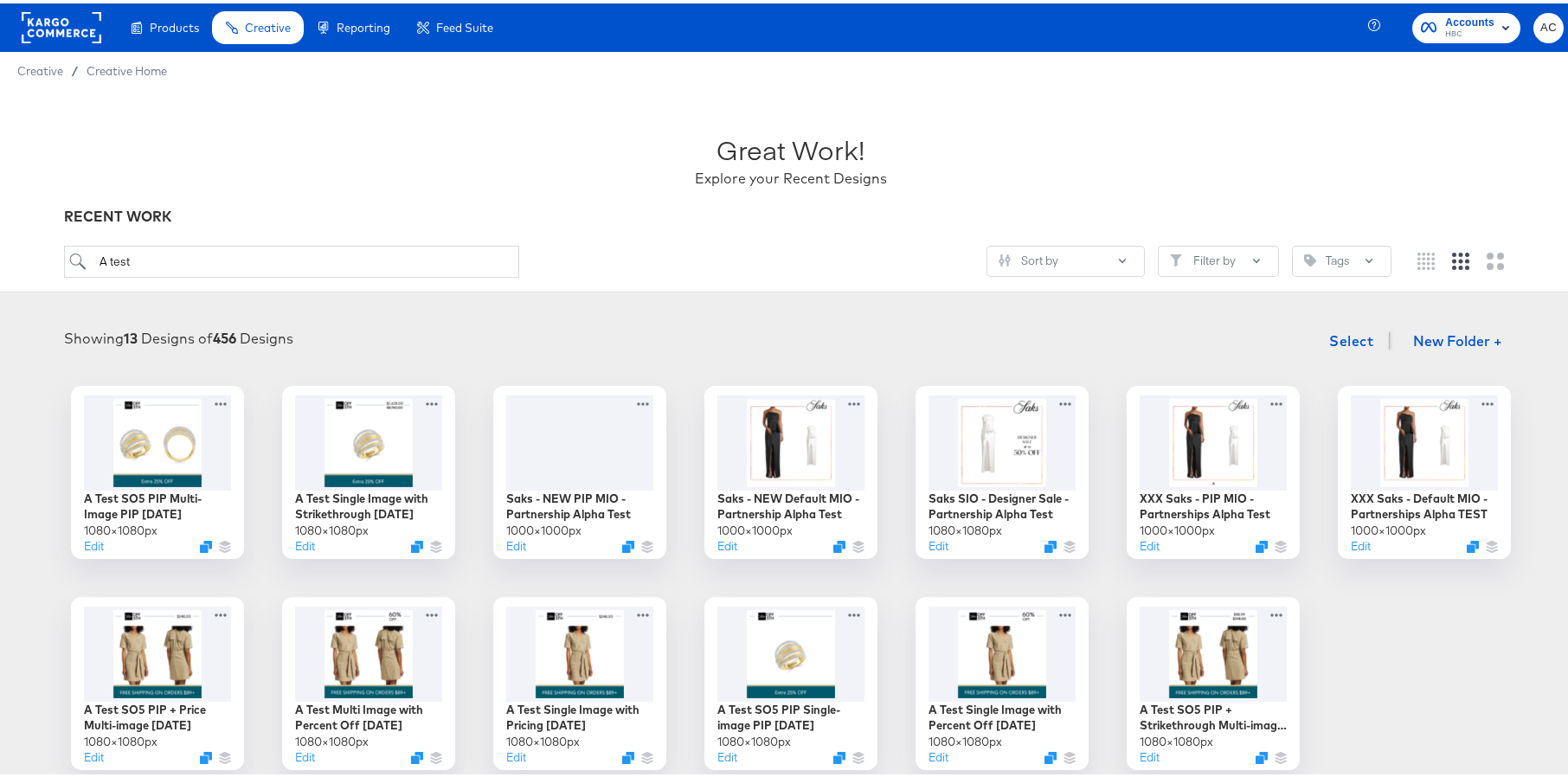
click at [1139, 293] on article "Great Work! Explore your Recent Designs RECENT WORK A test Sort by Filter by Ta…" at bounding box center [791, 468] width 1581 height 763
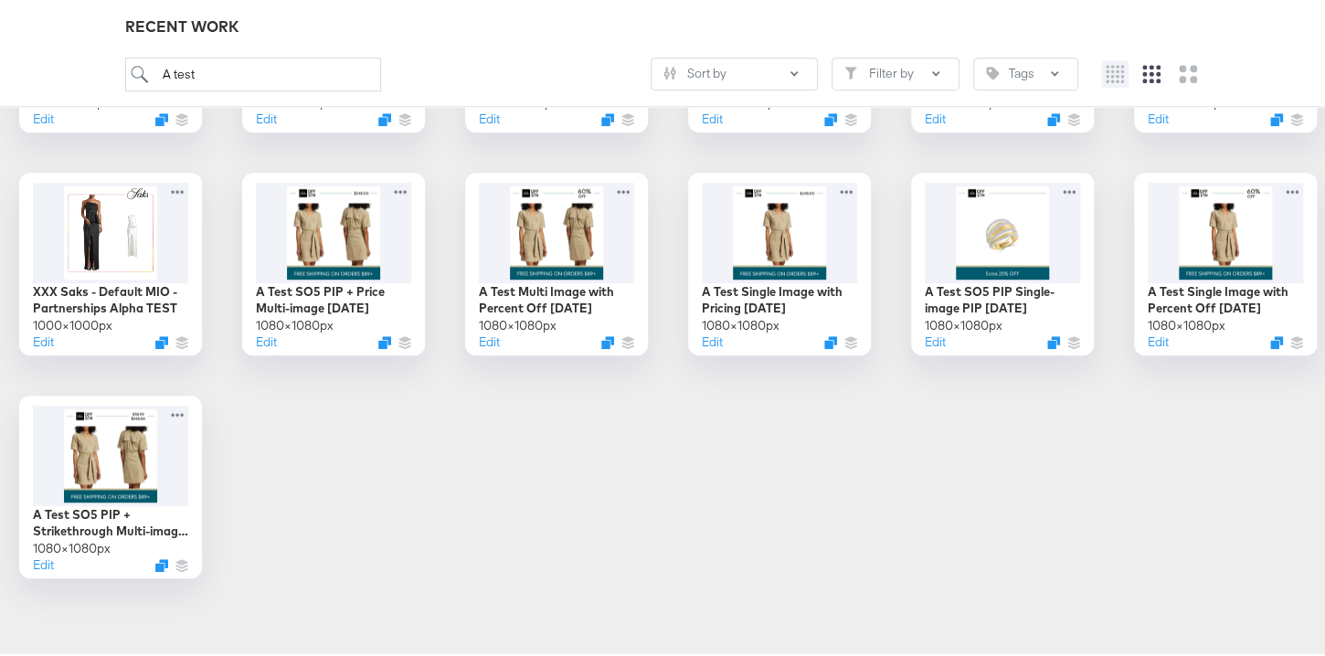
scroll to position [463, 0]
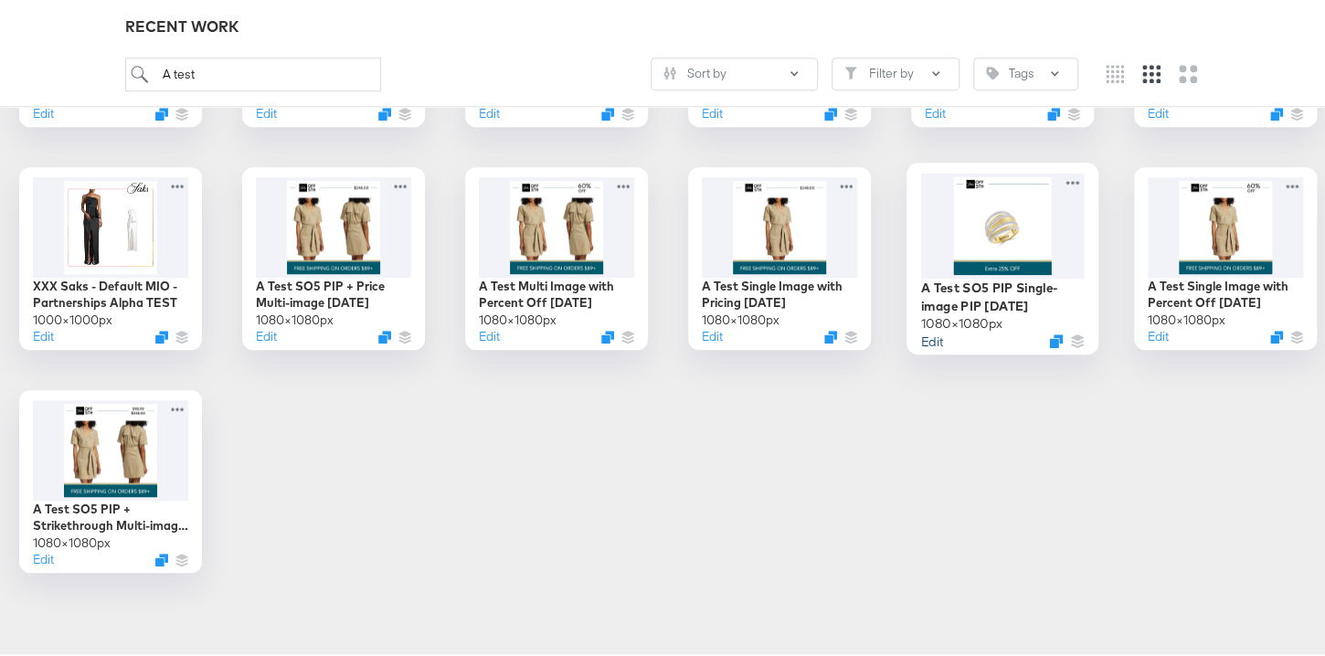
click at [921, 346] on button "Edit" at bounding box center [932, 337] width 22 height 17
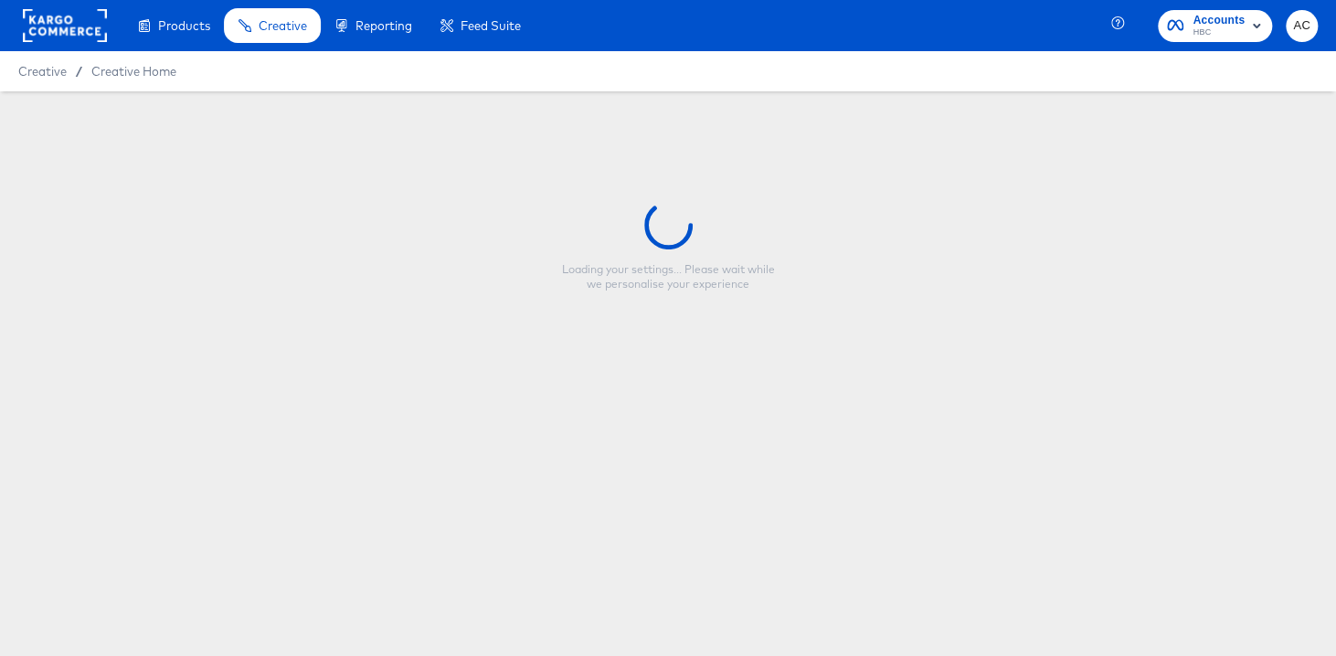
type input "A Test SO5 PIP Single-image PIP [DATE]"
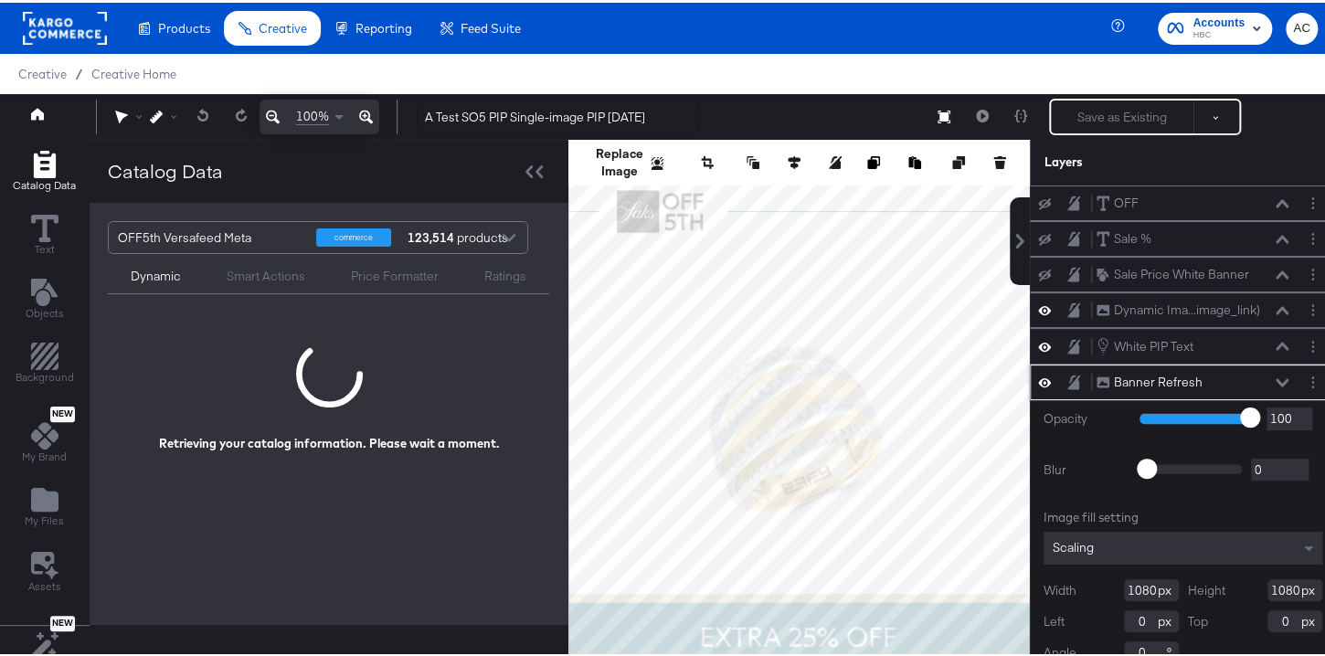
click at [1276, 378] on icon at bounding box center [1282, 380] width 13 height 8
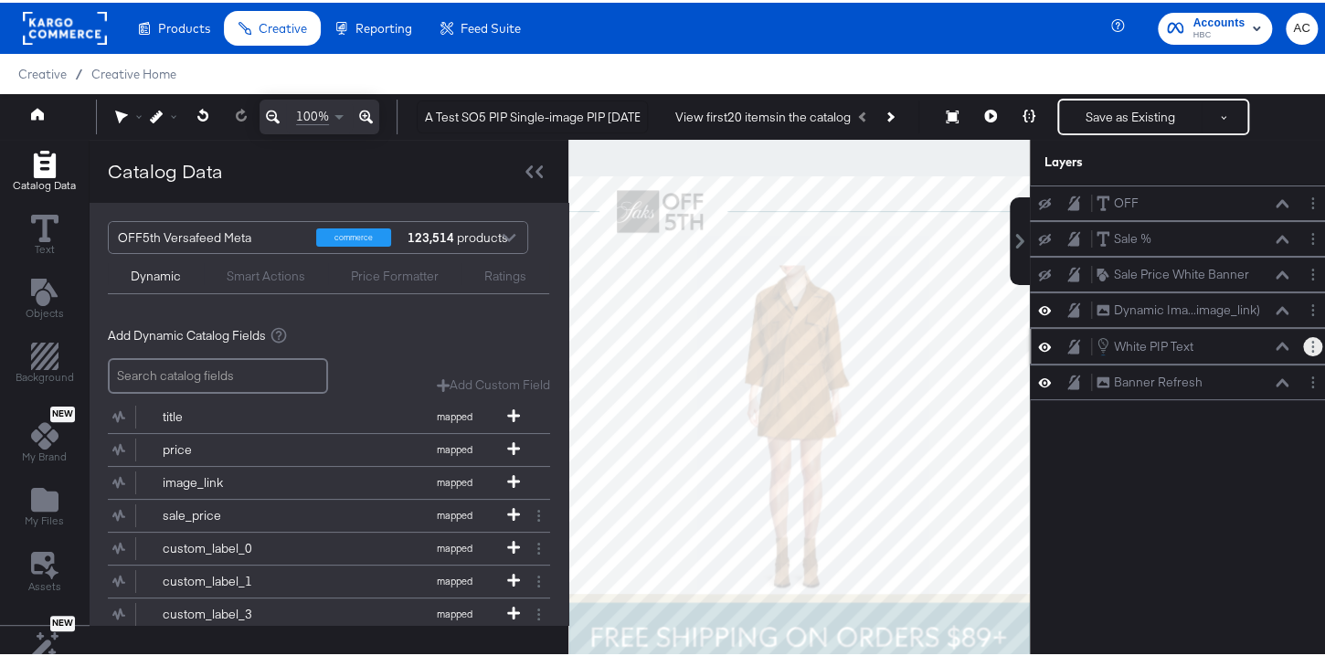
click at [1312, 343] on icon "Layer Options" at bounding box center [1313, 344] width 3 height 12
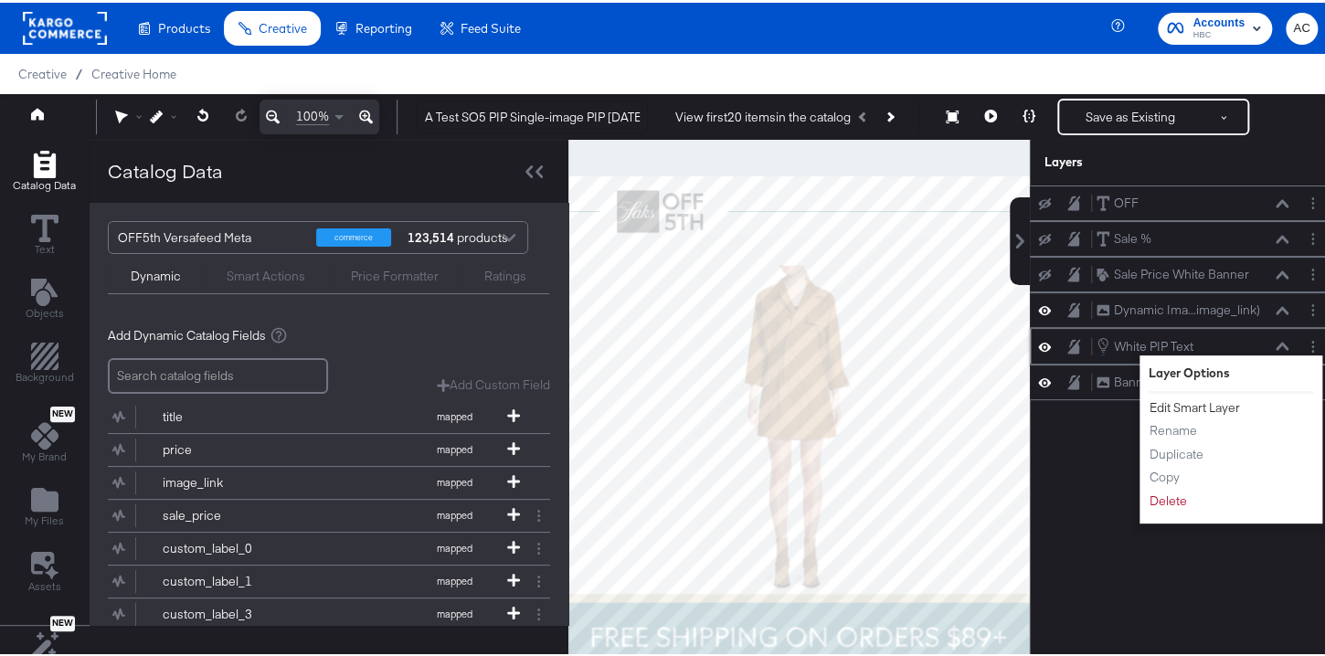
click at [1210, 401] on button "Edit Smart Layer" at bounding box center [1195, 405] width 92 height 19
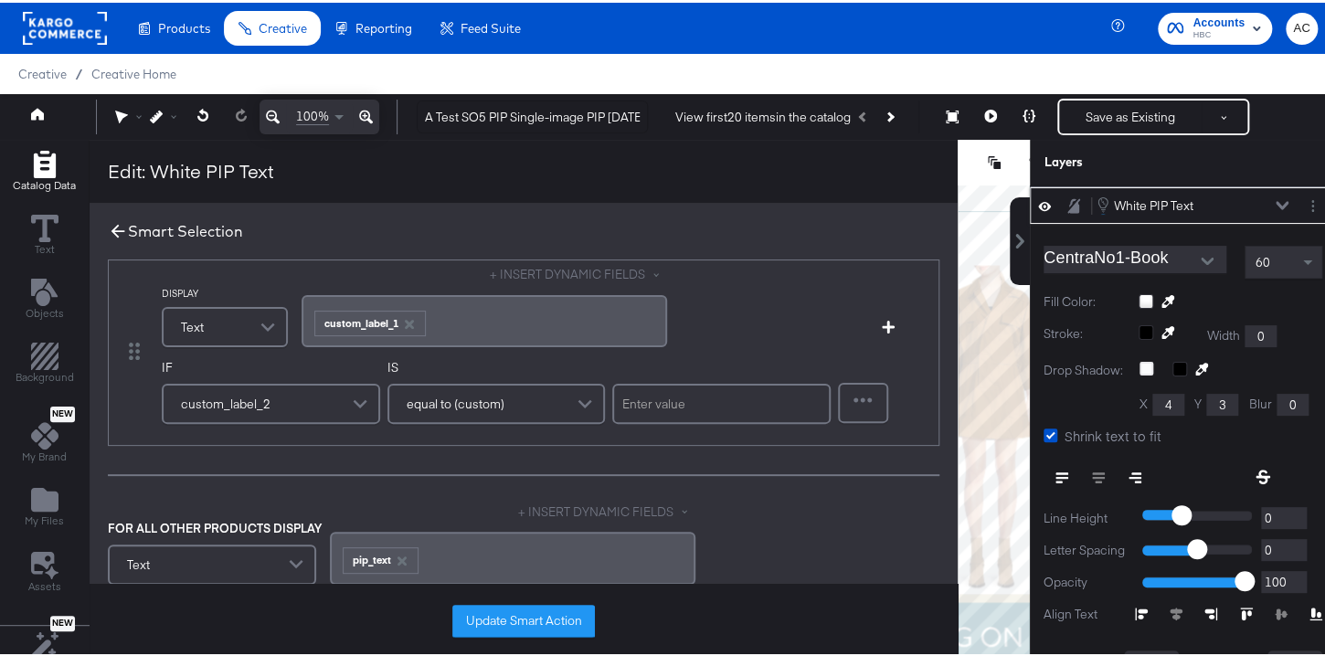
click at [112, 229] on icon at bounding box center [118, 228] width 20 height 20
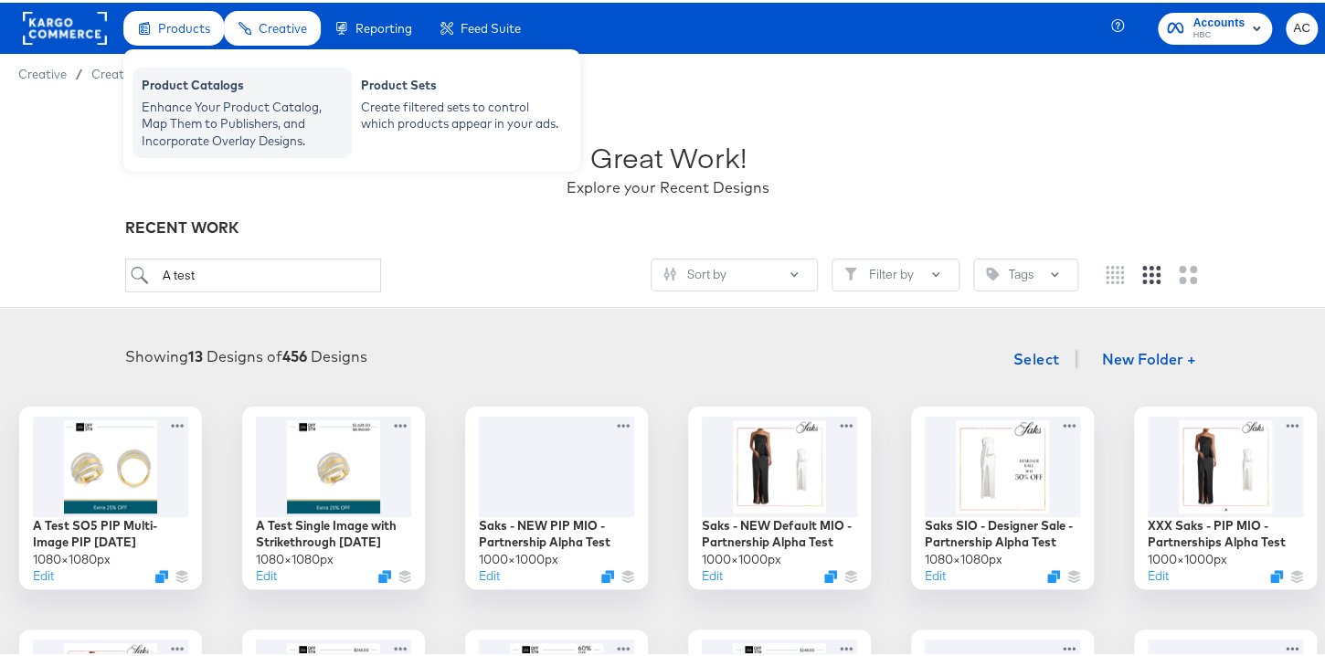
click at [195, 112] on div "Enhance Your Product Catalog, Map Them to Publishers, and Incorporate Overlay D…" at bounding box center [242, 121] width 201 height 51
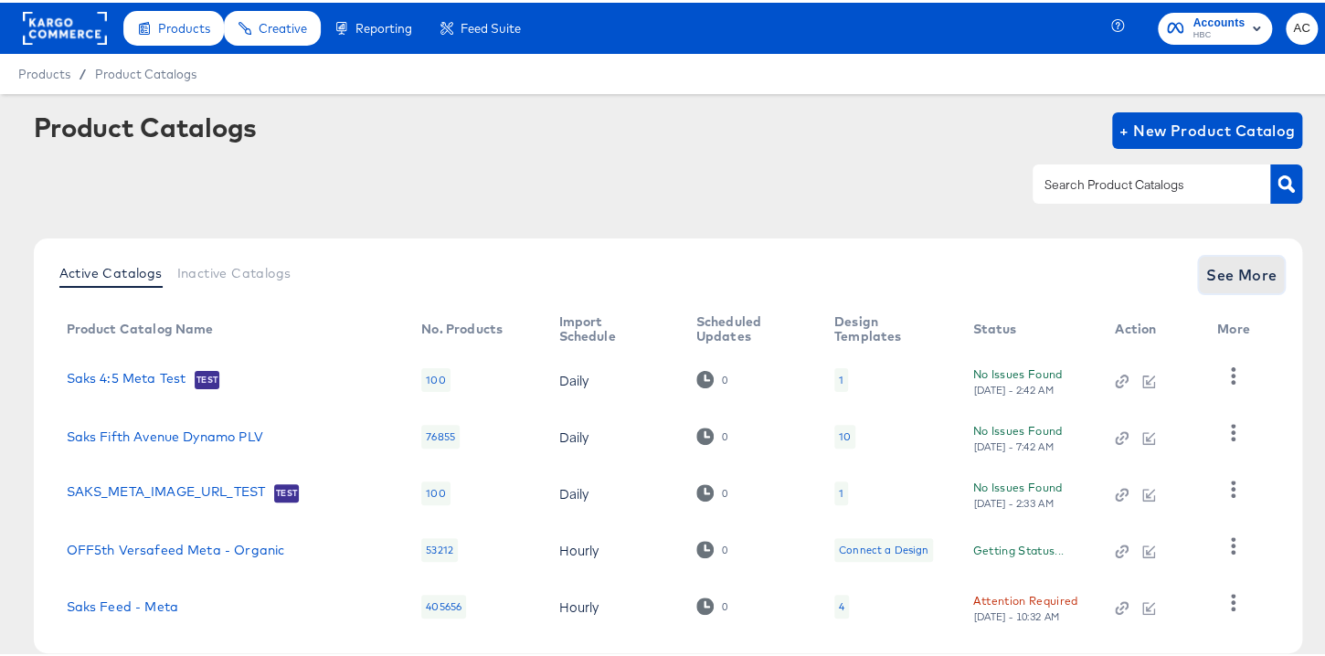
click at [1247, 279] on span "See More" at bounding box center [1242, 273] width 71 height 26
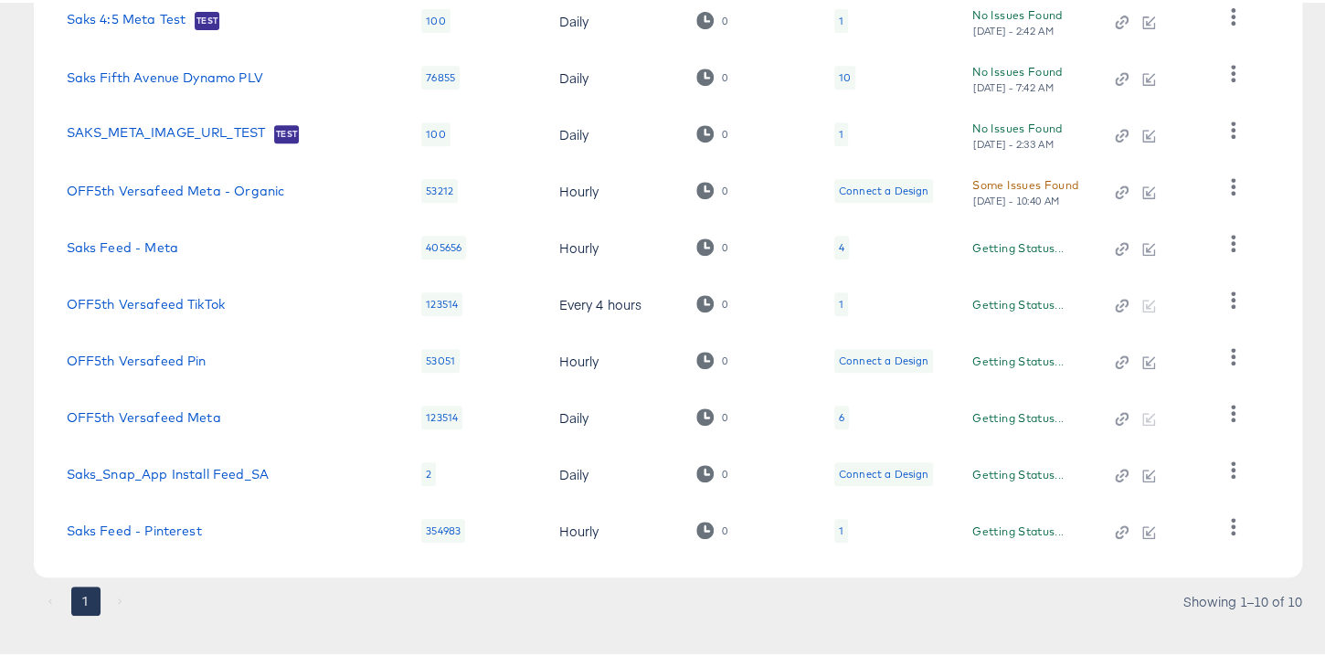
scroll to position [380, 0]
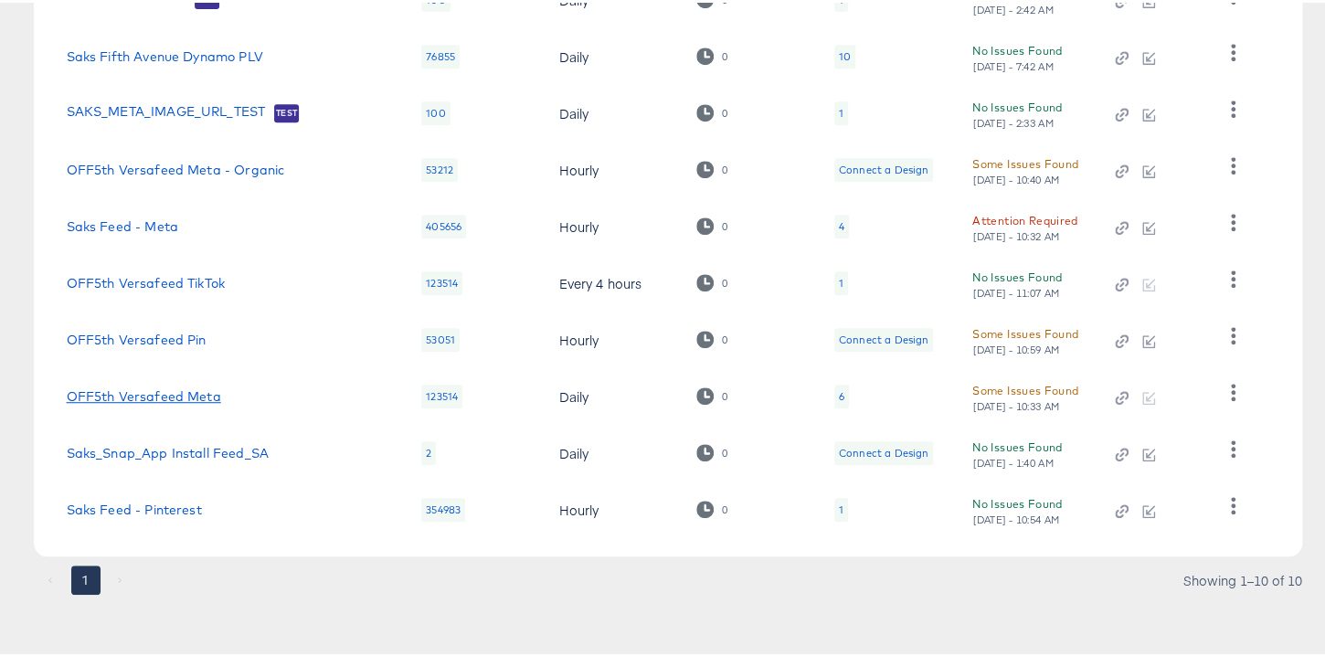
click at [211, 395] on link "OFF5th Versafeed Meta" at bounding box center [144, 394] width 154 height 15
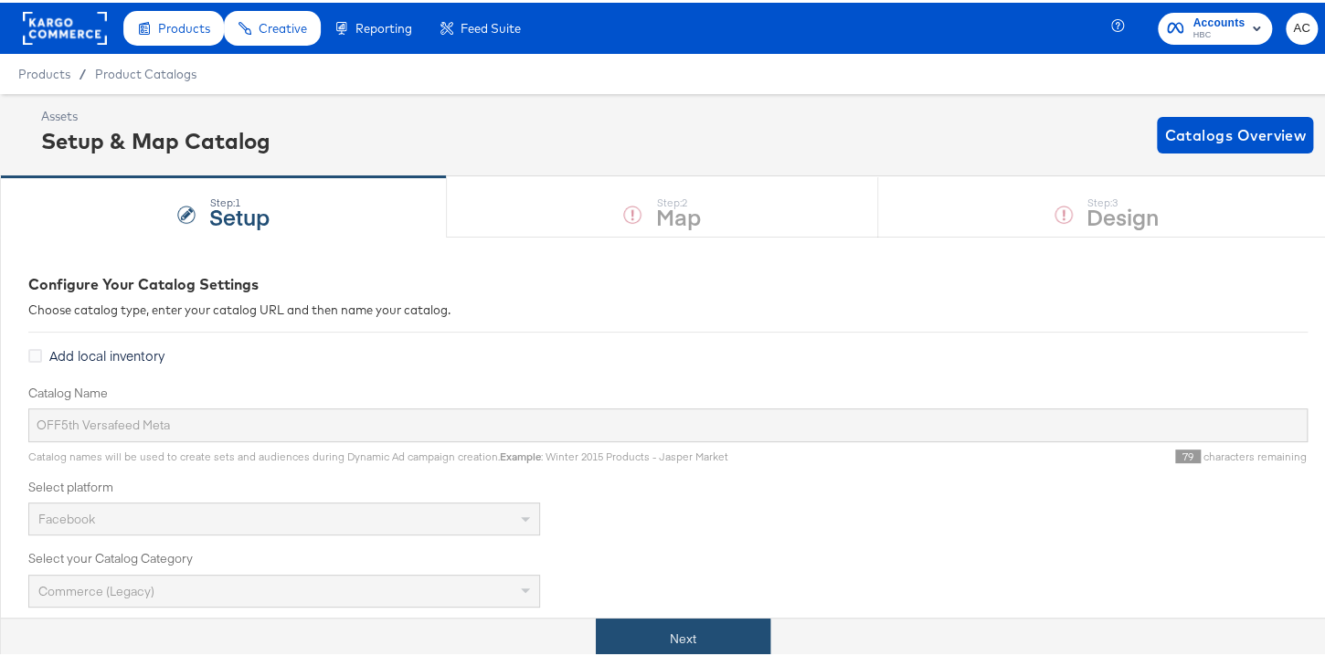
click at [628, 644] on button "Next" at bounding box center [683, 636] width 175 height 41
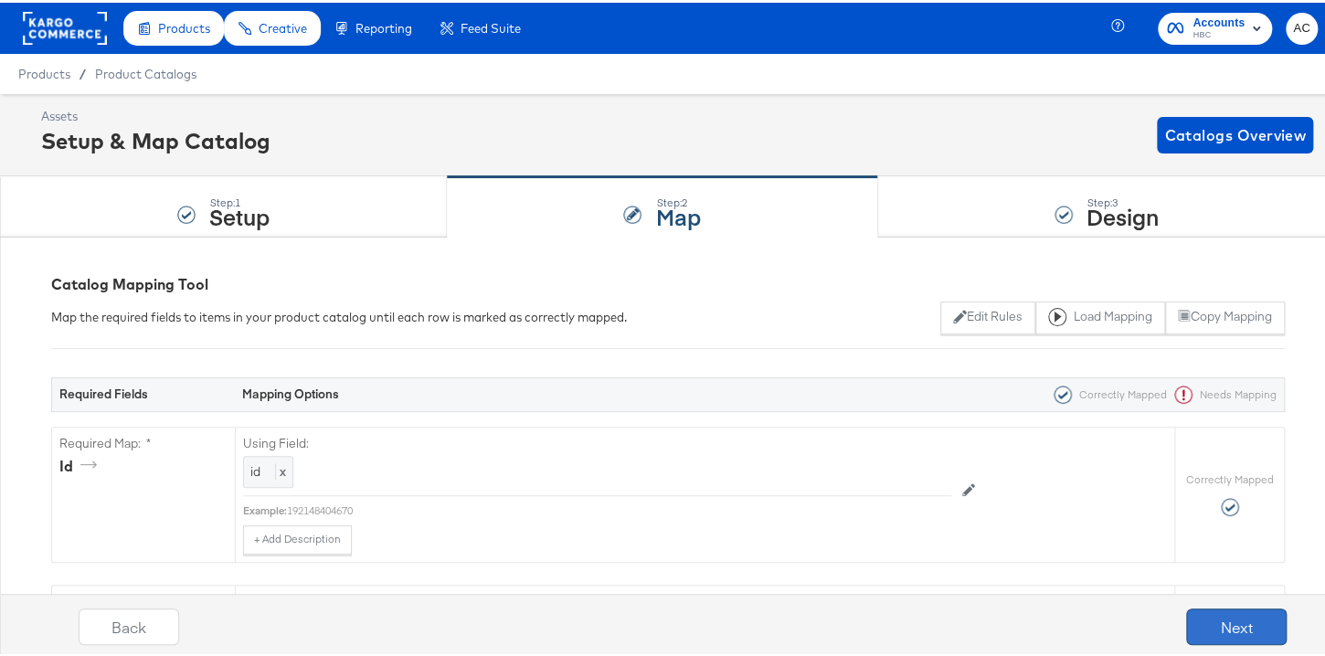
click at [1208, 609] on button "Next" at bounding box center [1237, 624] width 101 height 37
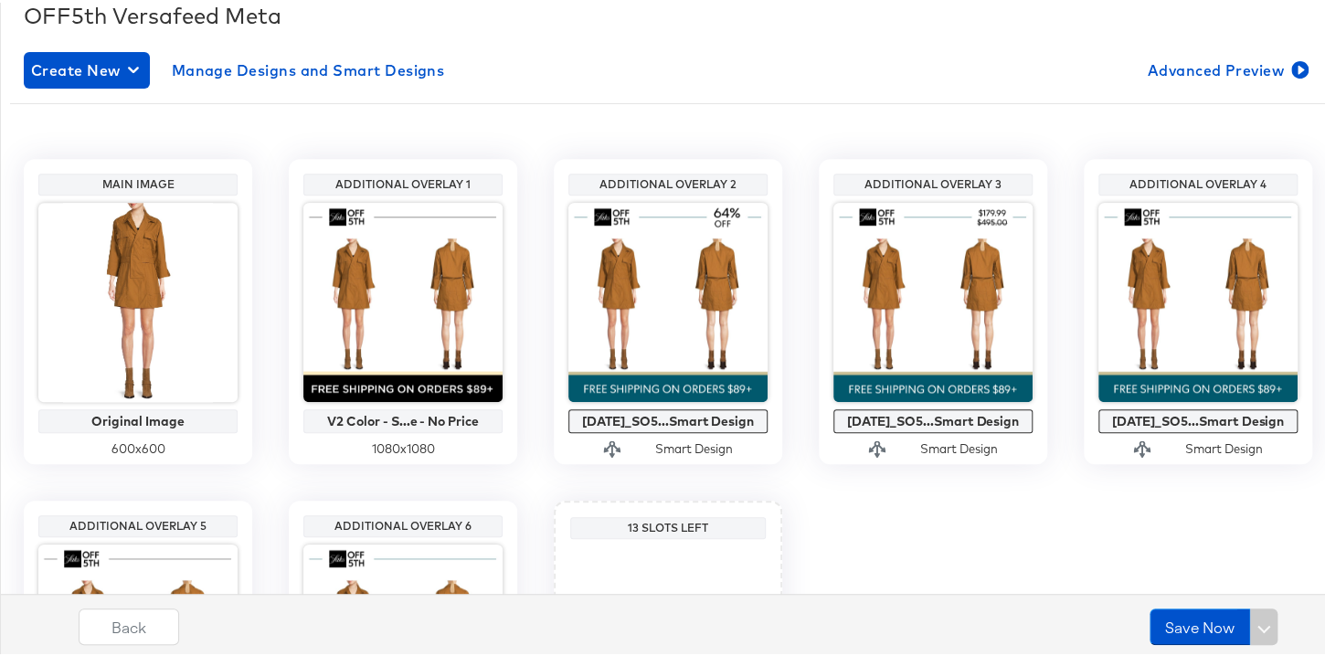
scroll to position [278, 0]
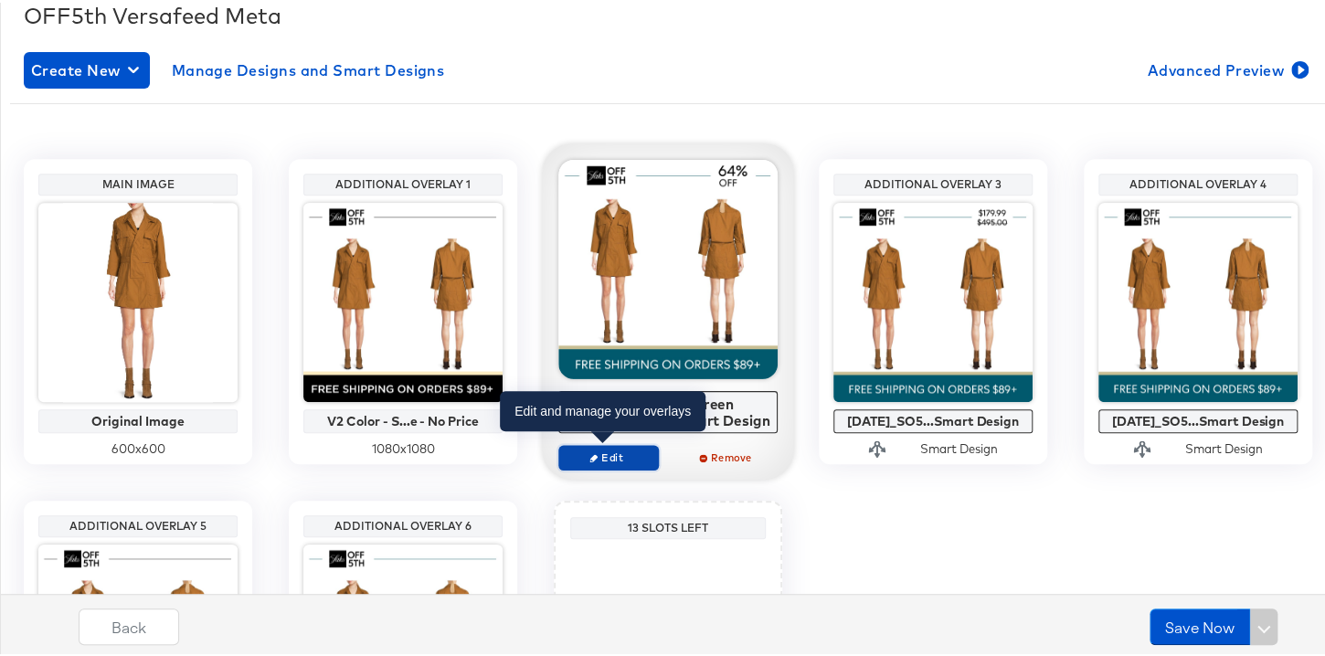
click at [615, 455] on span "Edit" at bounding box center [609, 455] width 84 height 14
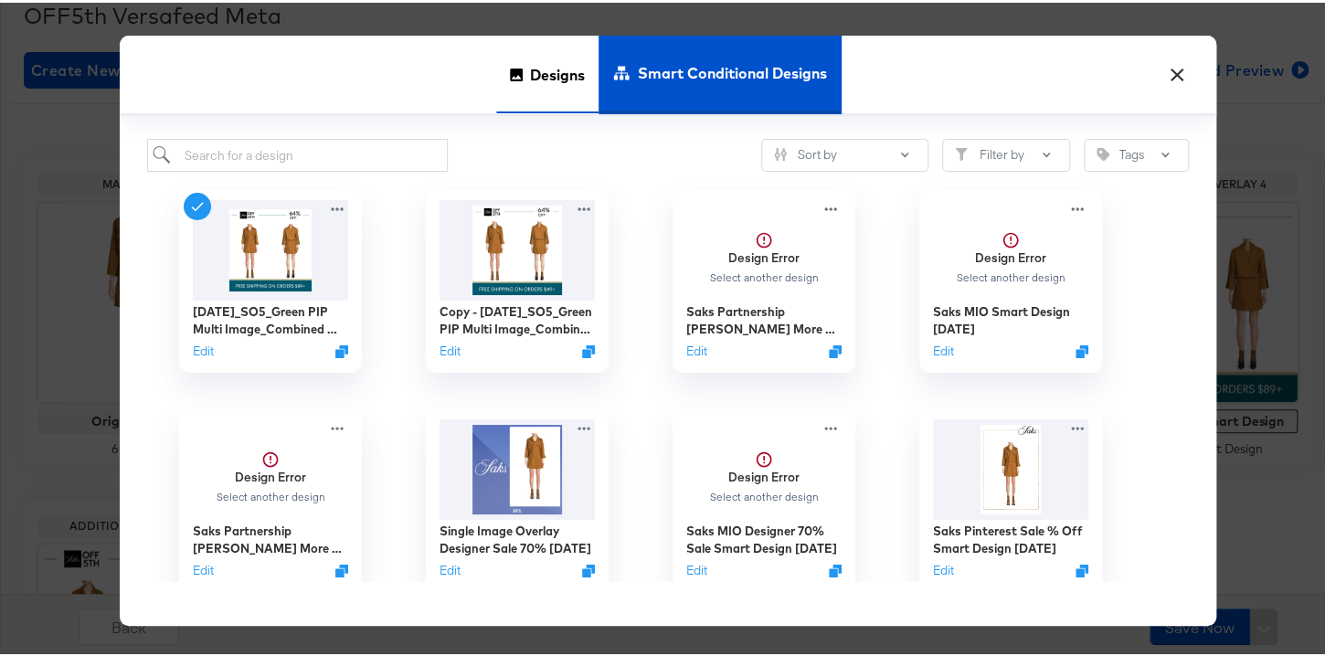
click at [555, 66] on span "Designs" at bounding box center [557, 71] width 55 height 80
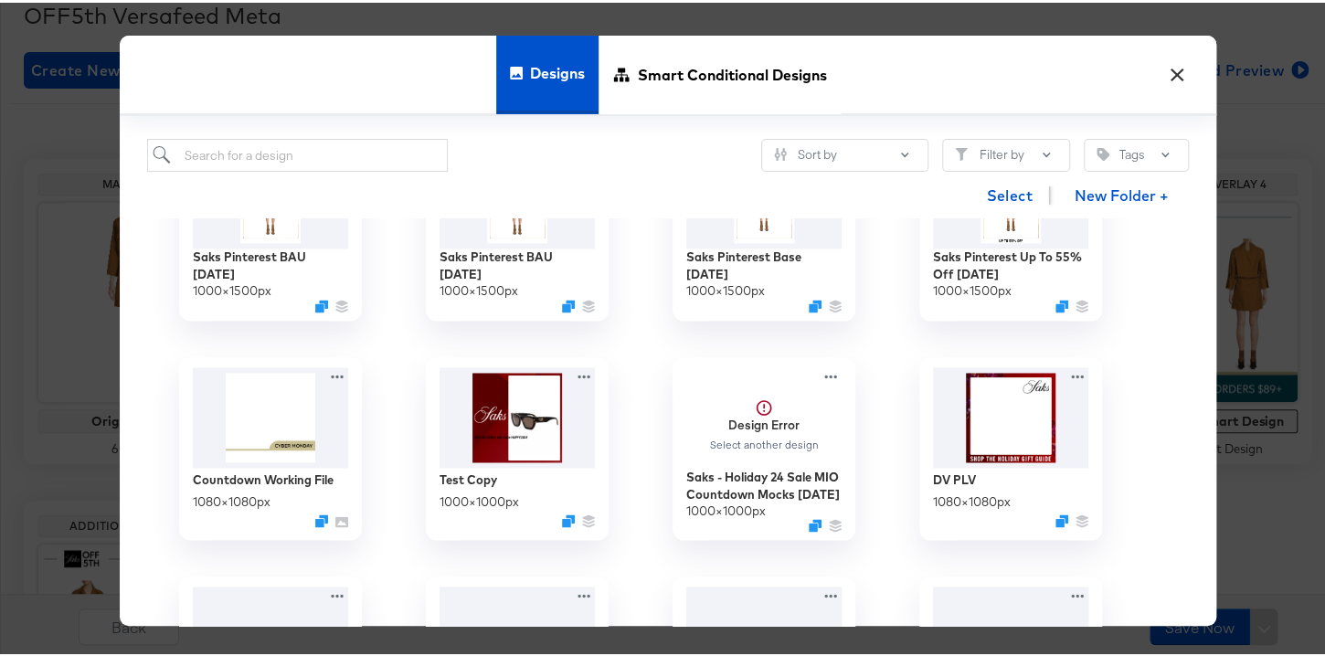
scroll to position [1513, 0]
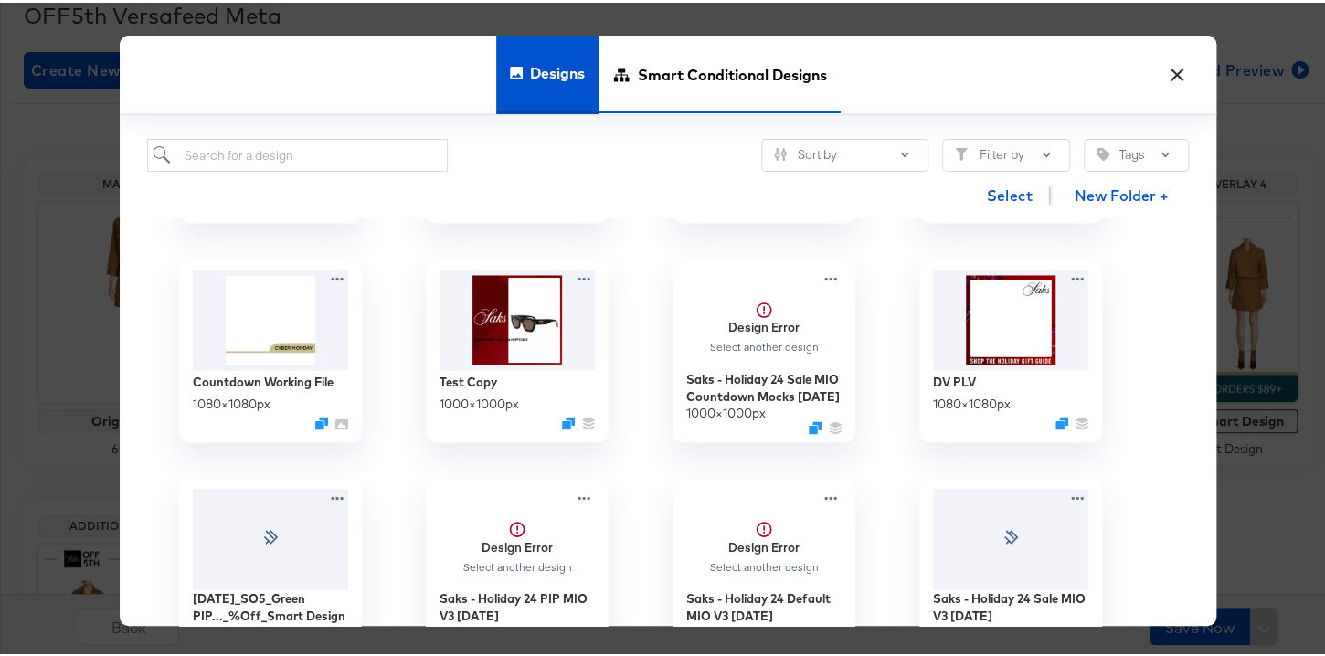
click at [689, 77] on span "Smart Conditional Designs" at bounding box center [732, 71] width 189 height 80
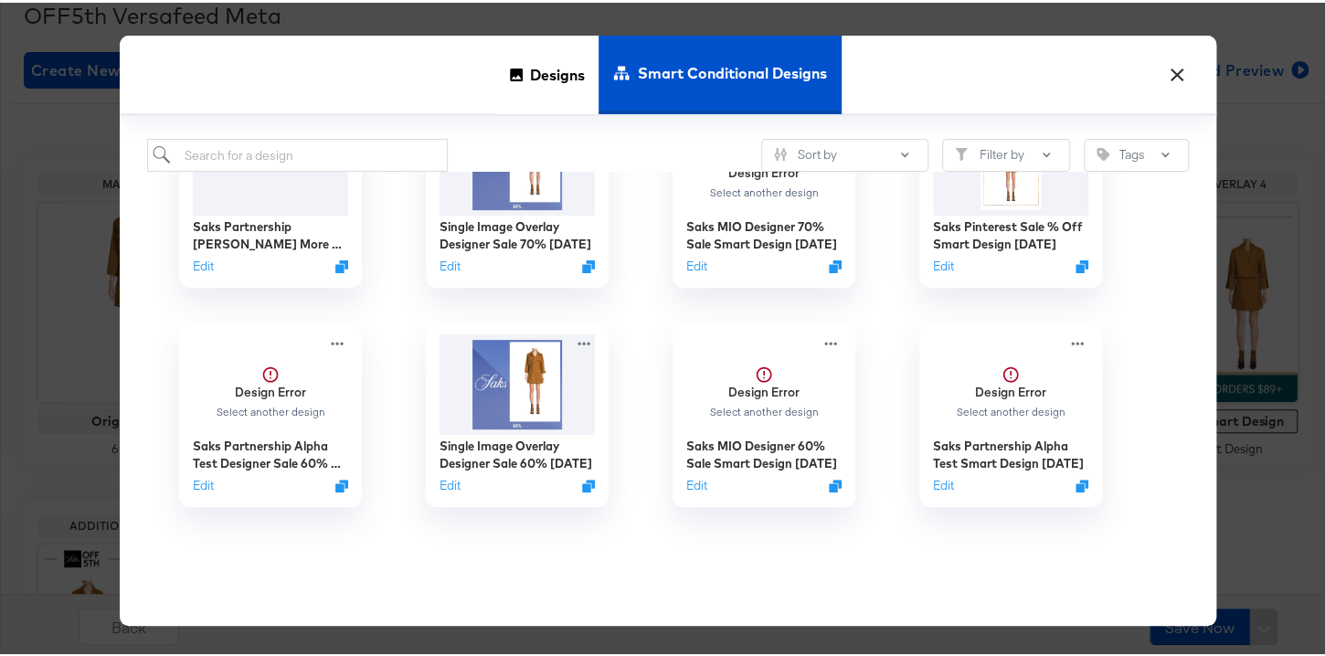
scroll to position [0, 0]
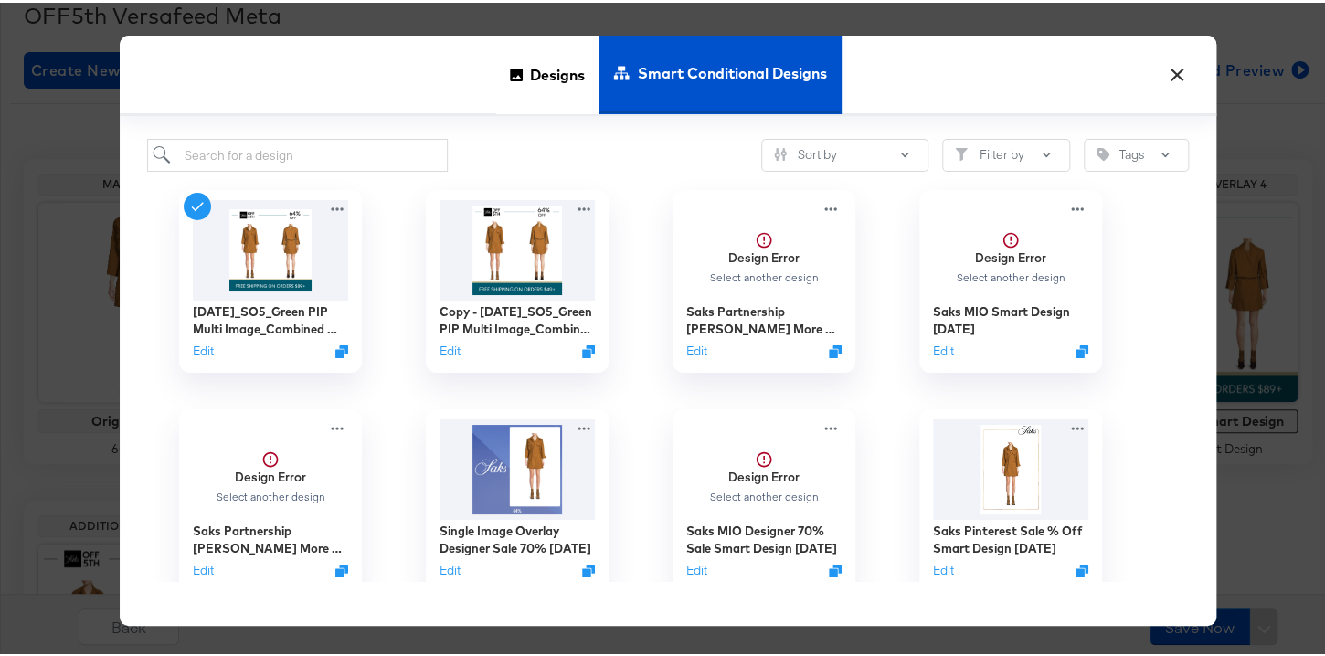
click at [1168, 73] on button "×" at bounding box center [1177, 67] width 33 height 33
